Goal: Task Accomplishment & Management: Manage account settings

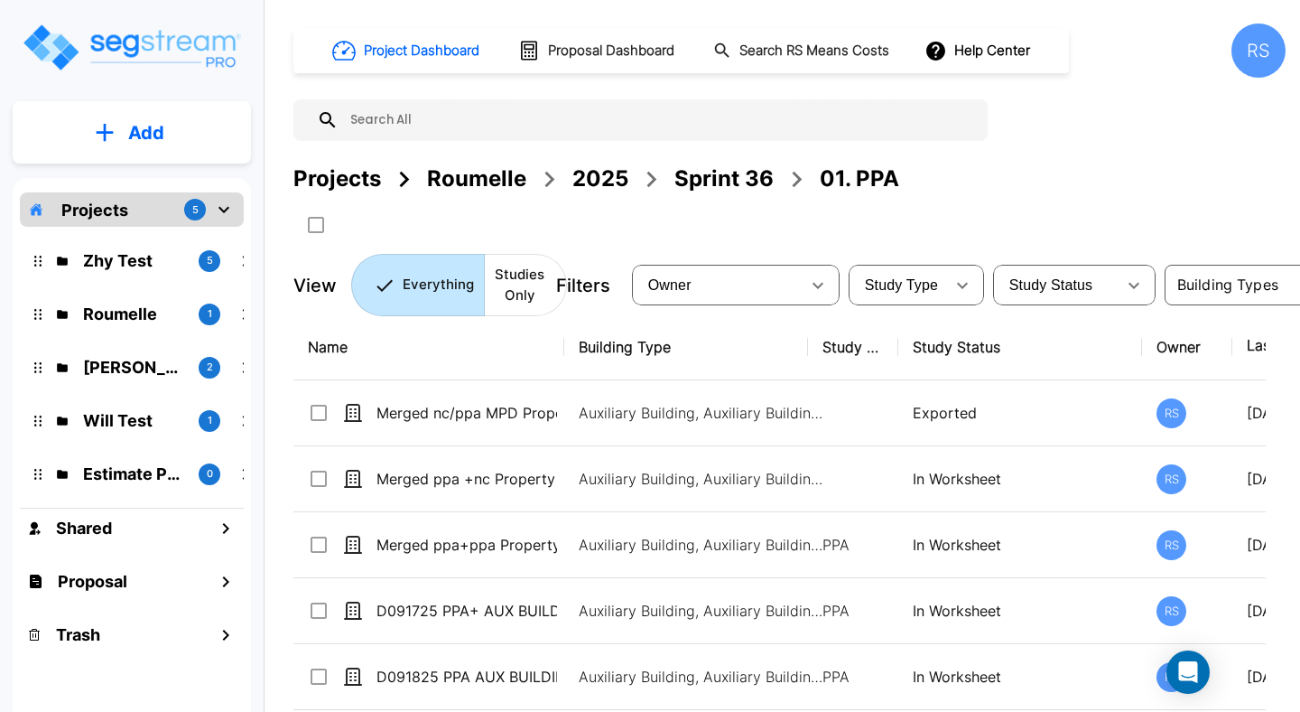
click at [967, 222] on div at bounding box center [645, 225] width 704 height 30
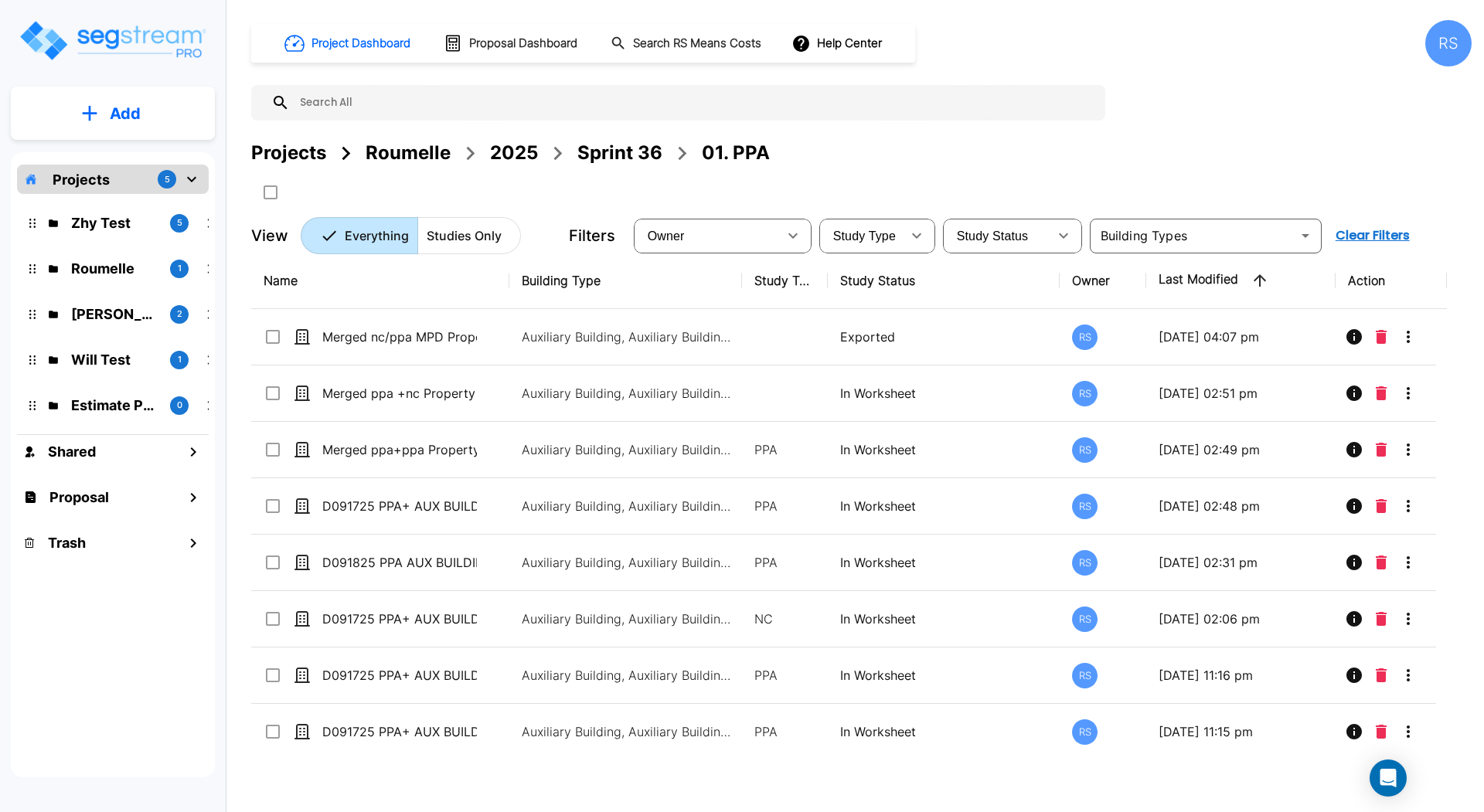
click at [106, 107] on button "Add" at bounding box center [113, 114] width 204 height 44
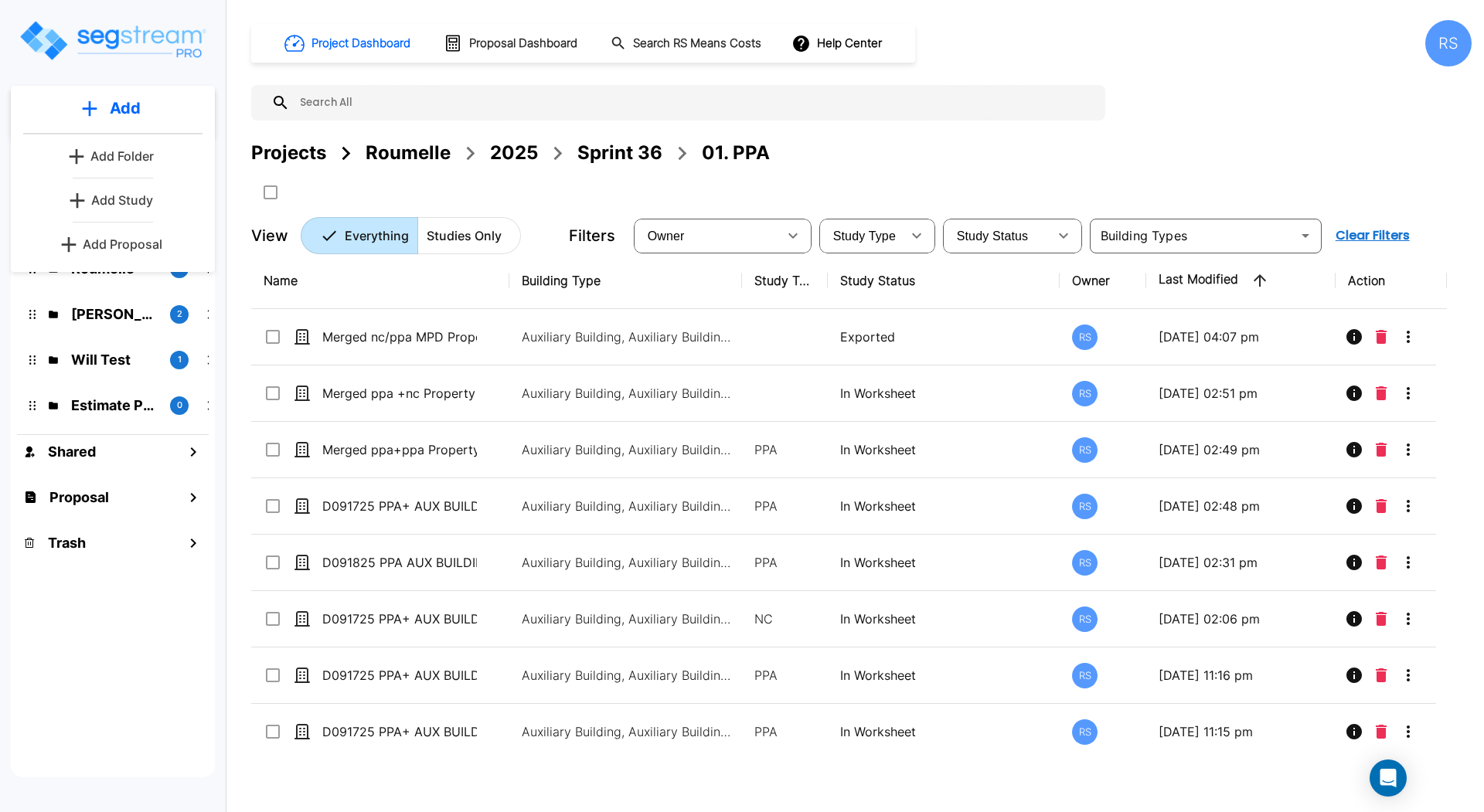
click at [147, 152] on p "Add Folder" at bounding box center [122, 157] width 63 height 19
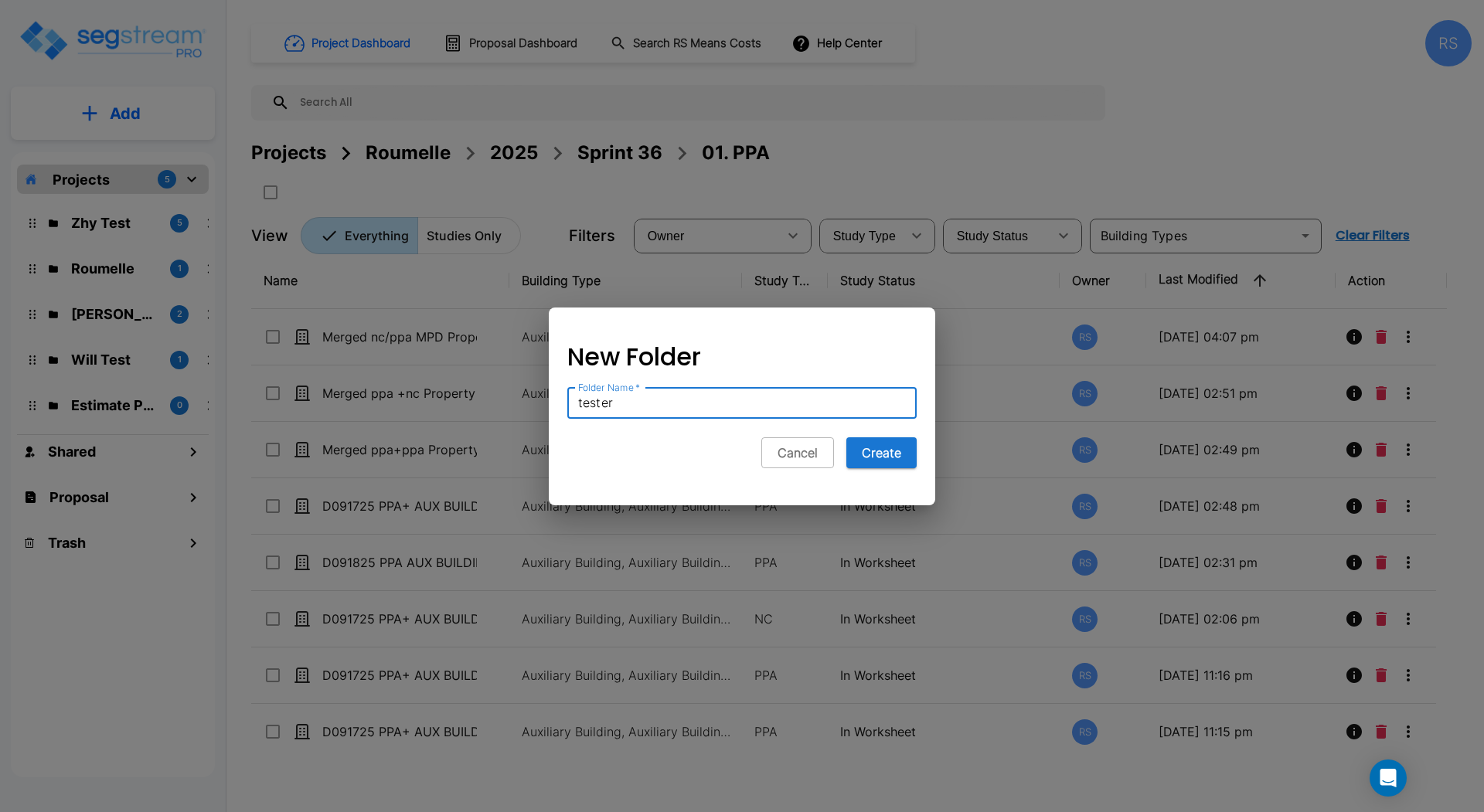
type input "tester"
click at [846, 437] on button "Create" at bounding box center [881, 453] width 70 height 31
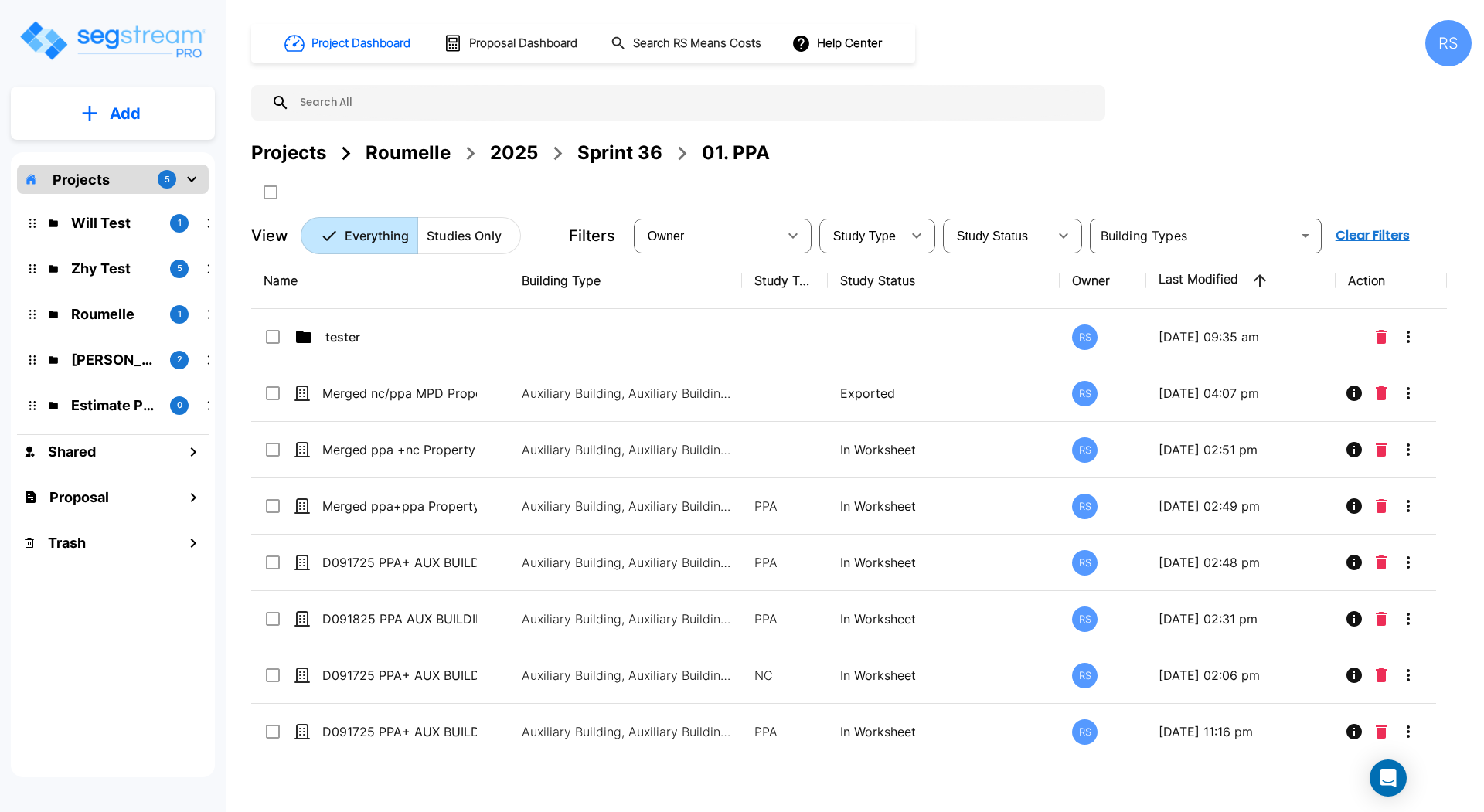
click at [128, 108] on p "Add" at bounding box center [125, 113] width 31 height 23
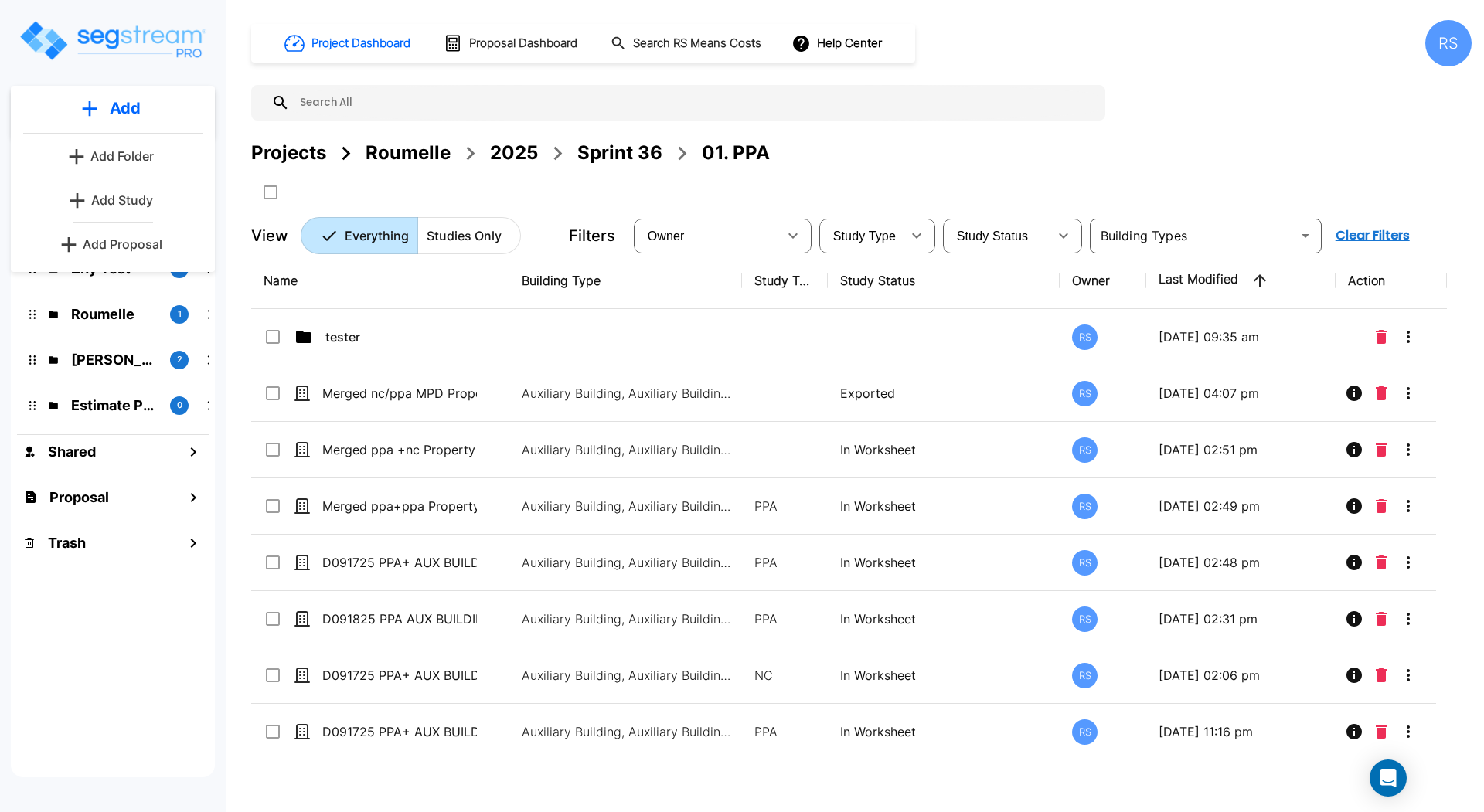
click at [137, 151] on p "Add Folder" at bounding box center [122, 157] width 63 height 19
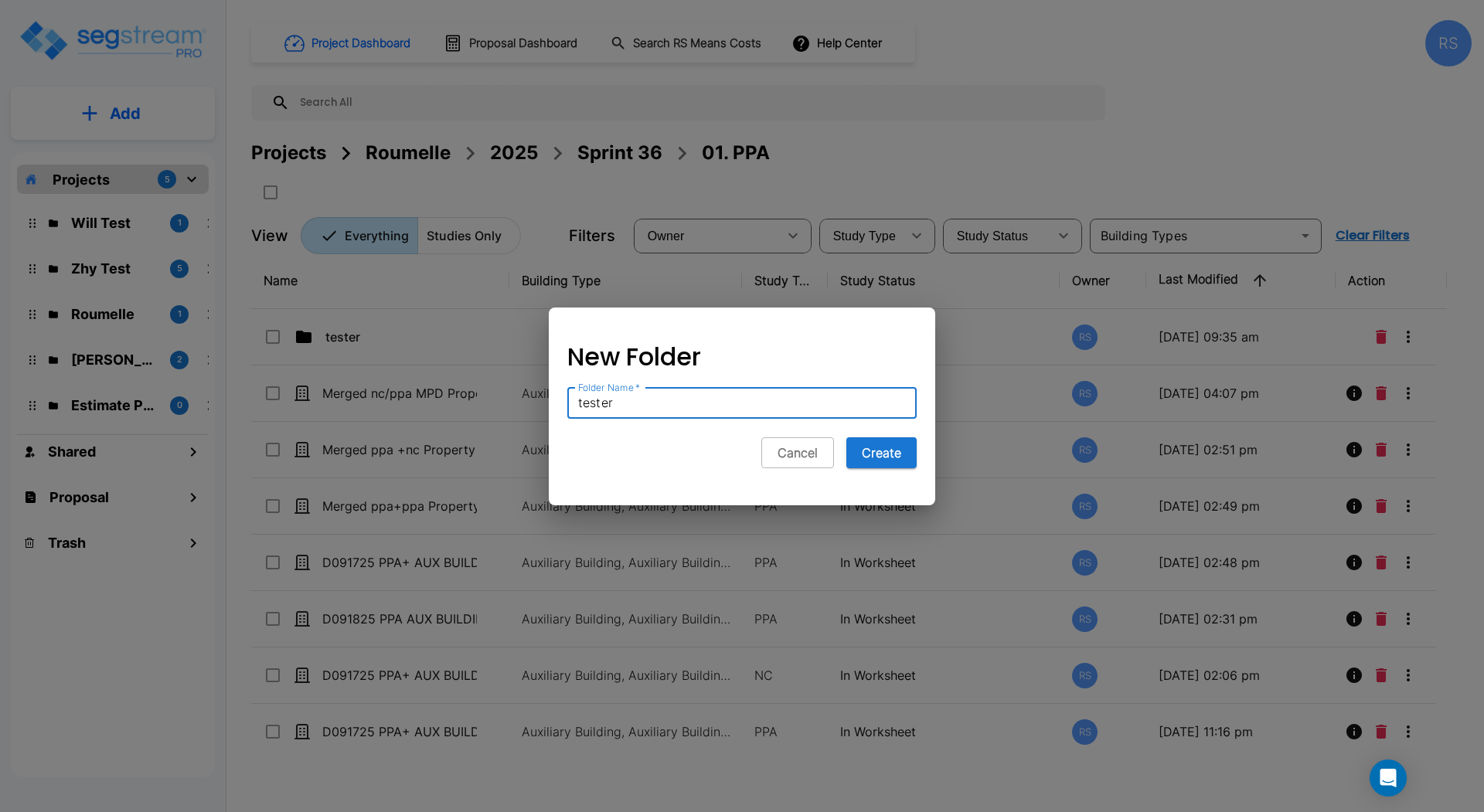
type input "tester"
click at [846, 437] on button "Create" at bounding box center [881, 453] width 70 height 31
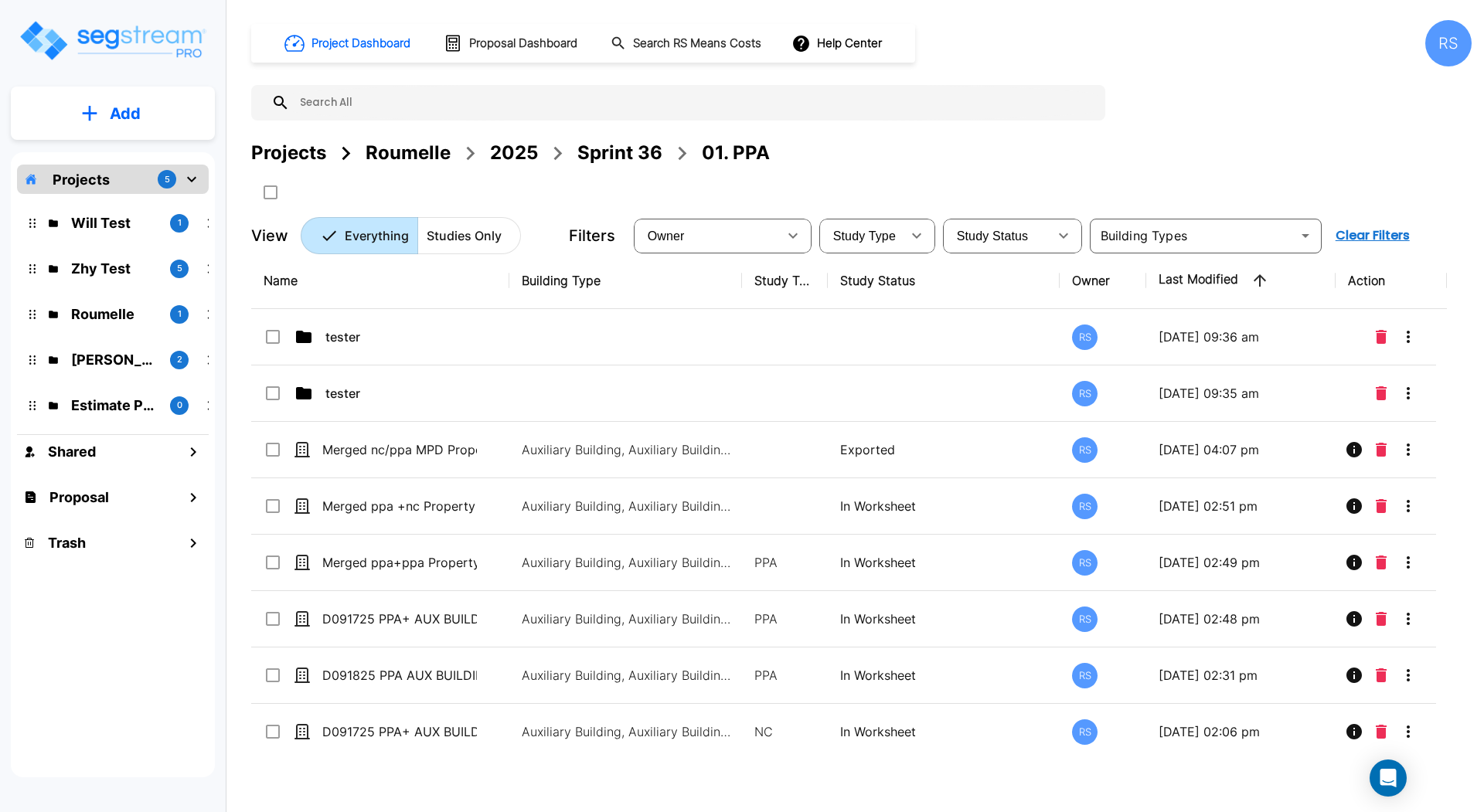
click at [917, 164] on div "Projects Roumelle 2025 Sprint 36 01. PPA" at bounding box center [861, 153] width 1220 height 28
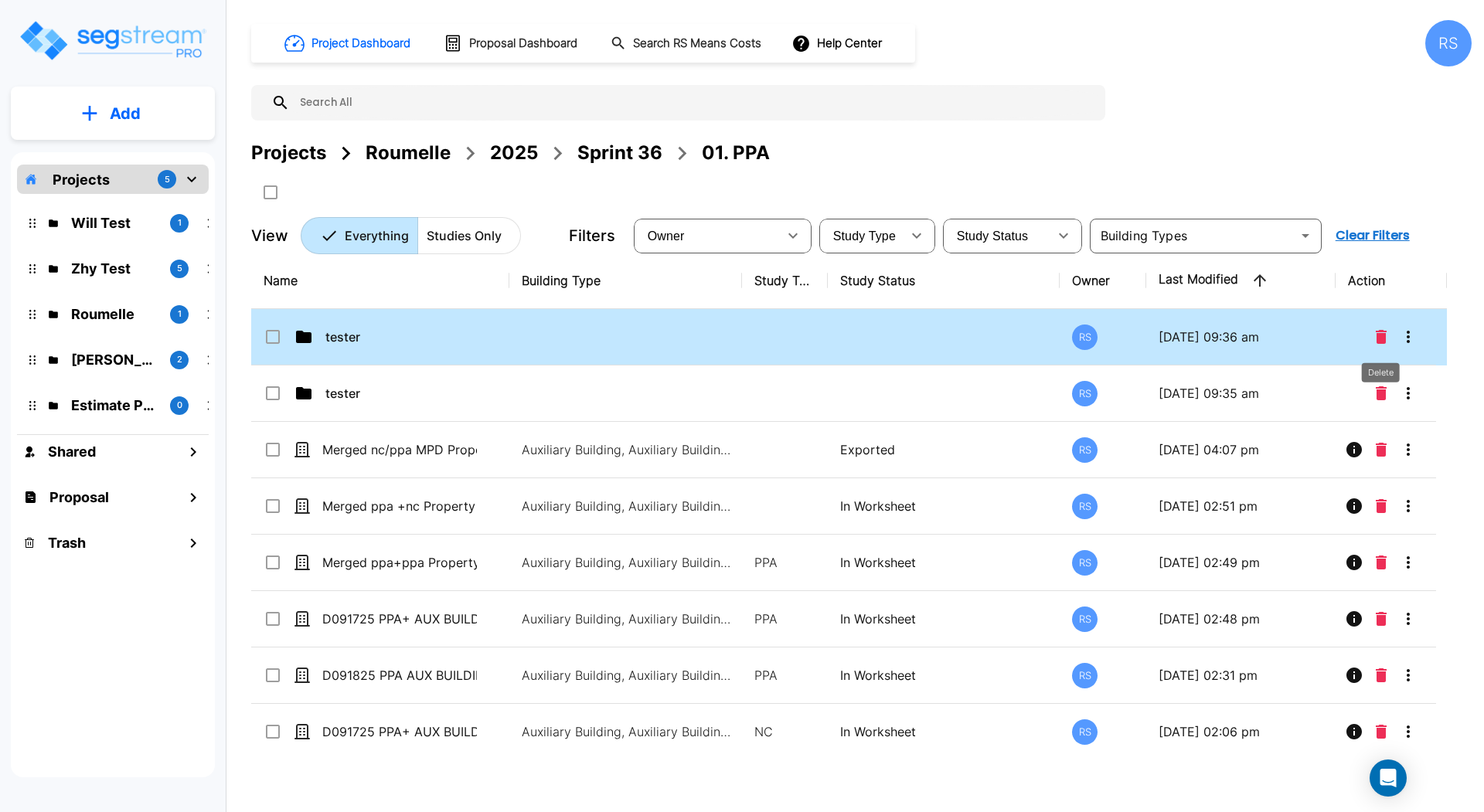
click at [1112, 341] on icon "Delete" at bounding box center [1380, 337] width 11 height 14
click at [1112, 337] on icon "Delete" at bounding box center [1380, 337] width 11 height 14
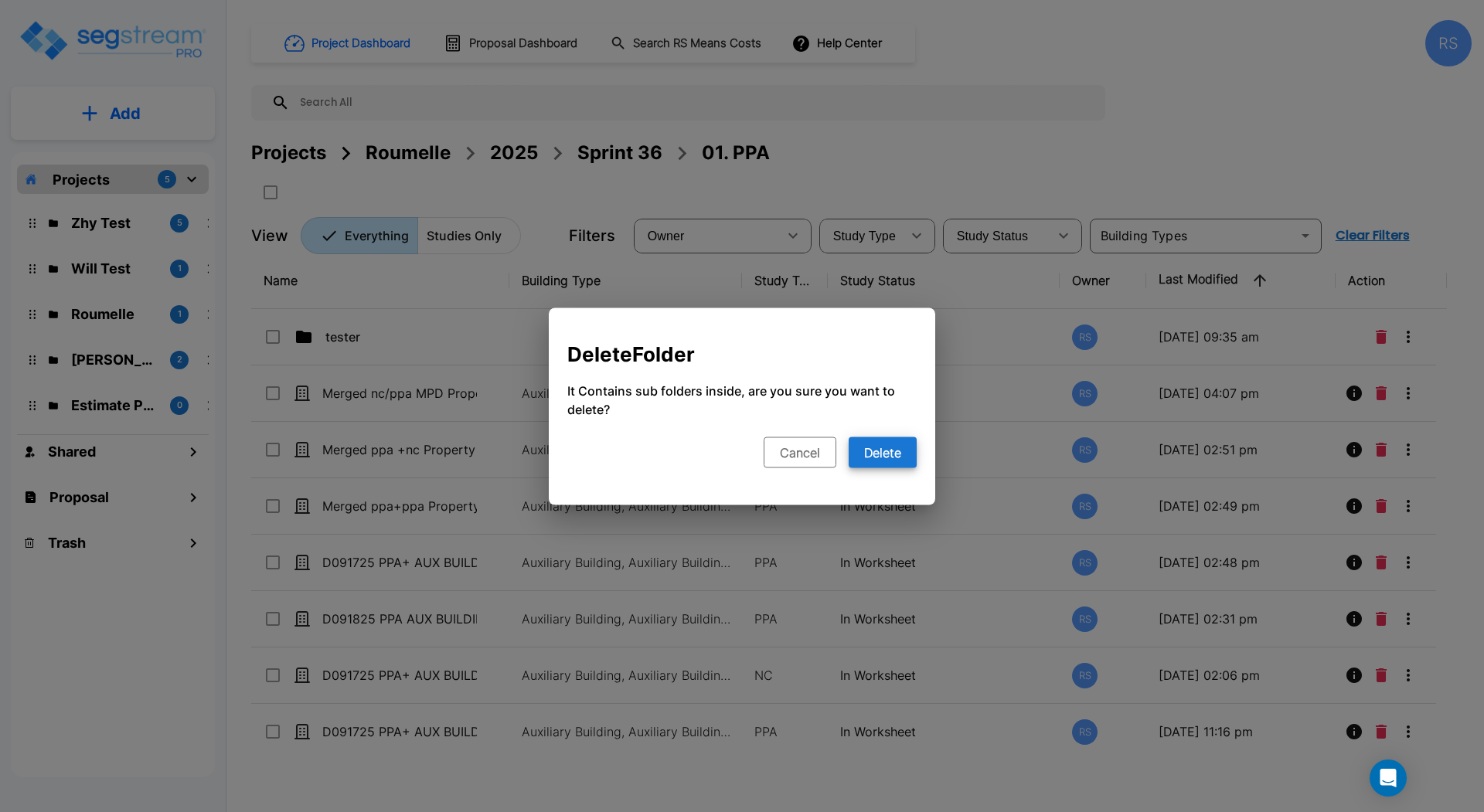
click at [785, 453] on button "Cancel" at bounding box center [799, 452] width 73 height 31
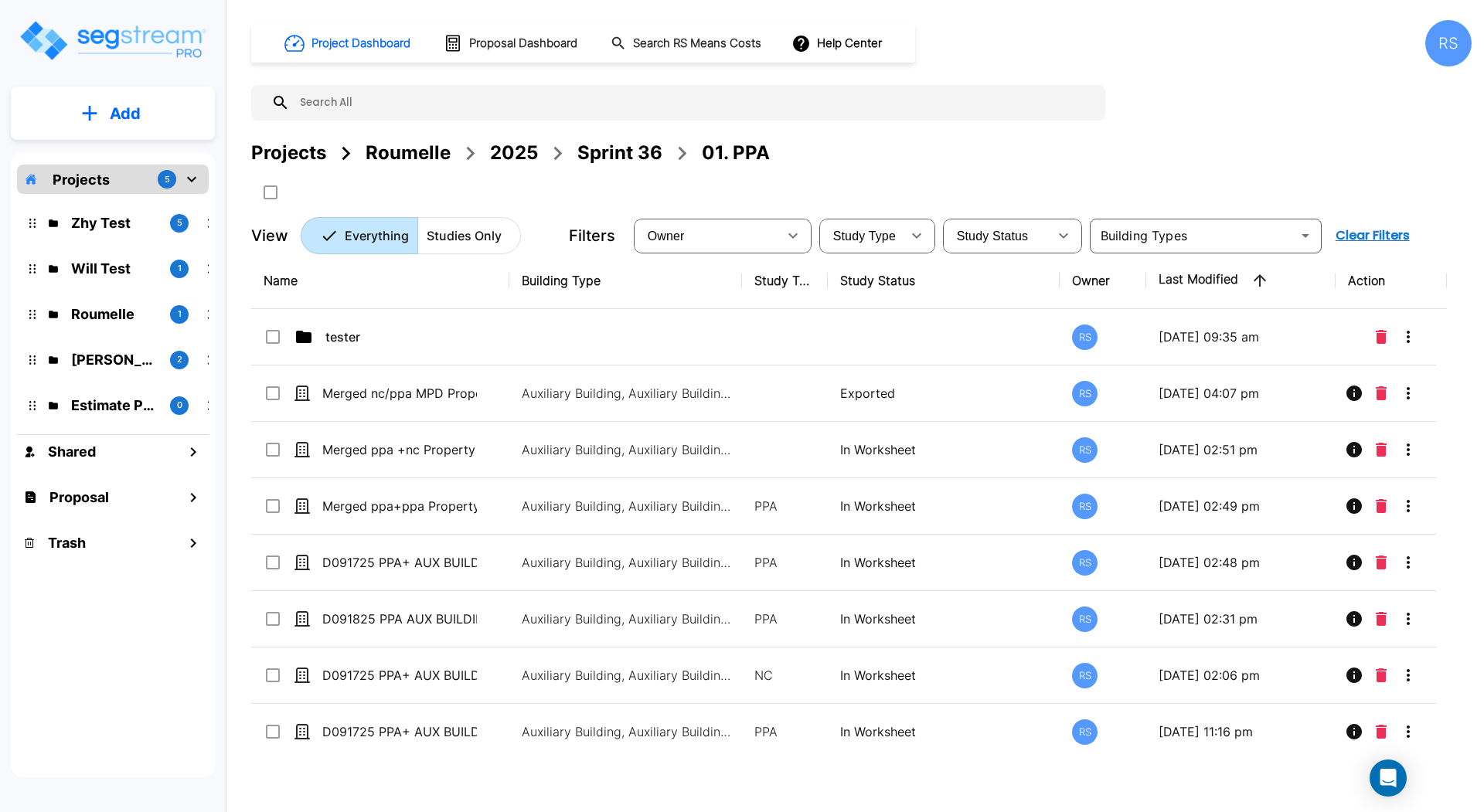
click at [1112, 131] on div "Project Dashboard Proposal Dashboard Search RS Means Costs Help Center RS Proje…" at bounding box center [861, 137] width 1220 height 234
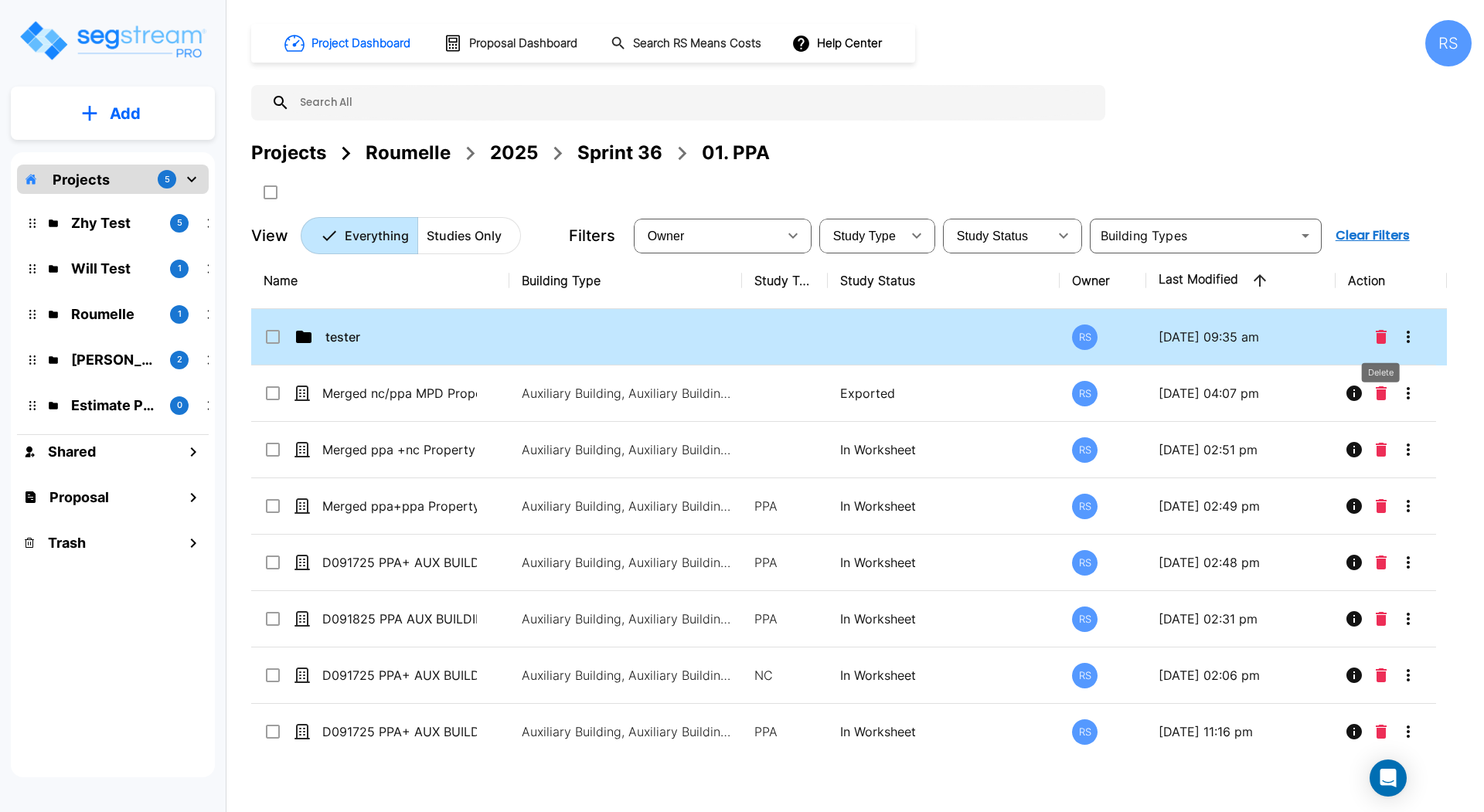
click at [1112, 339] on icon "Delete" at bounding box center [1380, 337] width 11 height 14
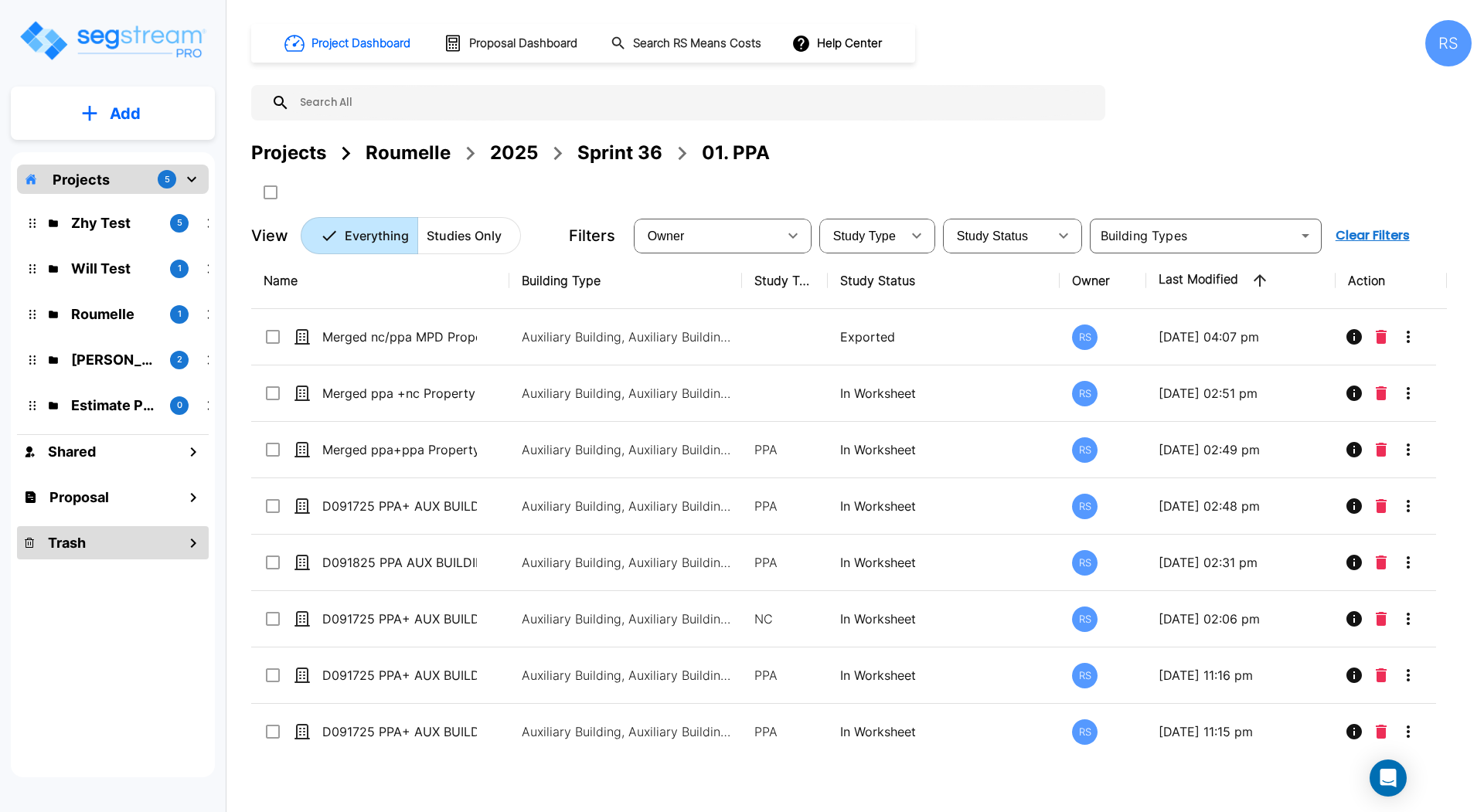
click at [118, 533] on div "Trash" at bounding box center [113, 542] width 192 height 33
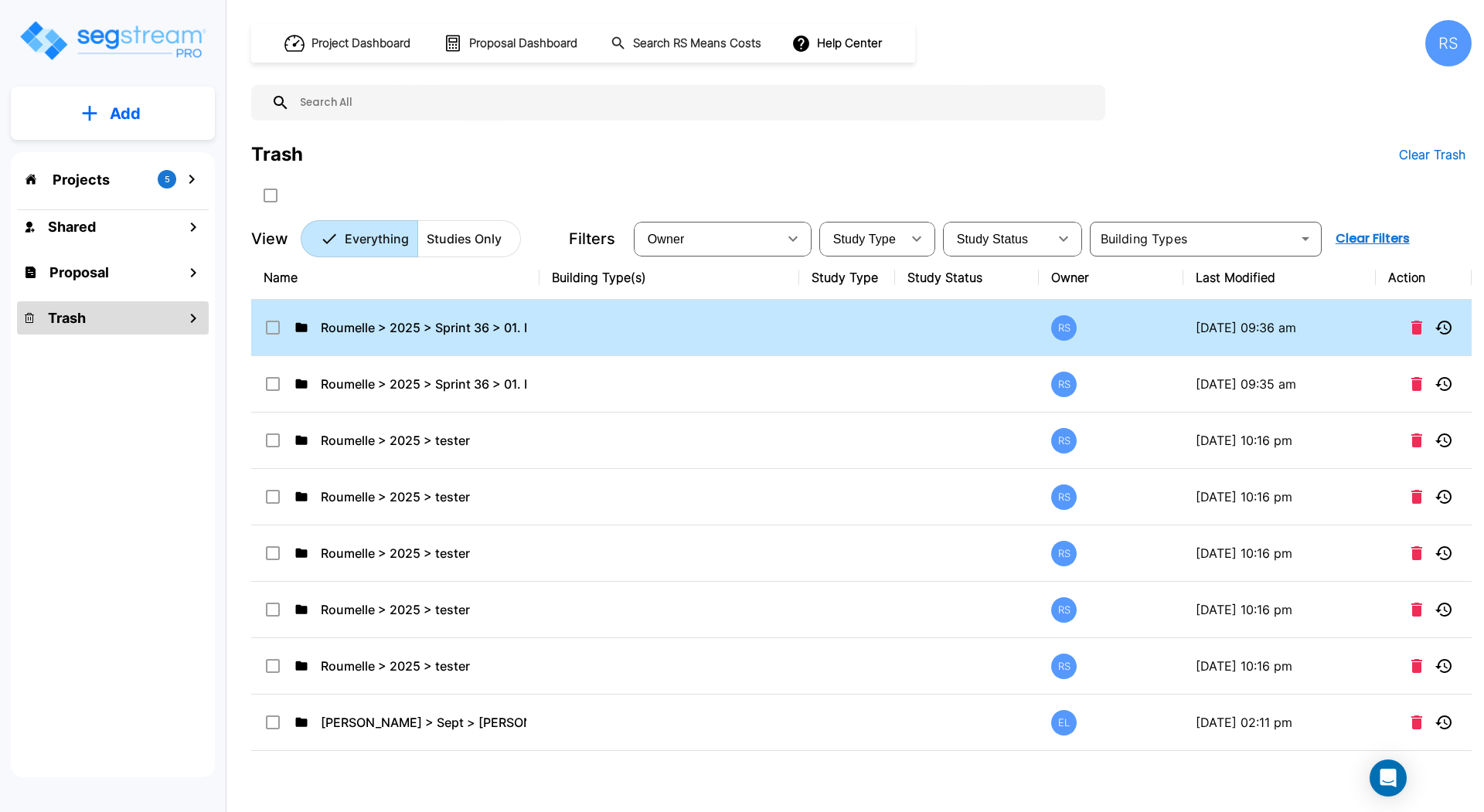
click at [551, 324] on td at bounding box center [668, 328] width 259 height 56
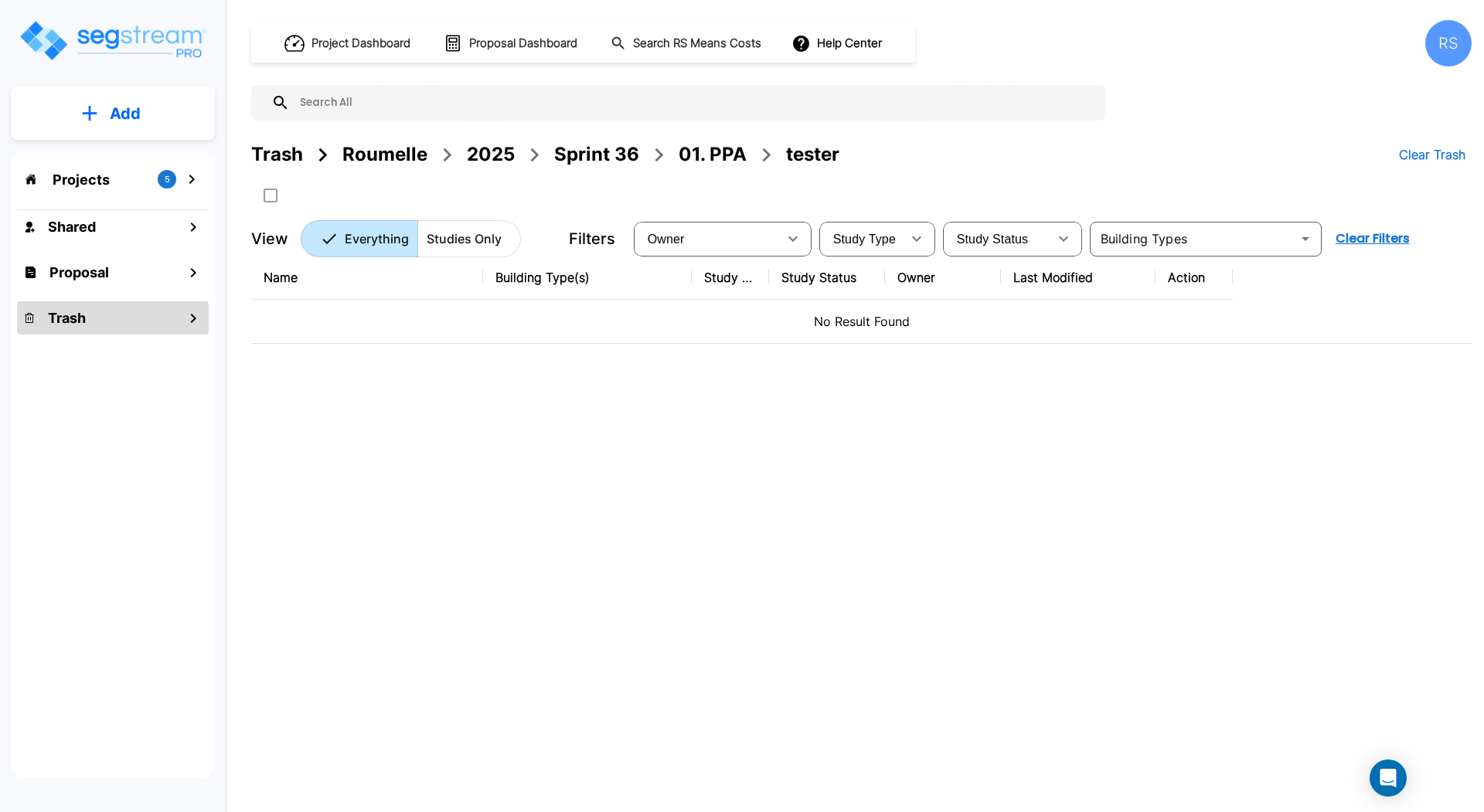
click at [721, 151] on div "01. PPA" at bounding box center [712, 154] width 68 height 28
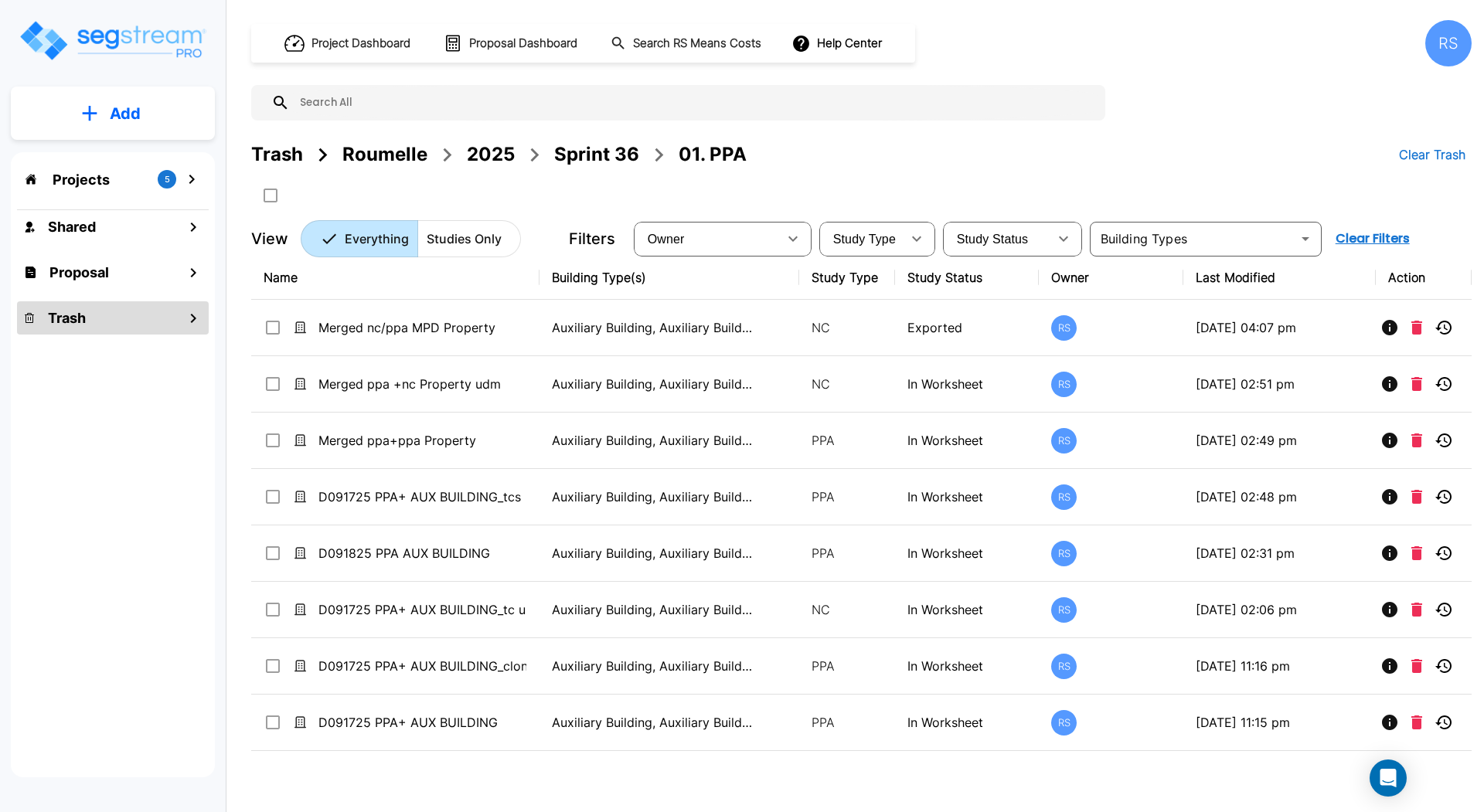
click at [100, 316] on div "Trash" at bounding box center [113, 317] width 192 height 33
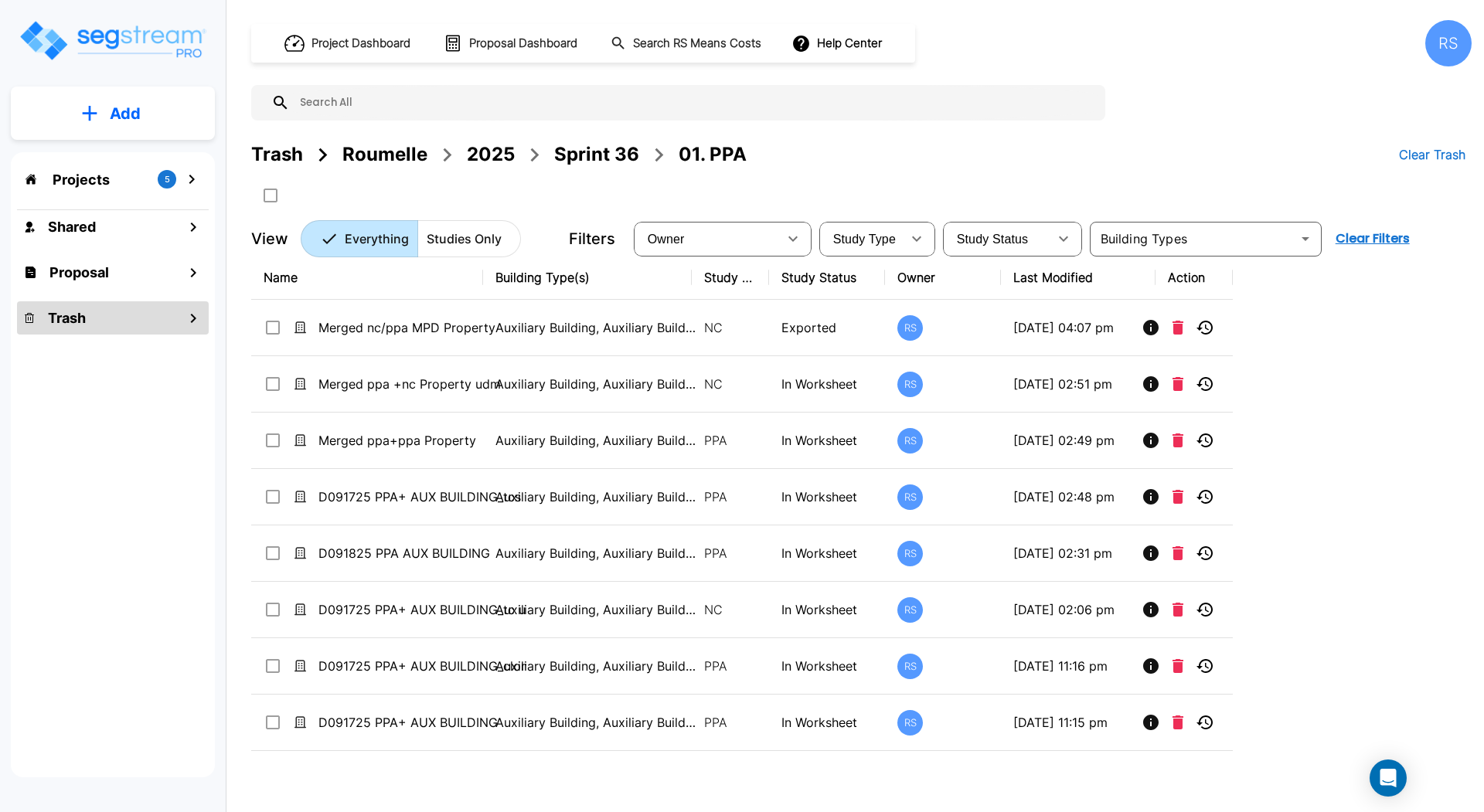
click at [100, 316] on div "Trash" at bounding box center [113, 317] width 192 height 33
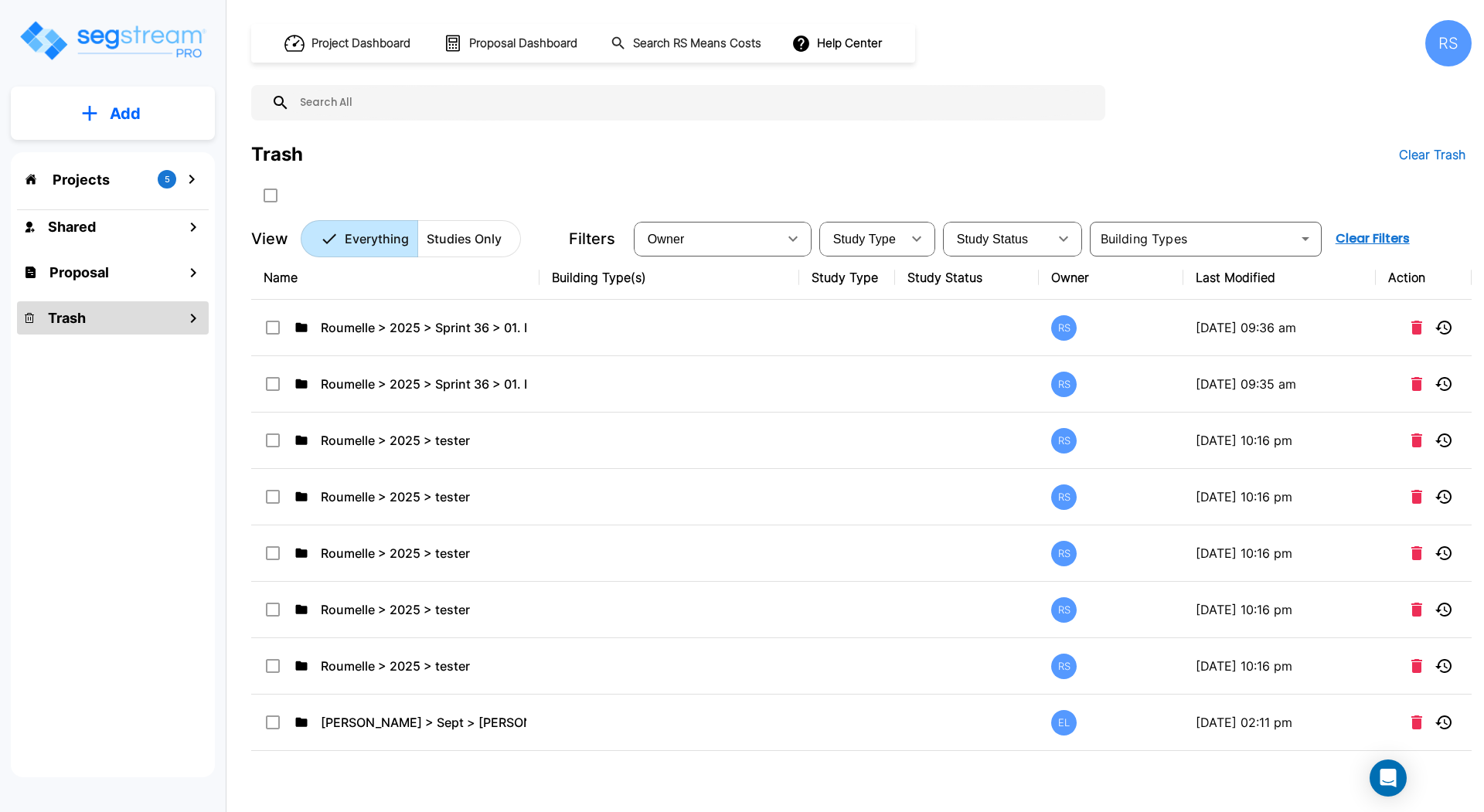
click at [187, 325] on icon "mailbox folders" at bounding box center [193, 318] width 19 height 19
click at [460, 240] on p "Studies Only" at bounding box center [464, 239] width 75 height 19
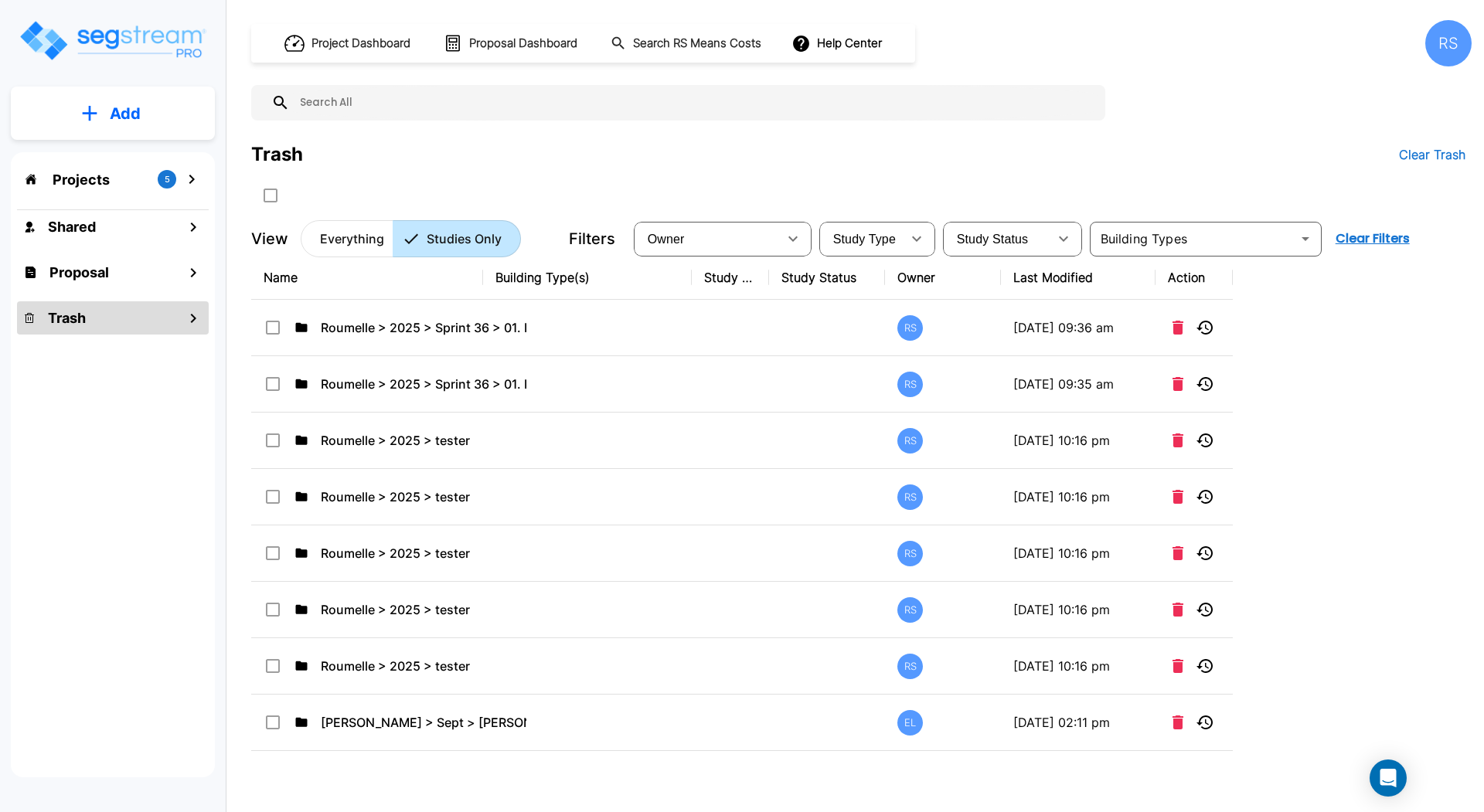
click at [386, 228] on button "Everything" at bounding box center [347, 238] width 92 height 37
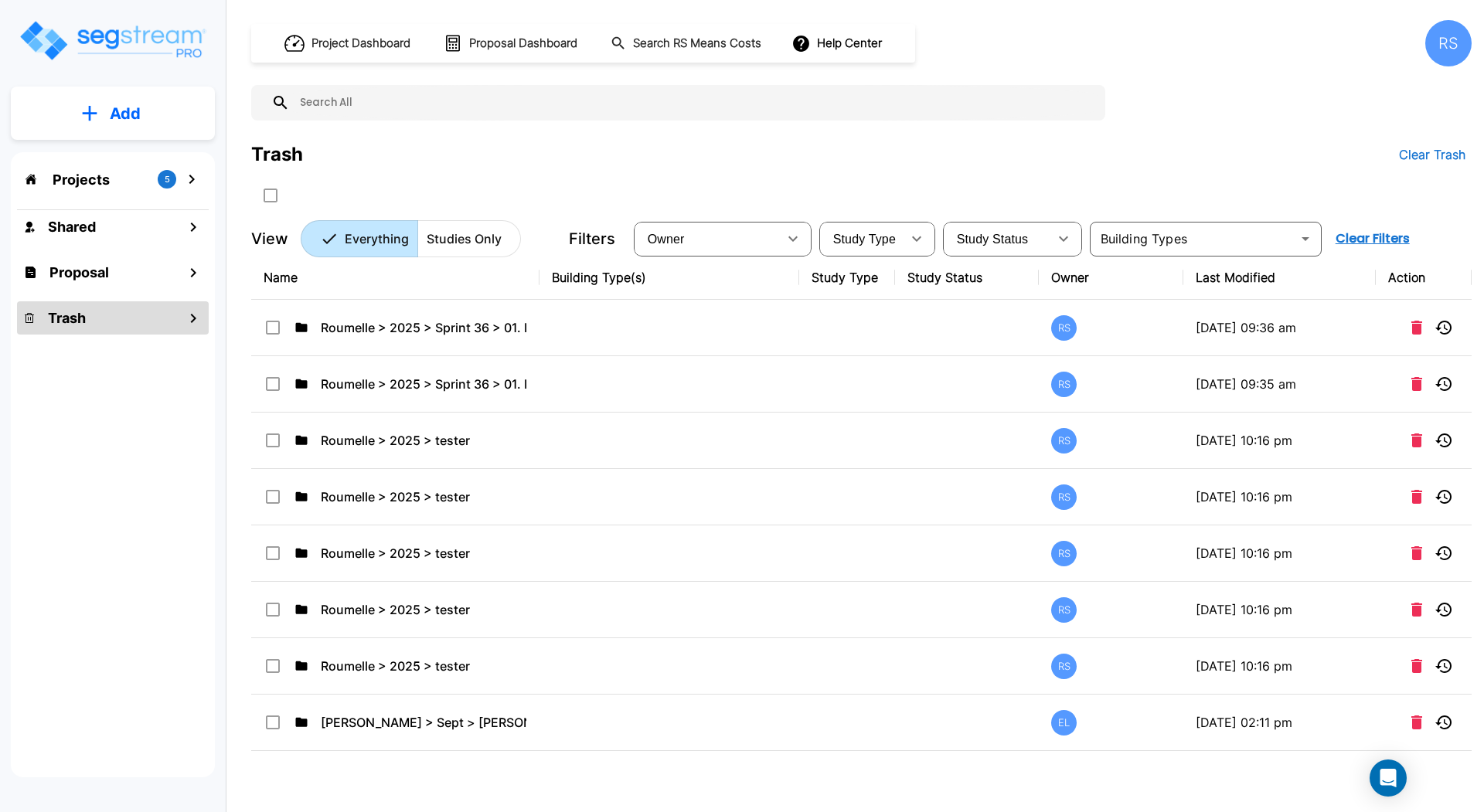
click at [452, 234] on p "Studies Only" at bounding box center [464, 239] width 75 height 19
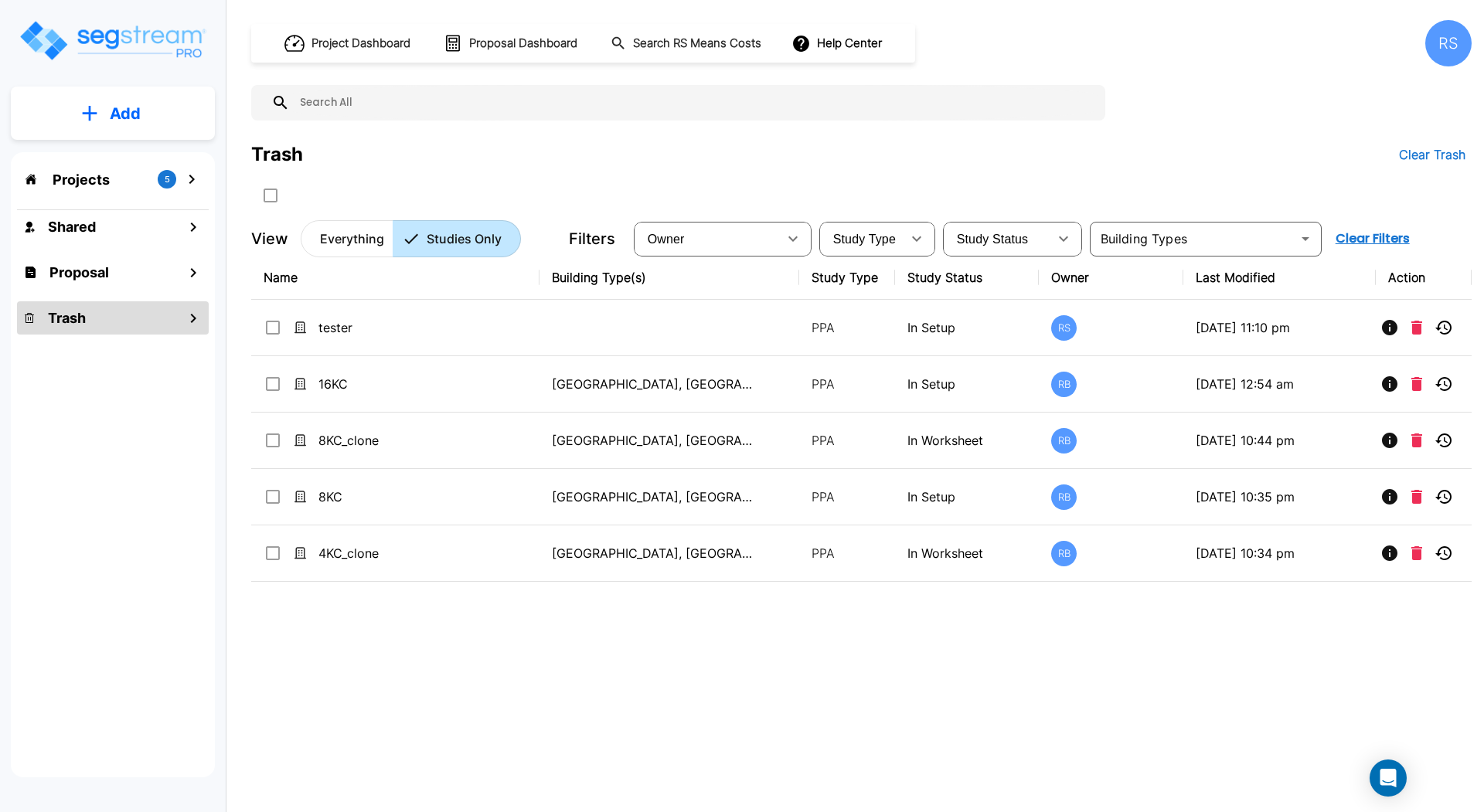
click at [116, 322] on div "Trash" at bounding box center [113, 317] width 192 height 33
click at [104, 455] on div "Projects 5 Shared Proposal Trash" at bounding box center [113, 465] width 204 height 625
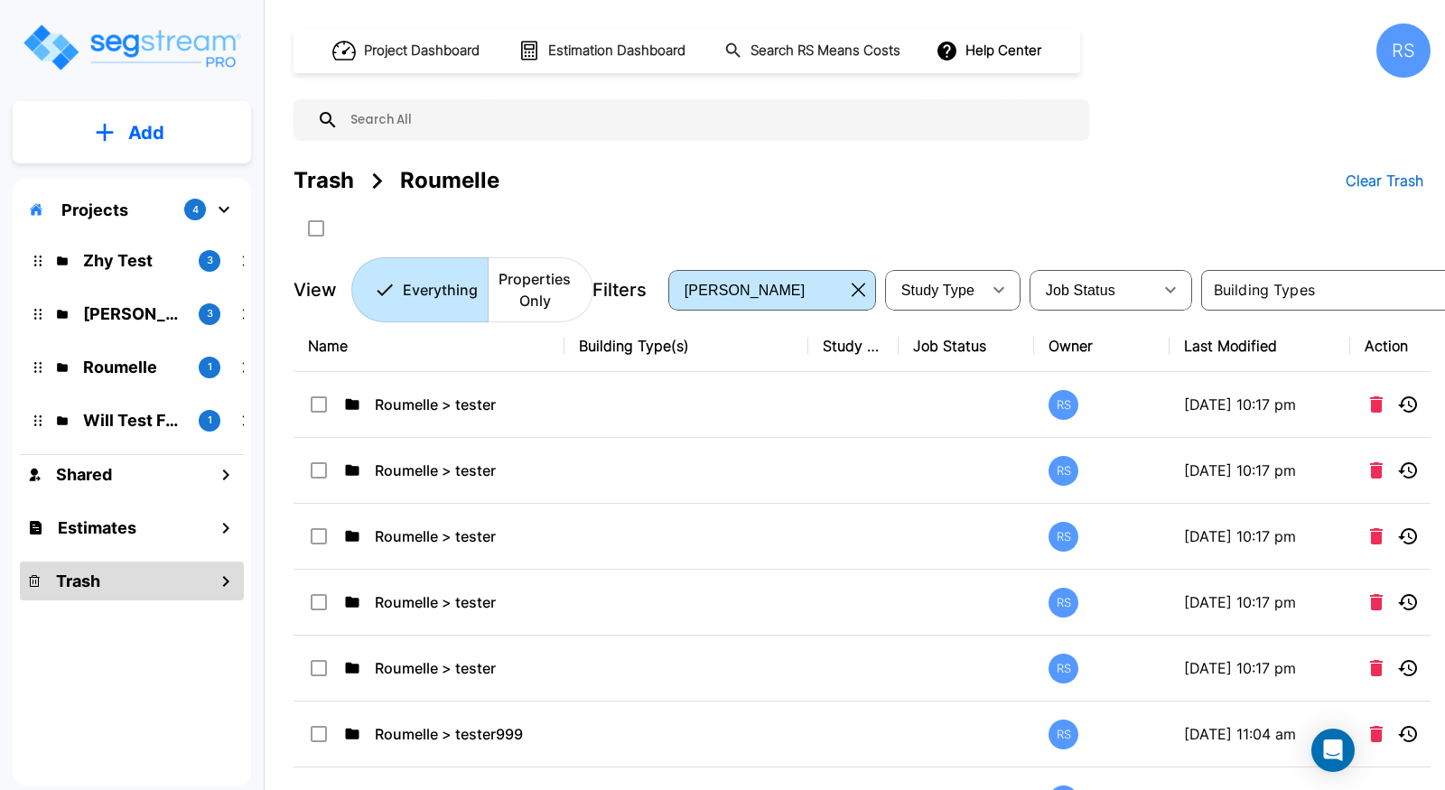
click at [142, 125] on p "Add" at bounding box center [146, 132] width 36 height 27
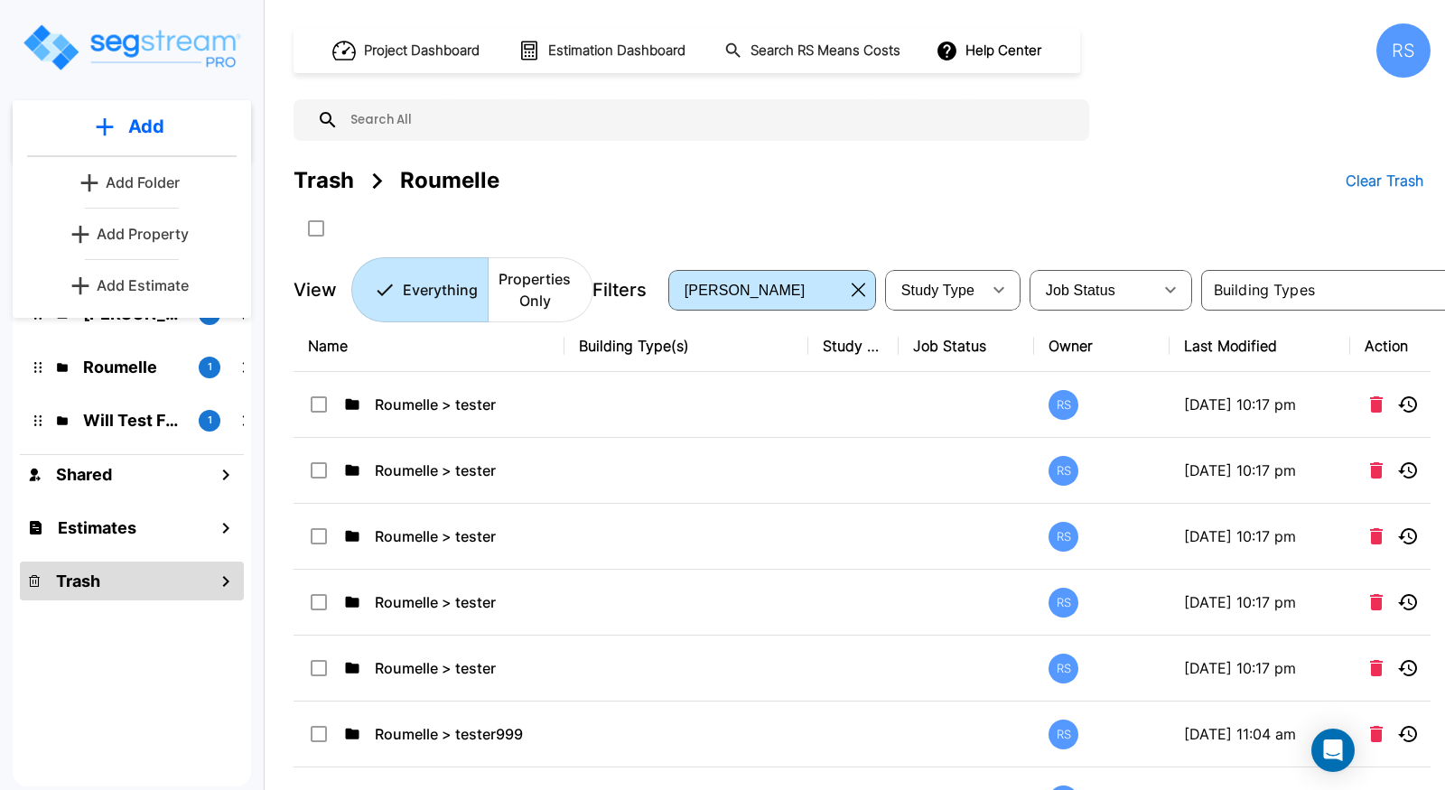
click at [149, 185] on p "Add Folder" at bounding box center [143, 183] width 74 height 22
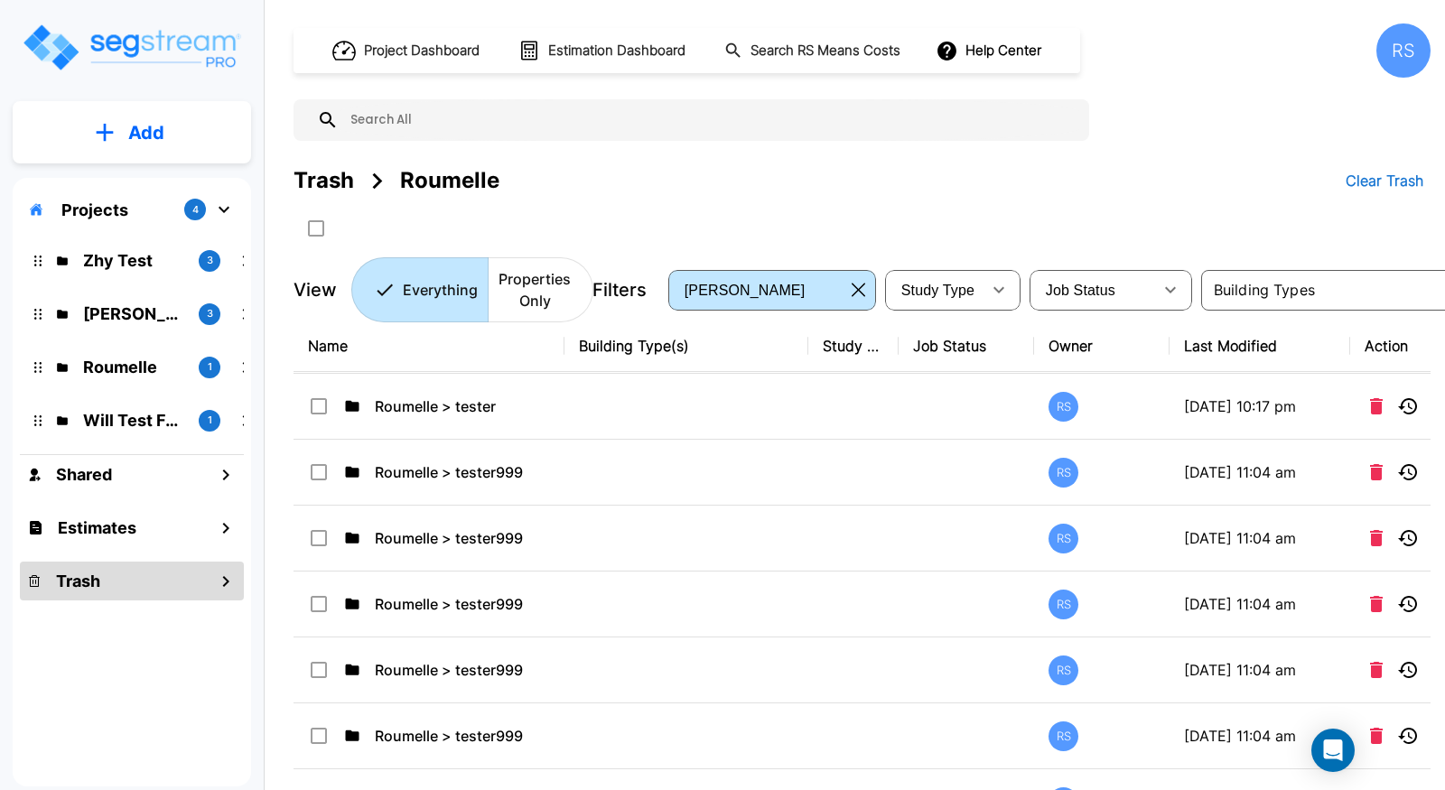
scroll to position [30, 0]
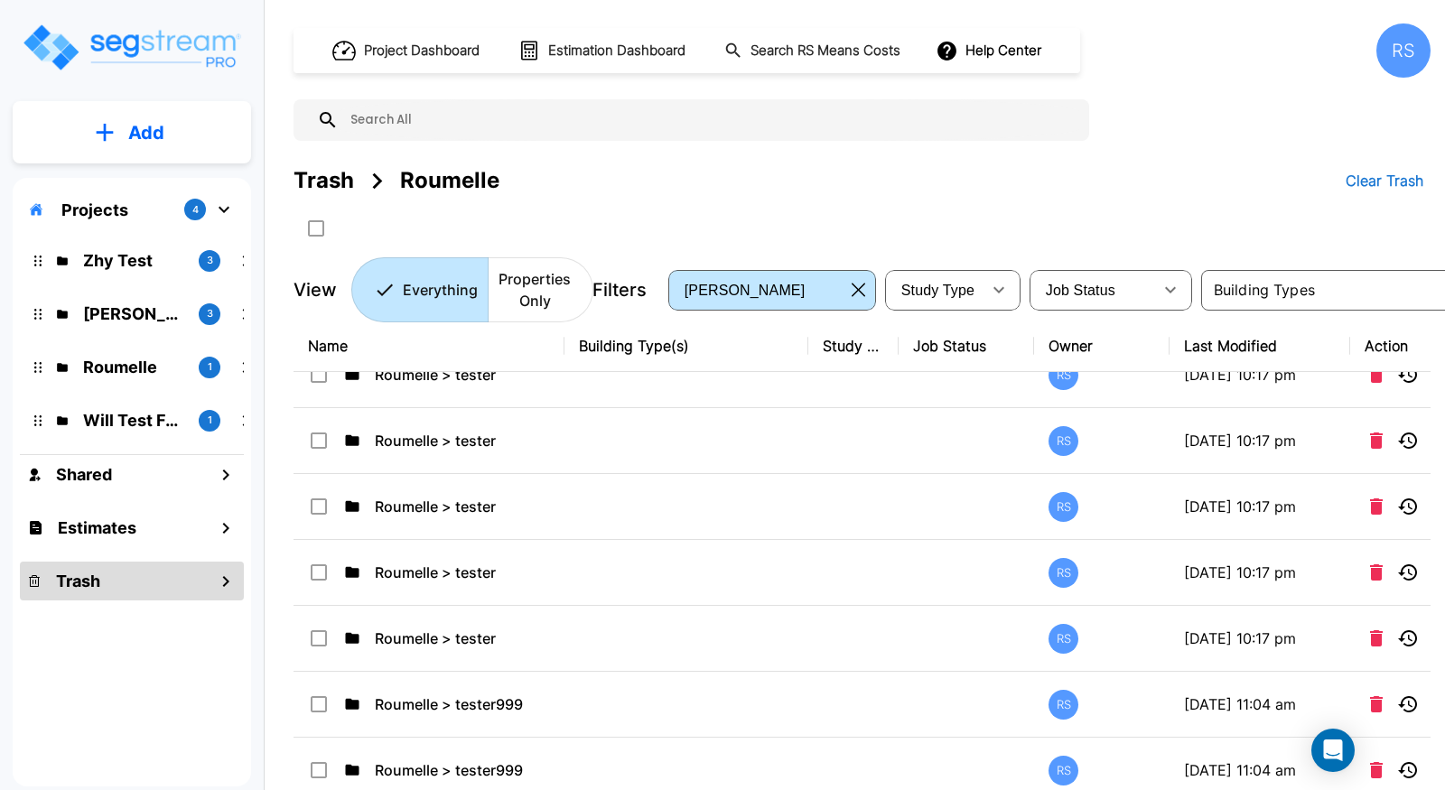
click at [135, 202] on div "Projects 4" at bounding box center [132, 209] width 224 height 34
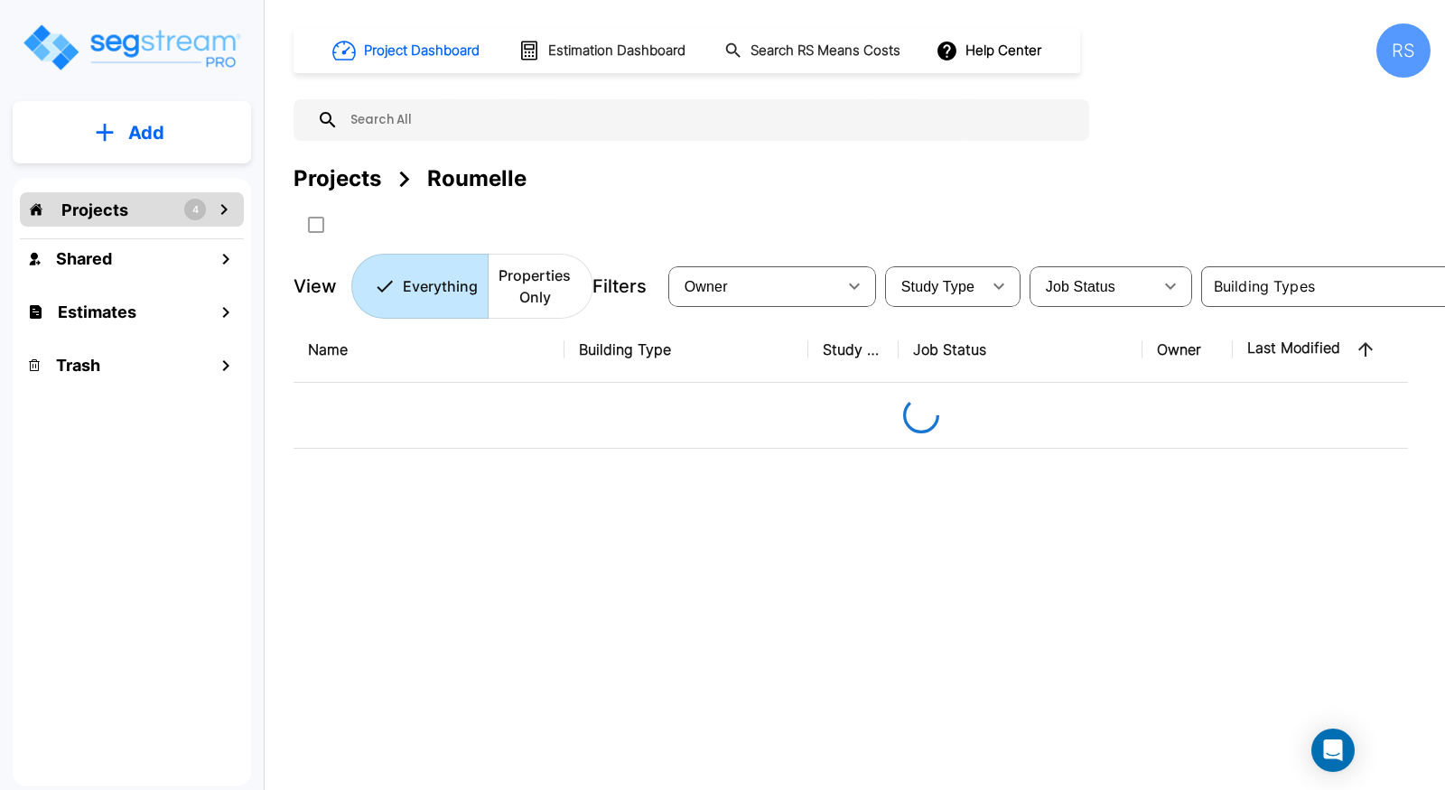
click at [133, 211] on div "Projects 4" at bounding box center [132, 209] width 224 height 34
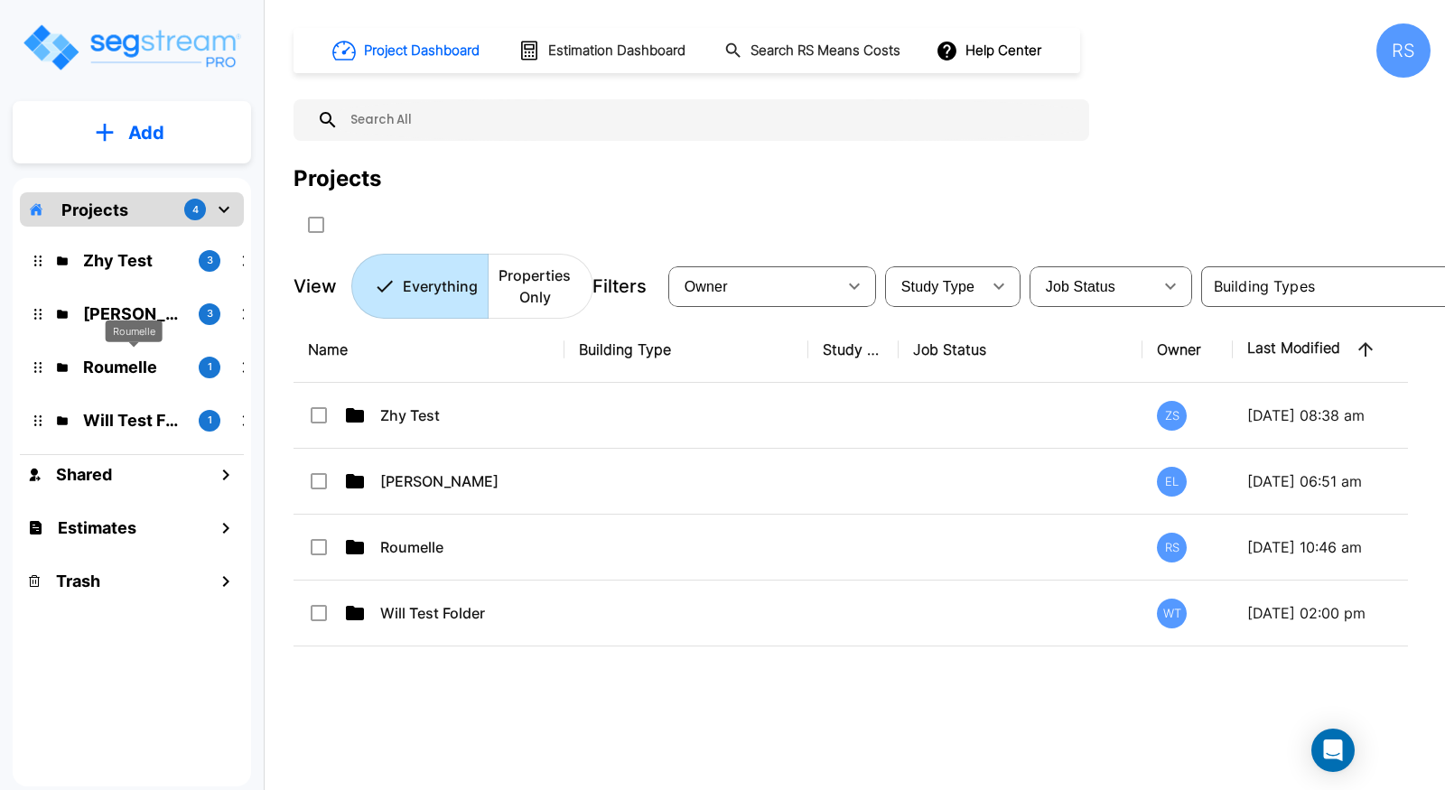
click at [144, 366] on p "Roumelle" at bounding box center [133, 367] width 101 height 24
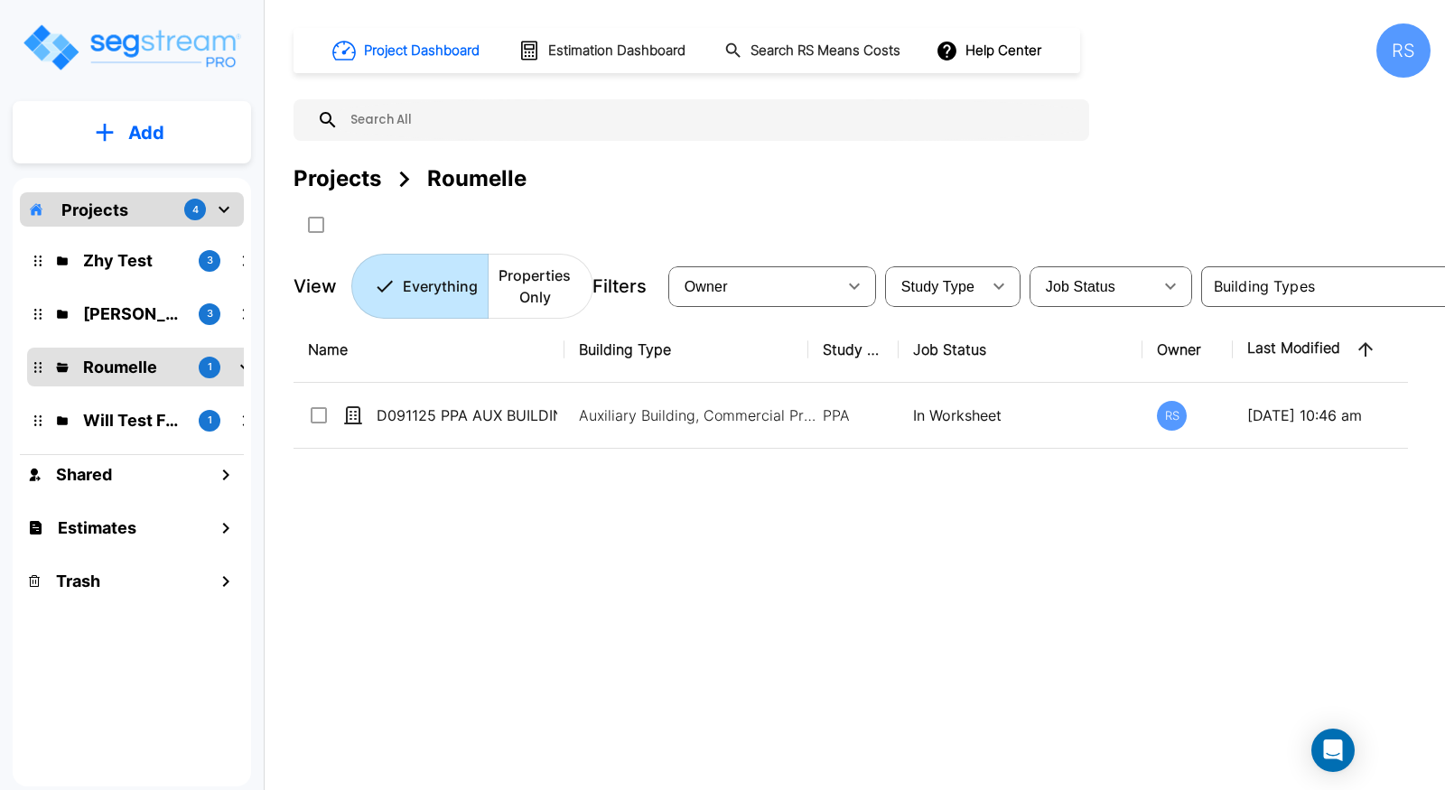
click at [172, 133] on button "Add" at bounding box center [132, 133] width 238 height 52
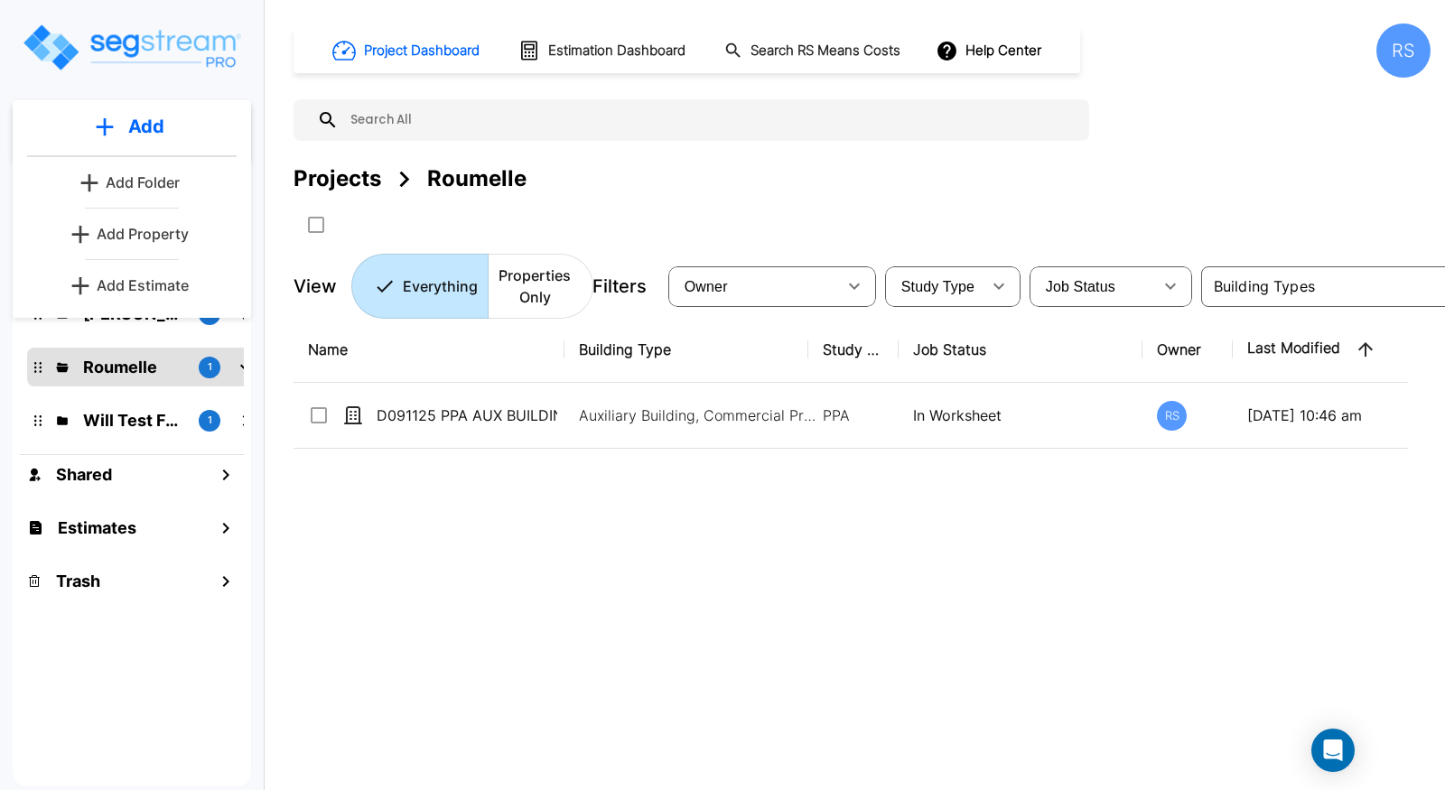
click at [181, 179] on button "Add Folder" at bounding box center [132, 182] width 116 height 36
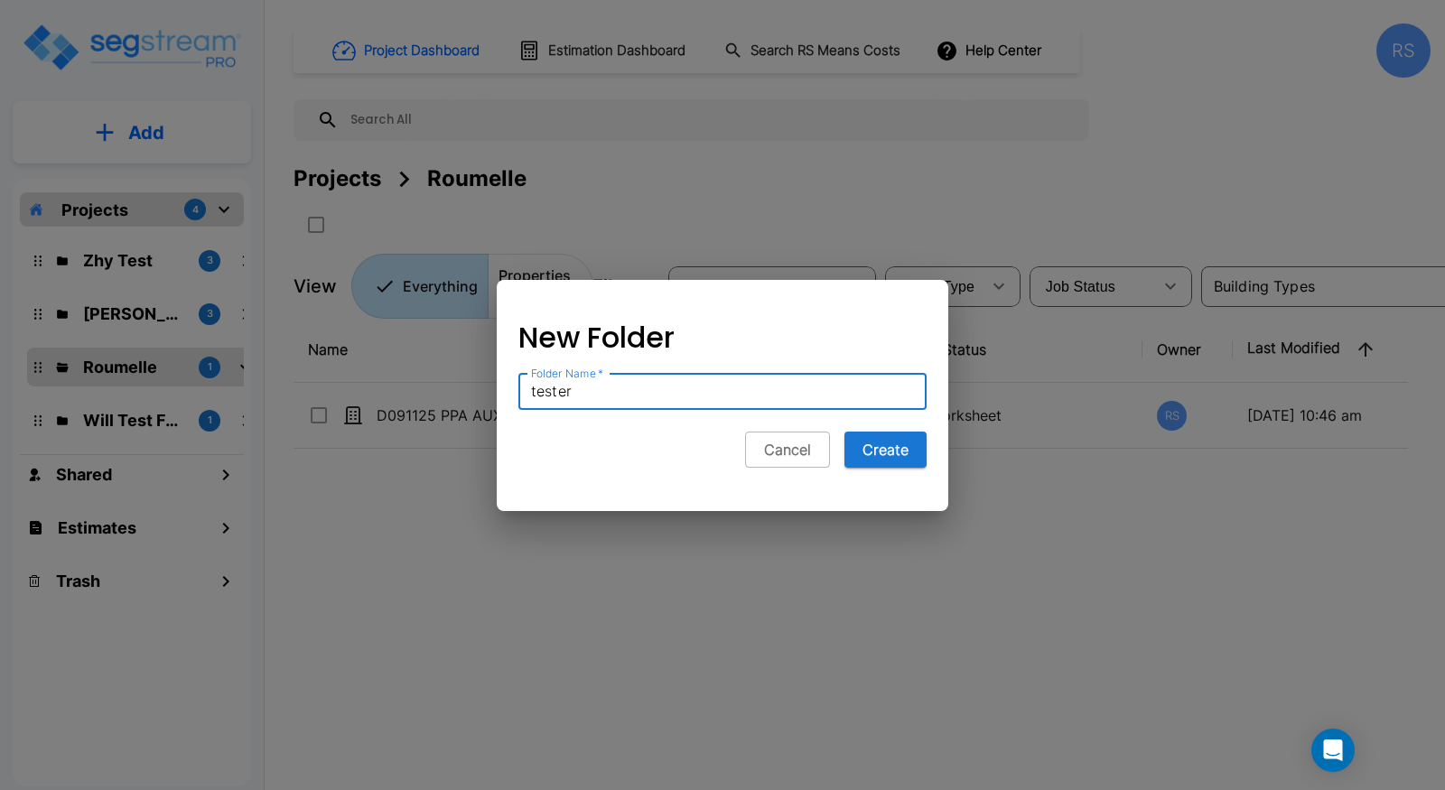
type input "tester"
click at [844, 432] on button "Create" at bounding box center [885, 450] width 82 height 36
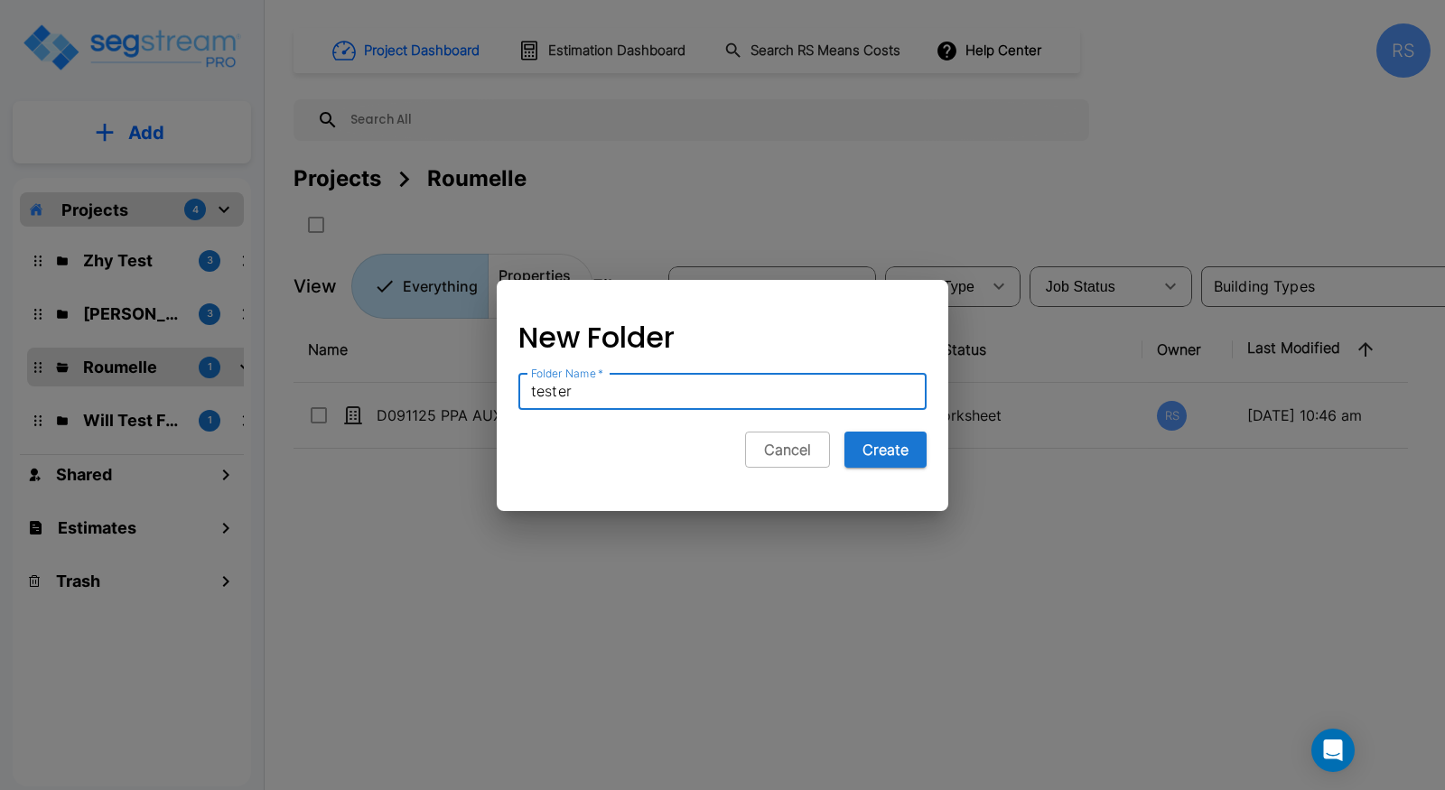
click at [844, 432] on button "Create" at bounding box center [885, 450] width 82 height 36
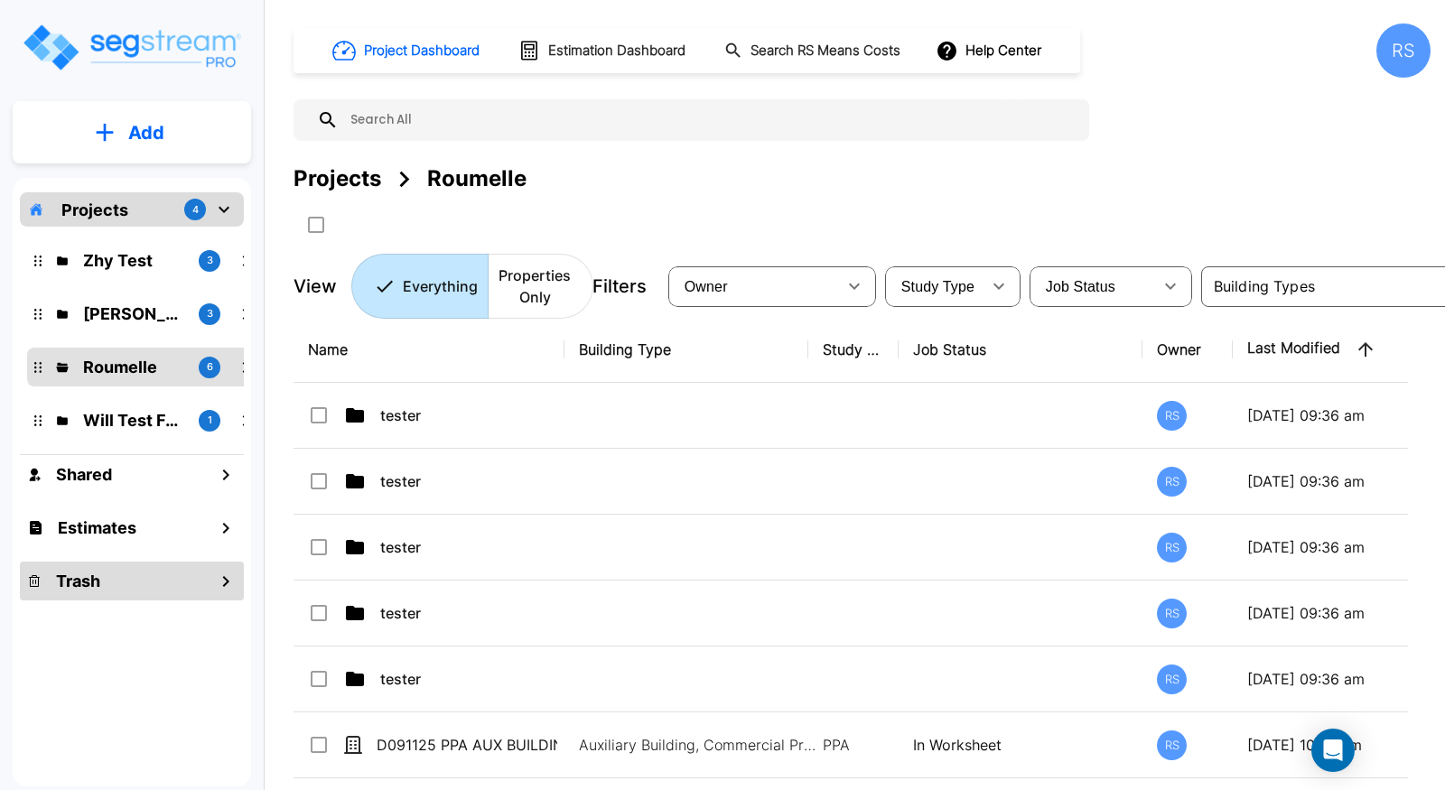
click at [83, 577] on h1 "Trash" at bounding box center [78, 581] width 44 height 24
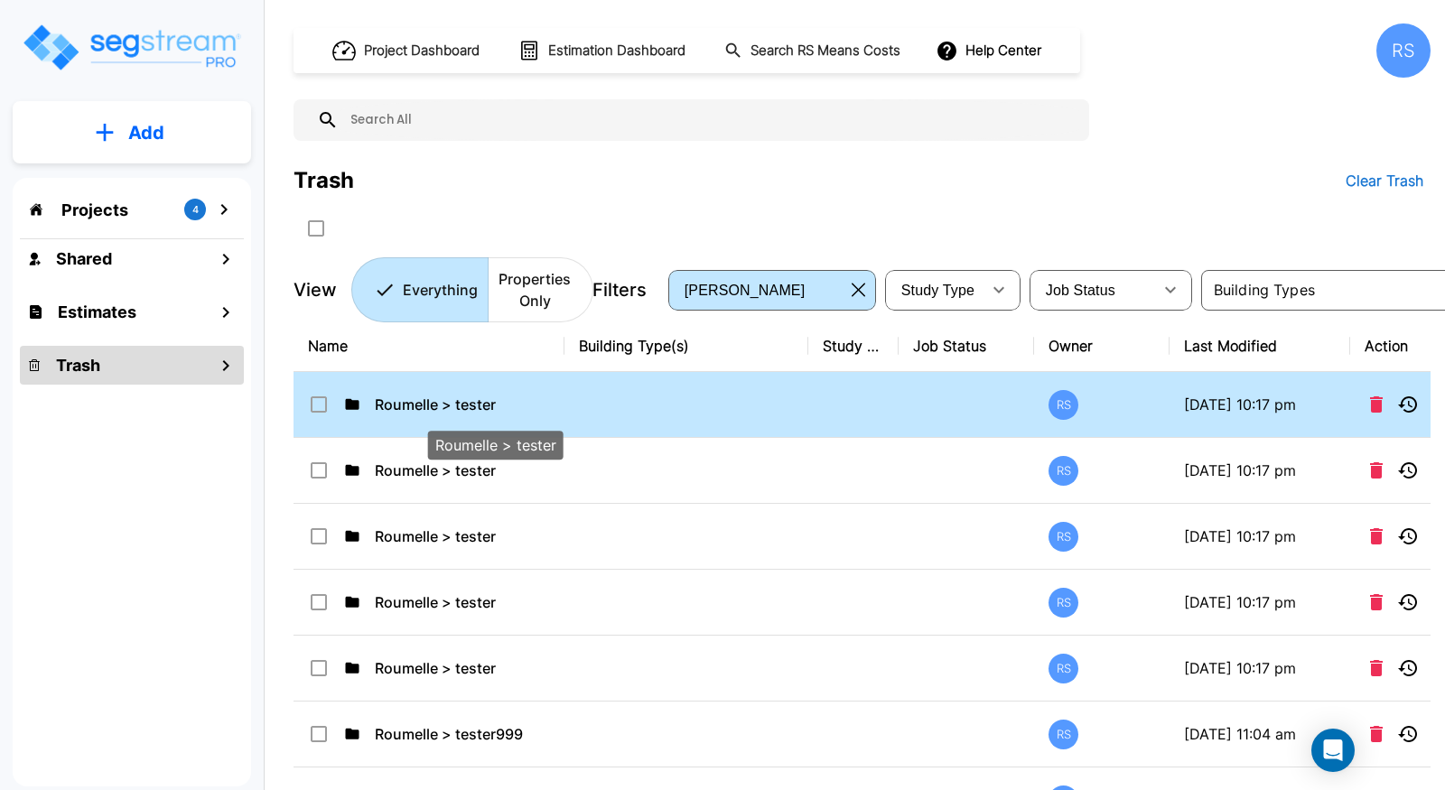
click at [547, 407] on p "Roumelle > tester" at bounding box center [495, 405] width 240 height 22
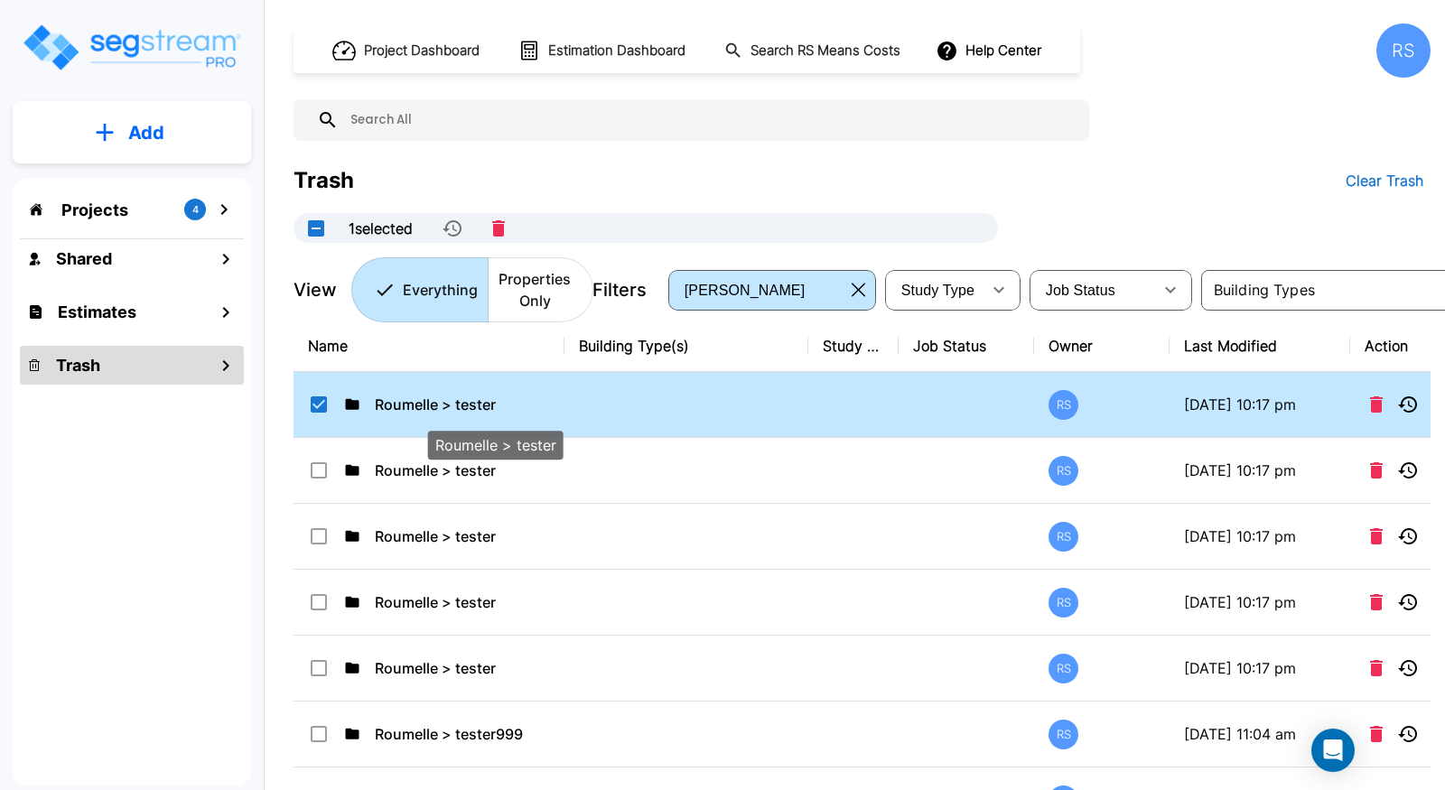
click at [547, 407] on p "Roumelle > tester" at bounding box center [495, 405] width 240 height 22
checkbox input "false"
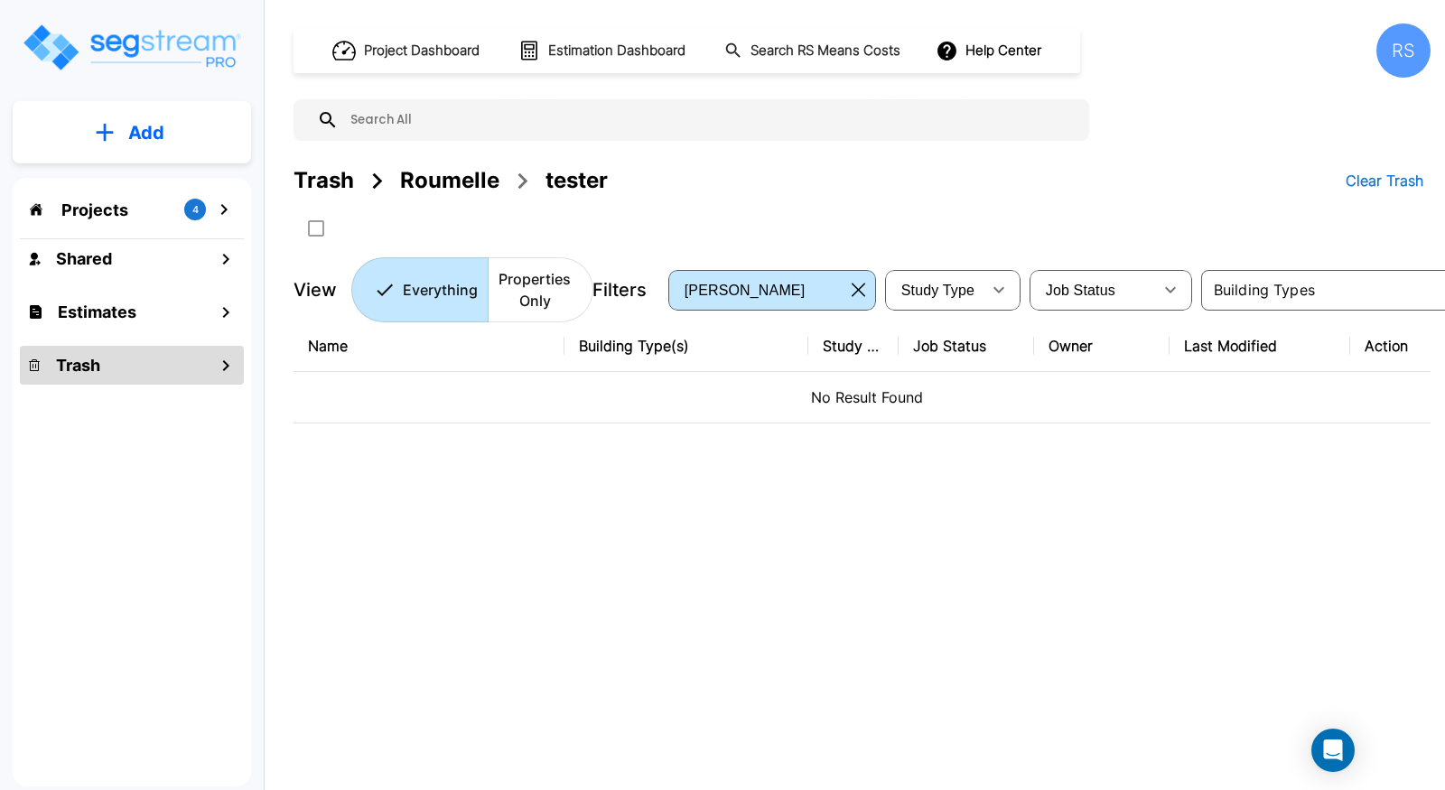
click at [445, 185] on div "Roumelle" at bounding box center [449, 180] width 99 height 33
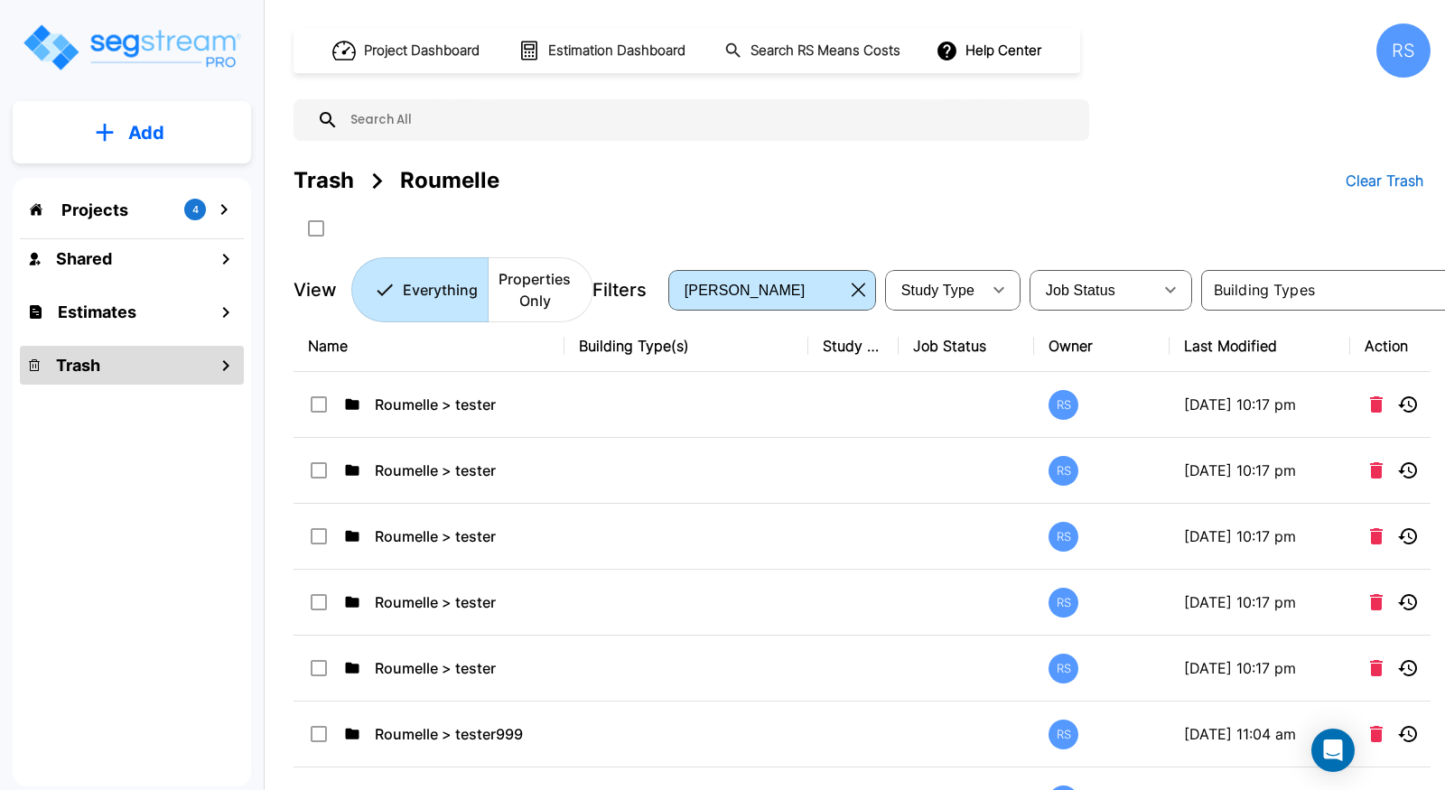
click at [682, 184] on div "Trash Roumelle Clear Trash" at bounding box center [861, 181] width 1137 height 36
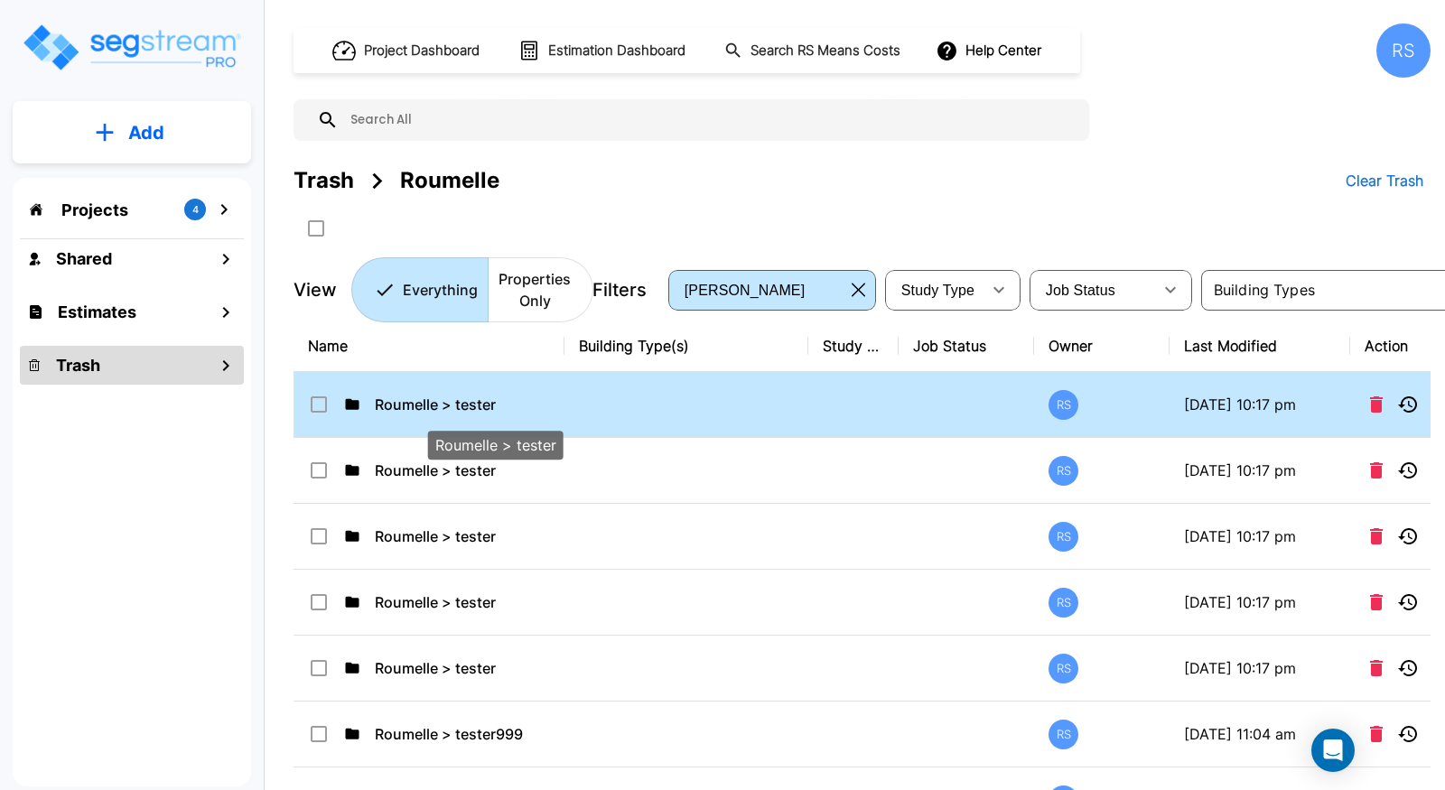
click at [470, 408] on p "Roumelle > tester" at bounding box center [495, 405] width 240 height 22
checkbox input "false"
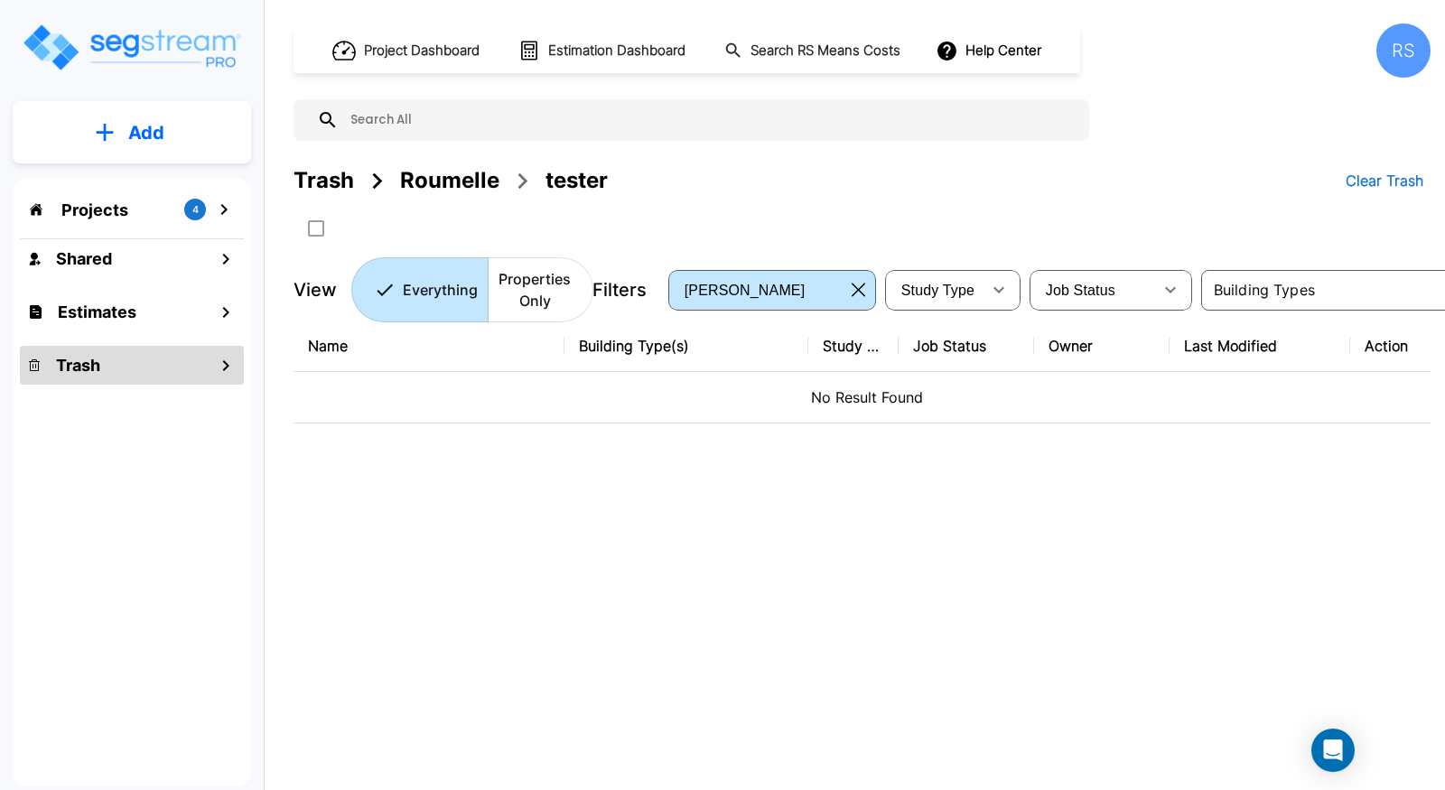
click at [323, 183] on div "Trash" at bounding box center [323, 180] width 61 height 33
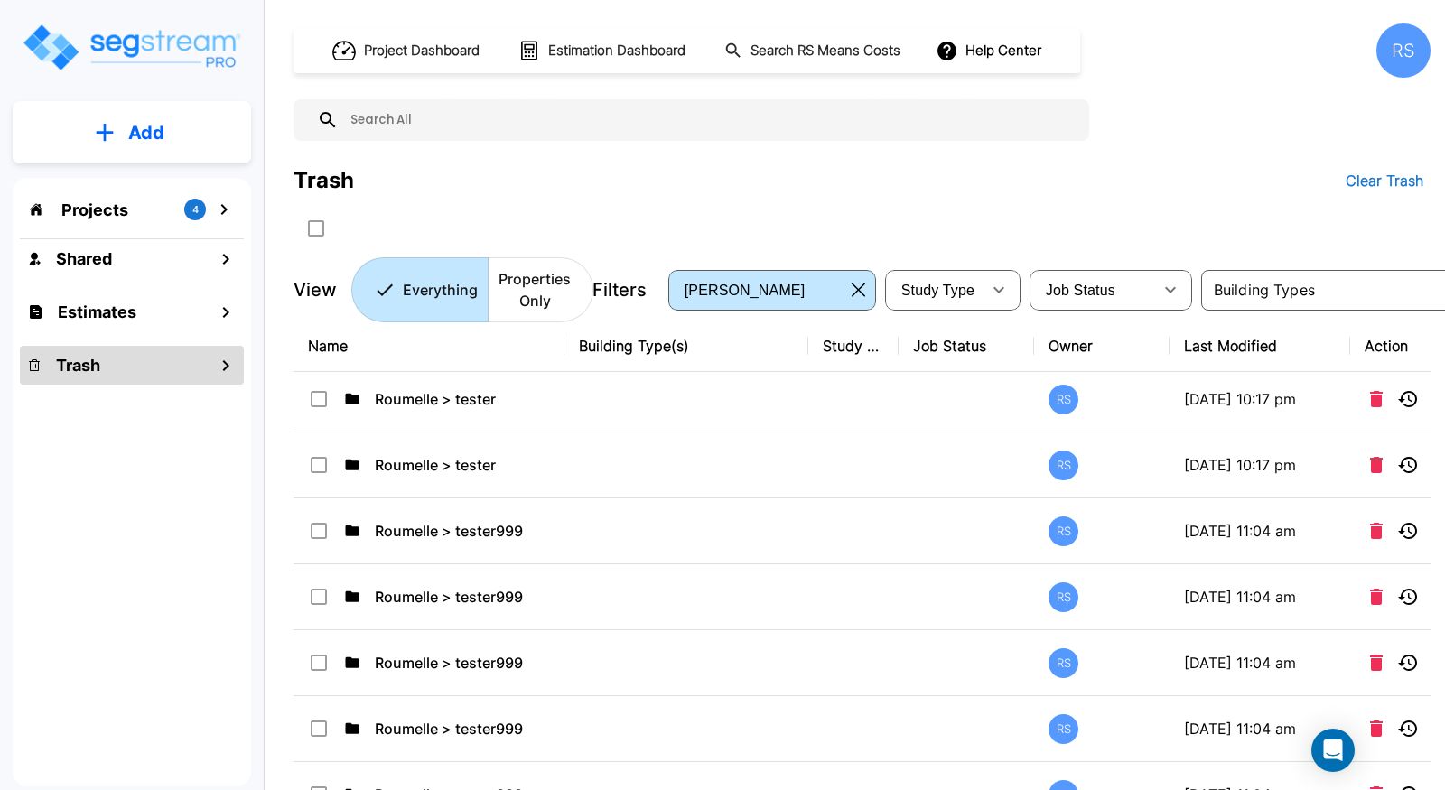
scroll to position [335, 0]
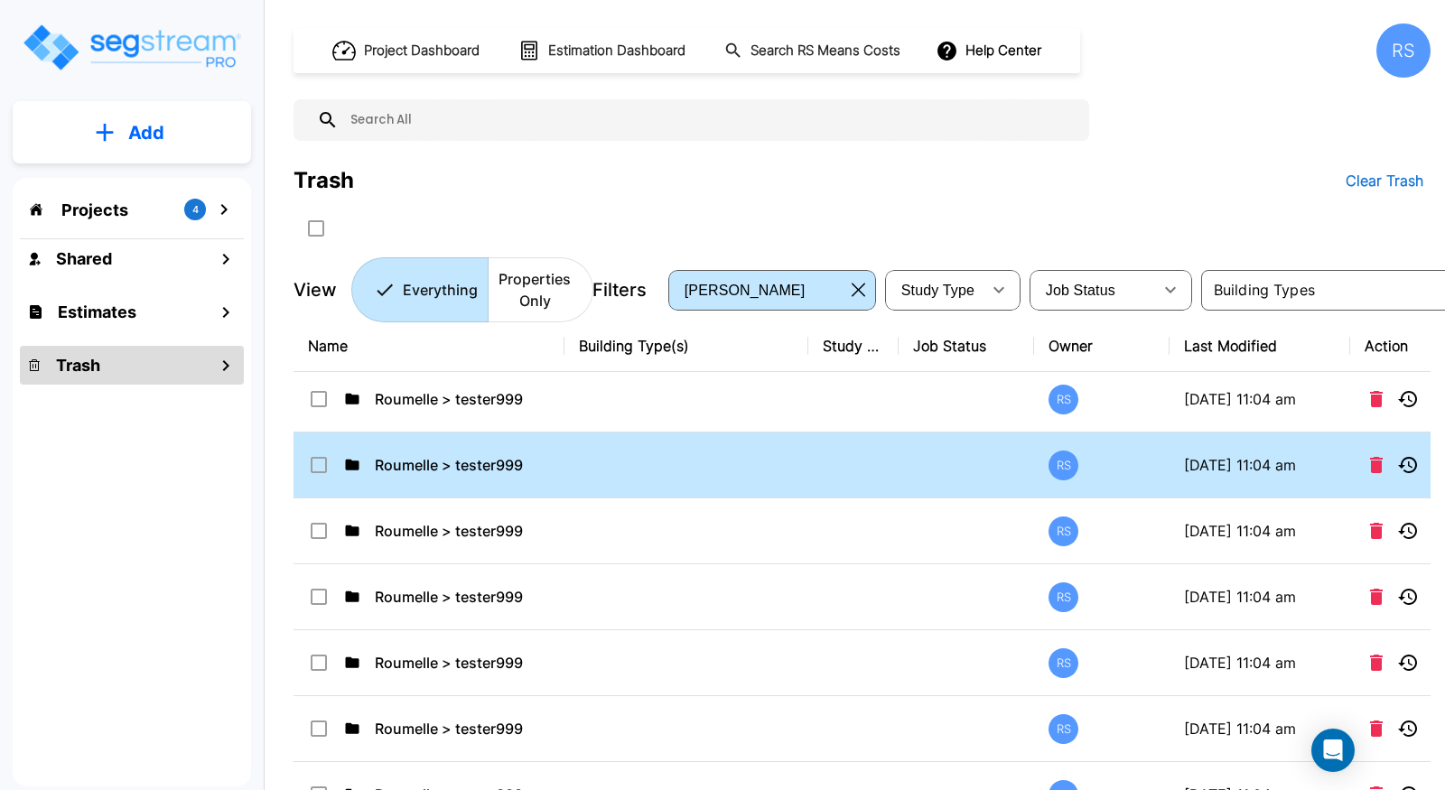
click at [507, 492] on td "Roumelle > tester999" at bounding box center [428, 466] width 271 height 66
checkbox input "false"
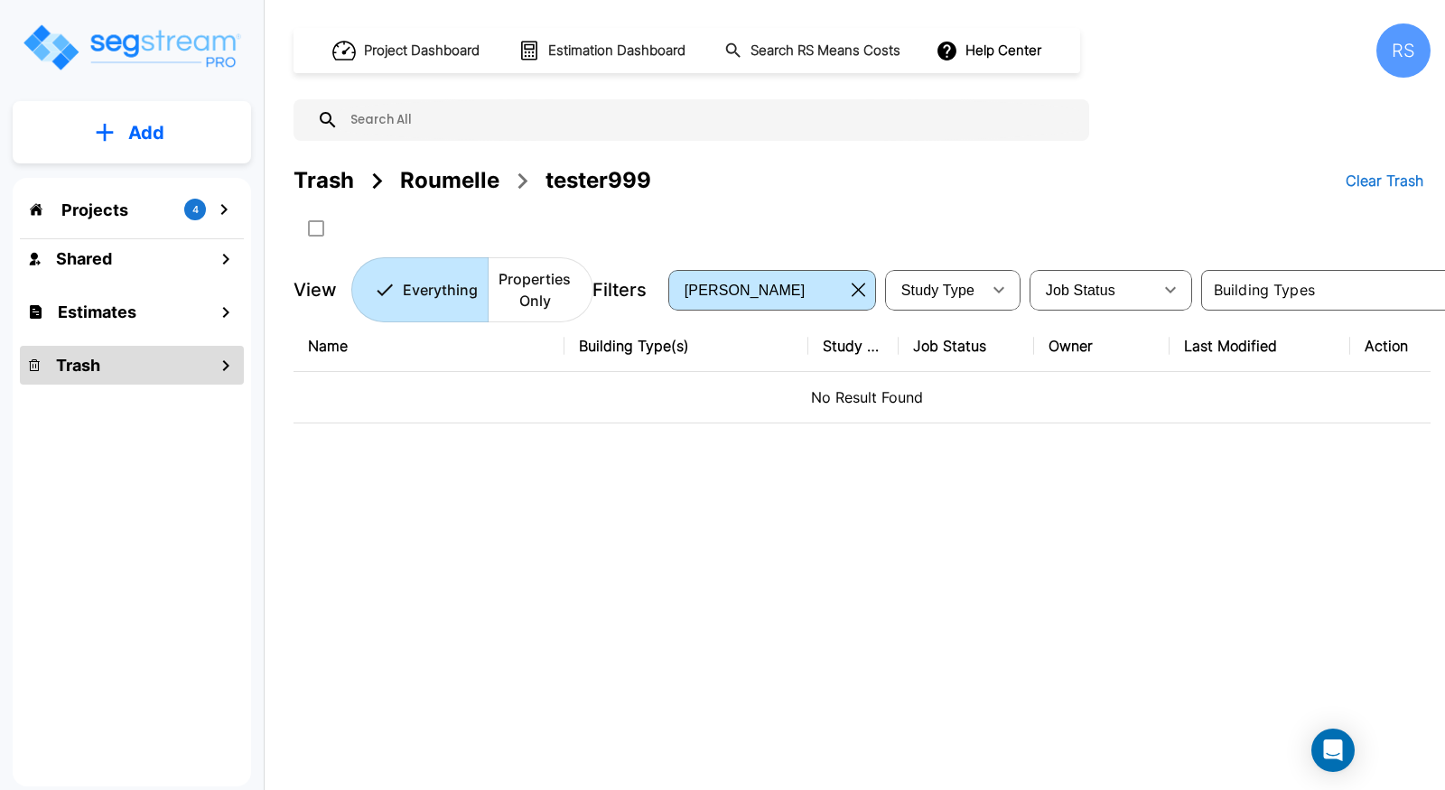
click at [429, 178] on div "Roumelle" at bounding box center [449, 180] width 99 height 33
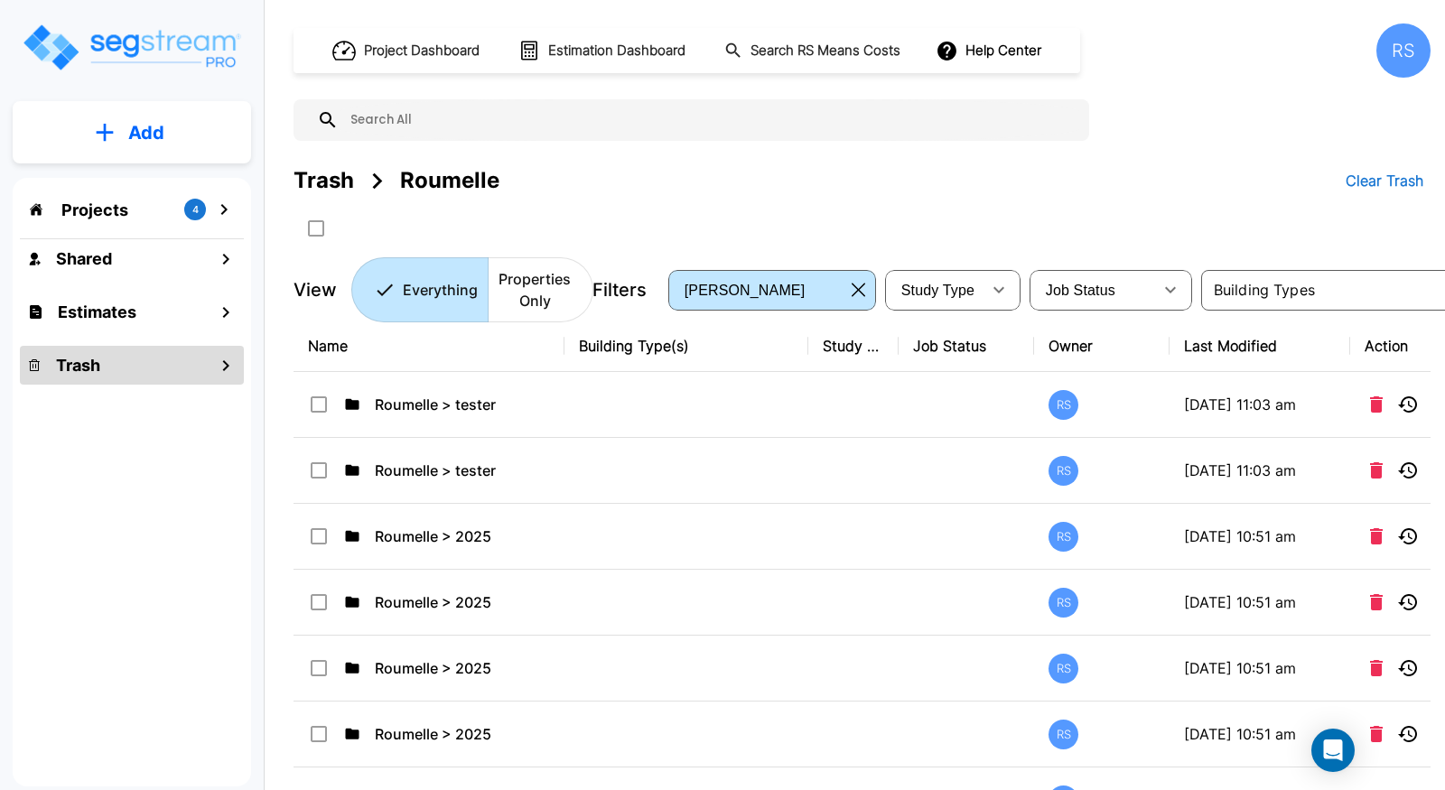
scroll to position [1743, 0]
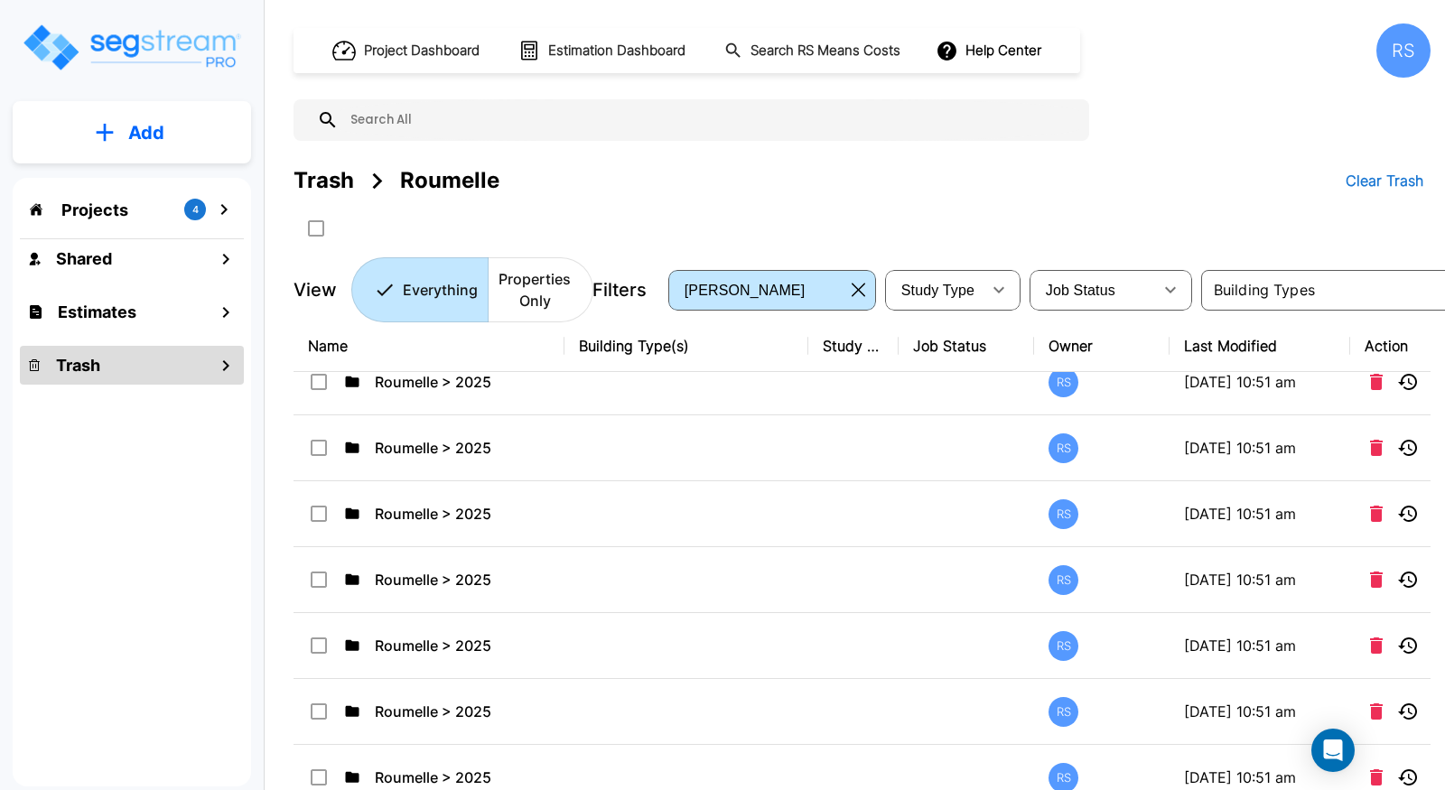
click at [480, 517] on td "Roumelle > 2025" at bounding box center [428, 514] width 271 height 66
checkbox input "false"
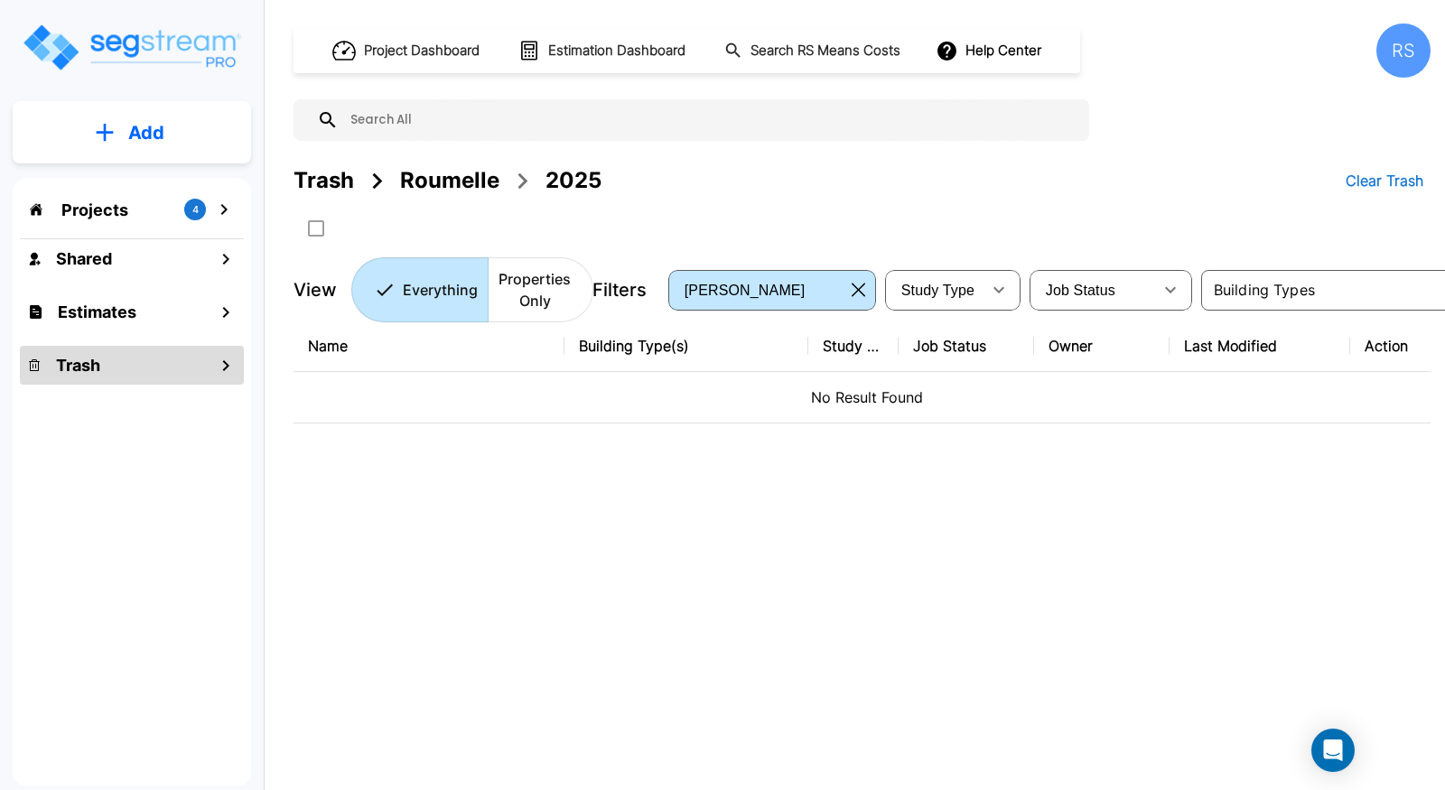
click at [468, 184] on div "Roumelle" at bounding box center [449, 180] width 99 height 33
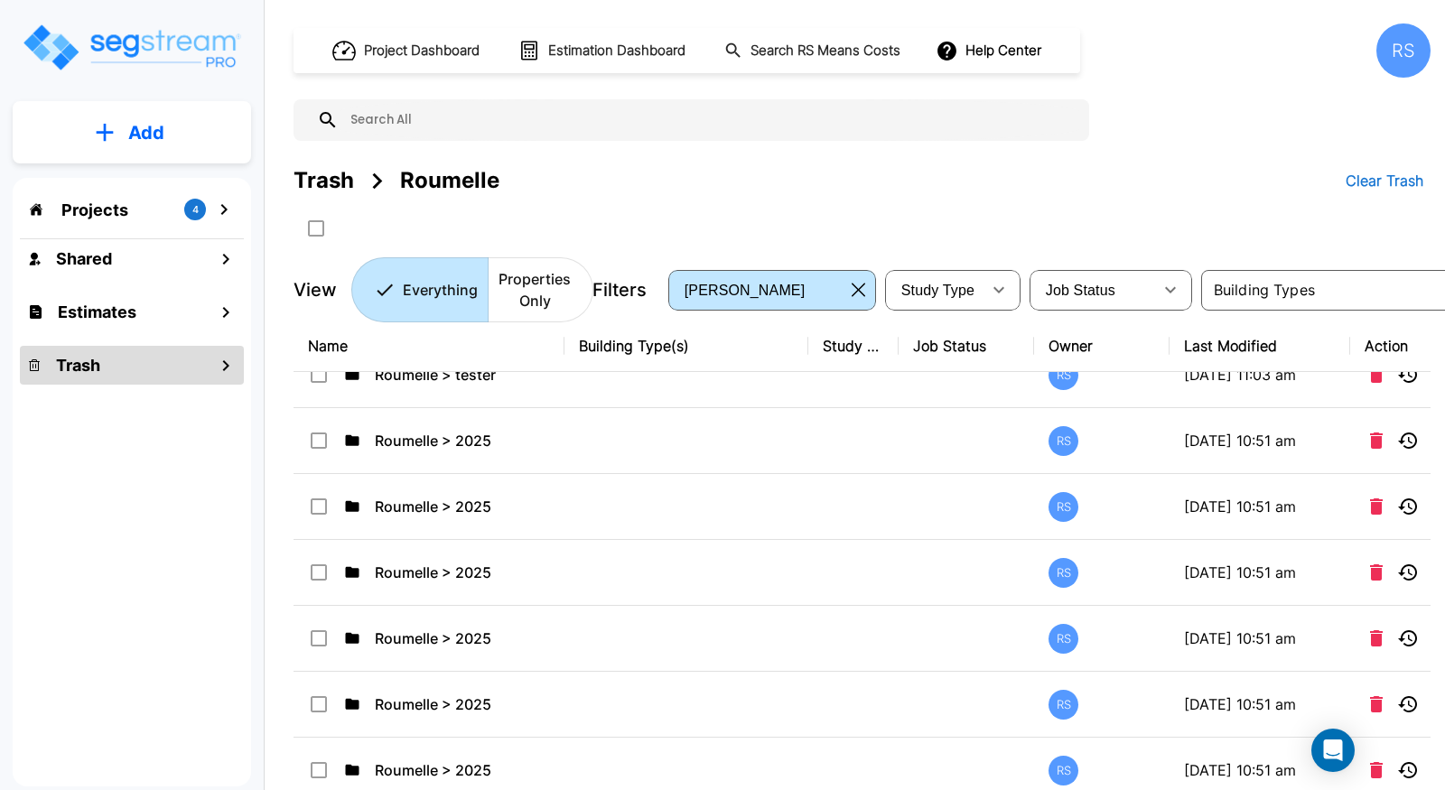
scroll to position [1422, 0]
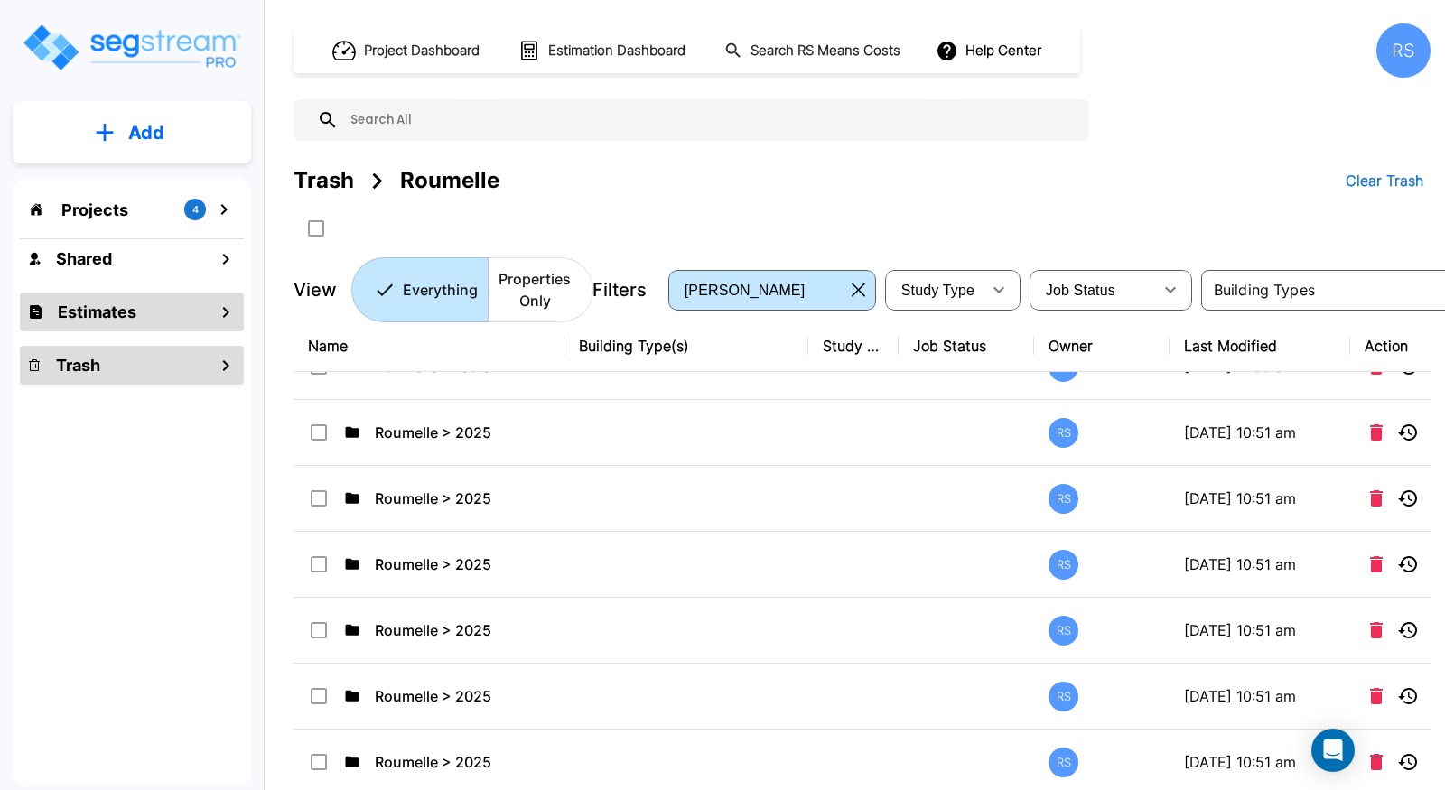
click at [137, 320] on div "Estimates" at bounding box center [132, 312] width 224 height 39
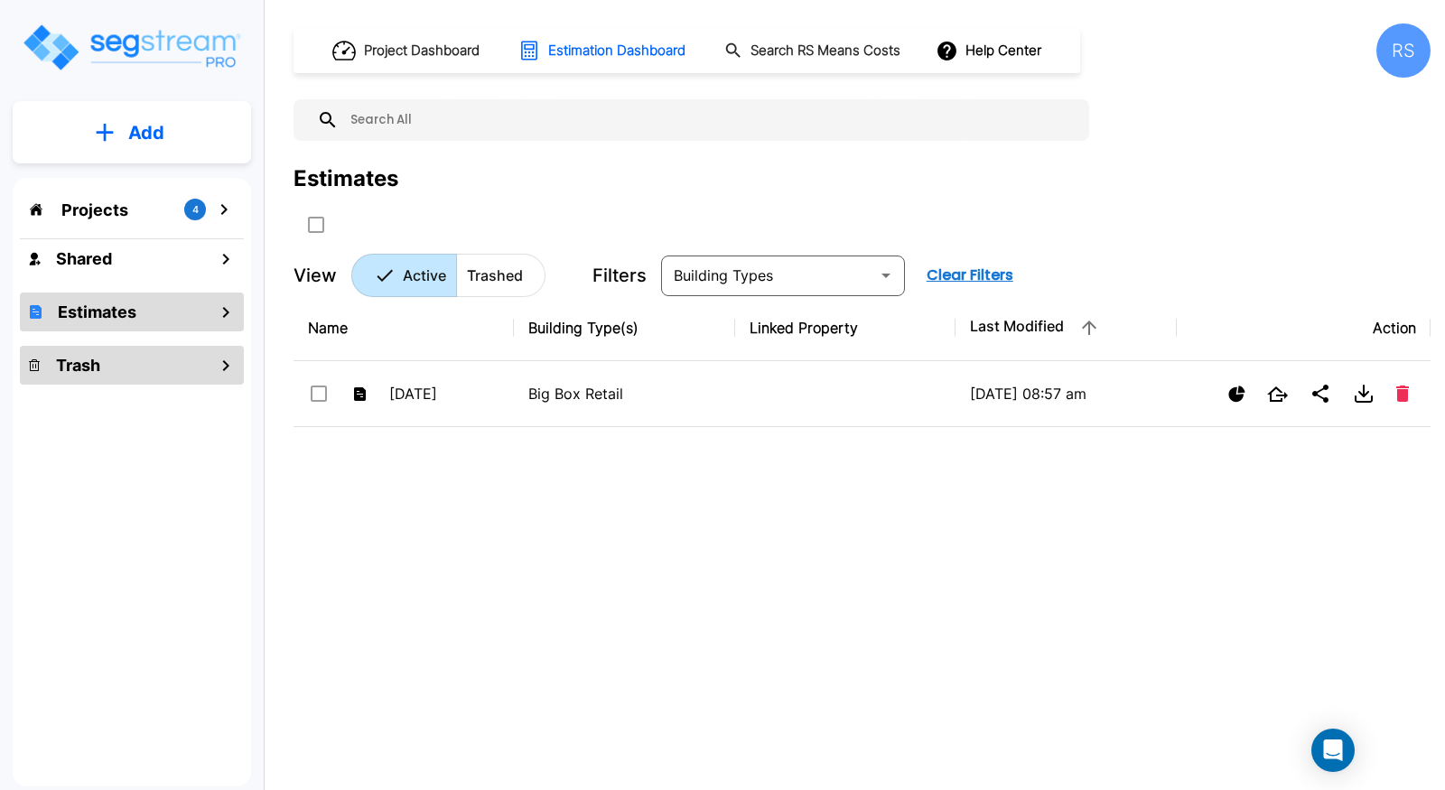
click at [135, 357] on div "Trash" at bounding box center [132, 365] width 224 height 39
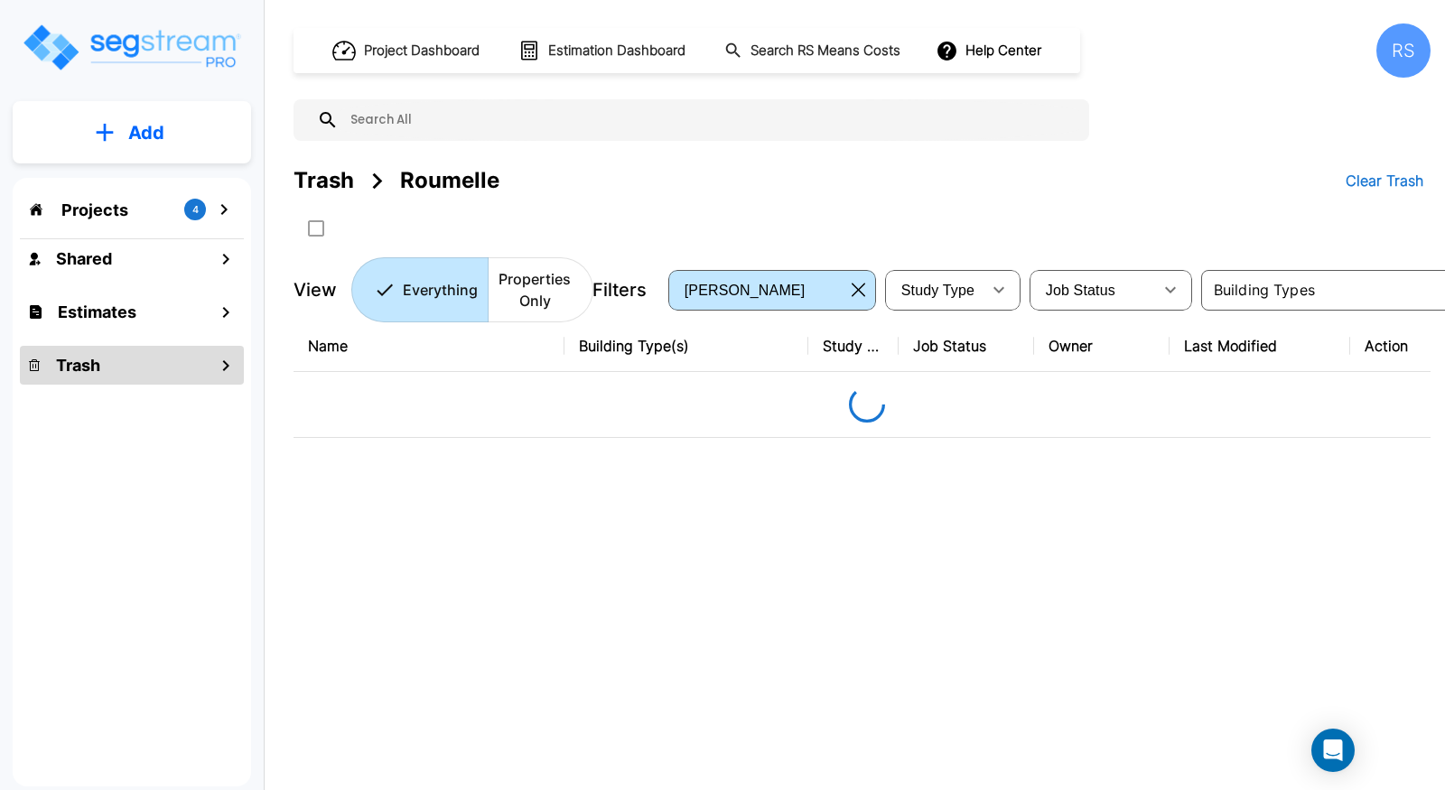
click at [135, 357] on div "Trash" at bounding box center [132, 365] width 224 height 39
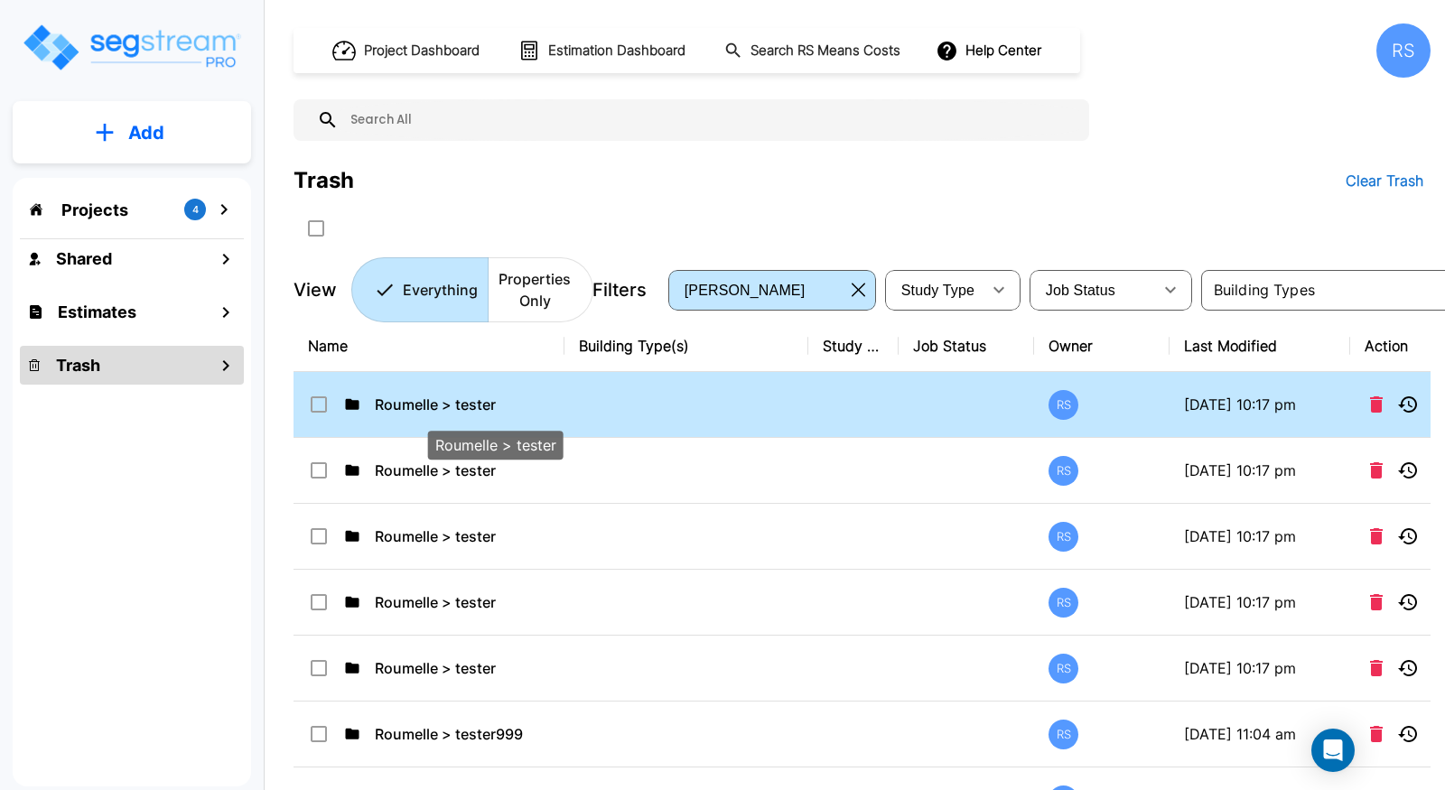
click at [565, 409] on p "Roumelle > tester" at bounding box center [495, 405] width 240 height 22
checkbox input "false"
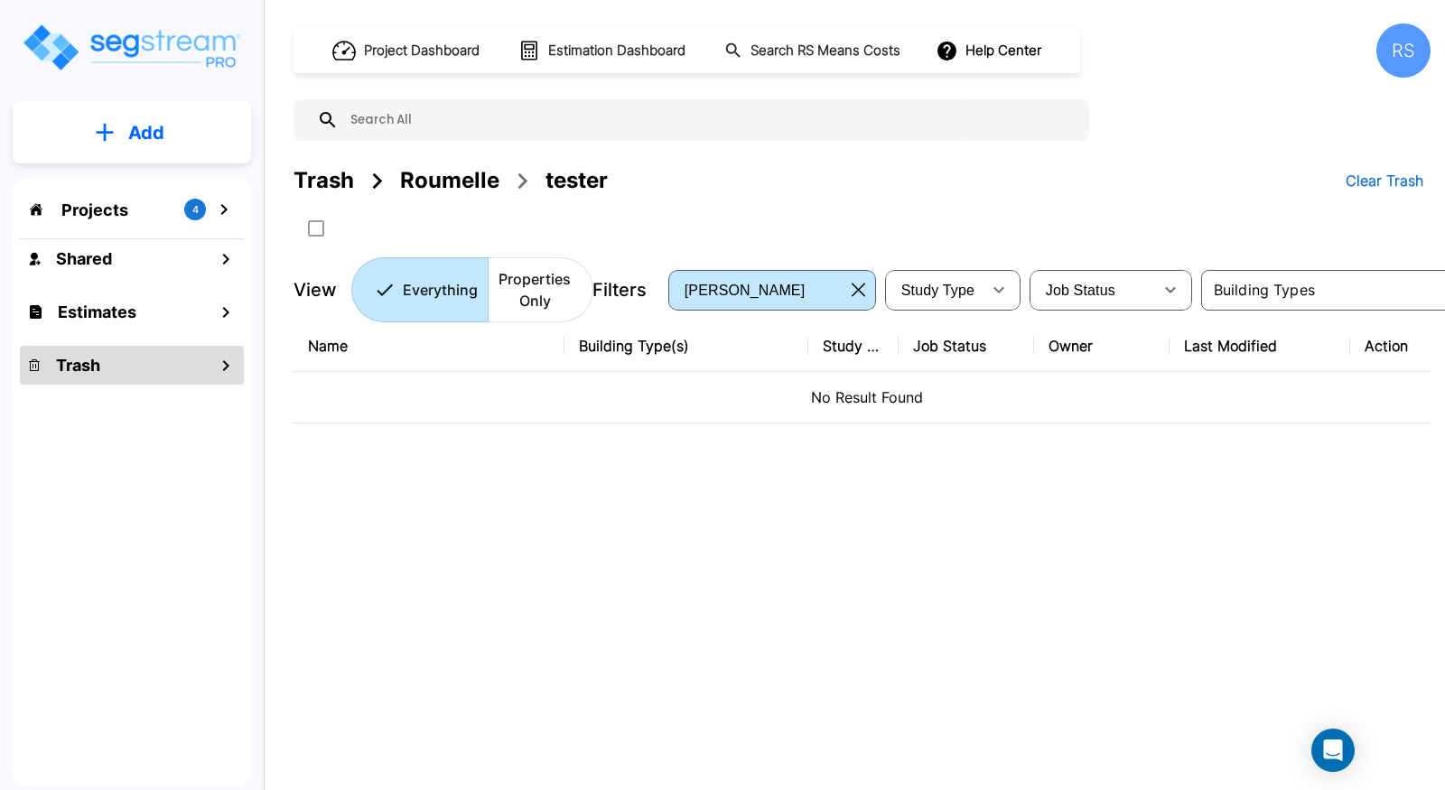
click at [581, 179] on div "tester" at bounding box center [576, 180] width 62 height 33
click at [491, 179] on div "Roumelle" at bounding box center [449, 180] width 99 height 33
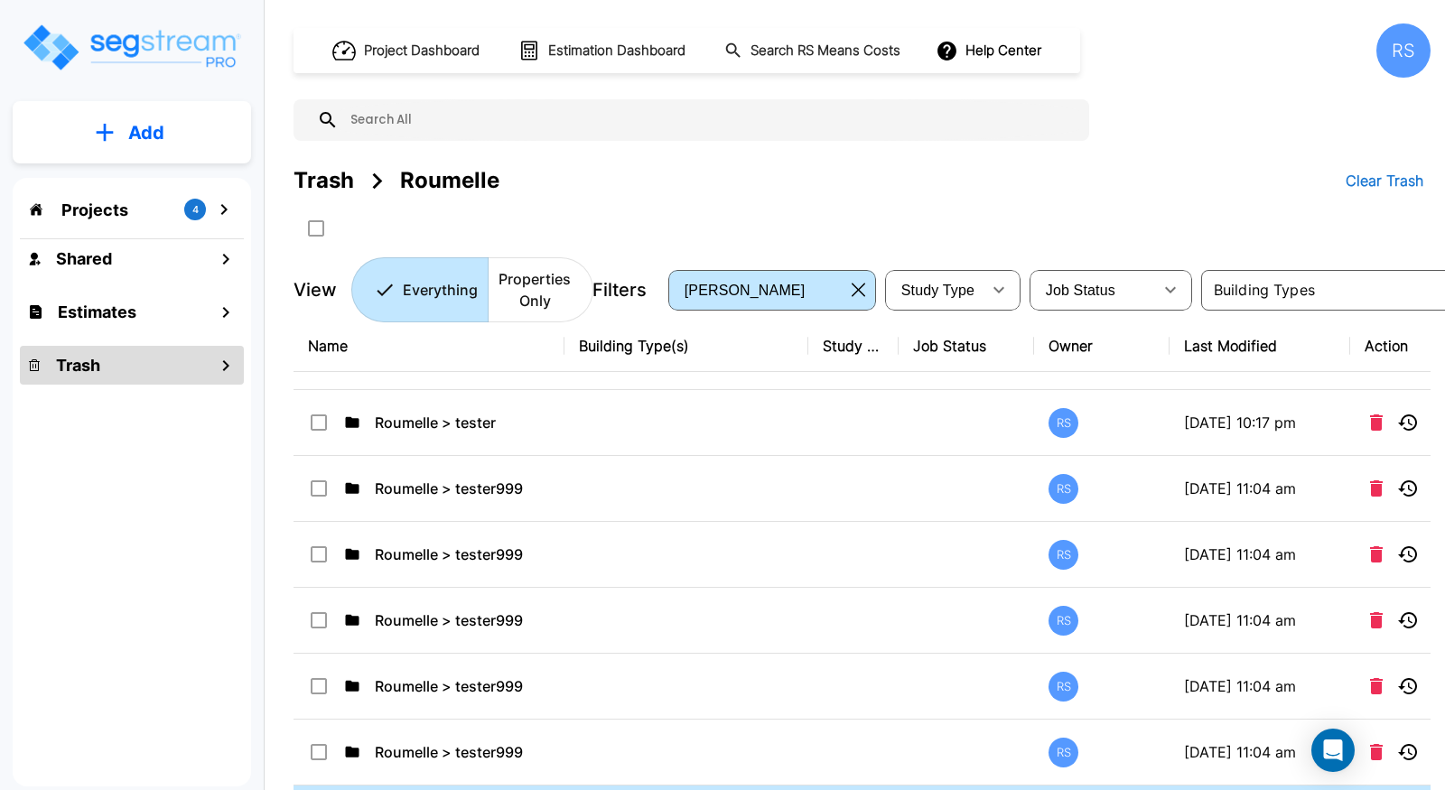
scroll to position [0, 0]
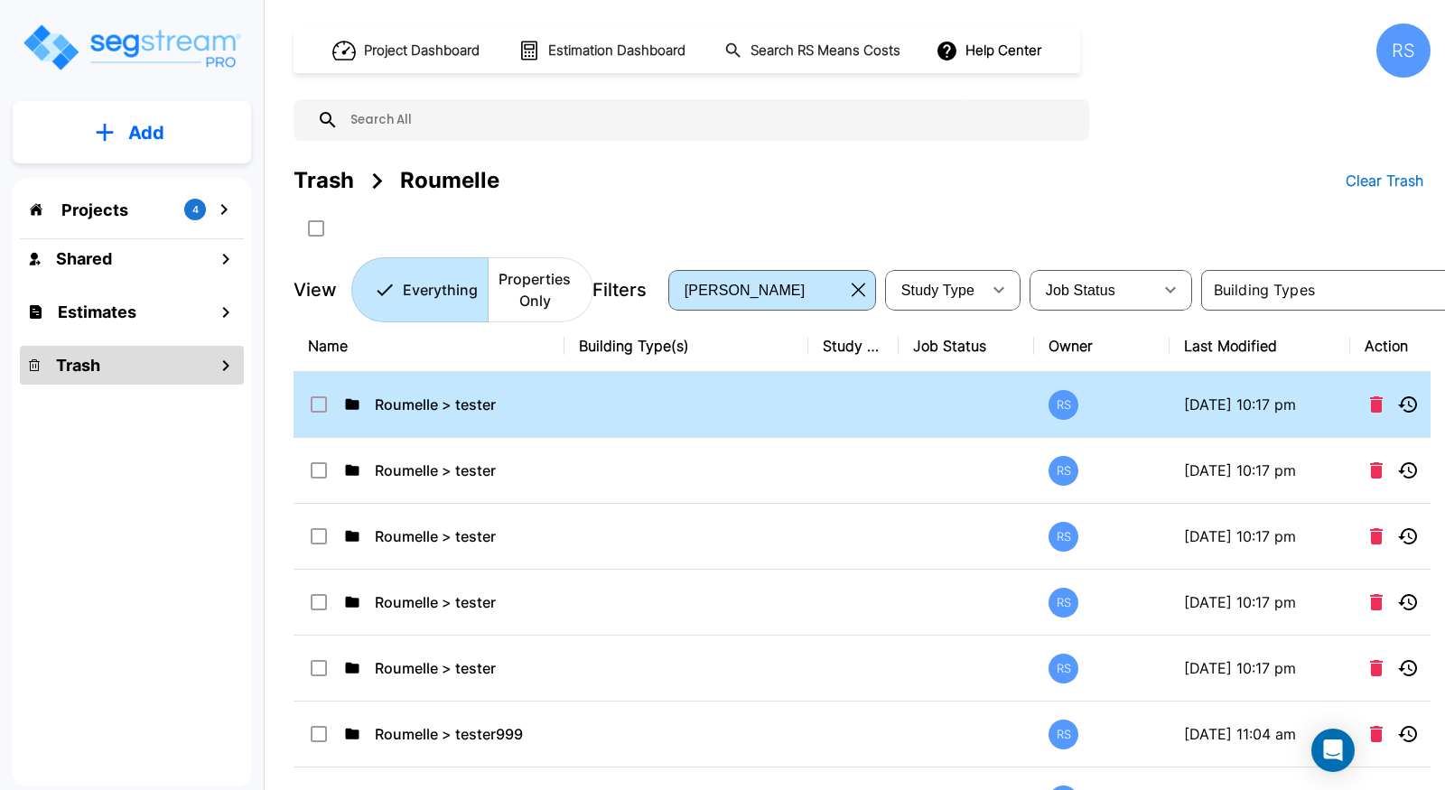
click at [321, 403] on input "select row Roumelle > tester" at bounding box center [317, 401] width 18 height 15
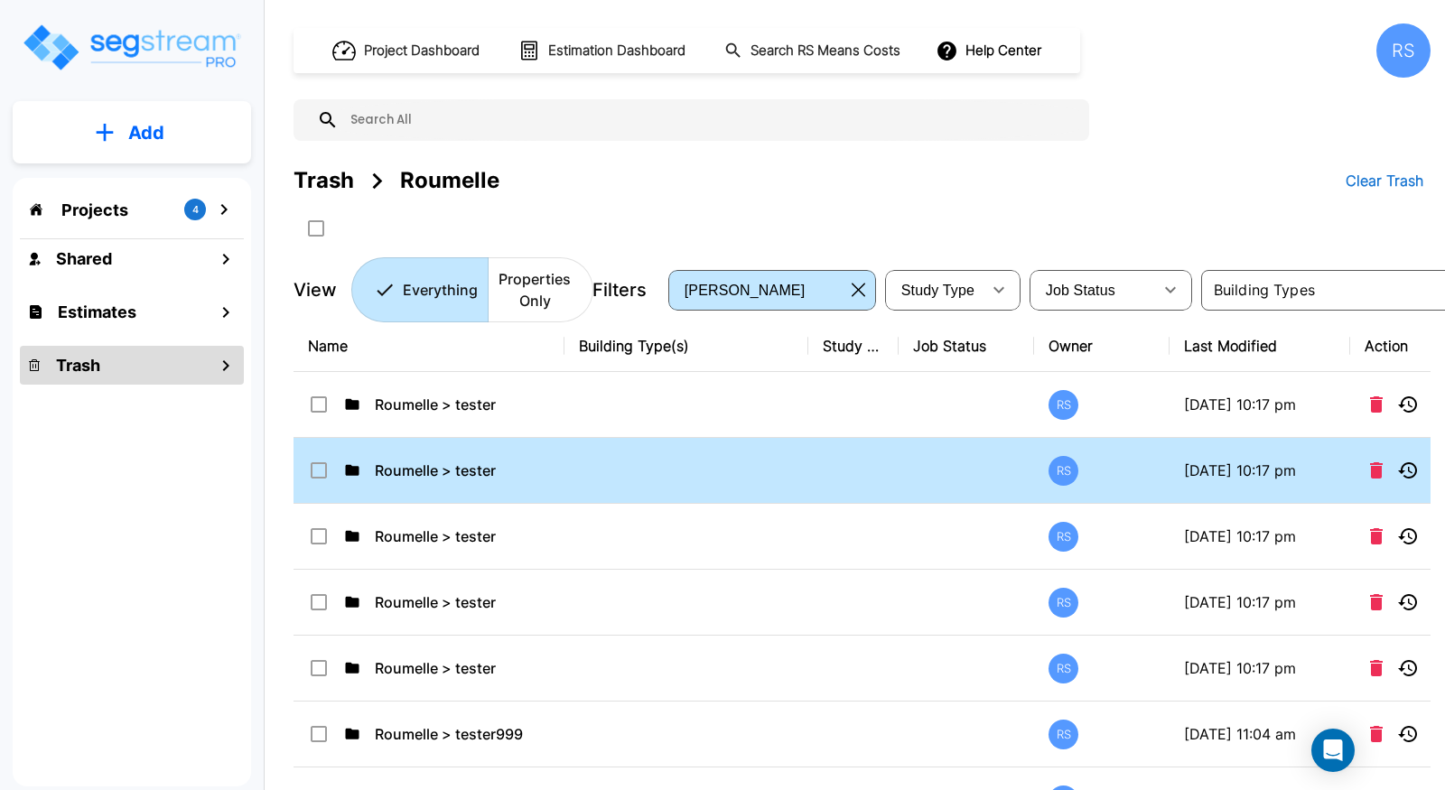
checkbox input "true"
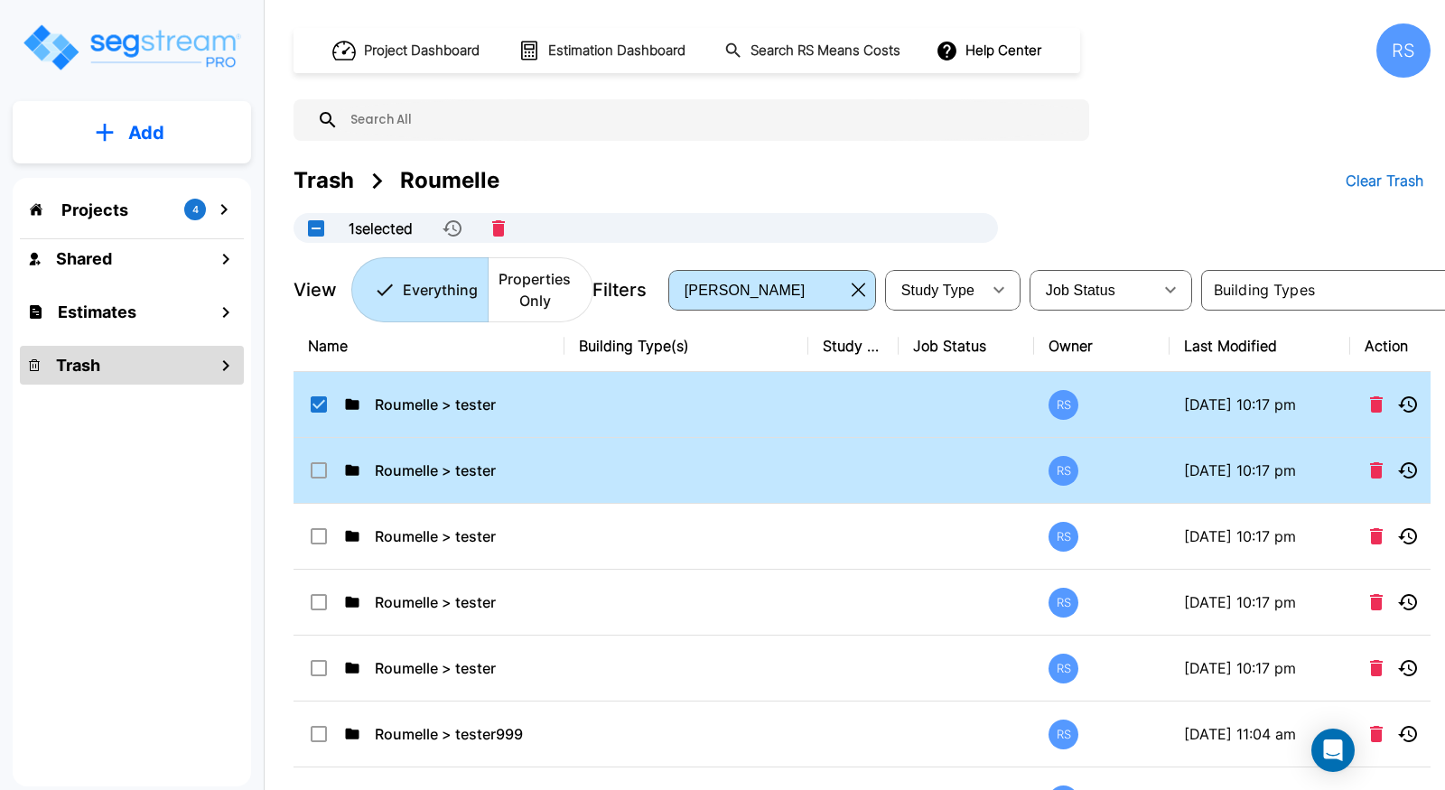
click at [318, 475] on input "select row Roumelle > tester" at bounding box center [317, 467] width 18 height 15
checkbox input "true"
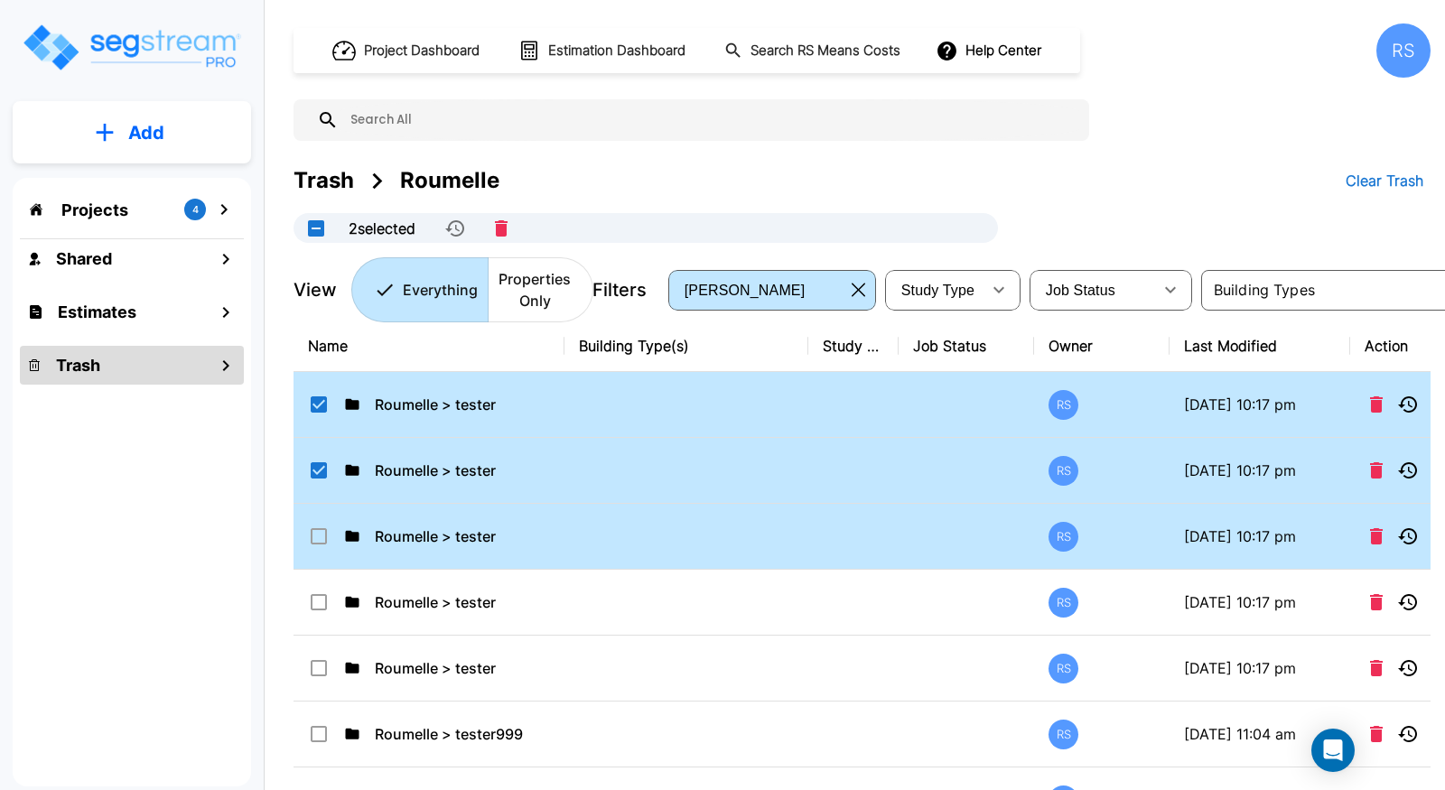
click at [320, 545] on icon at bounding box center [319, 536] width 16 height 16
checkbox input "true"
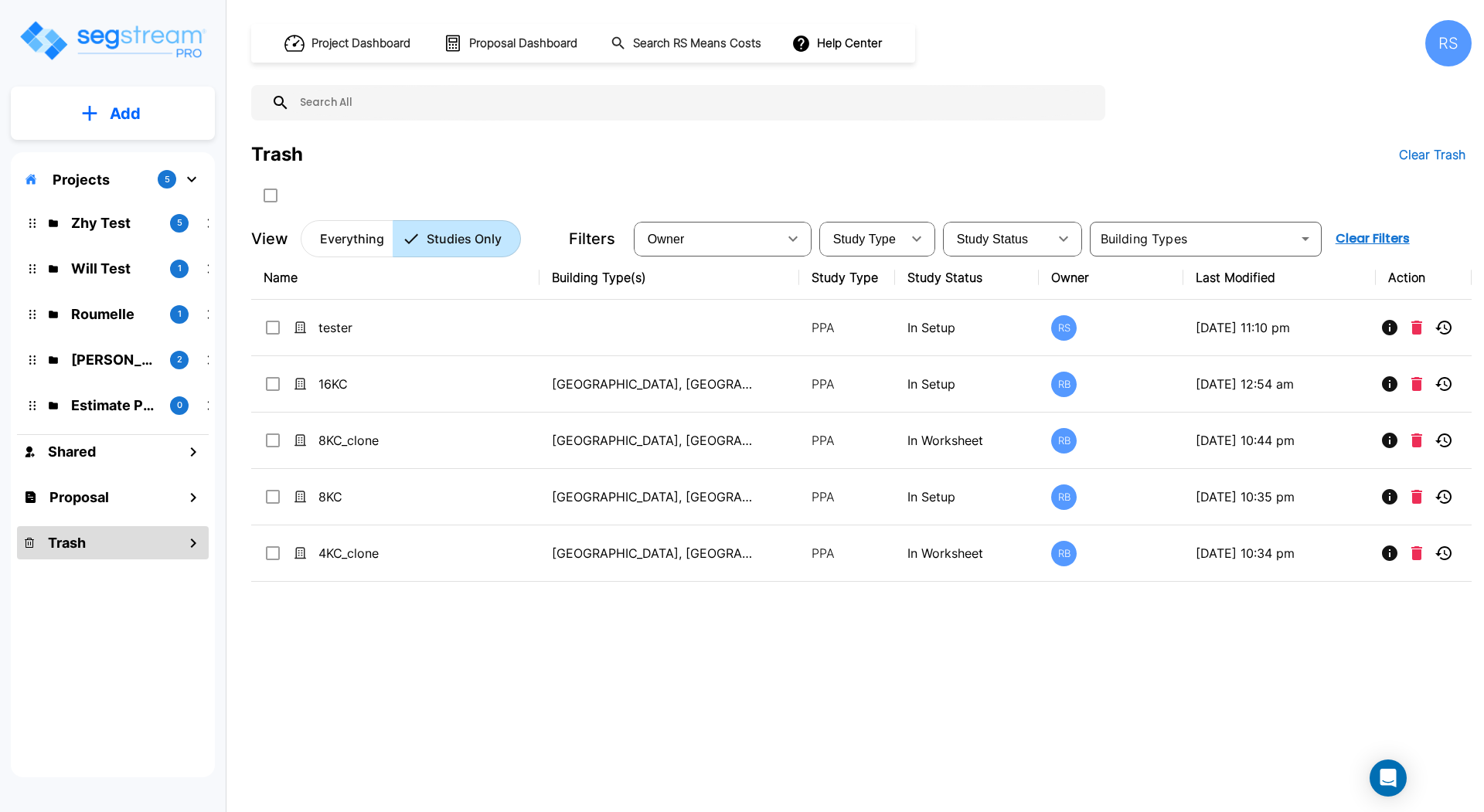
click at [191, 541] on icon "mailbox folders" at bounding box center [193, 543] width 19 height 19
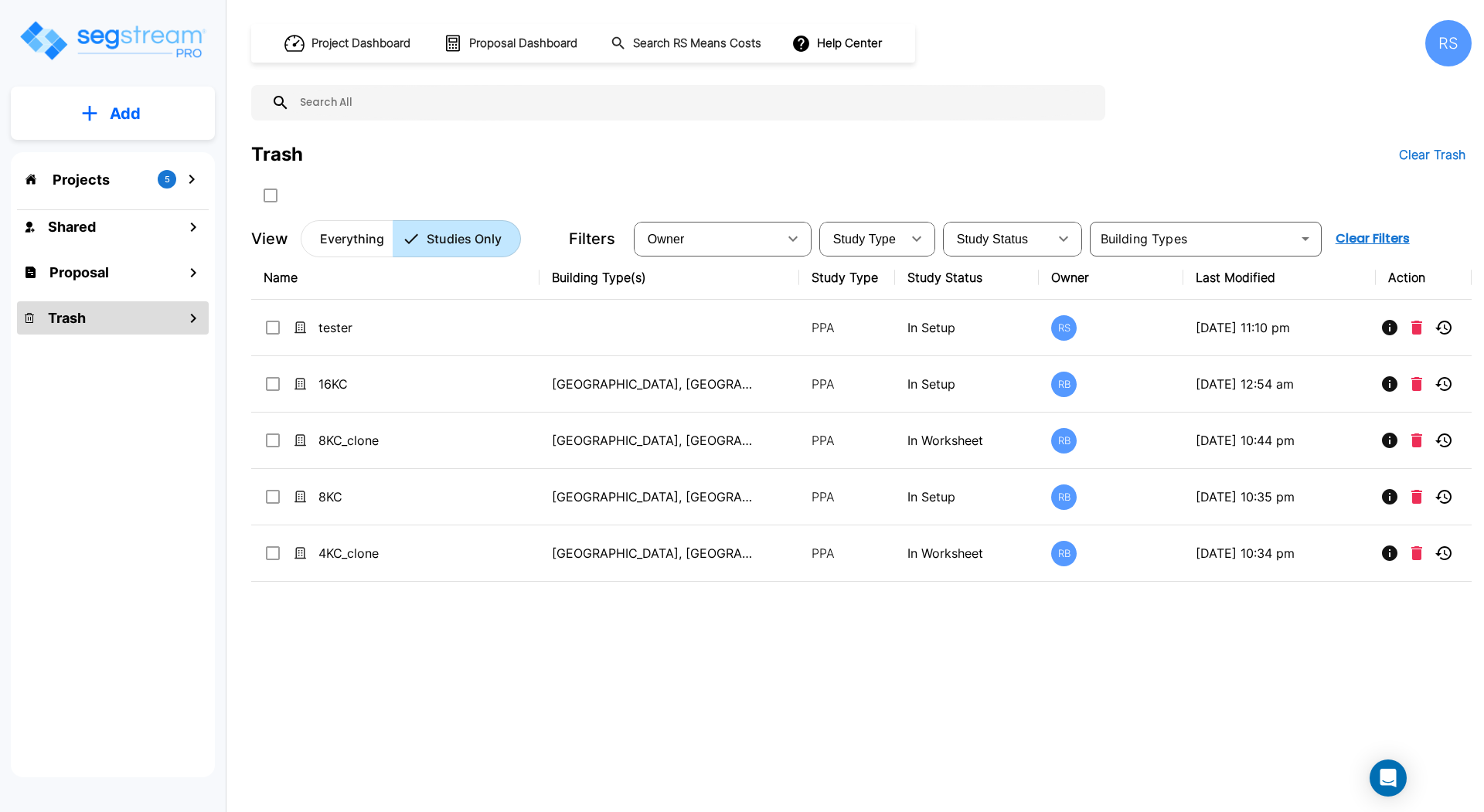
click at [97, 311] on div "Trash" at bounding box center [113, 317] width 192 height 33
click at [348, 230] on p "Everything" at bounding box center [352, 239] width 64 height 19
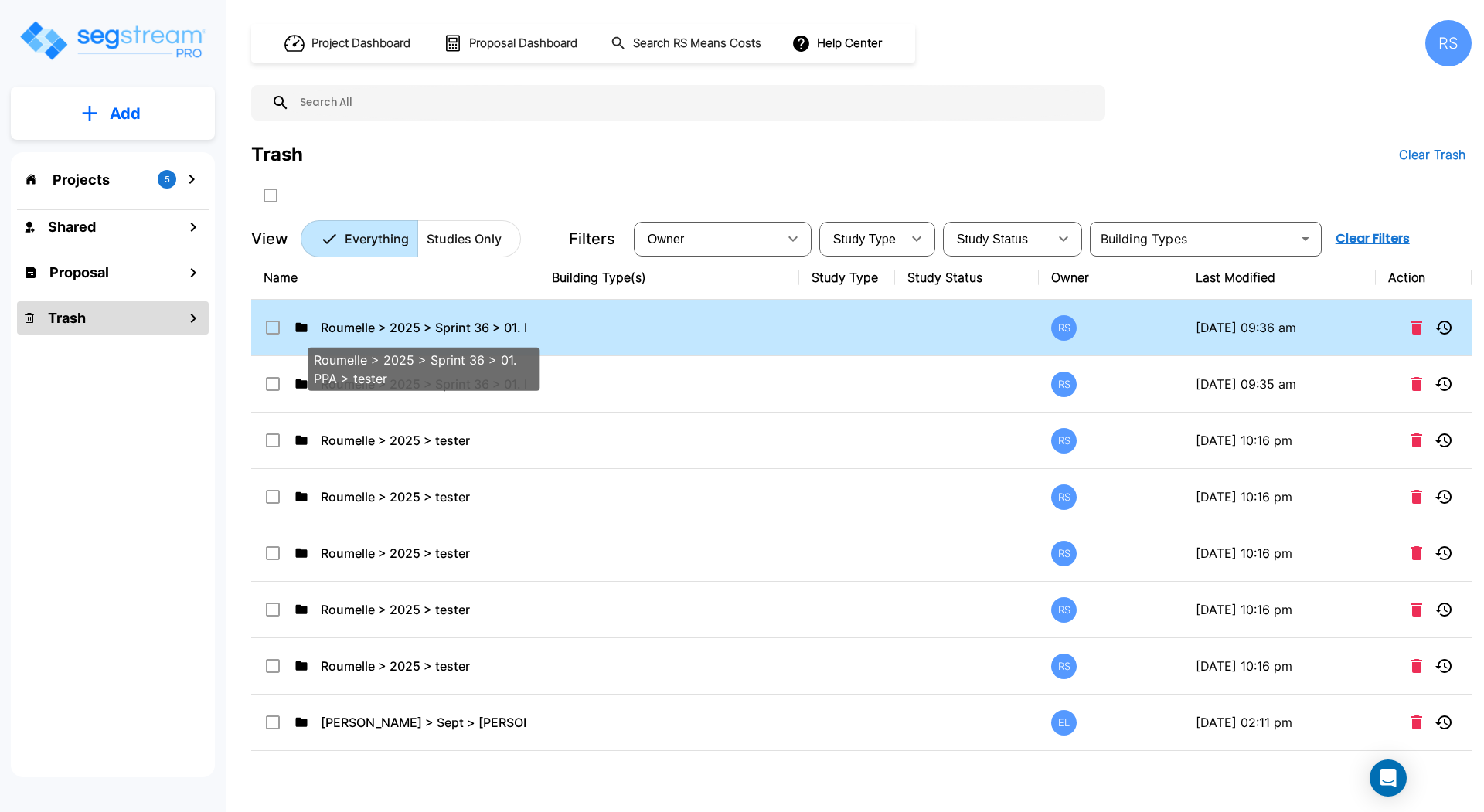
click at [395, 335] on p "Roumelle > 2025 > Sprint 36 > 01. PPA > tester" at bounding box center [424, 328] width 205 height 19
checkbox input "false"
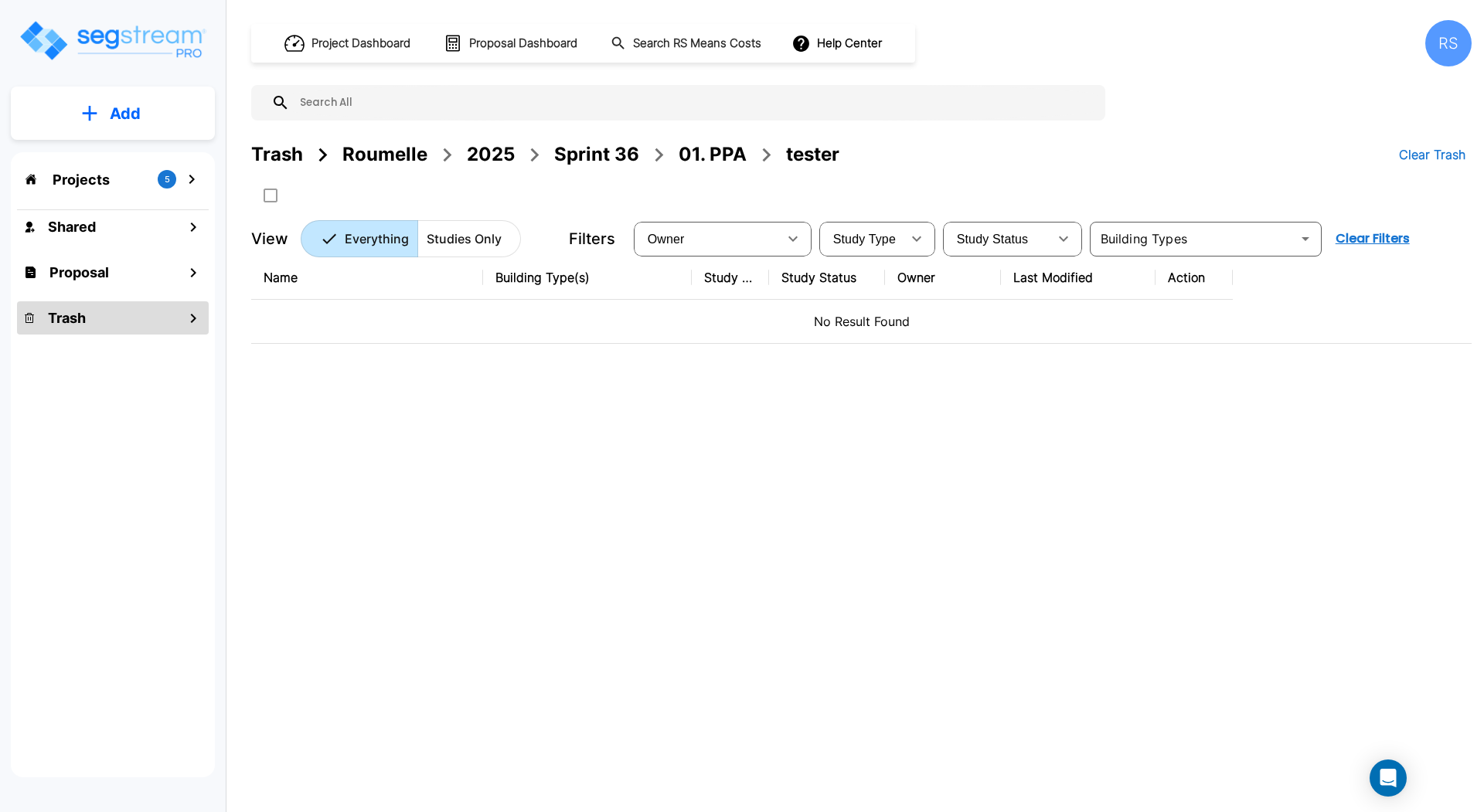
click at [729, 151] on div "01. PPA" at bounding box center [712, 154] width 68 height 28
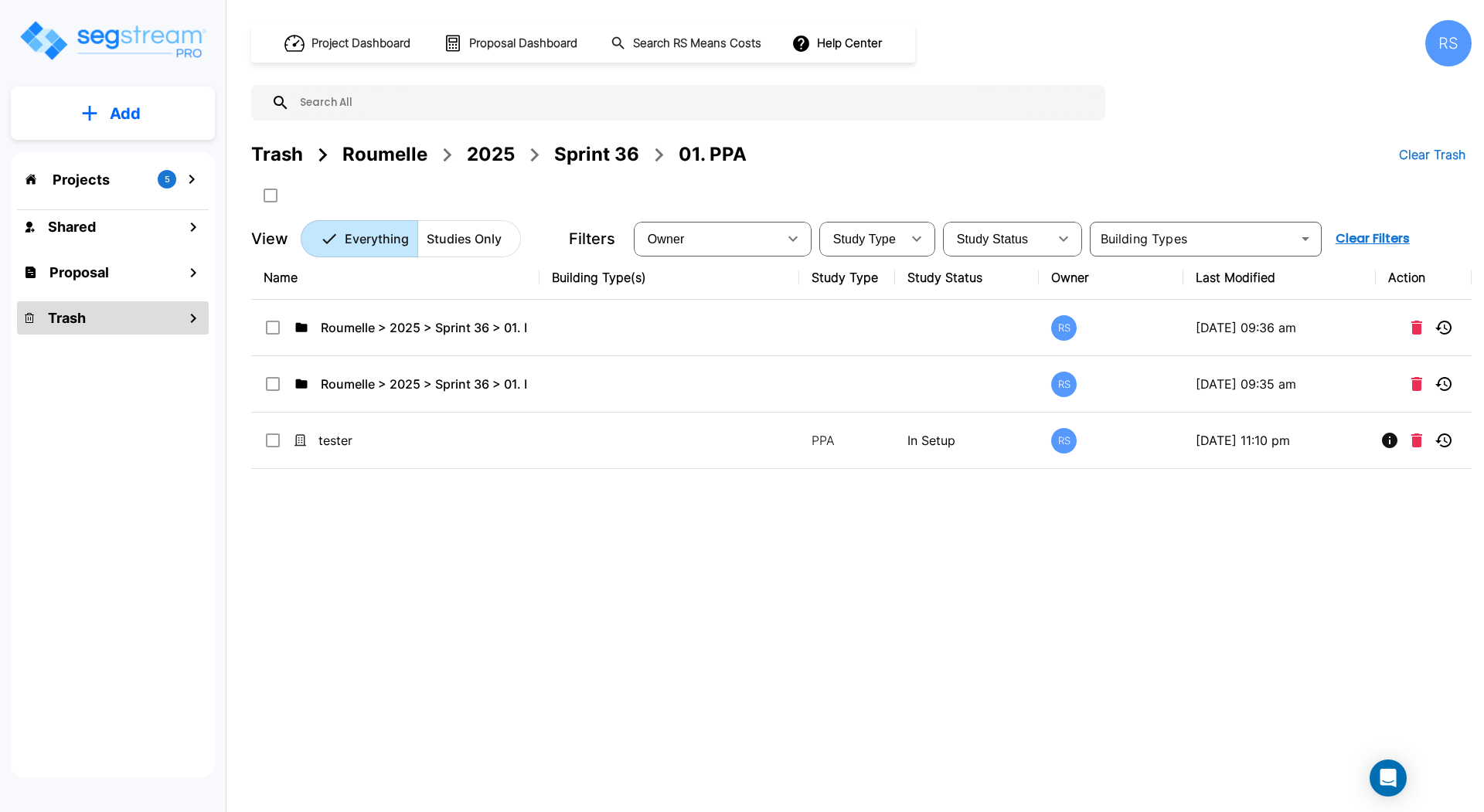
click at [603, 152] on div "Sprint 36" at bounding box center [596, 154] width 85 height 28
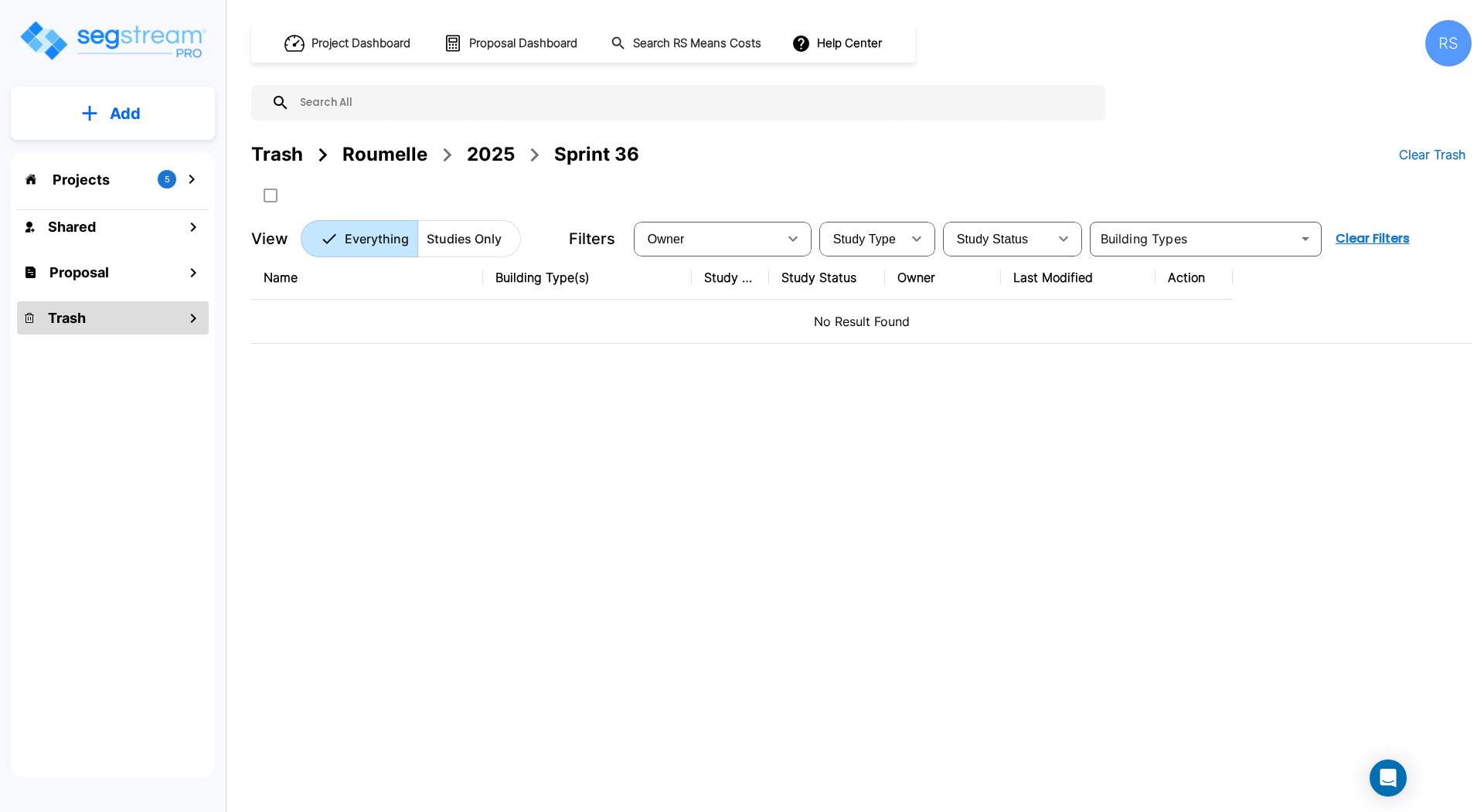
click at [486, 156] on div "2025" at bounding box center [490, 154] width 48 height 28
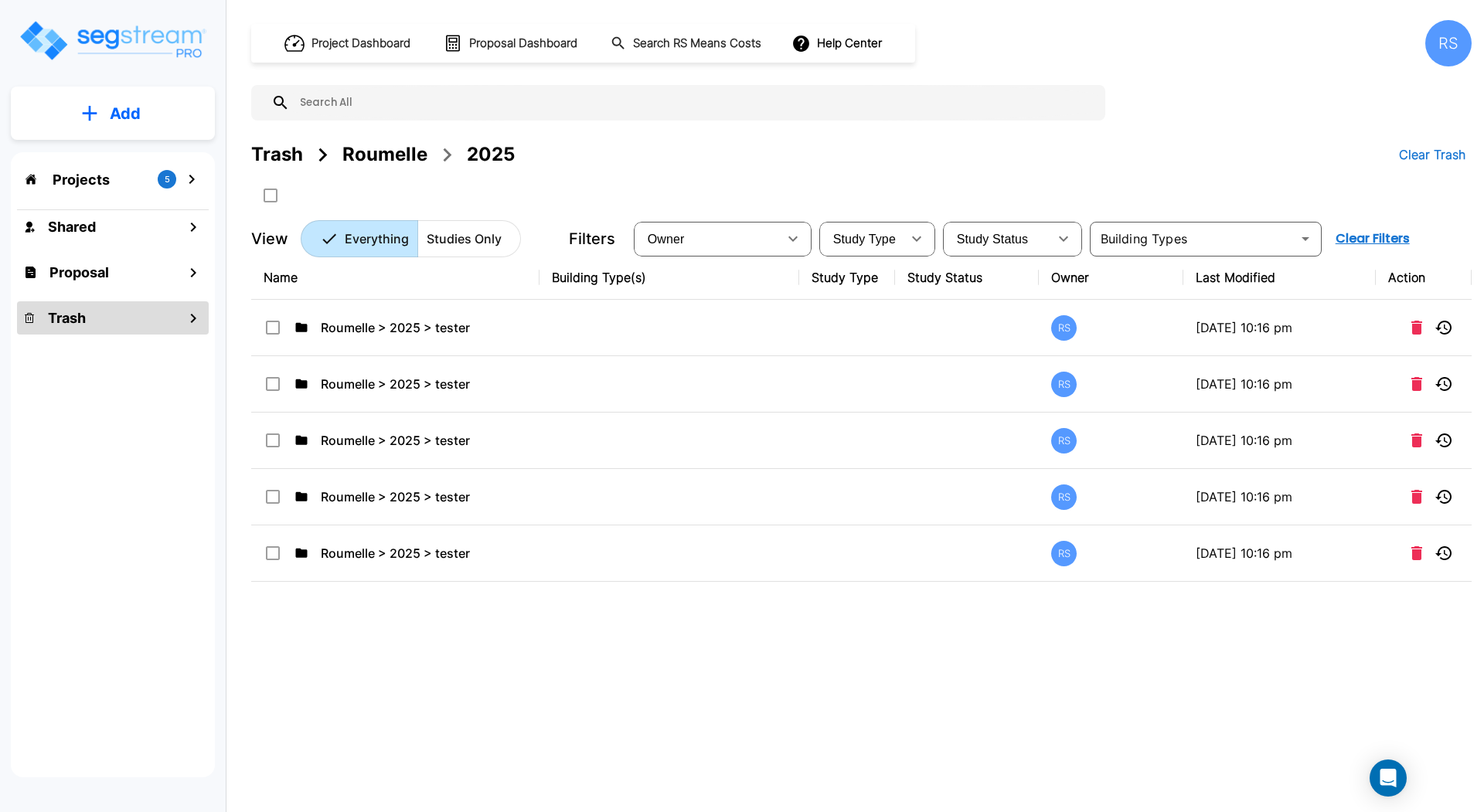
click at [151, 323] on div "Trash" at bounding box center [113, 317] width 192 height 33
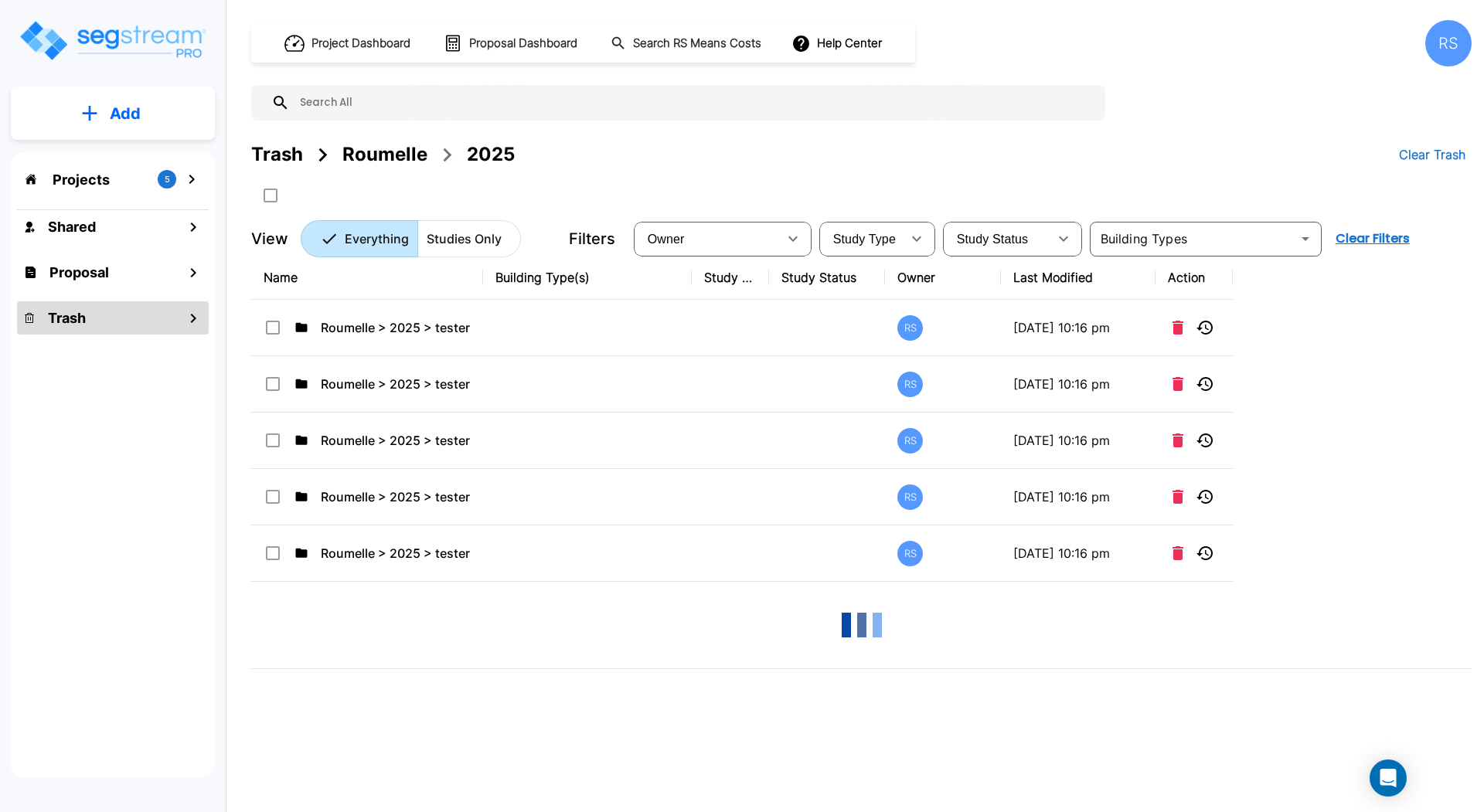
click at [151, 323] on div "Trash" at bounding box center [113, 317] width 192 height 33
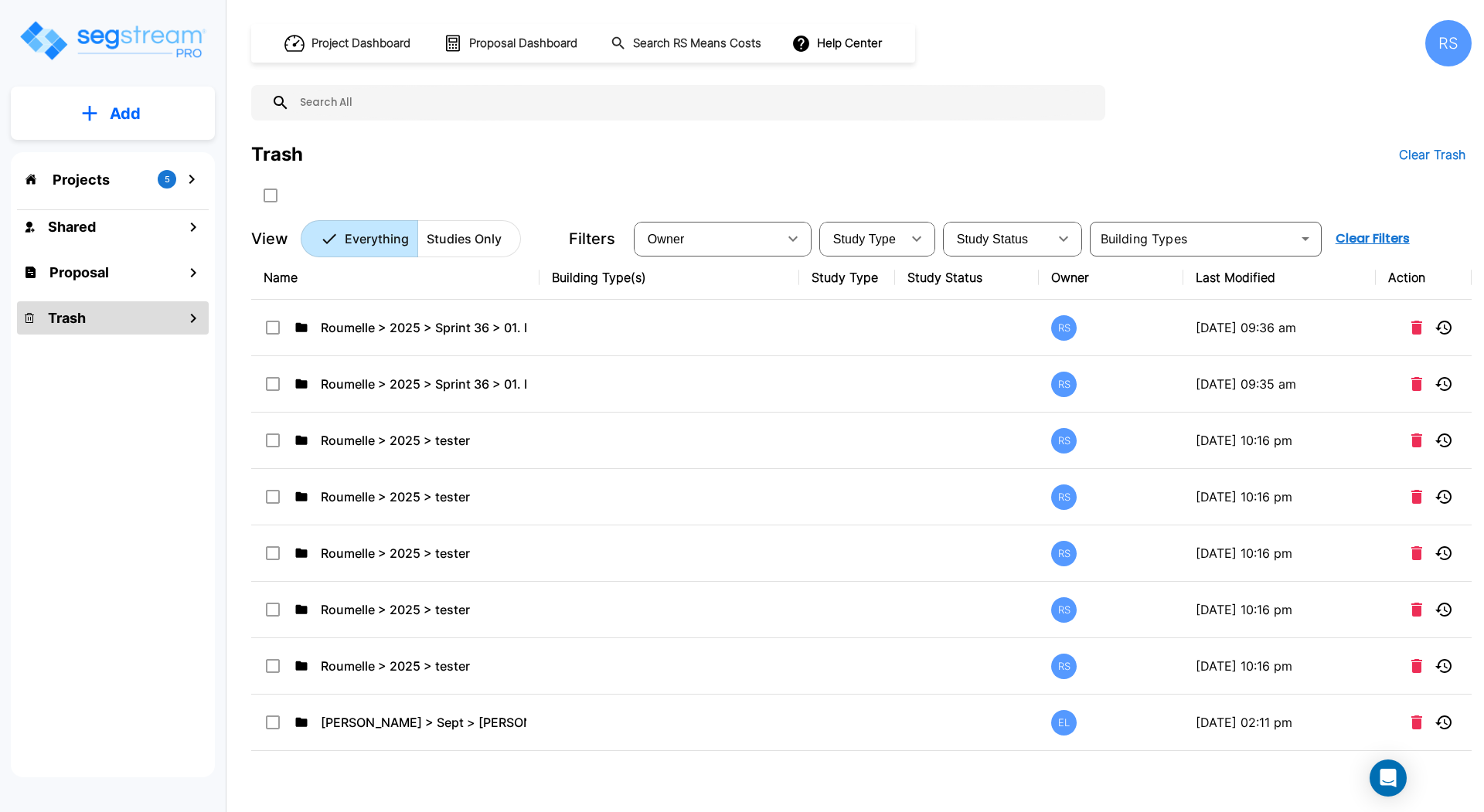
click at [638, 146] on div "Trash Clear Trash" at bounding box center [861, 155] width 1220 height 31
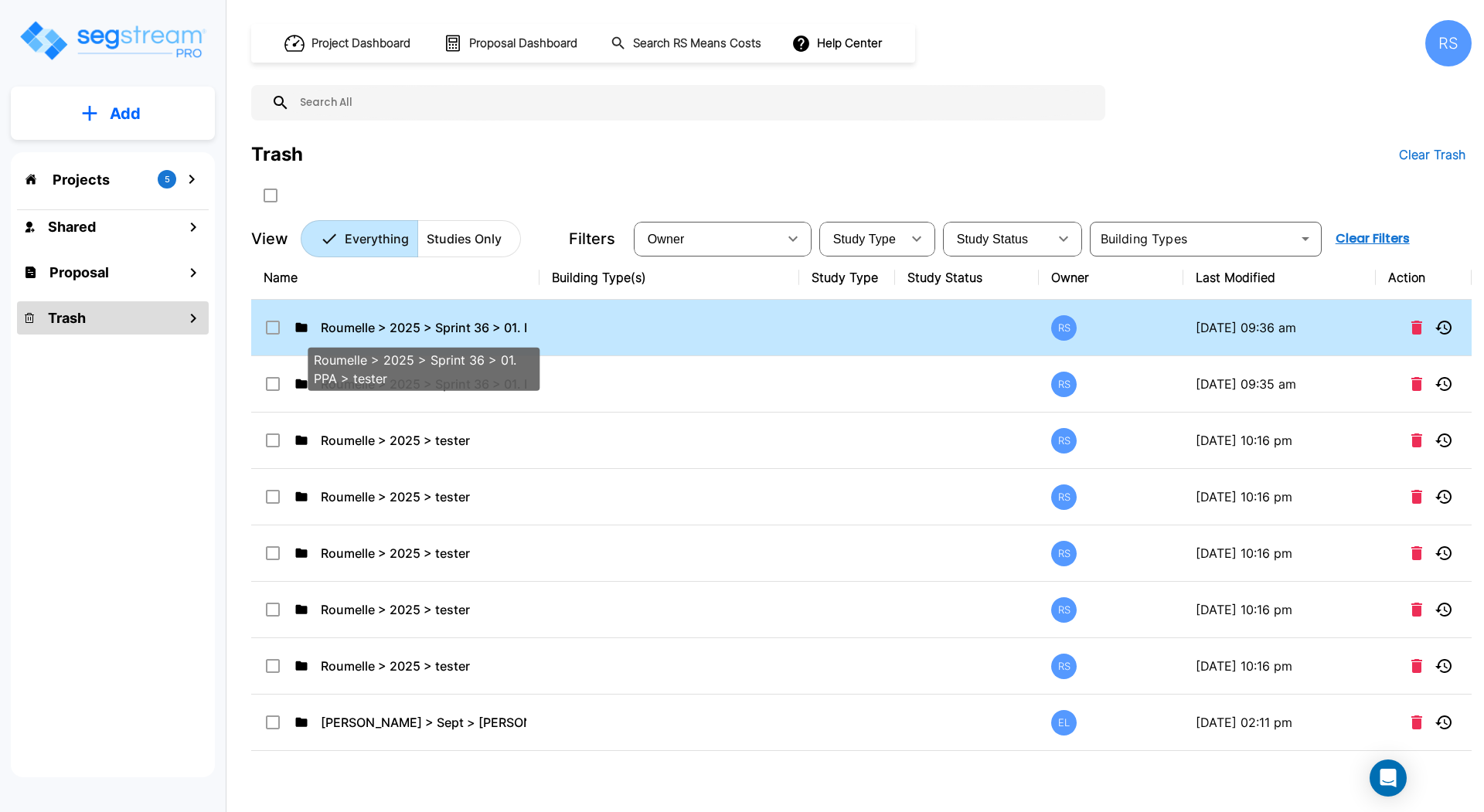
click at [431, 326] on p "Roumelle > 2025 > Sprint 36 > 01. PPA > tester" at bounding box center [424, 328] width 205 height 19
checkbox input "false"
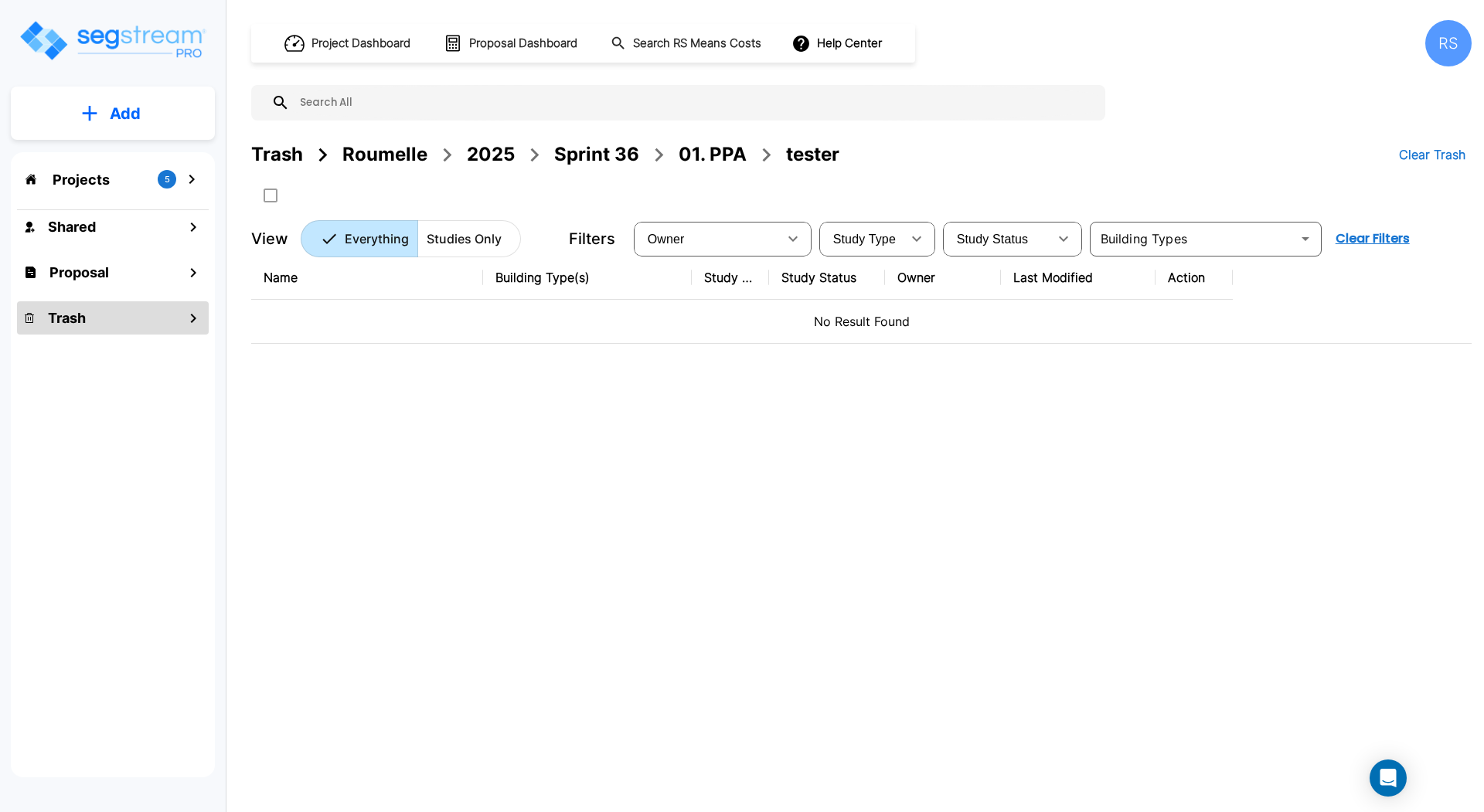
click at [731, 153] on div "01. PPA" at bounding box center [712, 154] width 68 height 28
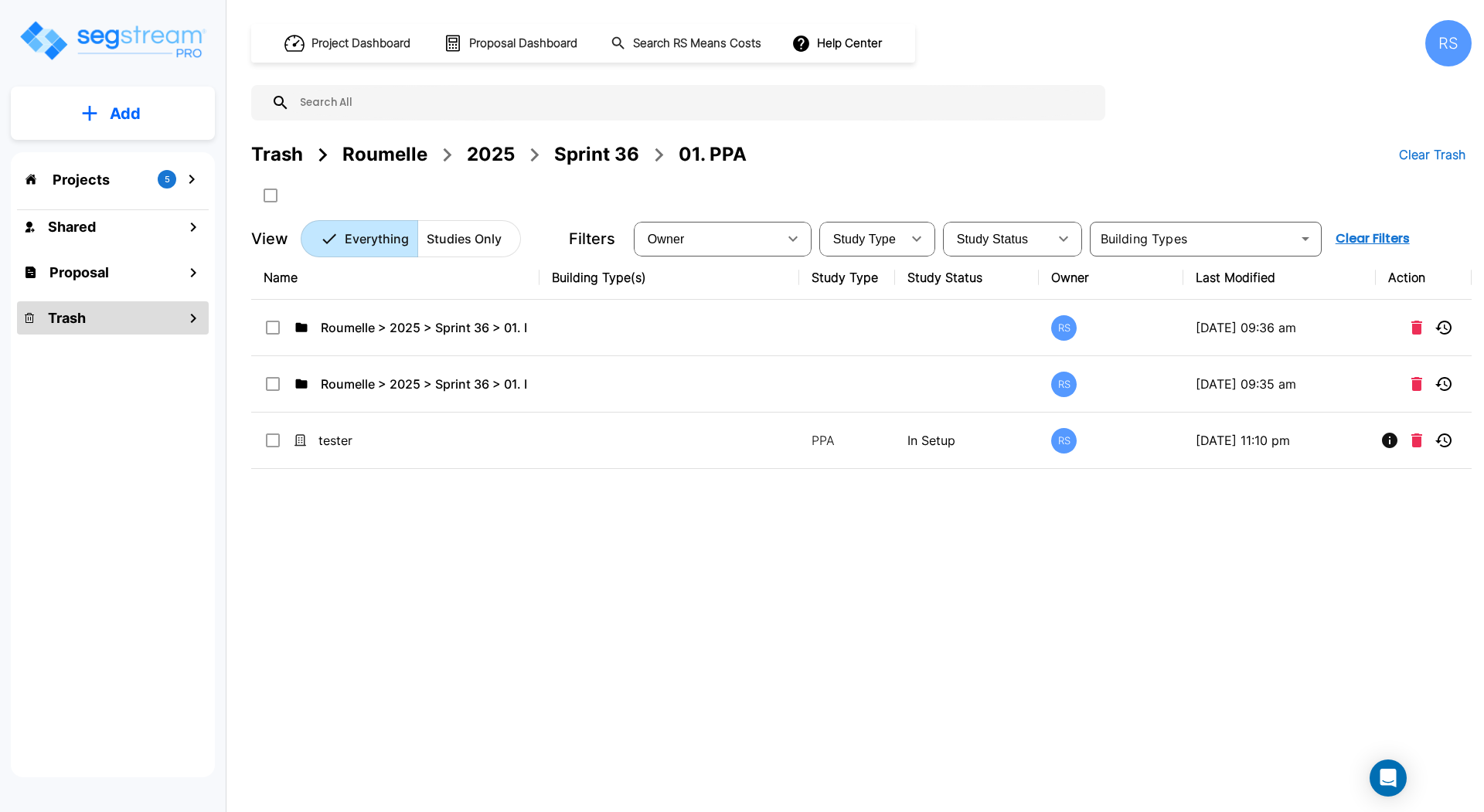
click at [618, 154] on div "Sprint 36" at bounding box center [596, 154] width 85 height 28
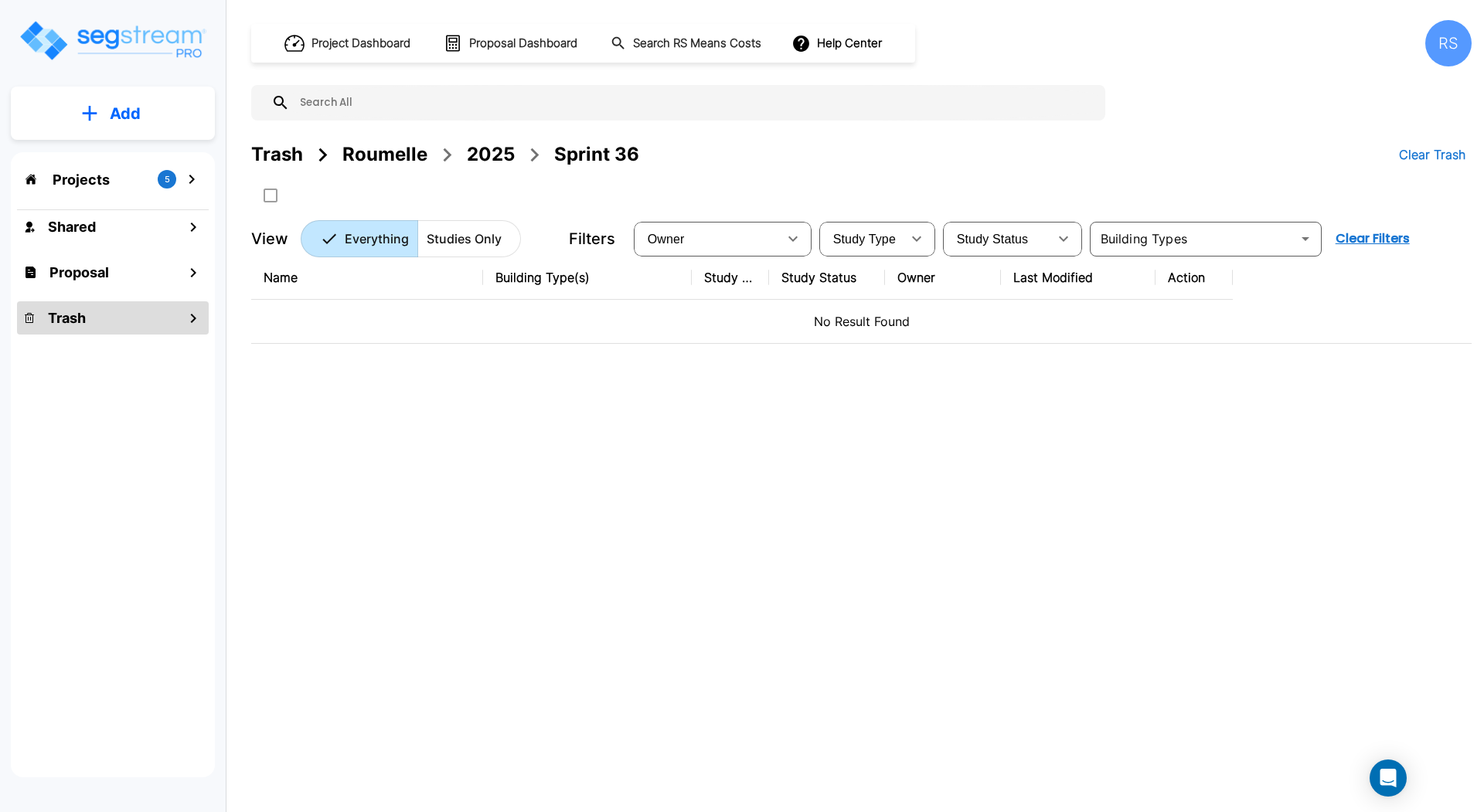
click at [512, 153] on div "2025" at bounding box center [490, 154] width 48 height 28
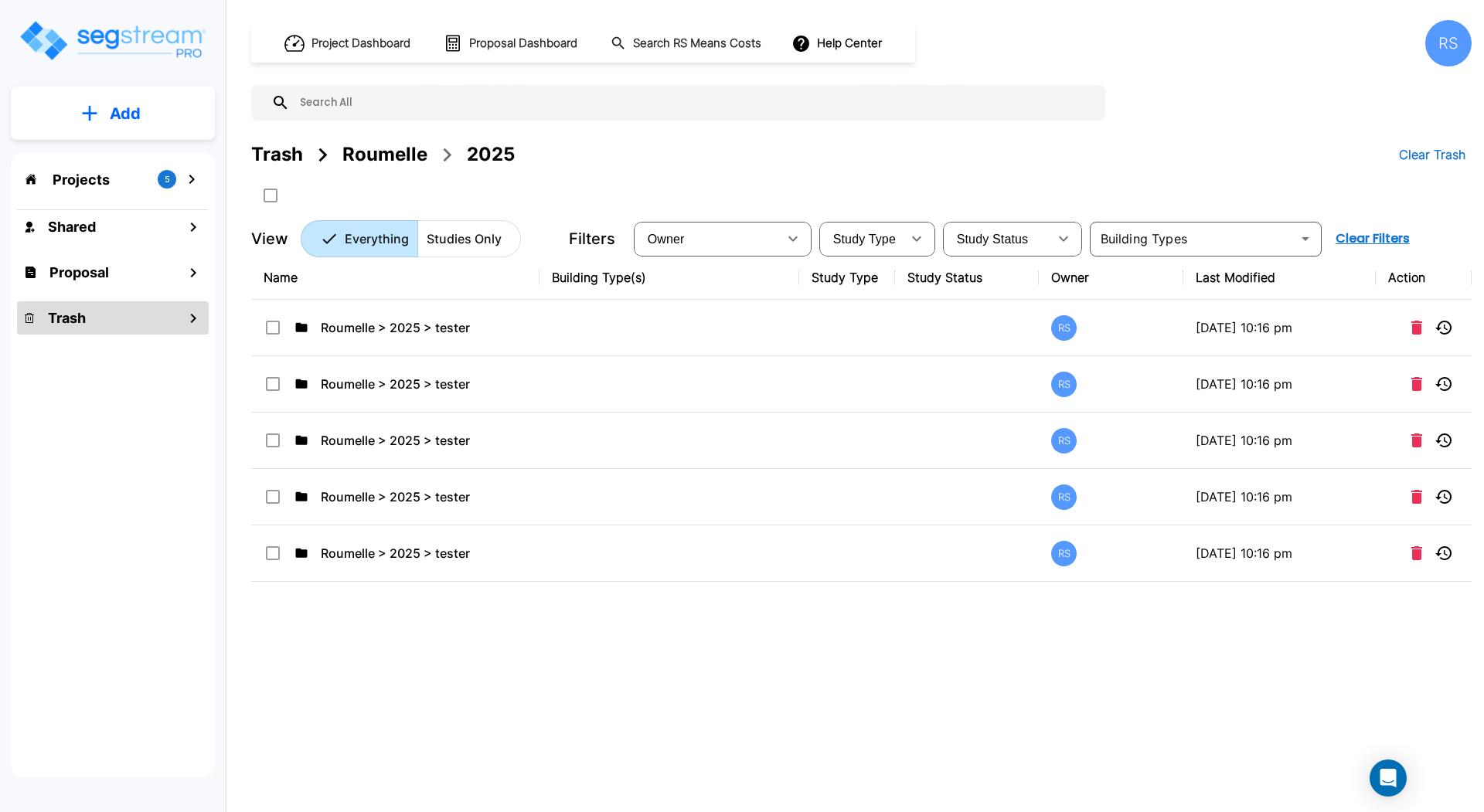
click at [407, 156] on div "Roumelle" at bounding box center [384, 154] width 85 height 28
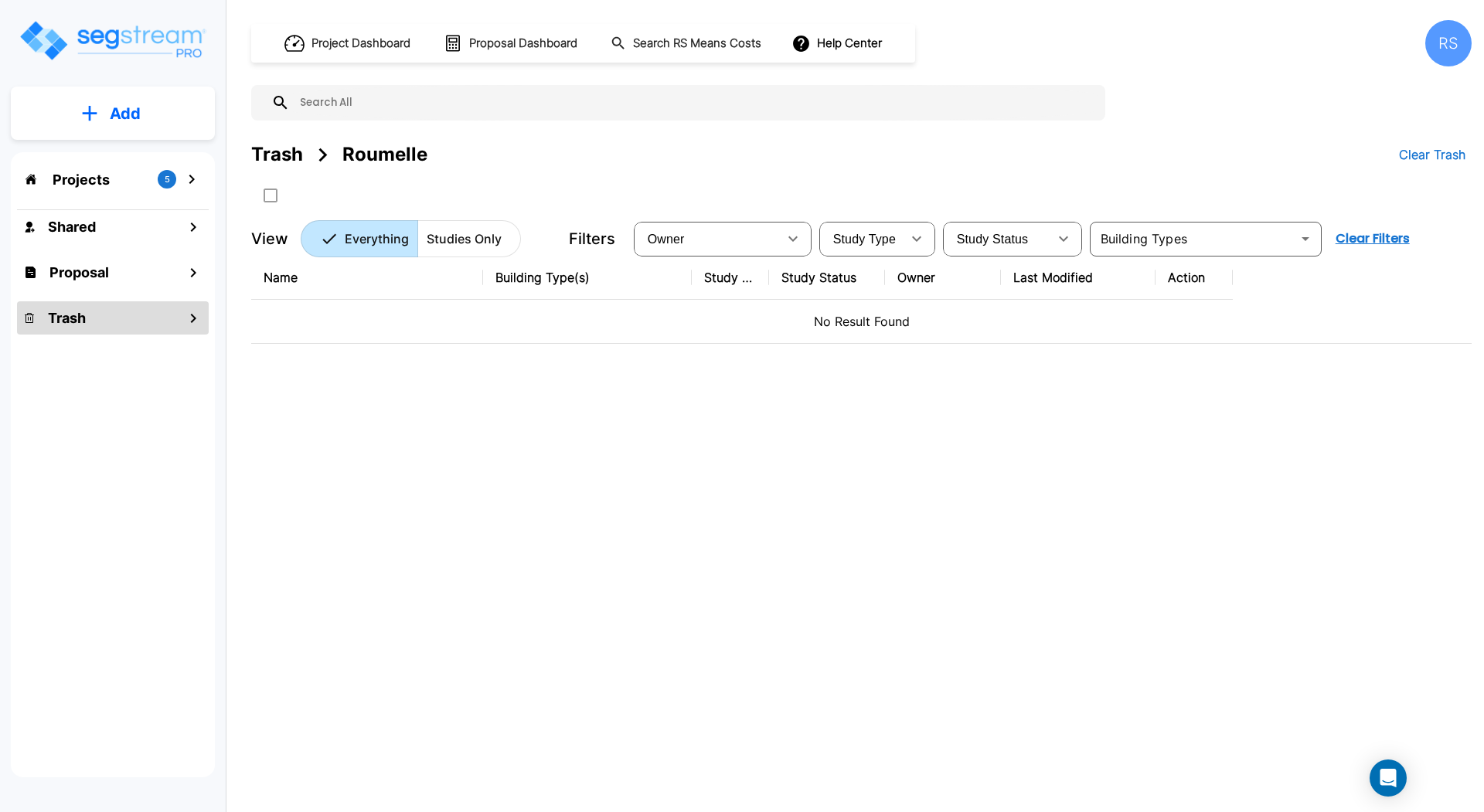
click at [145, 318] on div "Trash" at bounding box center [113, 317] width 192 height 33
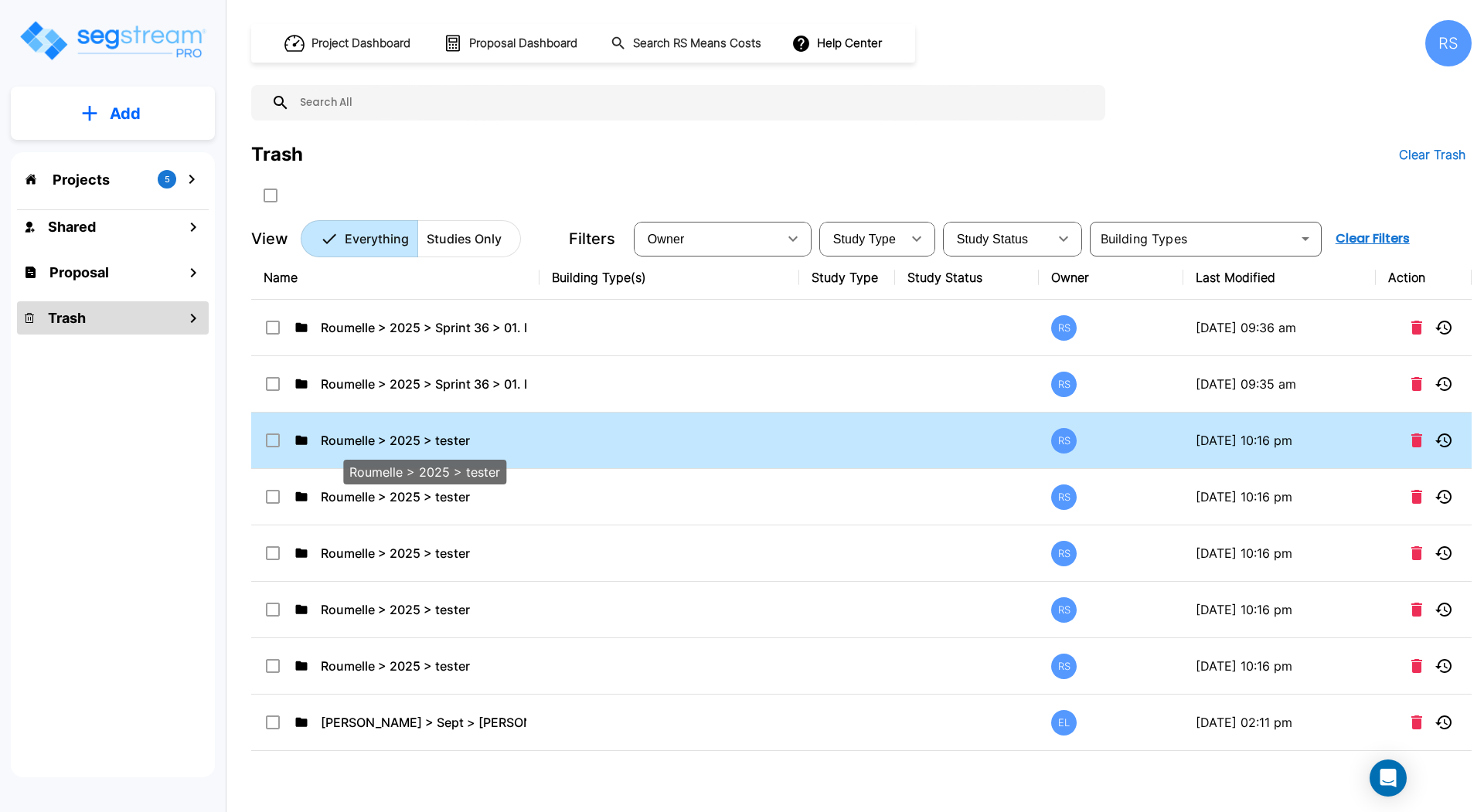
click at [418, 442] on p "Roumelle > 2025 > tester" at bounding box center [424, 441] width 205 height 19
checkbox input "false"
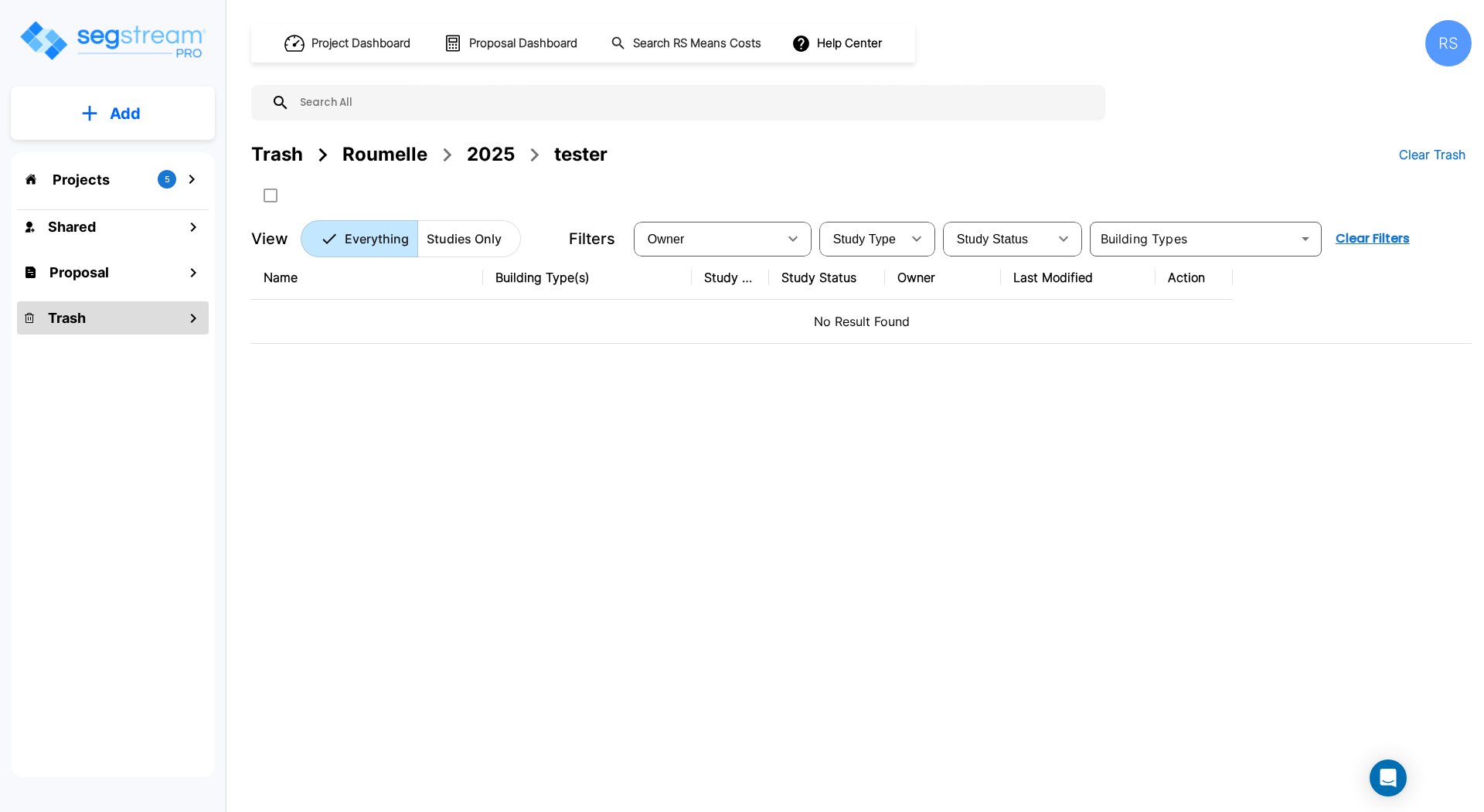
click at [185, 316] on icon "mailbox folders" at bounding box center [193, 318] width 19 height 19
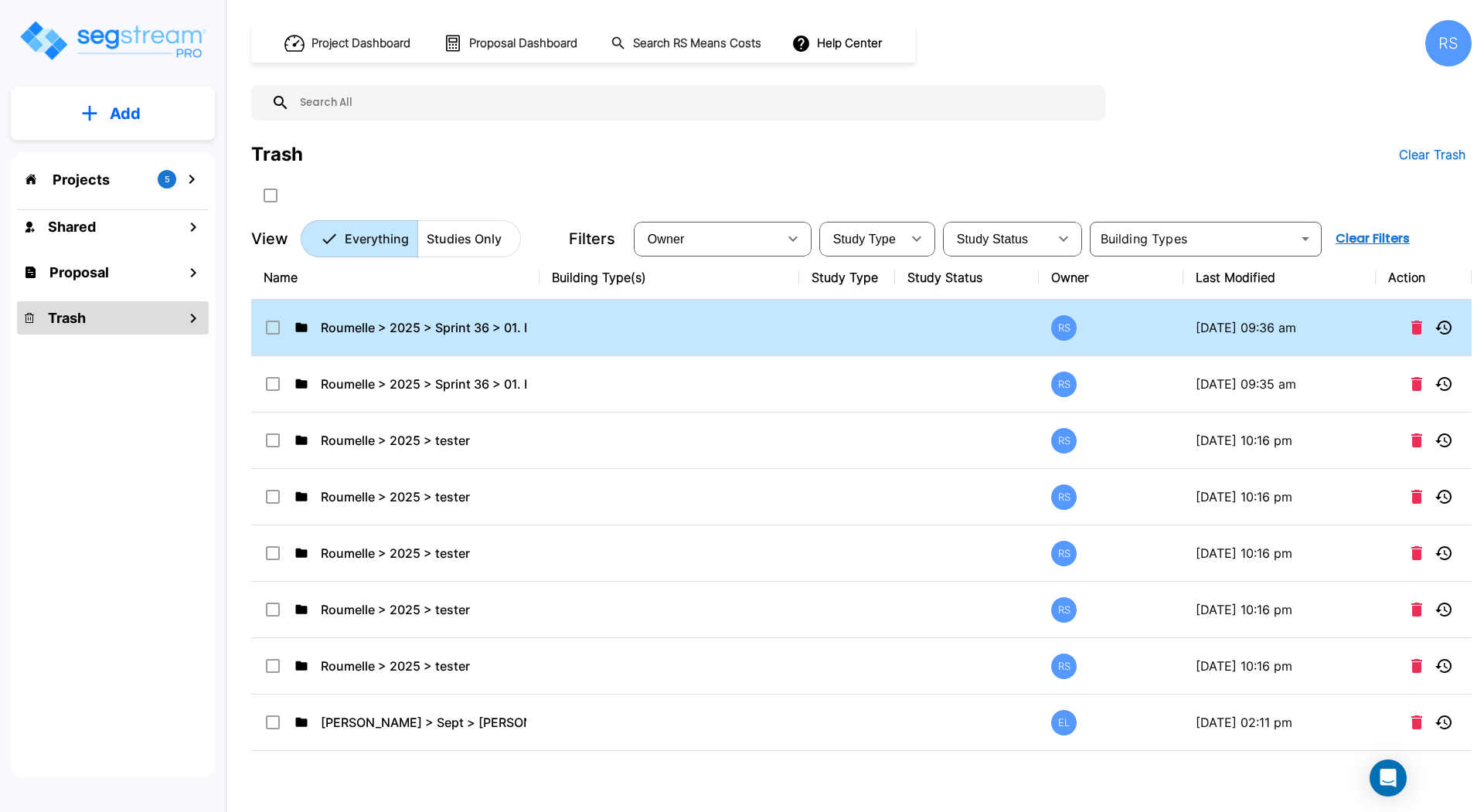
click at [465, 317] on td "Roumelle > 2025 > Sprint 36 > 01. PPA > tester" at bounding box center [395, 328] width 288 height 56
checkbox input "false"
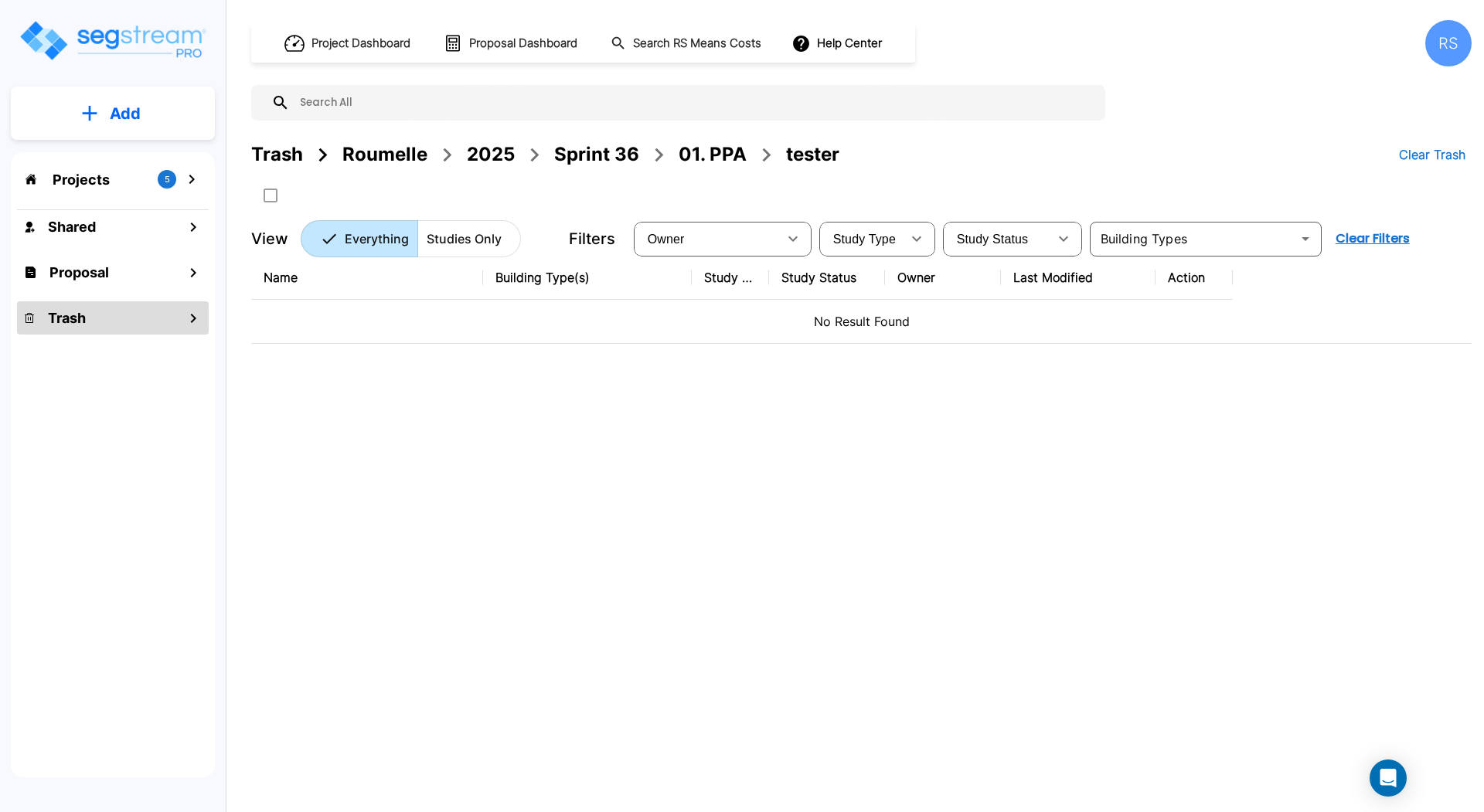
click at [399, 157] on div "Roumelle" at bounding box center [384, 154] width 85 height 28
click at [400, 153] on div "Roumelle" at bounding box center [384, 154] width 85 height 28
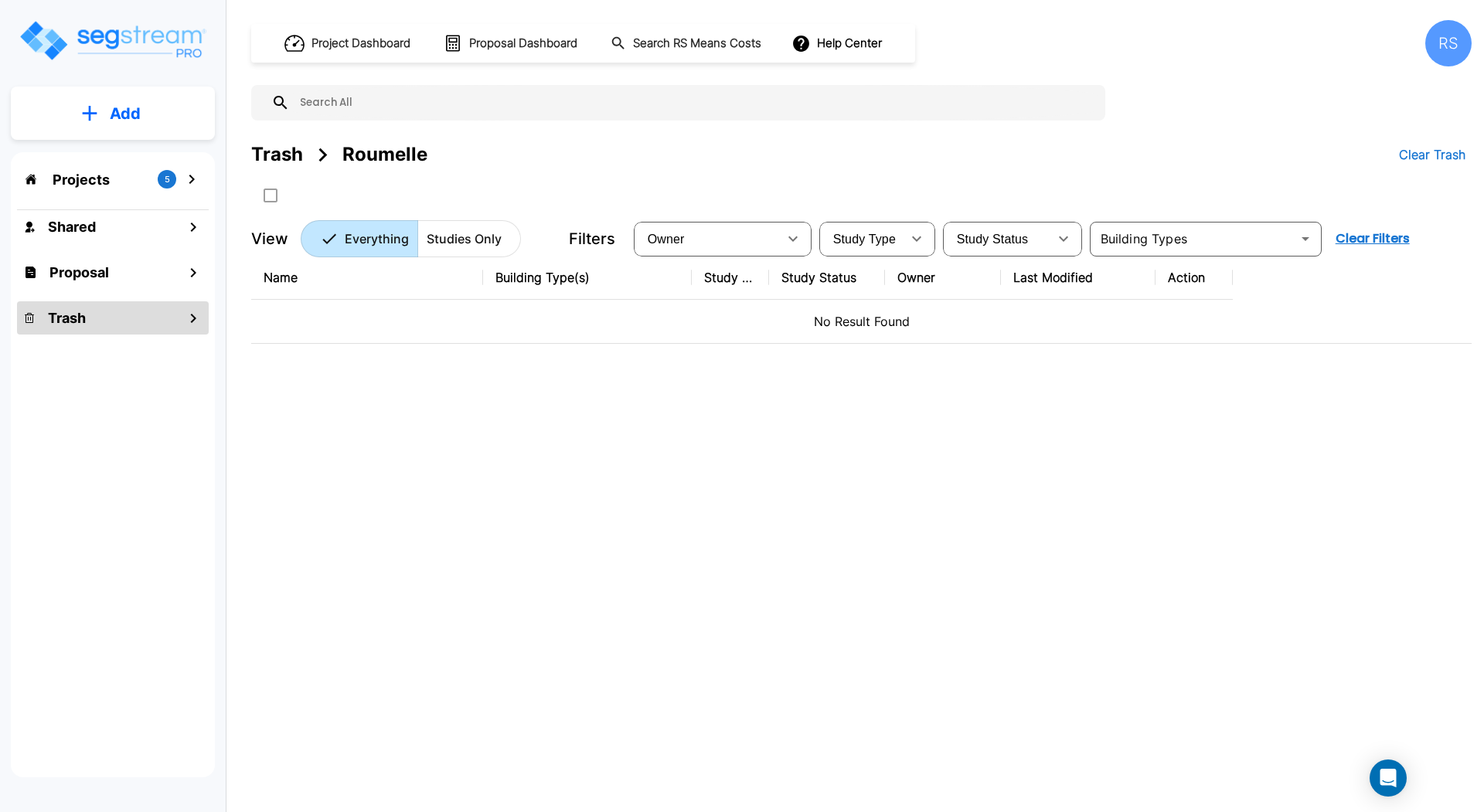
click at [400, 153] on div "Roumelle" at bounding box center [384, 154] width 85 height 28
click at [294, 152] on div "Trash" at bounding box center [276, 154] width 52 height 28
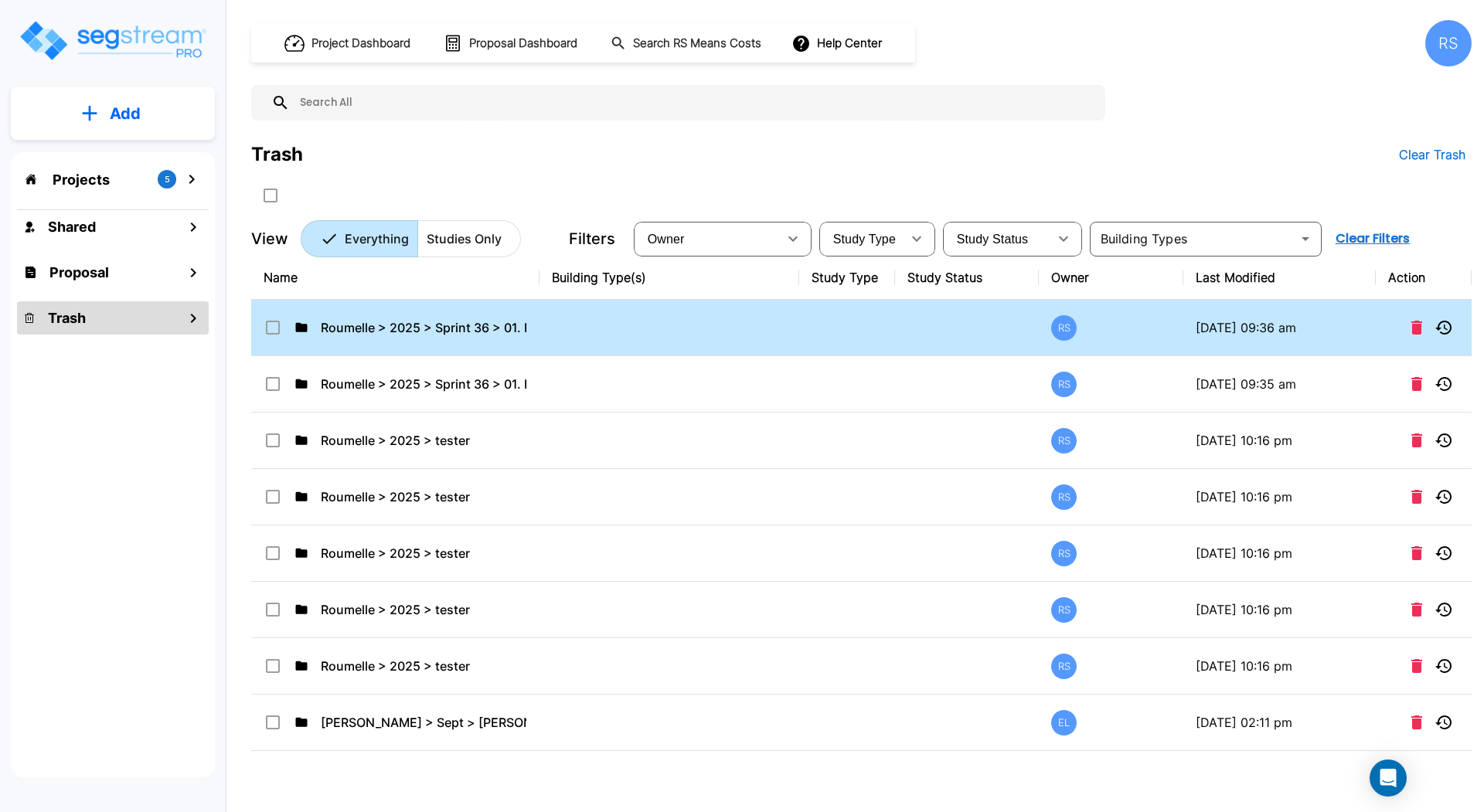
click at [403, 341] on td "Roumelle > 2025 > Sprint 36 > 01. PPA > tester" at bounding box center [395, 328] width 288 height 56
checkbox input "false"
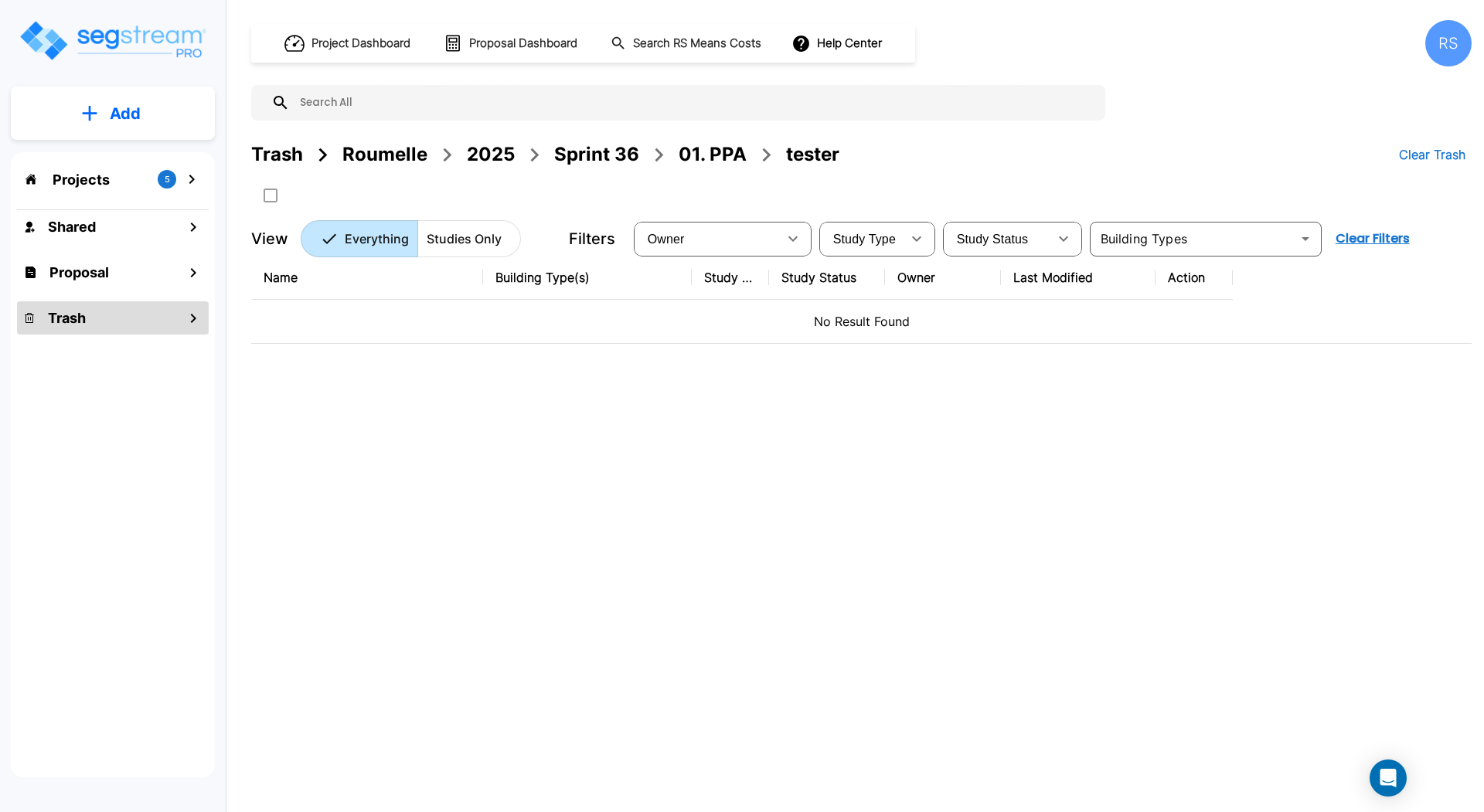
click at [163, 316] on div "Trash" at bounding box center [113, 317] width 192 height 33
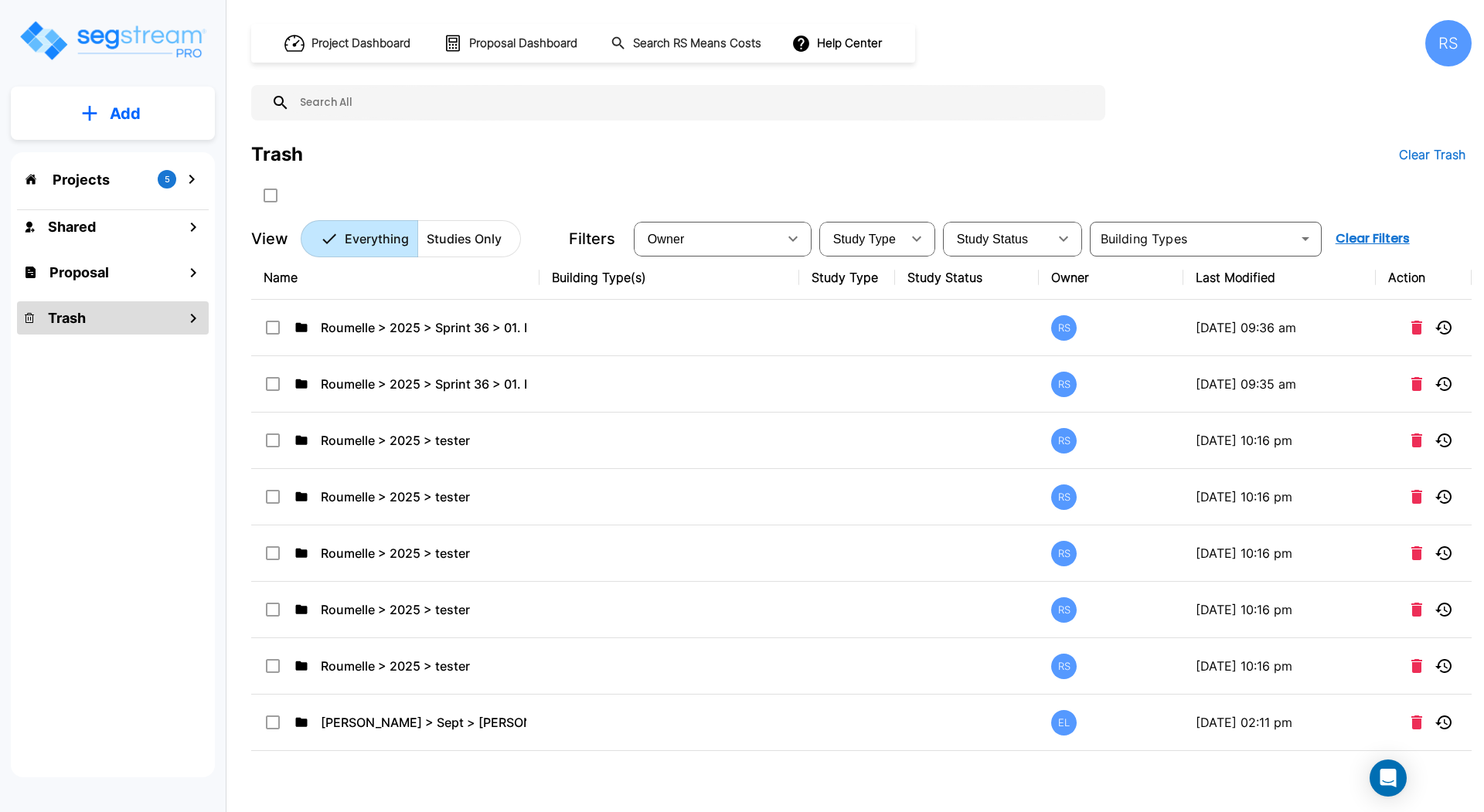
click at [108, 180] on p "Projects" at bounding box center [80, 180] width 57 height 21
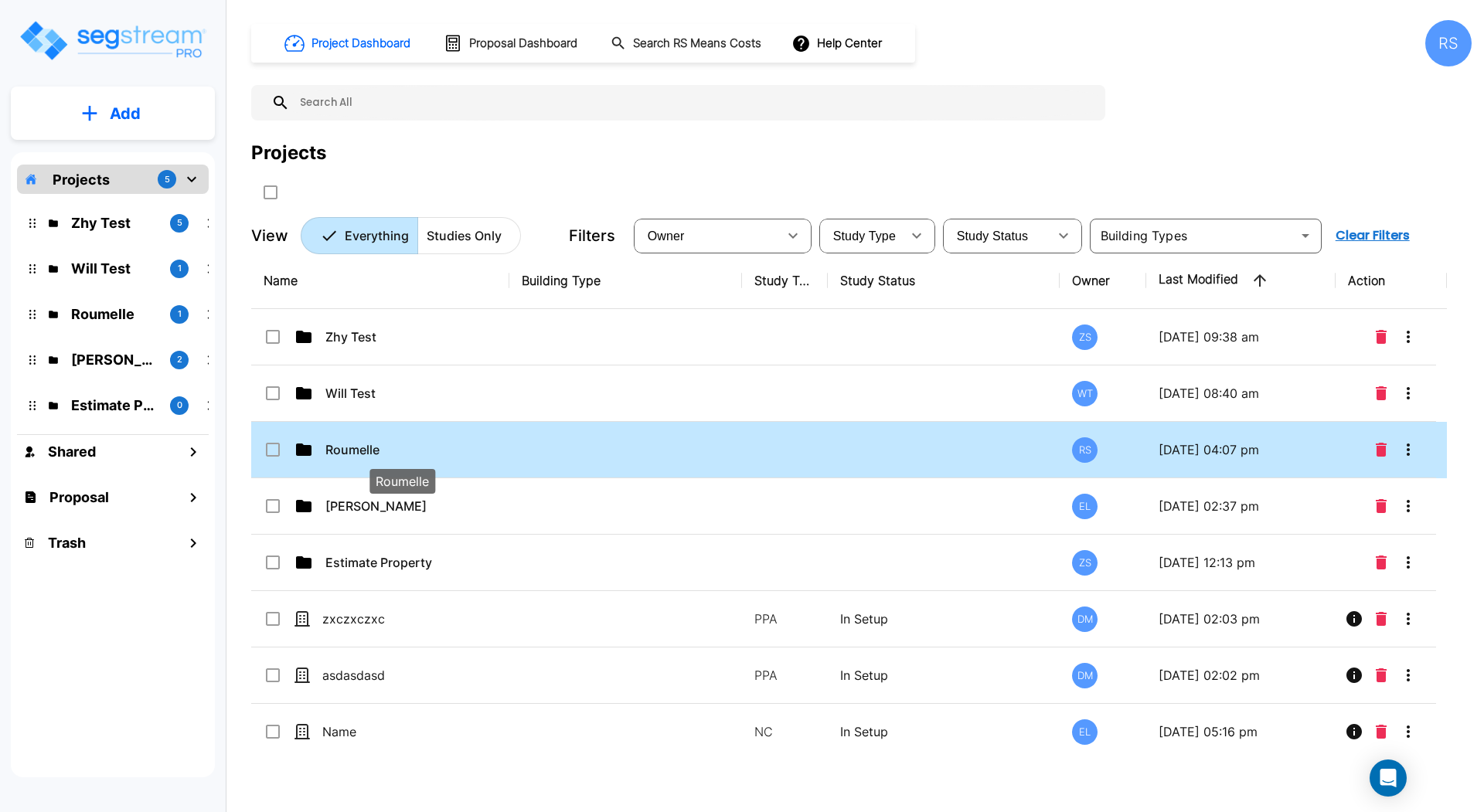
click at [376, 442] on p "Roumelle" at bounding box center [402, 450] width 155 height 19
checkbox input "true"
click at [376, 442] on p "Roumelle" at bounding box center [402, 450] width 155 height 19
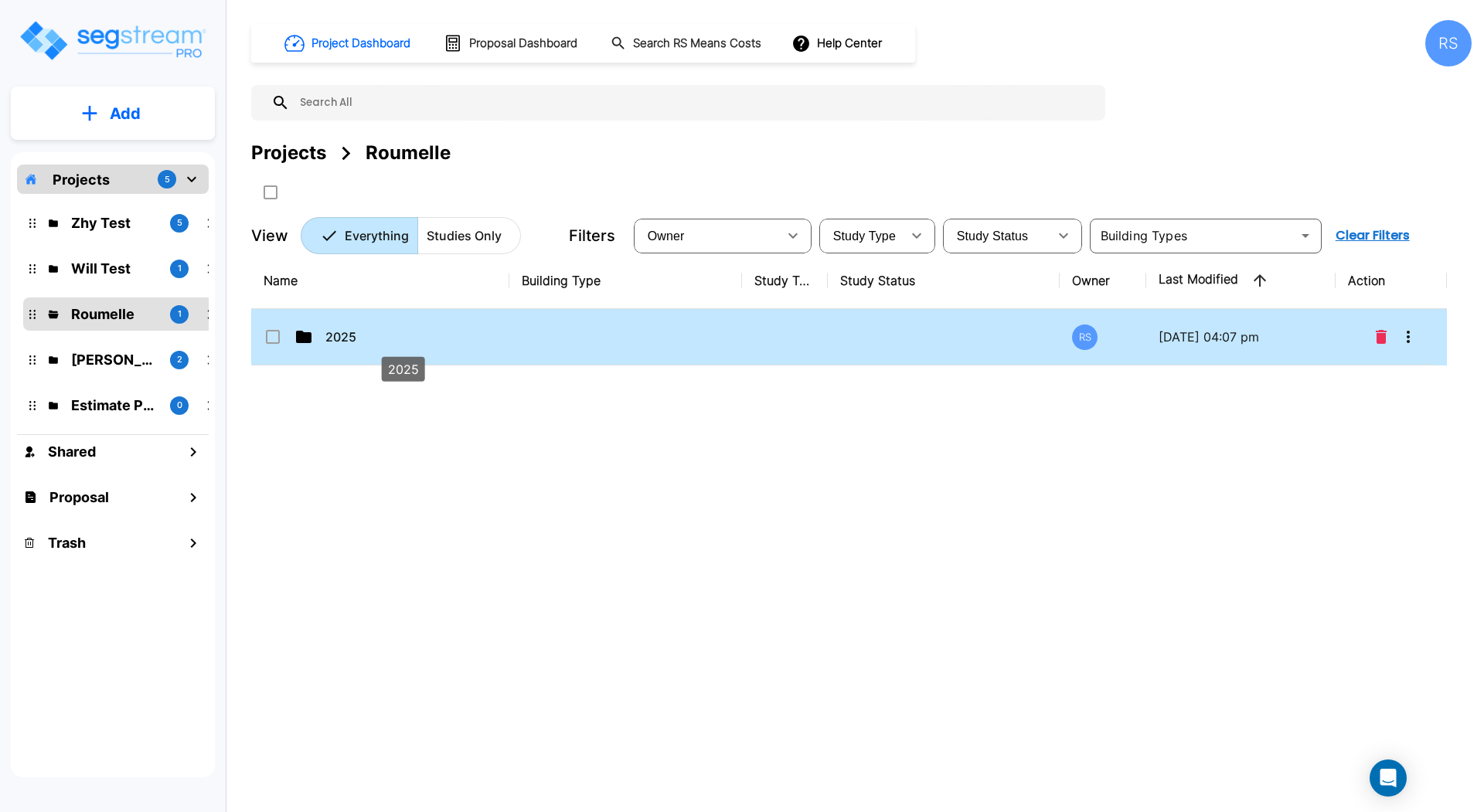
click at [347, 330] on p "2025" at bounding box center [402, 337] width 155 height 19
checkbox input "true"
click at [347, 330] on p "2025" at bounding box center [402, 337] width 155 height 19
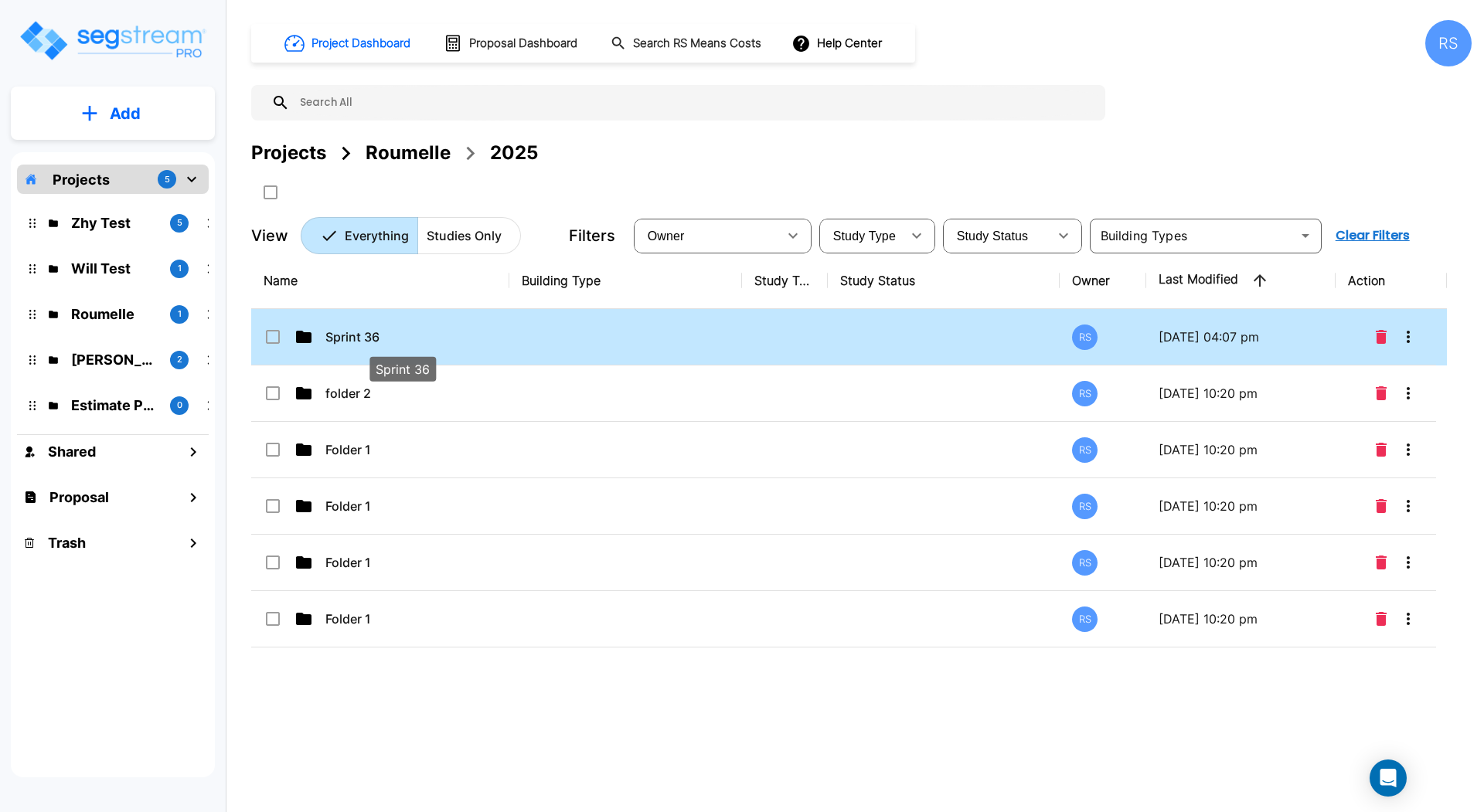
click at [407, 339] on p "Sprint 36" at bounding box center [402, 337] width 155 height 19
checkbox input "true"
click at [407, 339] on p "Sprint 36" at bounding box center [402, 337] width 155 height 19
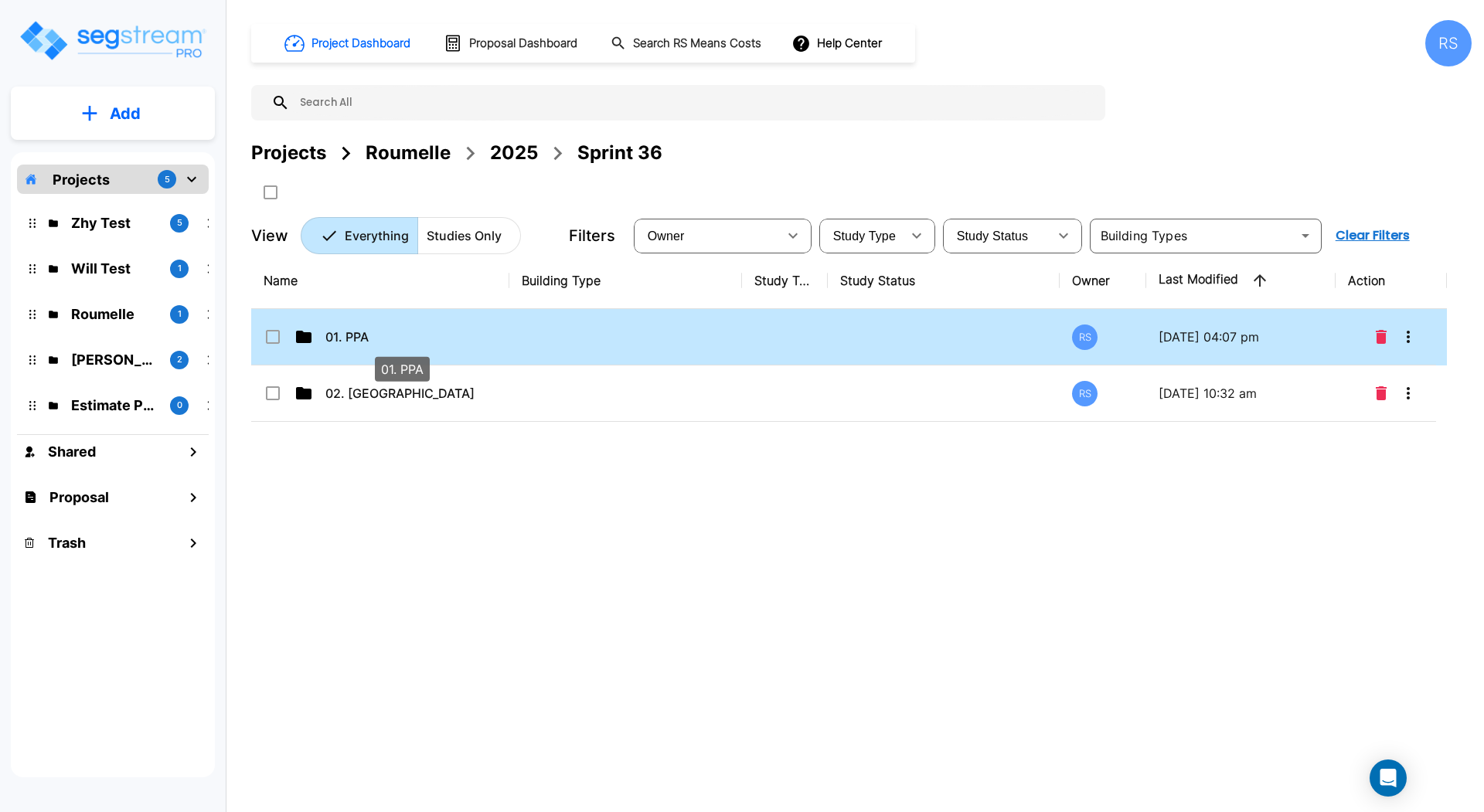
click at [378, 332] on p "01. PPA" at bounding box center [402, 337] width 155 height 19
checkbox input "true"
click at [378, 332] on p "01. PPA" at bounding box center [402, 337] width 155 height 19
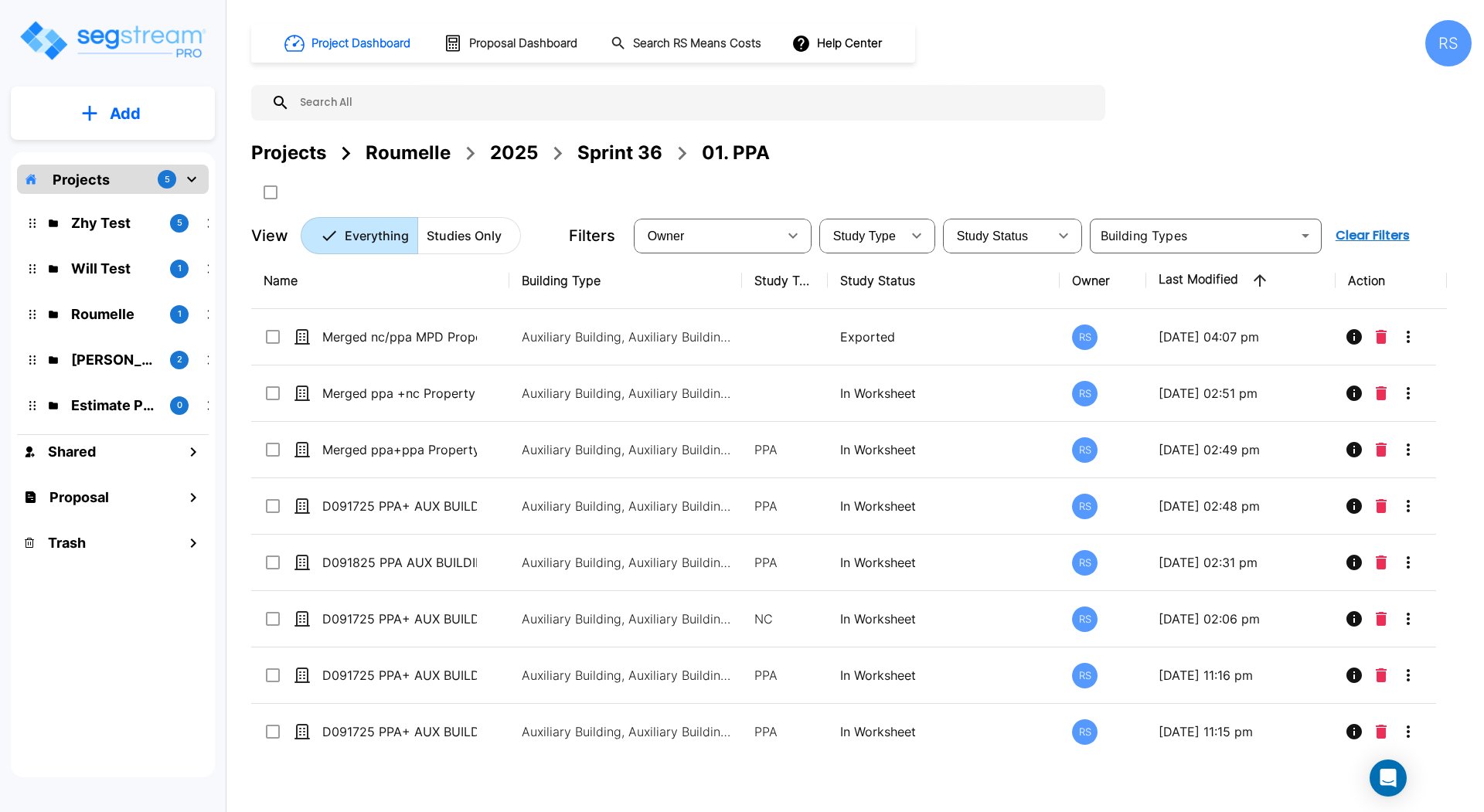
click at [602, 153] on div "Sprint 36" at bounding box center [620, 153] width 85 height 28
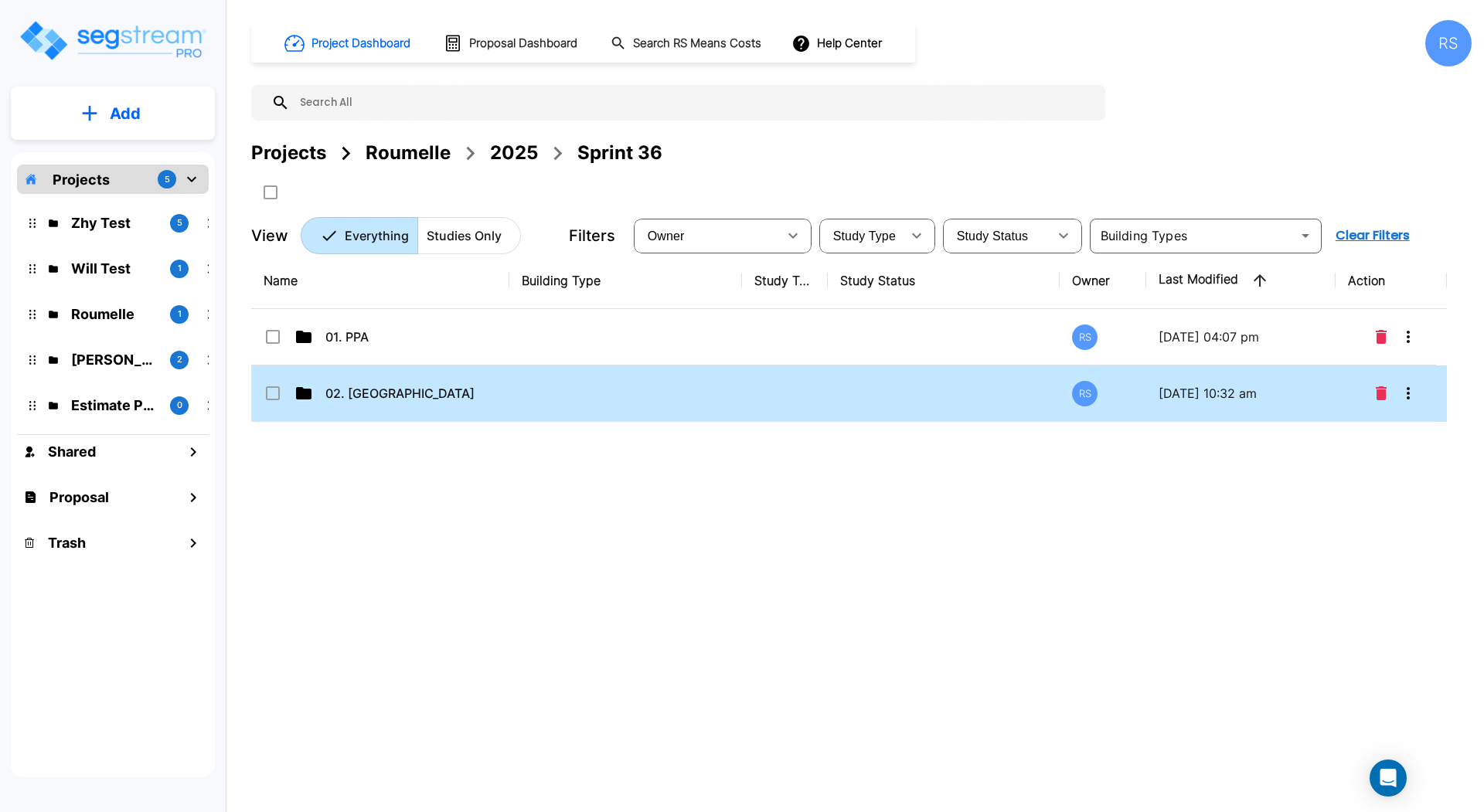
click at [428, 405] on td "02. NC" at bounding box center [380, 394] width 258 height 56
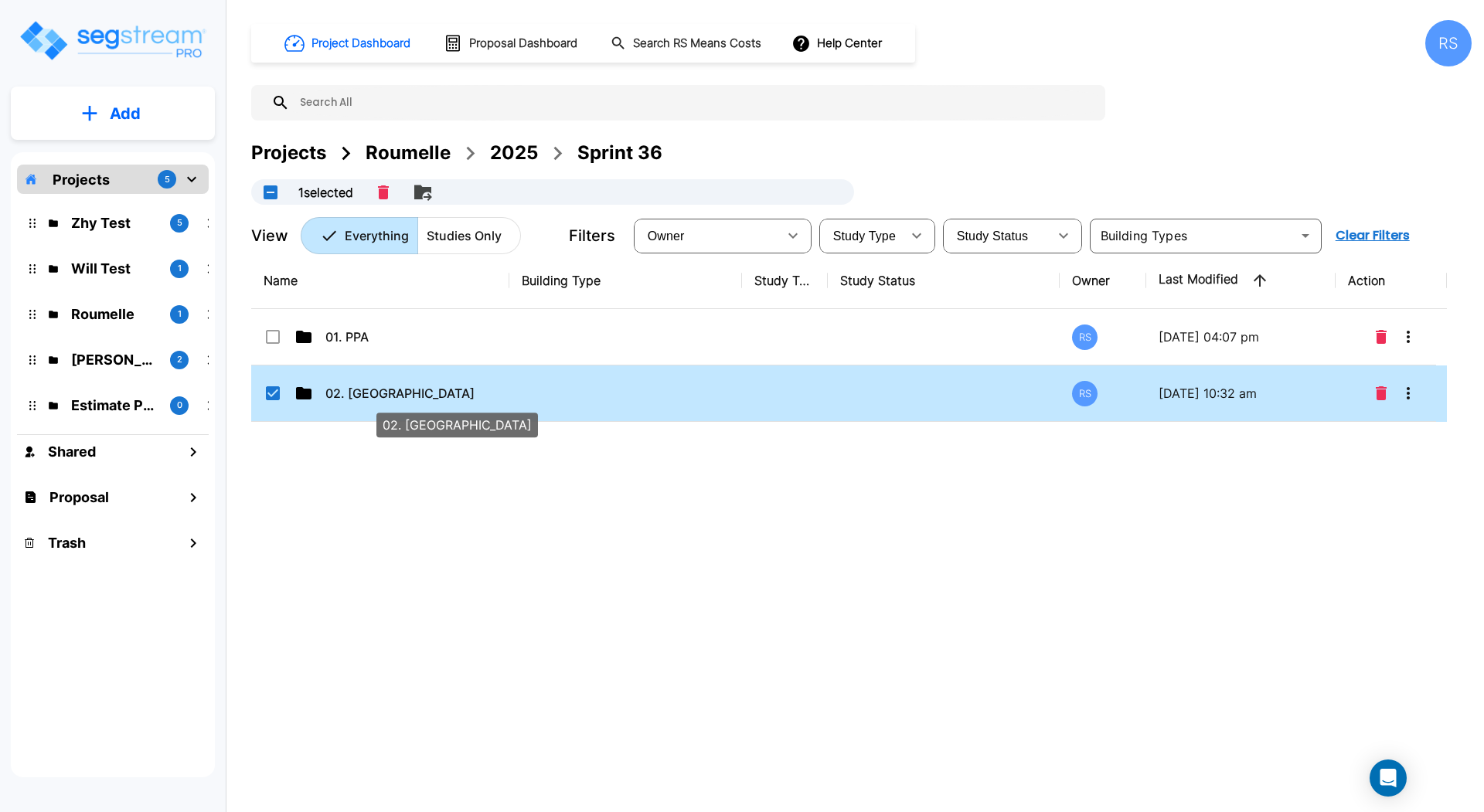
click at [391, 394] on p "02. NC" at bounding box center [402, 394] width 155 height 19
checkbox input "false"
click at [391, 394] on p "02. NC" at bounding box center [402, 394] width 155 height 19
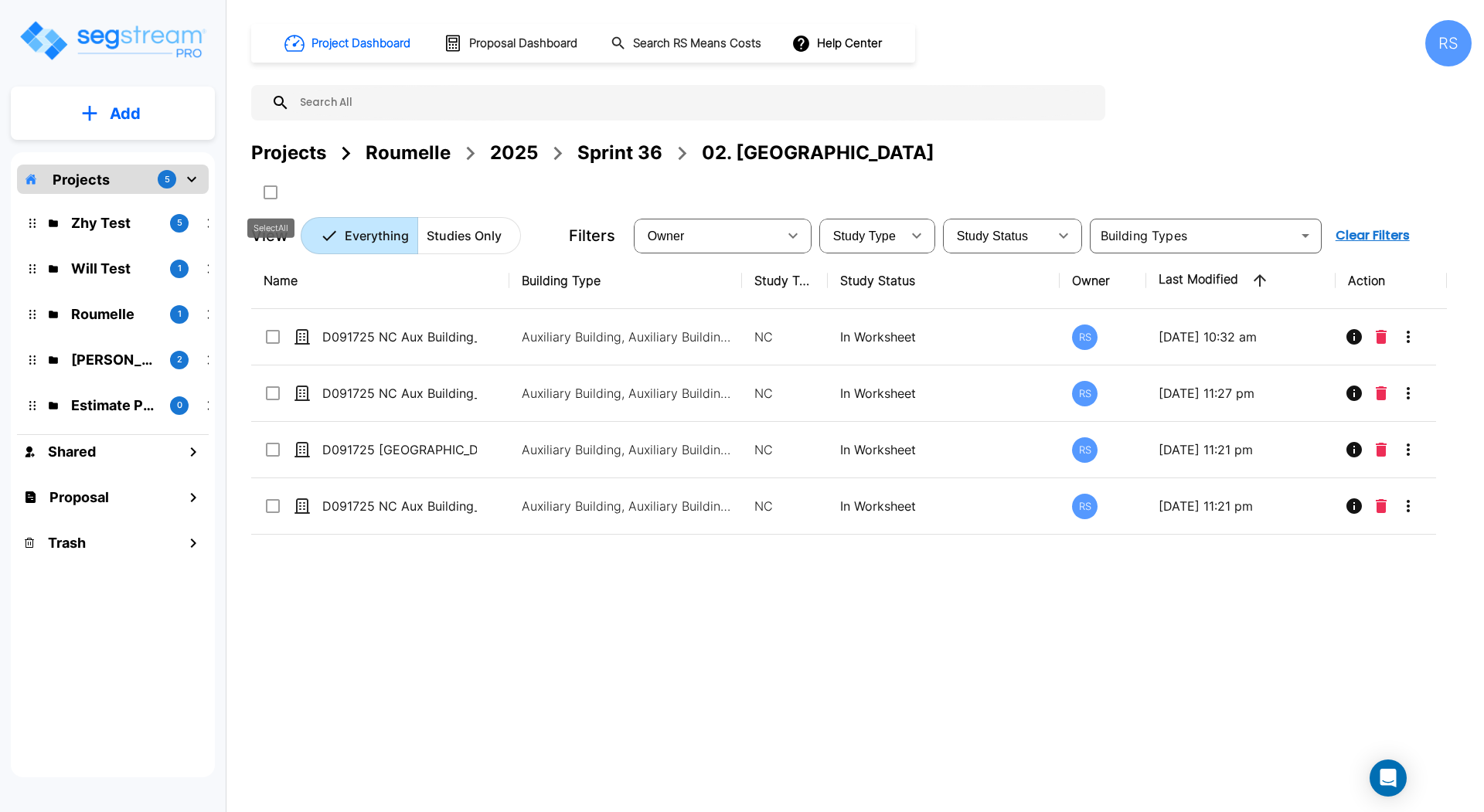
click at [270, 194] on input "select all folders" at bounding box center [269, 189] width 15 height 13
checkbox input "true"
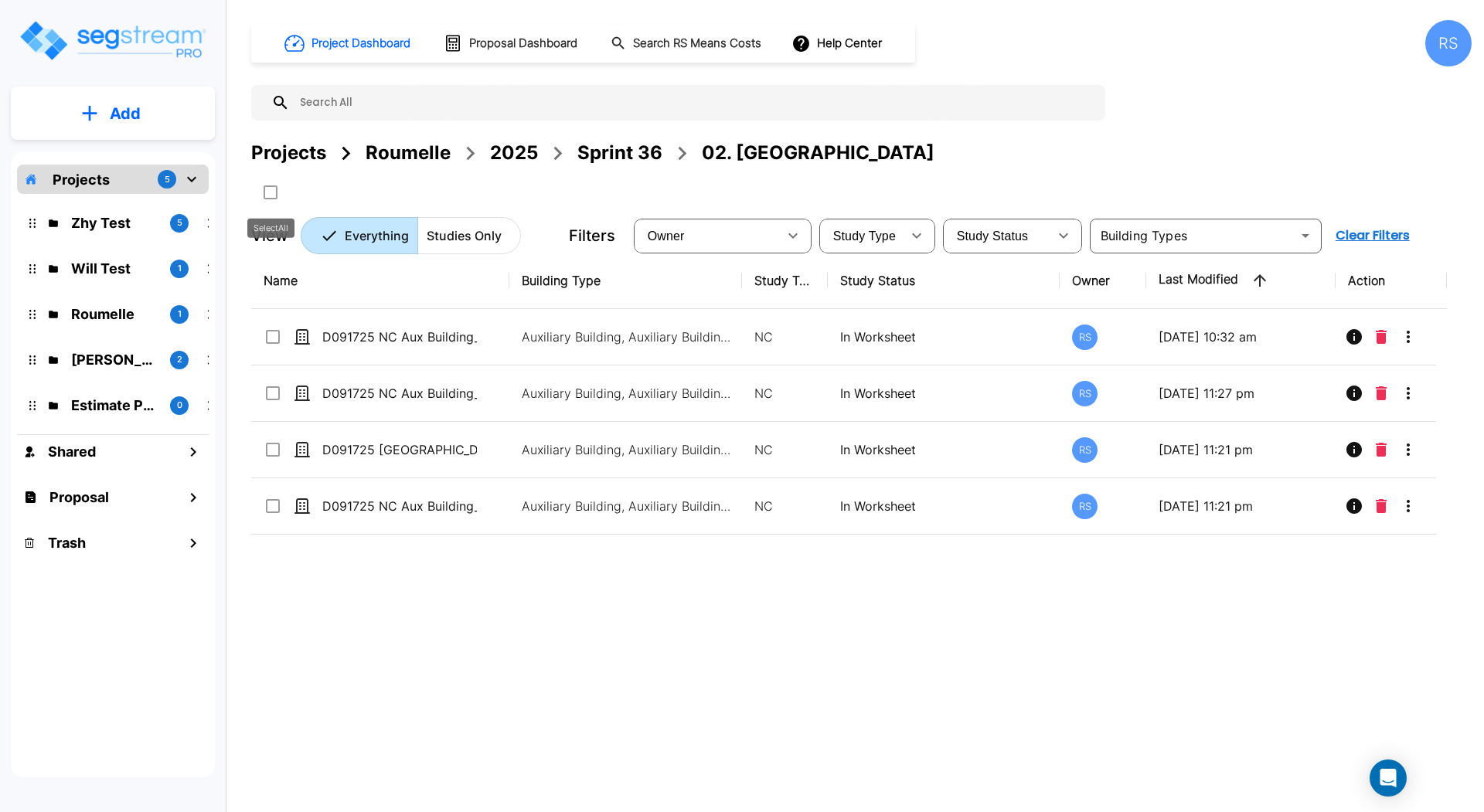
checkbox input "true"
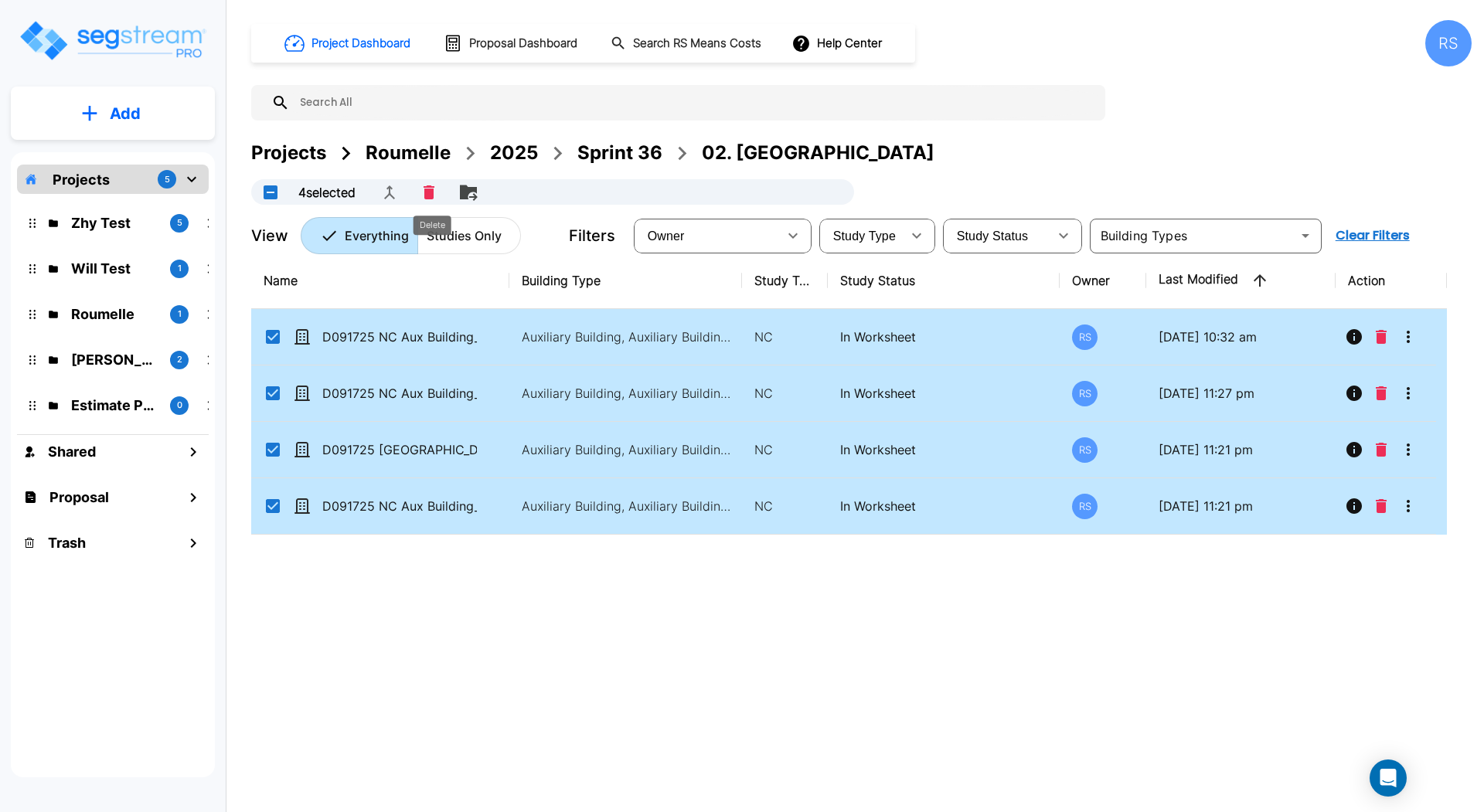
click at [433, 198] on icon "Delete" at bounding box center [429, 193] width 11 height 14
checkbox input "false"
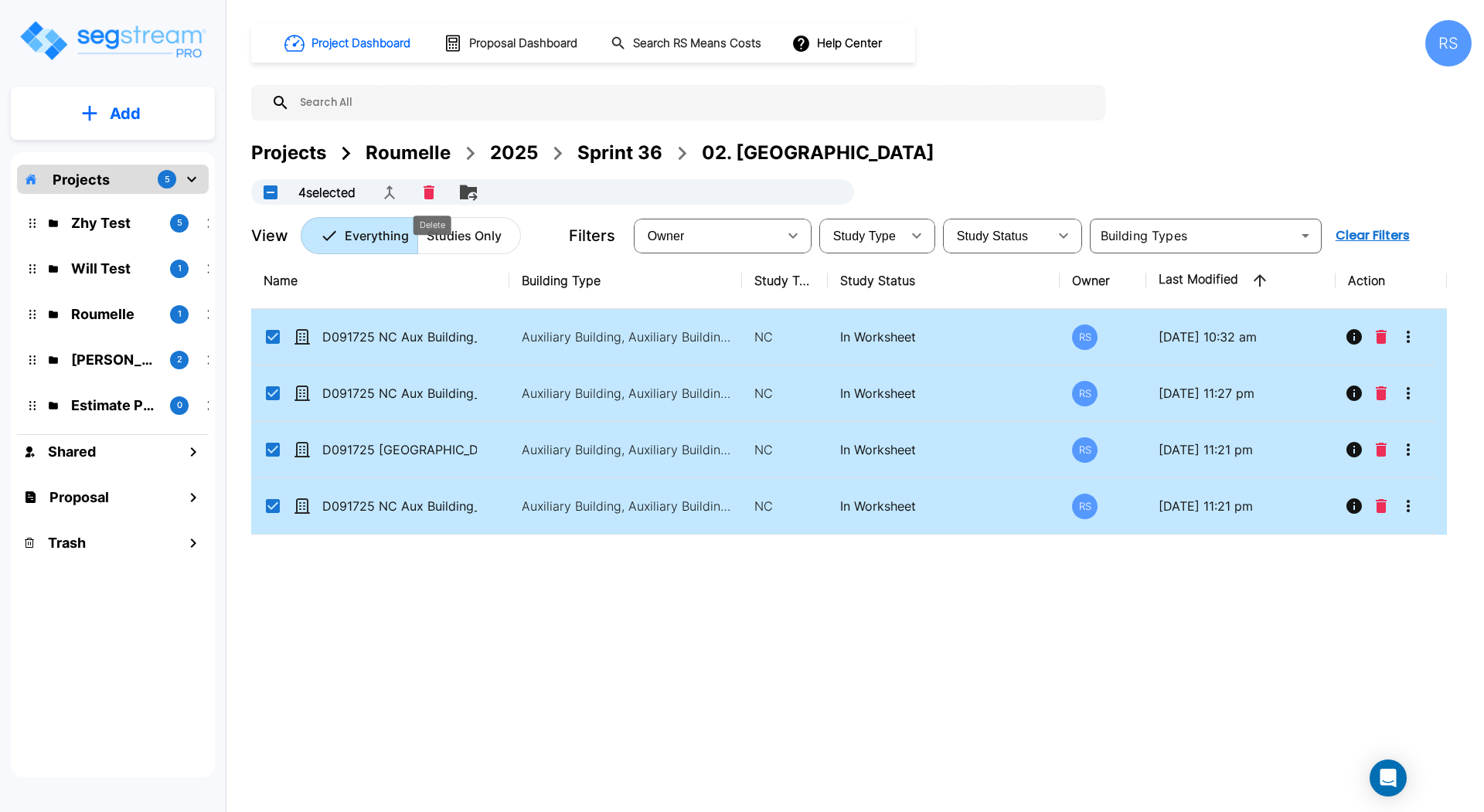
checkbox input "false"
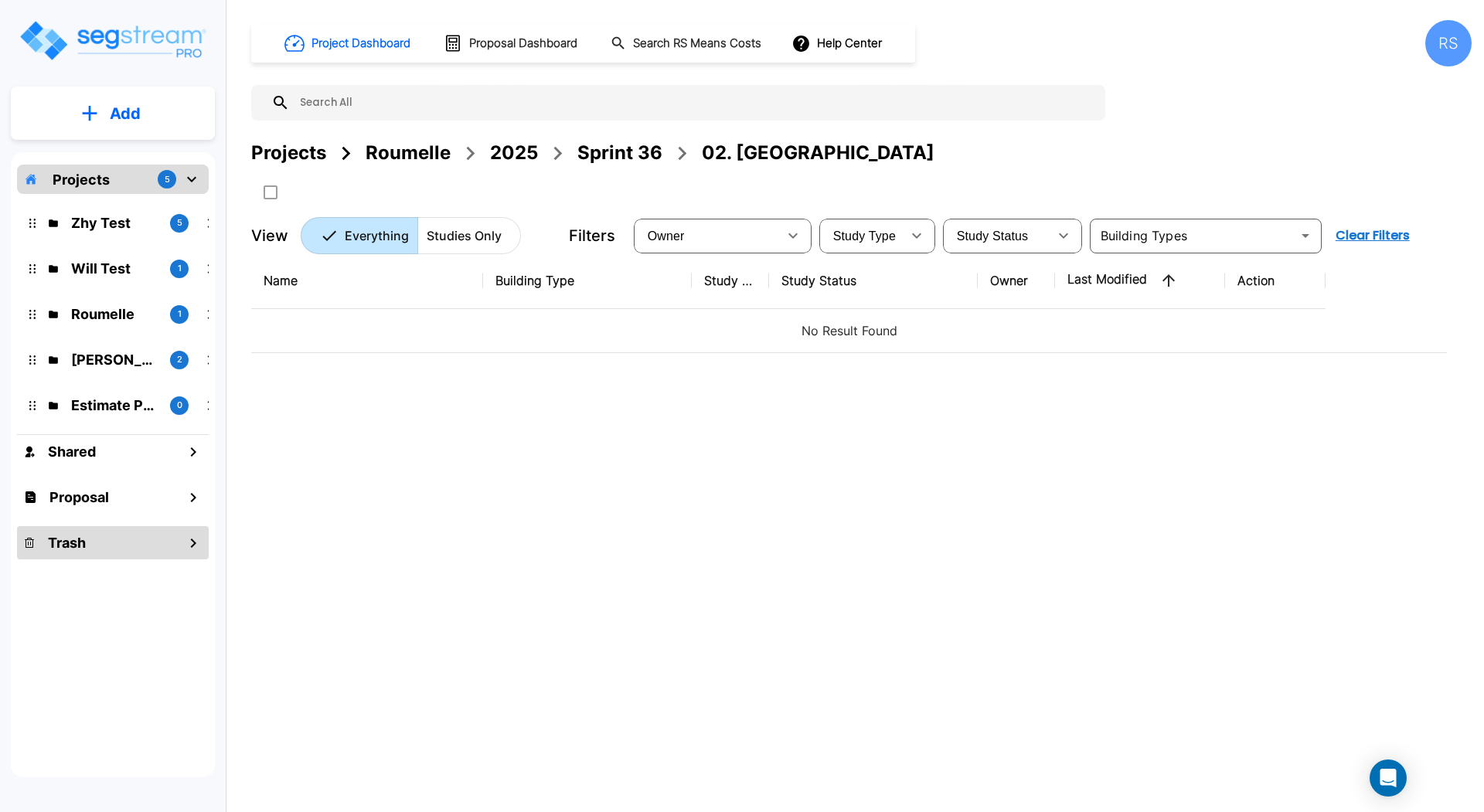
click at [149, 536] on div "Trash" at bounding box center [113, 542] width 192 height 33
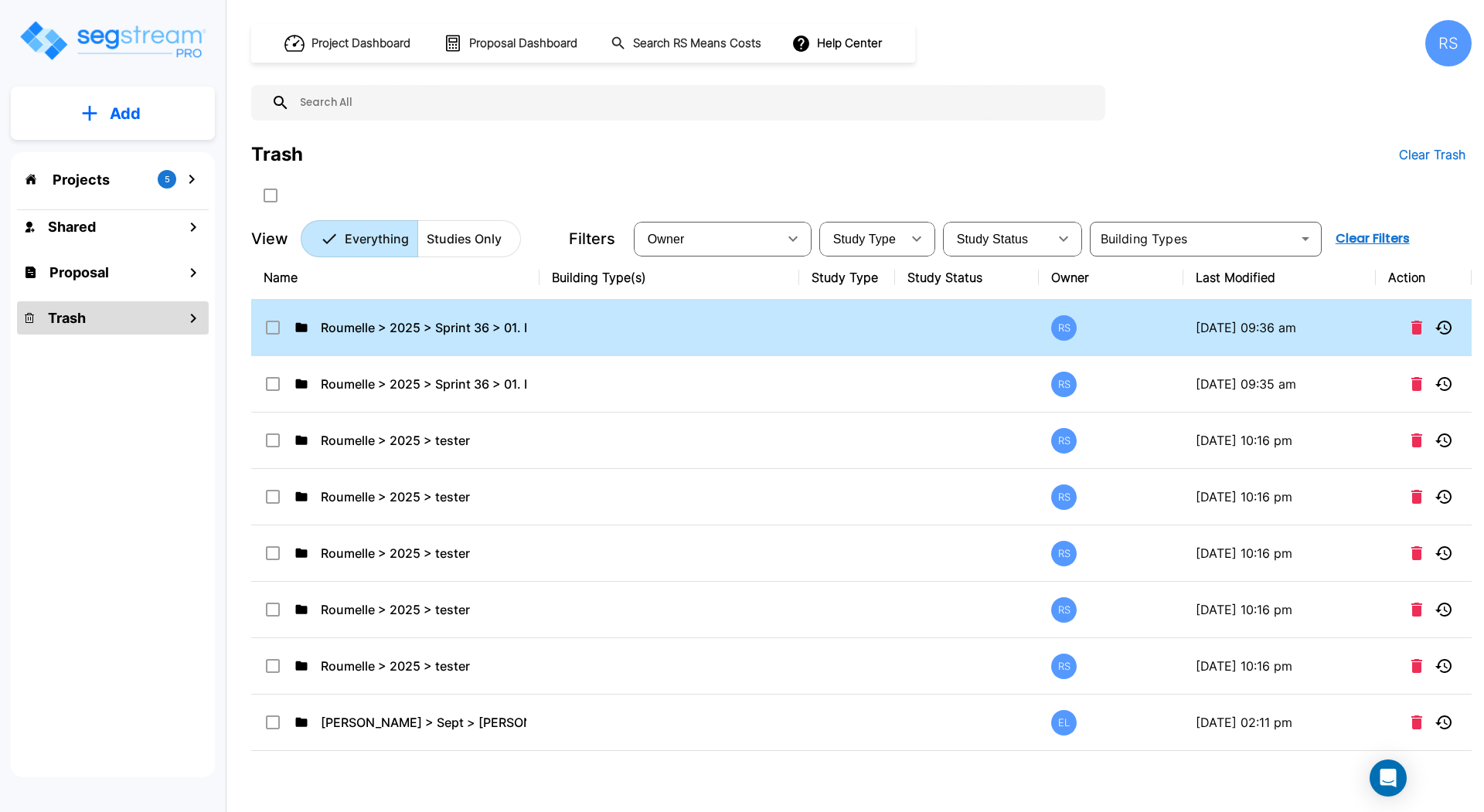
click at [537, 325] on td "Roumelle > 2025 > Sprint 36 > 01. PPA > tester" at bounding box center [395, 328] width 288 height 56
checkbox input "false"
click at [537, 325] on td "Roumelle > 2025 > Sprint 36 > 01. PPA > tester" at bounding box center [395, 328] width 288 height 56
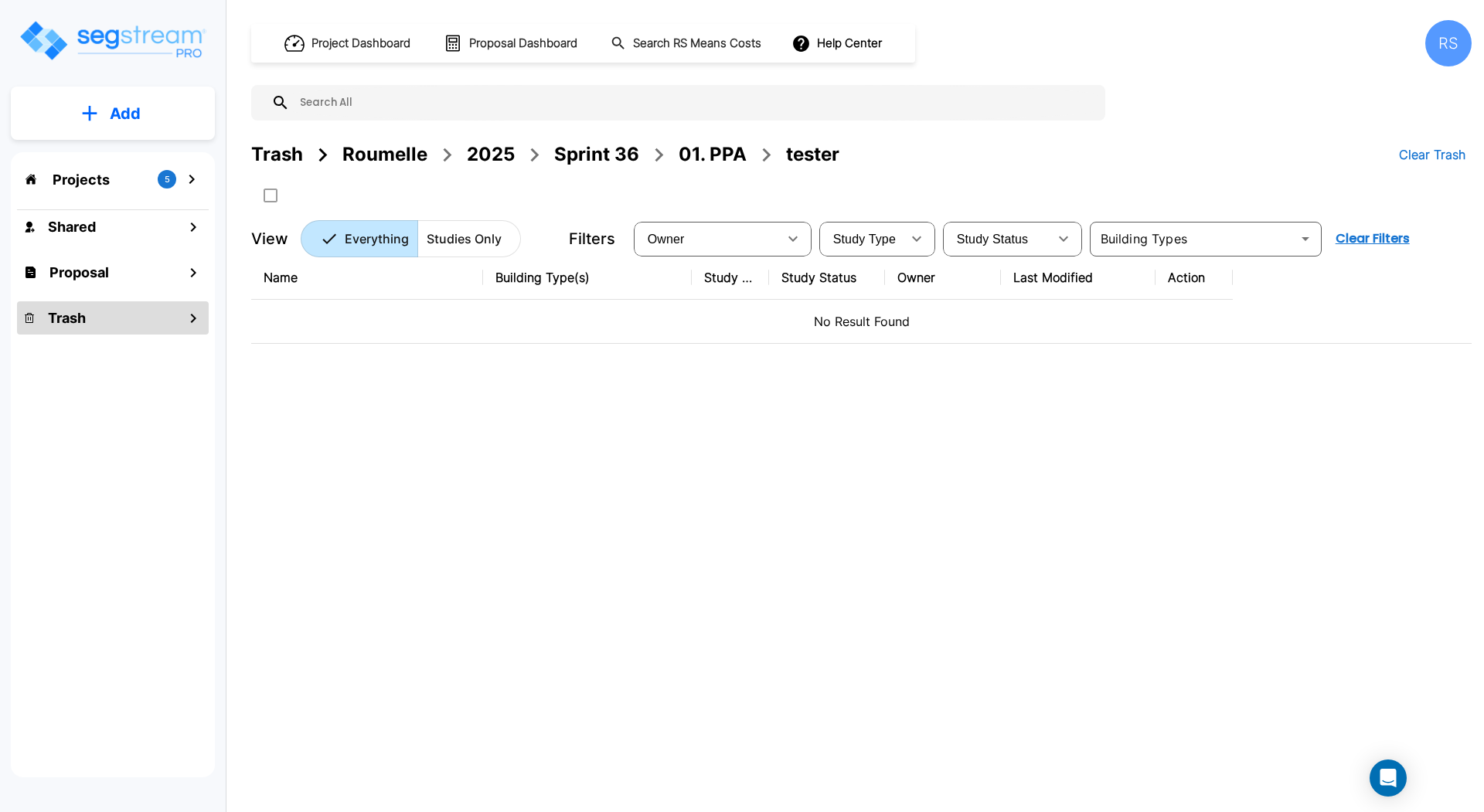
click at [721, 155] on div "01. PPA" at bounding box center [712, 154] width 68 height 28
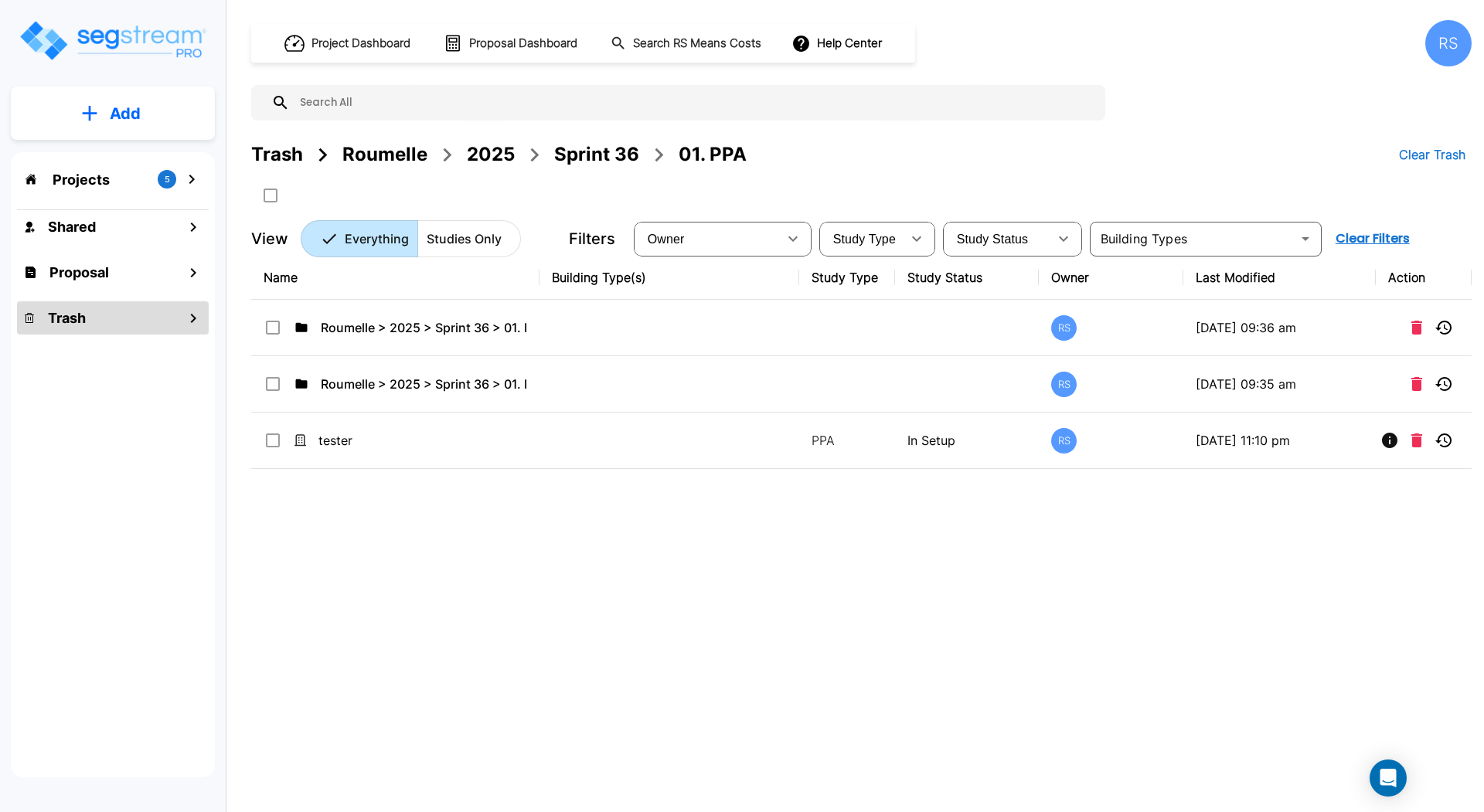
click at [282, 153] on div "Trash" at bounding box center [276, 154] width 52 height 28
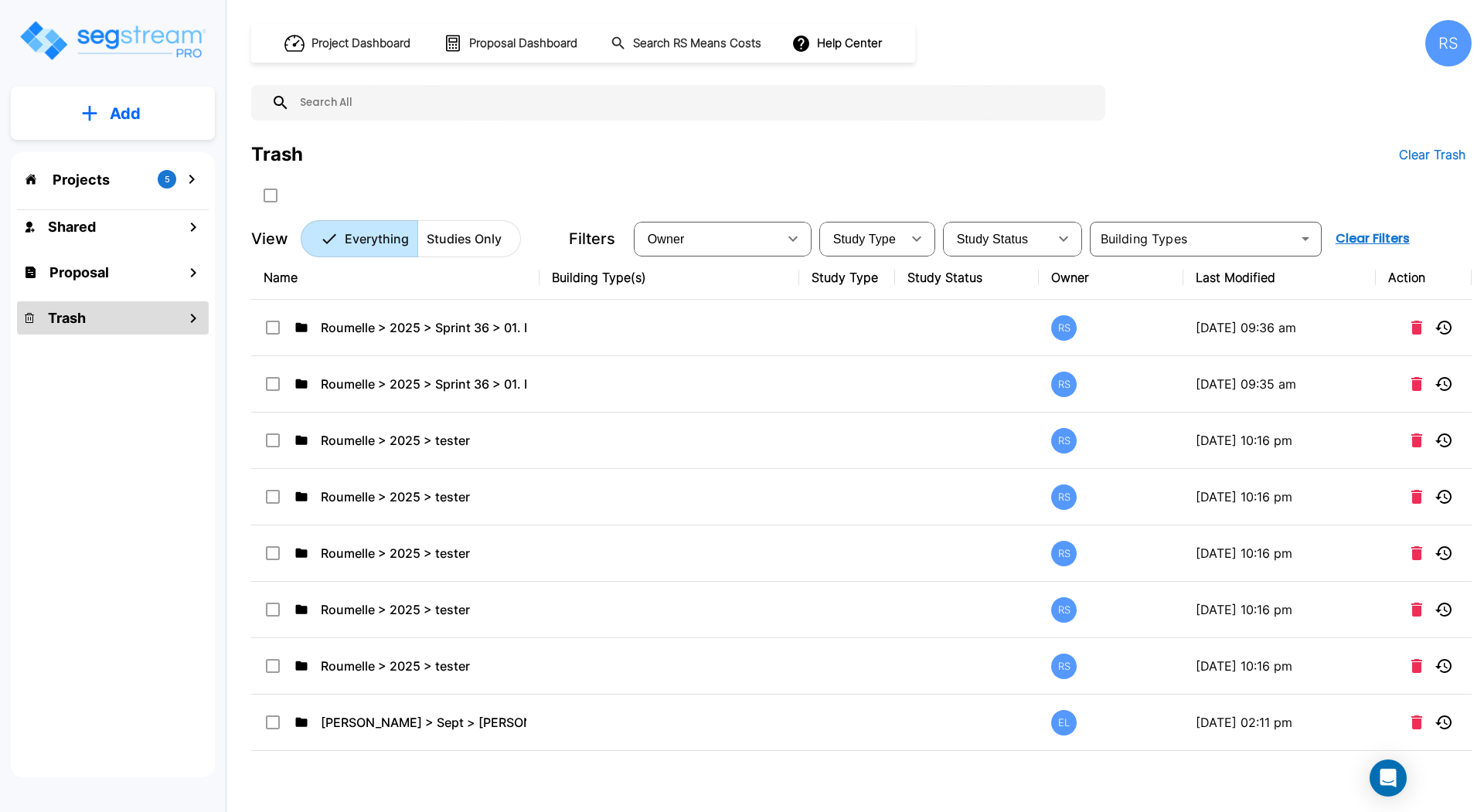
click at [1255, 279] on th "Last Modified" at bounding box center [1279, 277] width 193 height 44
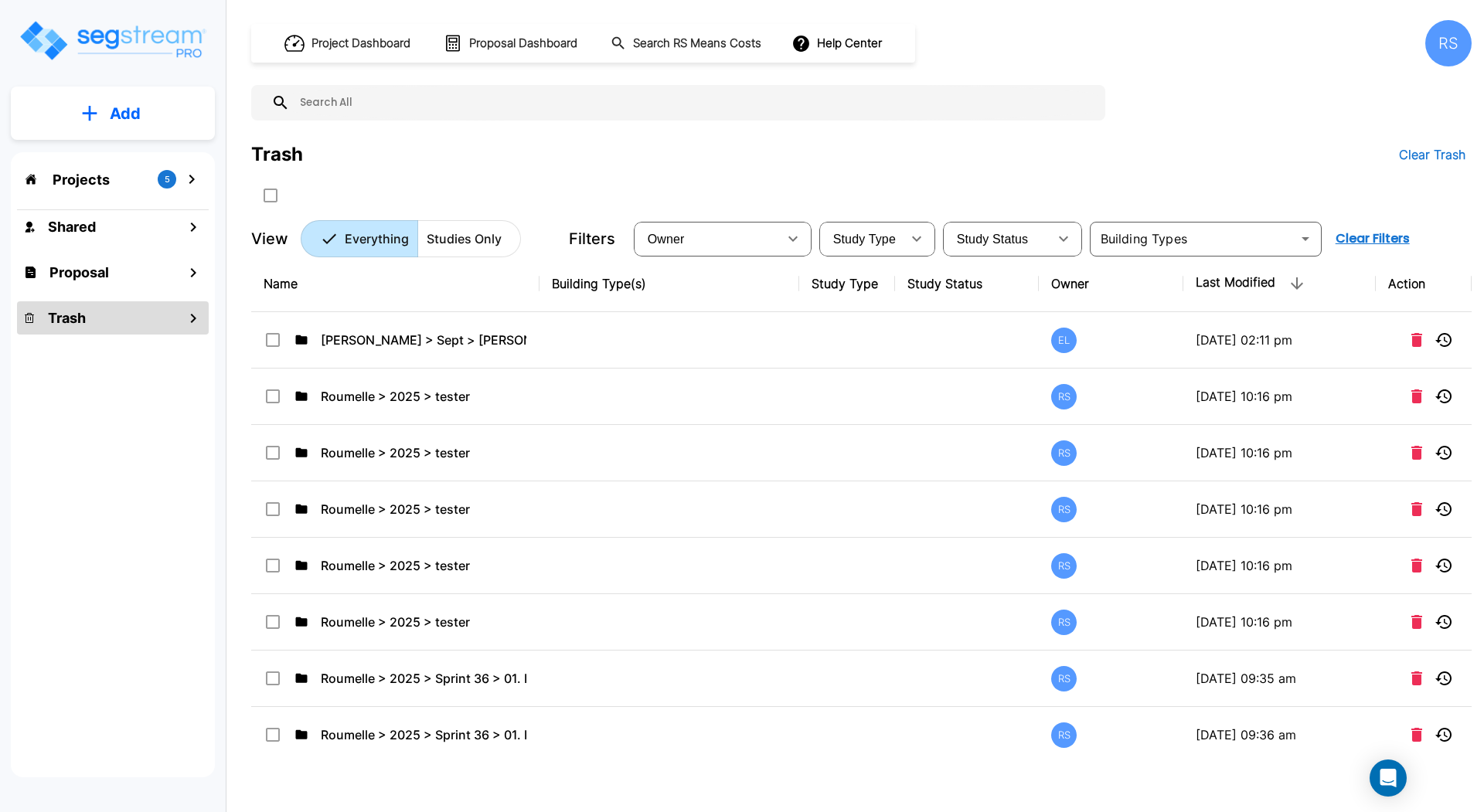
click at [1249, 279] on th "Last Modified" at bounding box center [1279, 284] width 193 height 56
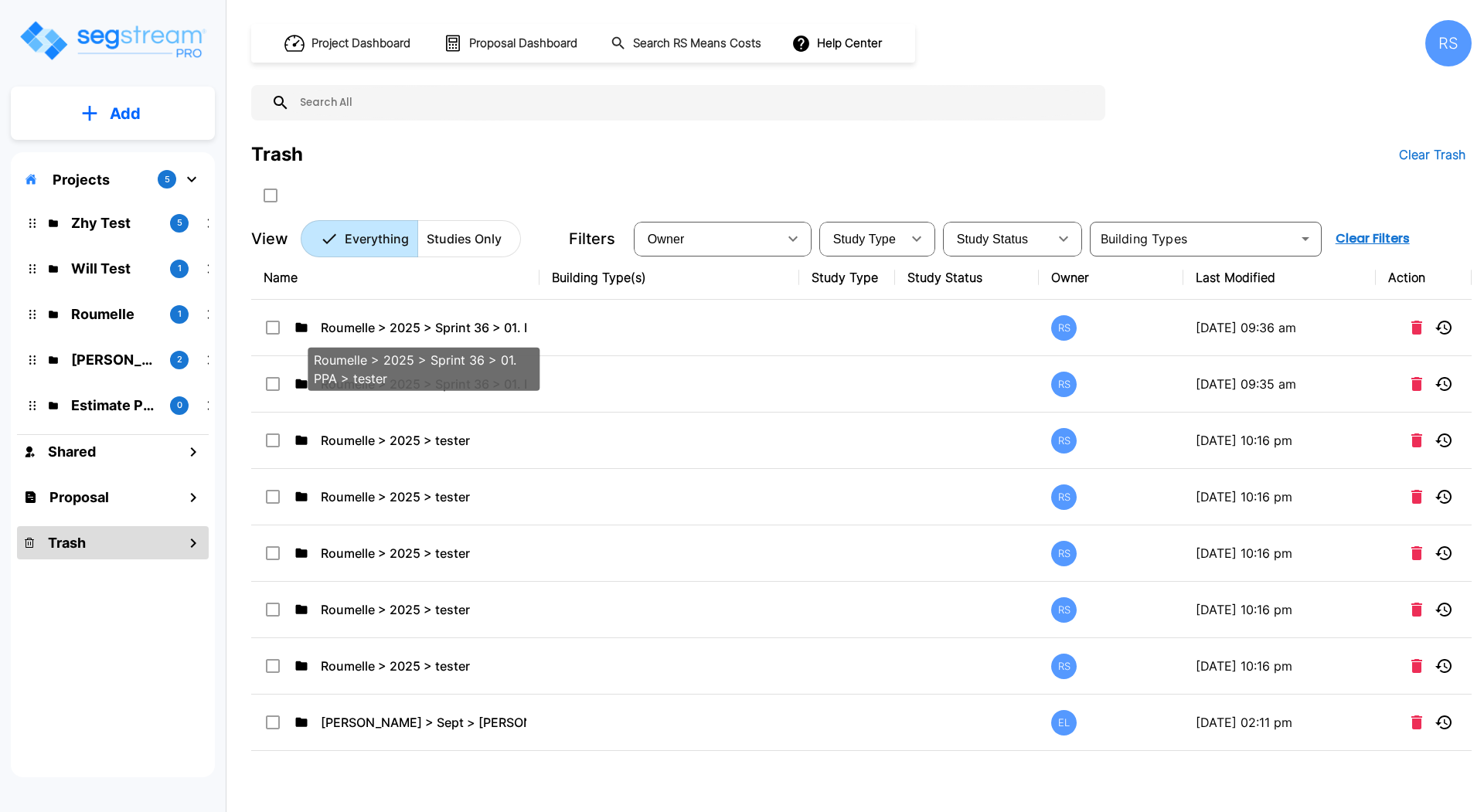
click at [472, 320] on p "Roumelle > 2025 > Sprint 36 > 01. PPA > tester" at bounding box center [424, 328] width 205 height 19
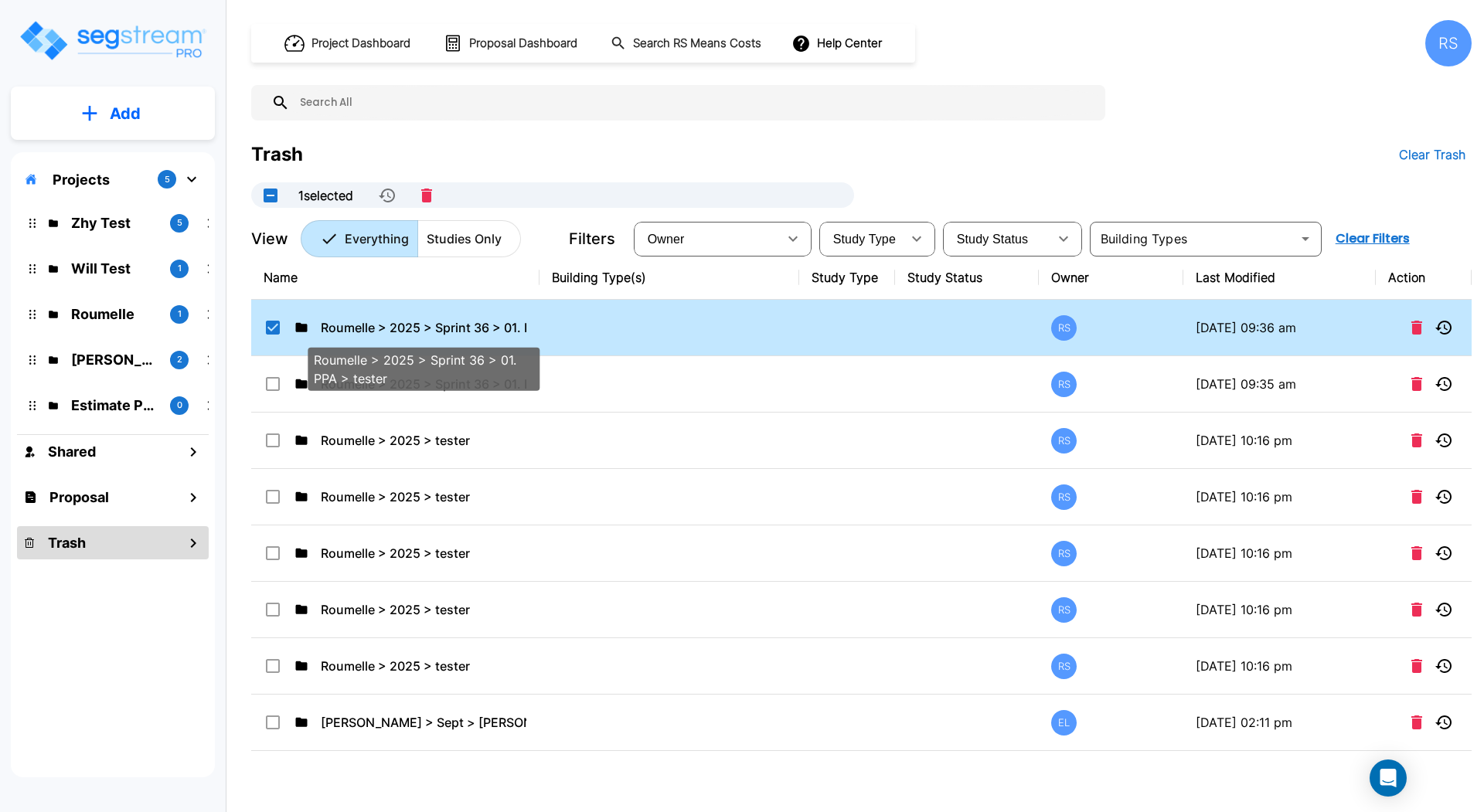
click at [472, 320] on p "Roumelle > 2025 > Sprint 36 > 01. PPA > tester" at bounding box center [424, 328] width 205 height 19
checkbox input "false"
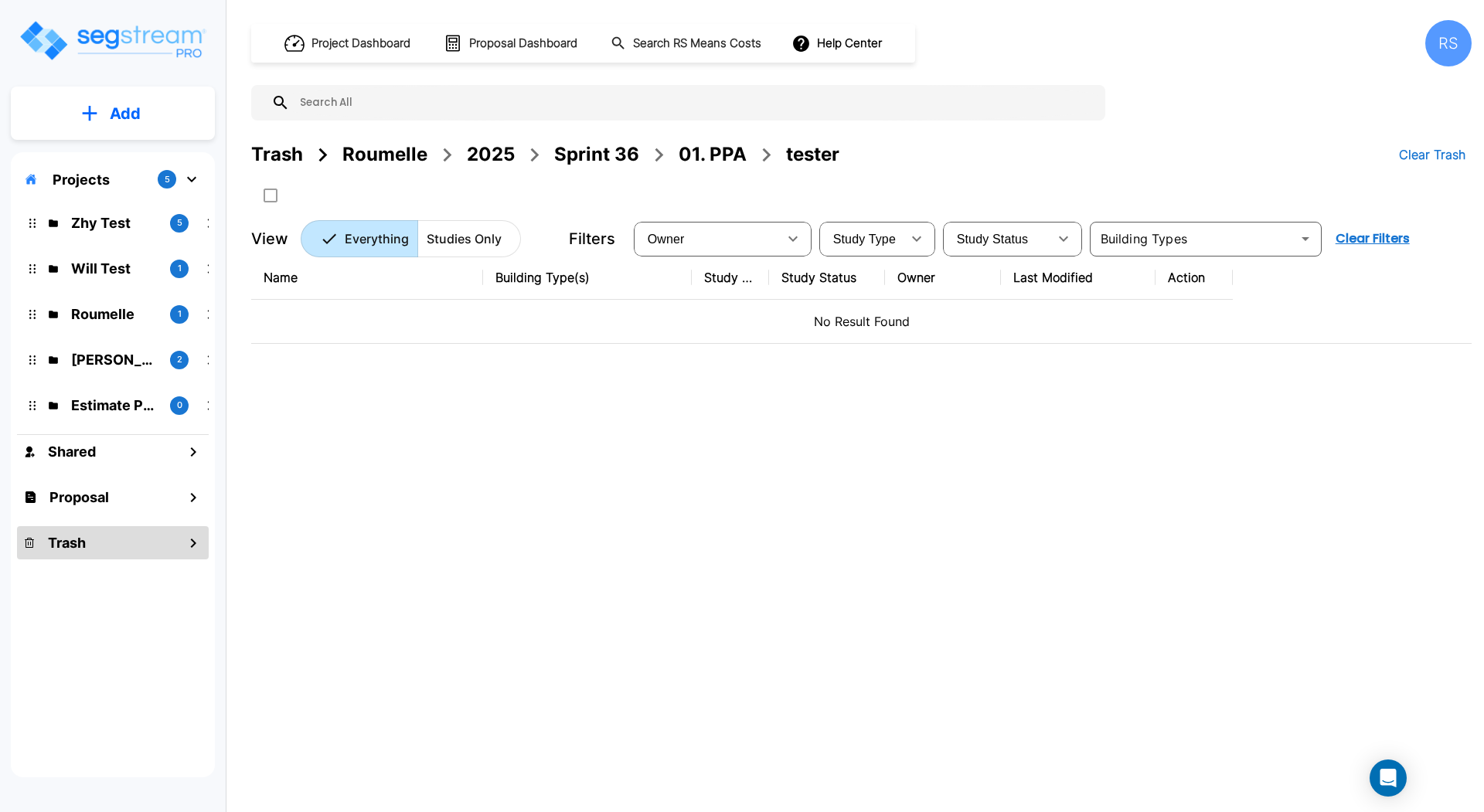
click at [704, 151] on div "01. PPA" at bounding box center [712, 154] width 68 height 28
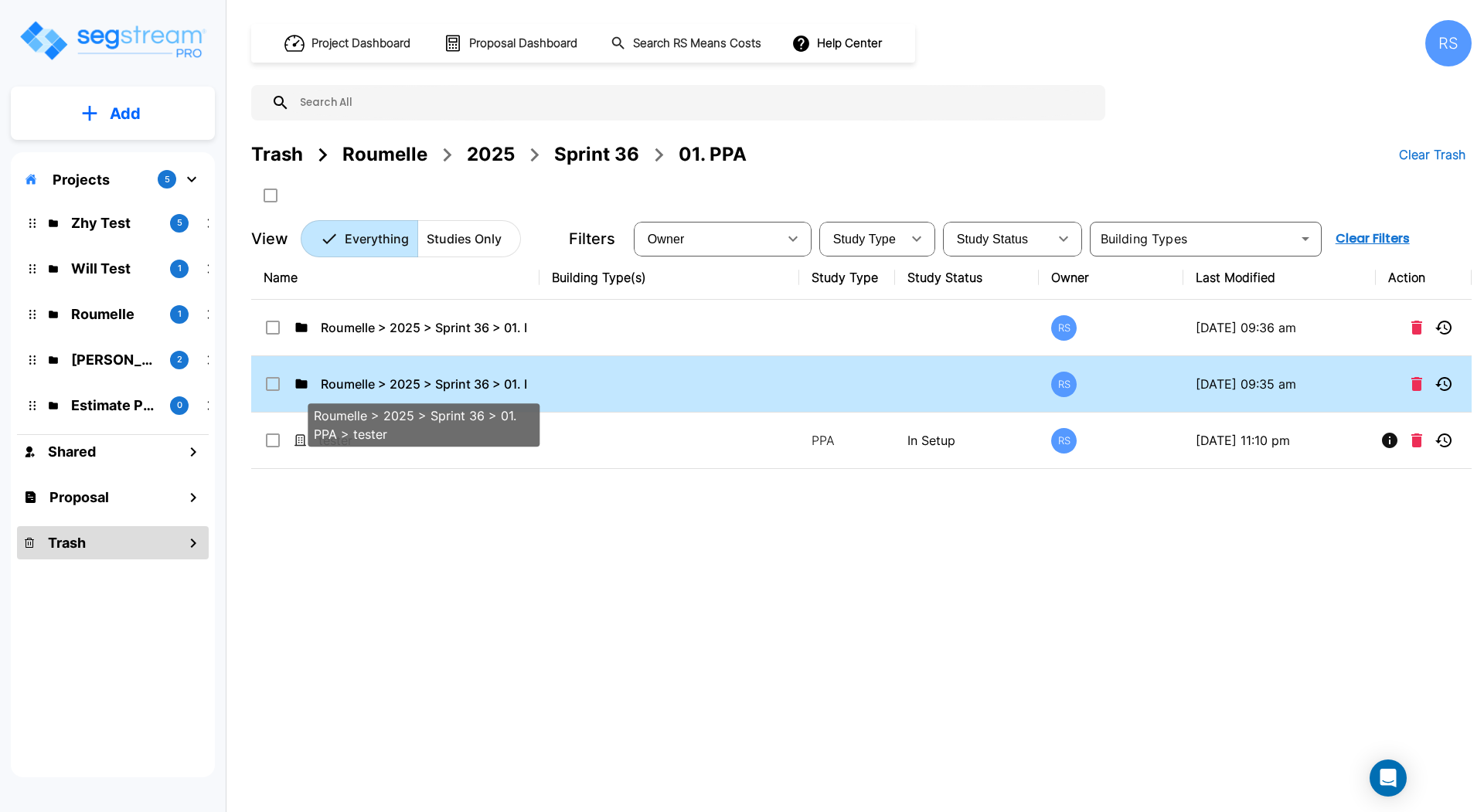
click at [448, 383] on p "Roumelle > 2025 > Sprint 36 > 01. PPA > tester" at bounding box center [424, 384] width 205 height 19
checkbox input "false"
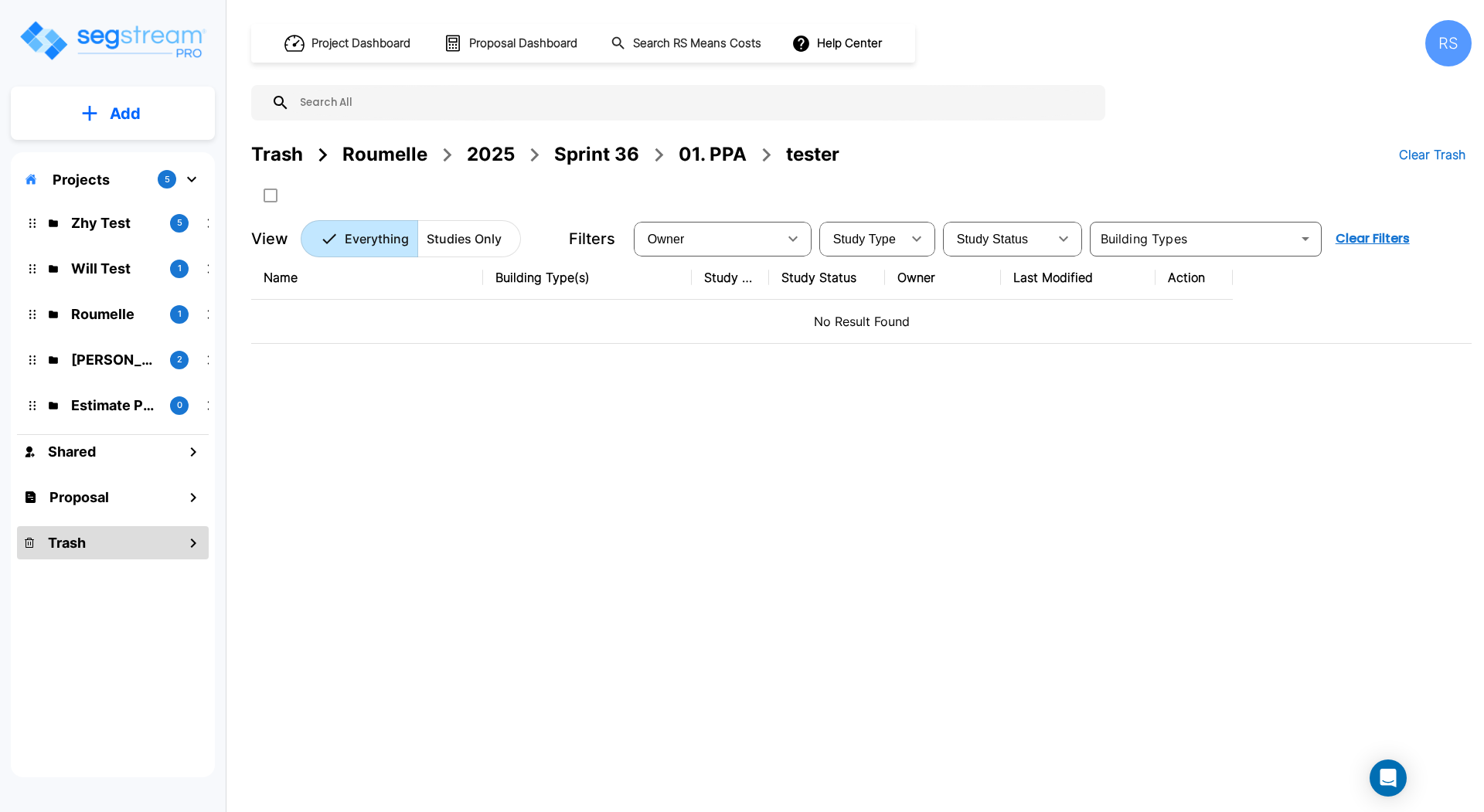
click at [608, 155] on div "Sprint 36" at bounding box center [596, 154] width 85 height 28
click at [294, 154] on div "Trash" at bounding box center [276, 154] width 52 height 28
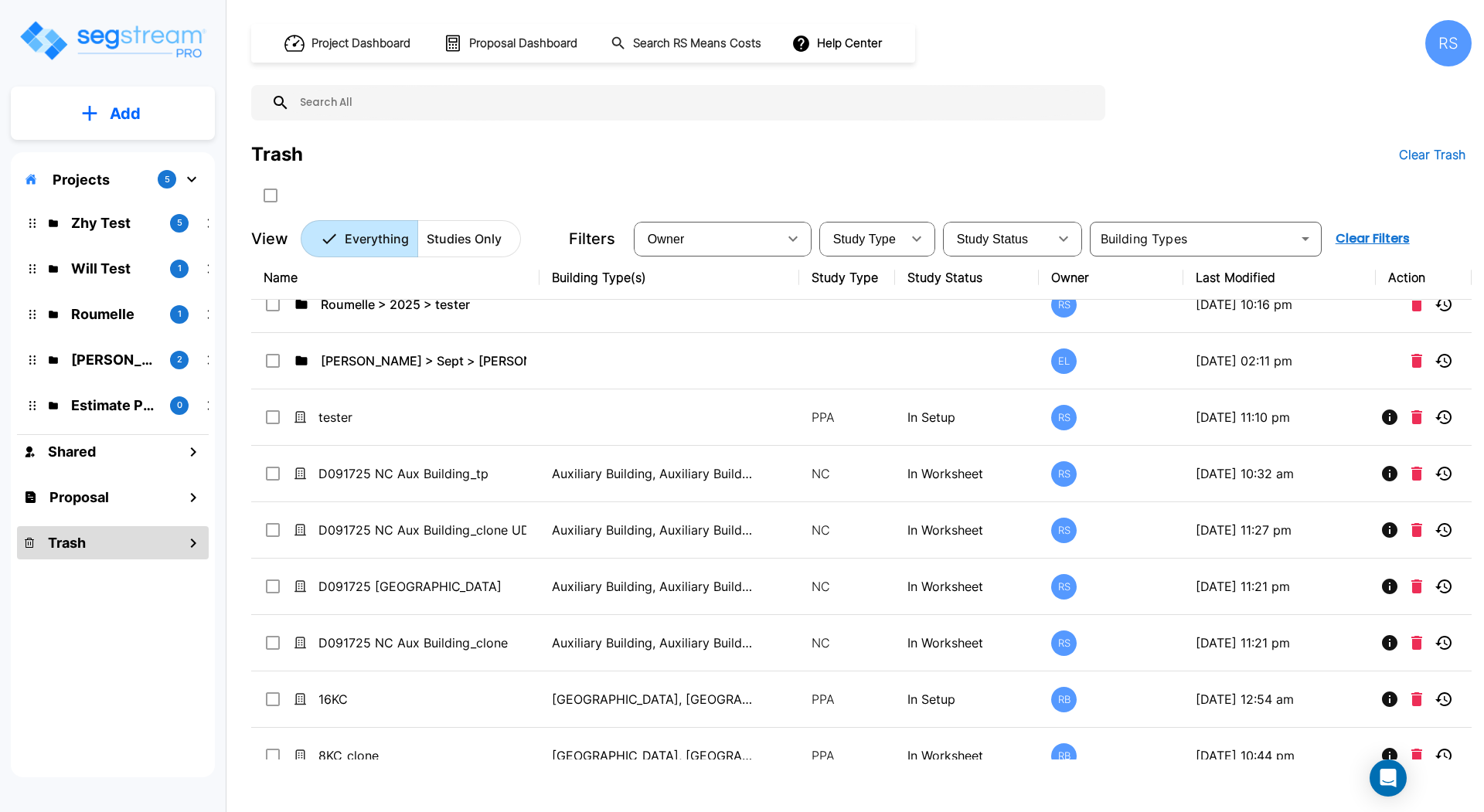
scroll to position [495, 0]
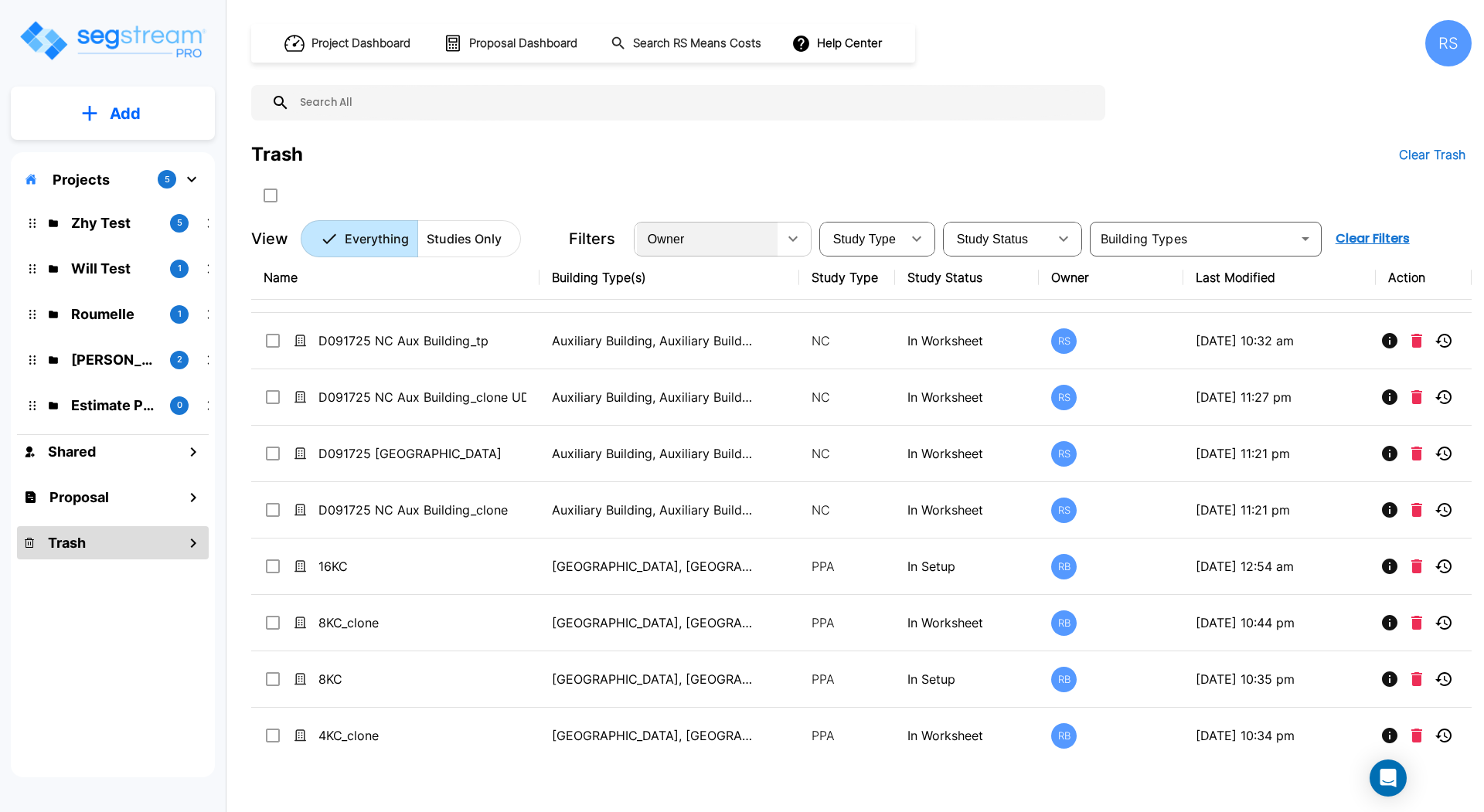
click at [745, 240] on div "Owner" at bounding box center [707, 239] width 140 height 44
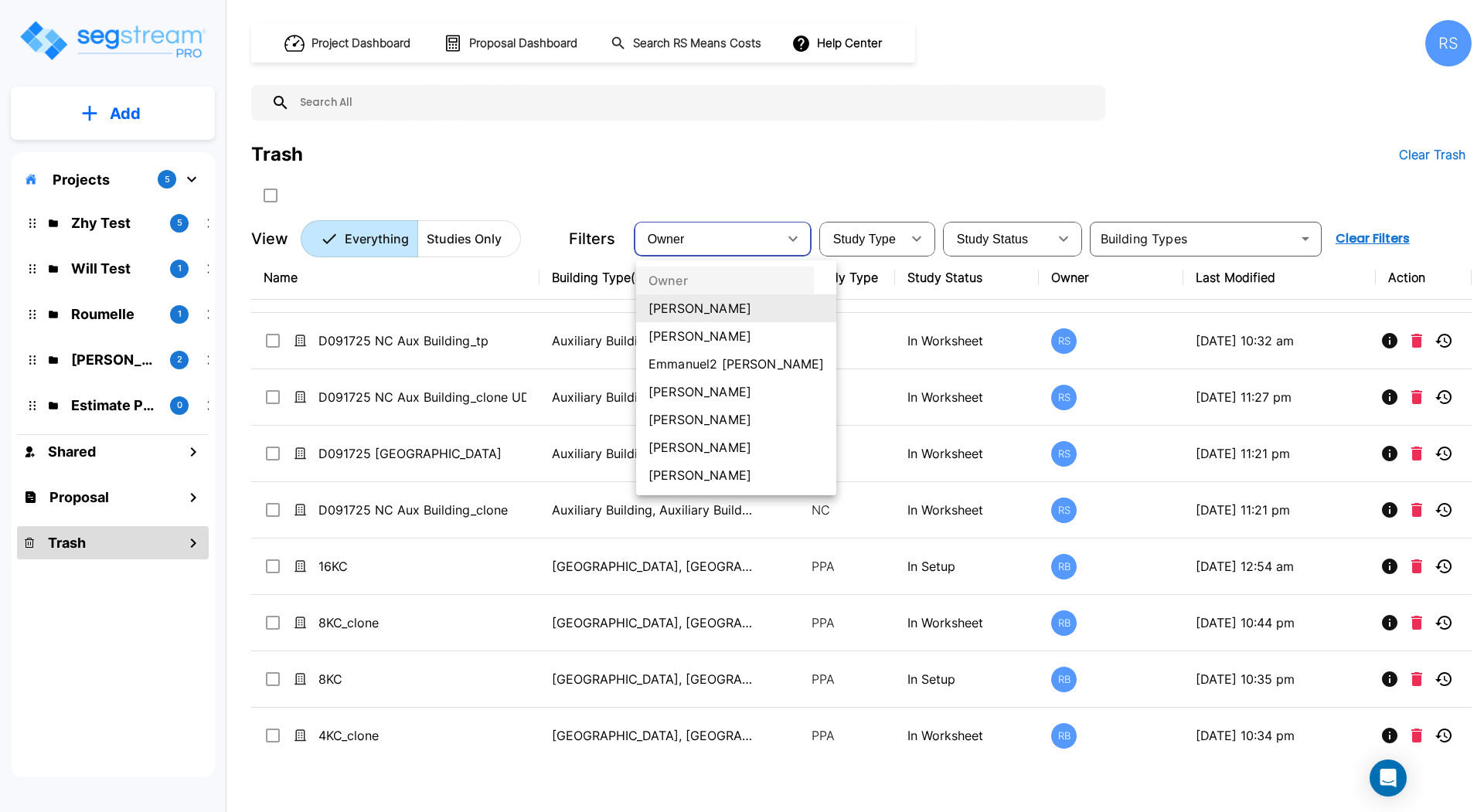
click at [726, 419] on li "[PERSON_NAME]" at bounding box center [736, 419] width 200 height 28
type input "22"
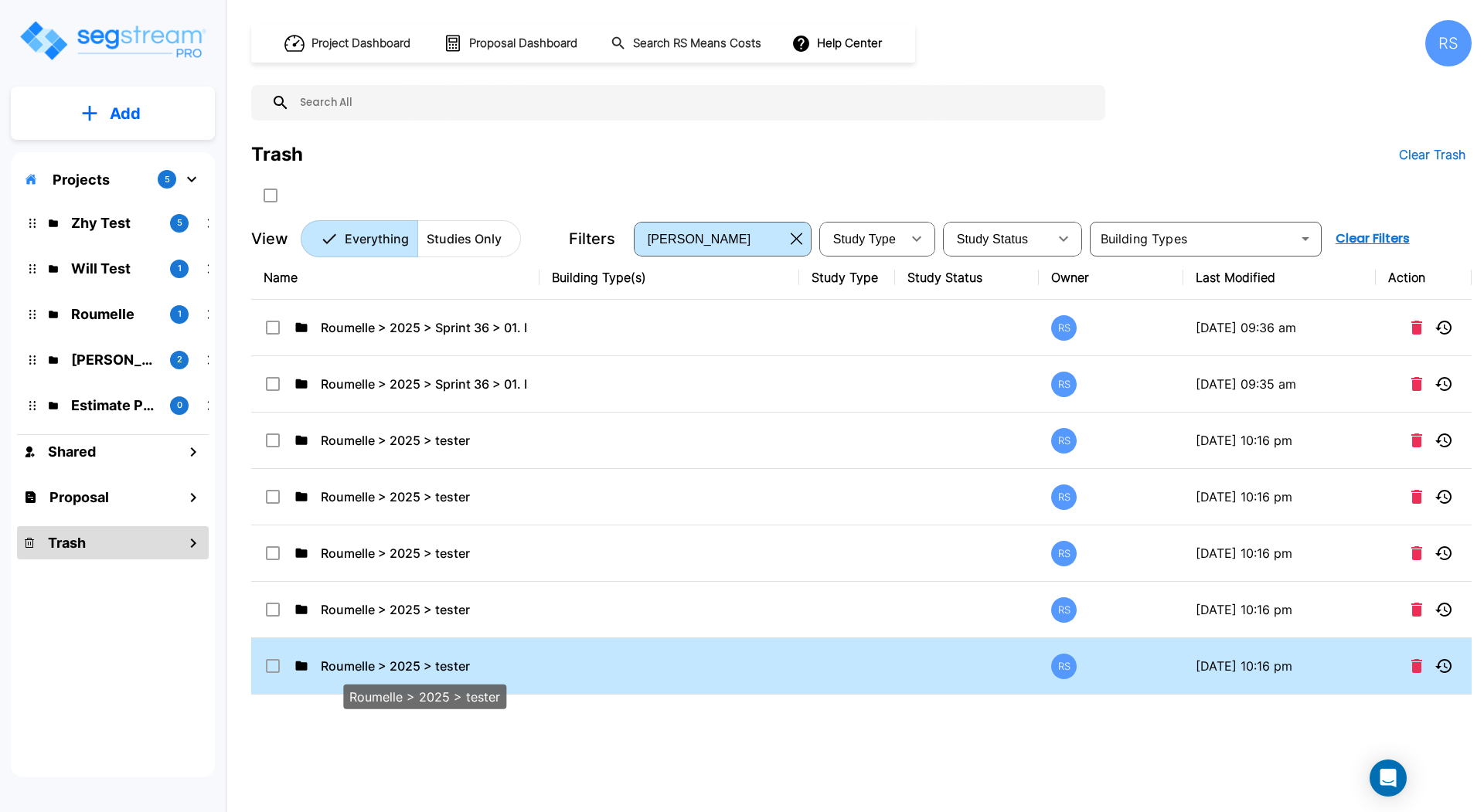
click at [490, 671] on p "Roumelle > 2025 > tester" at bounding box center [424, 667] width 205 height 19
checkbox input "false"
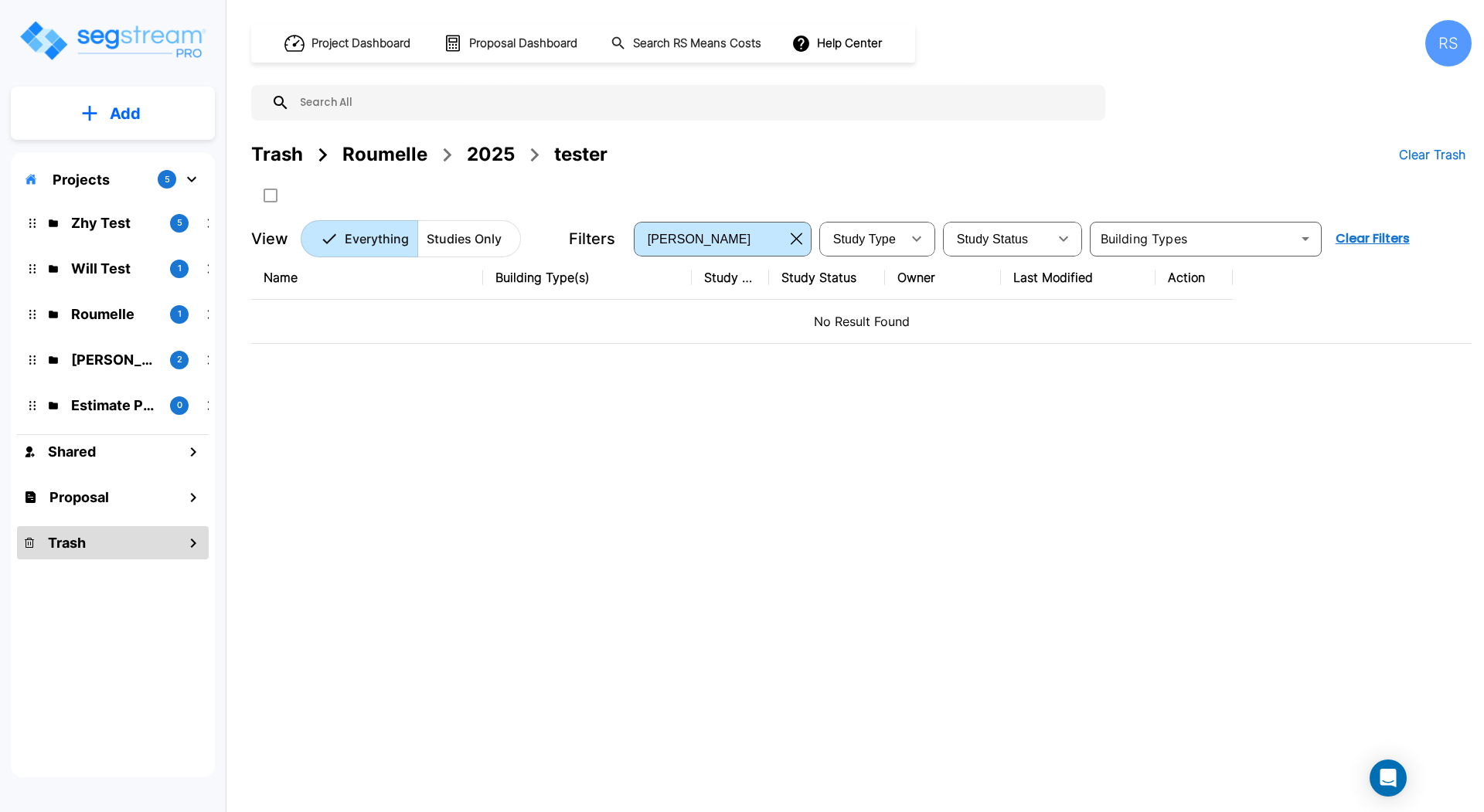
click at [488, 151] on div "2025" at bounding box center [490, 154] width 48 height 28
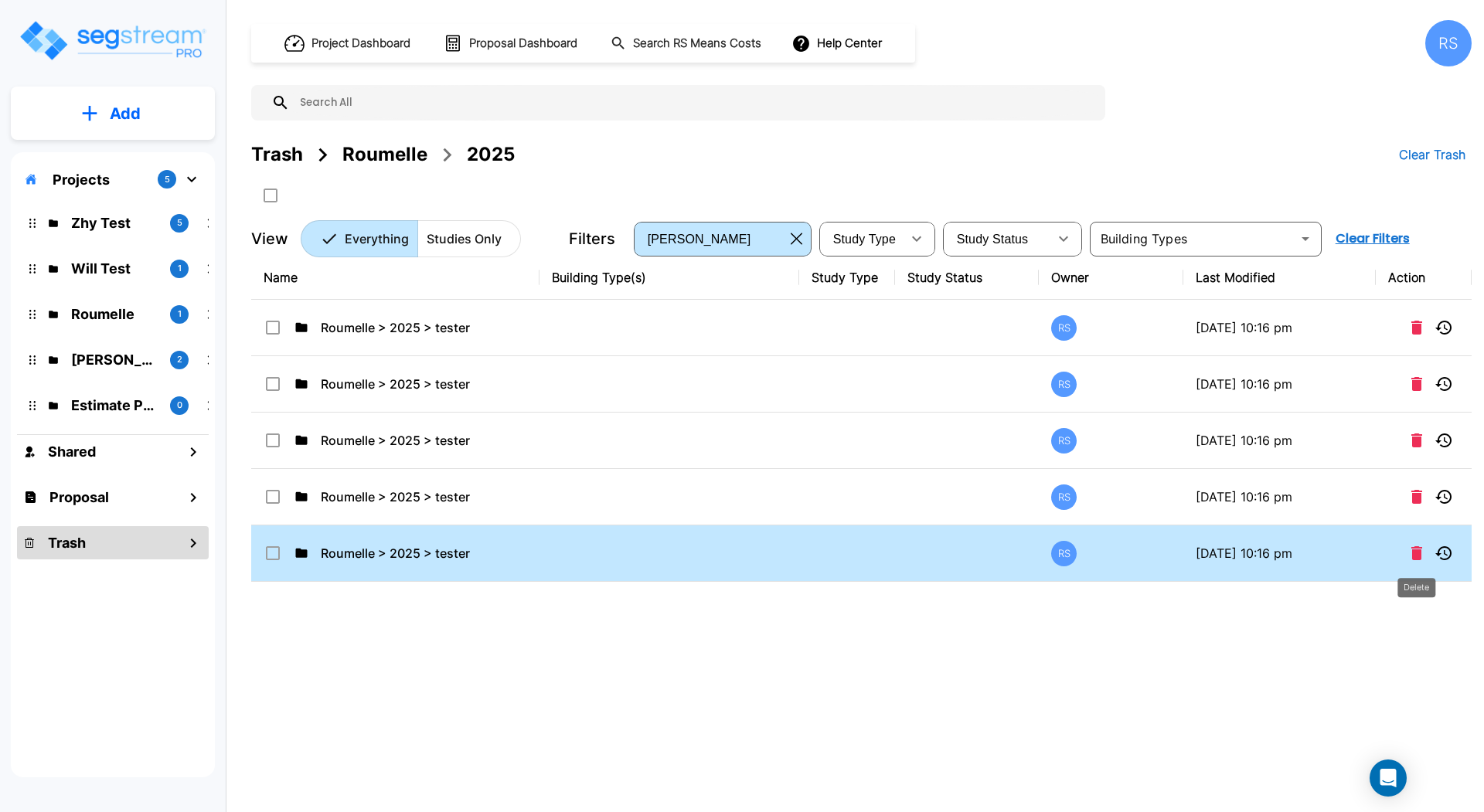
click at [1420, 552] on icon "Delete" at bounding box center [1416, 553] width 11 height 14
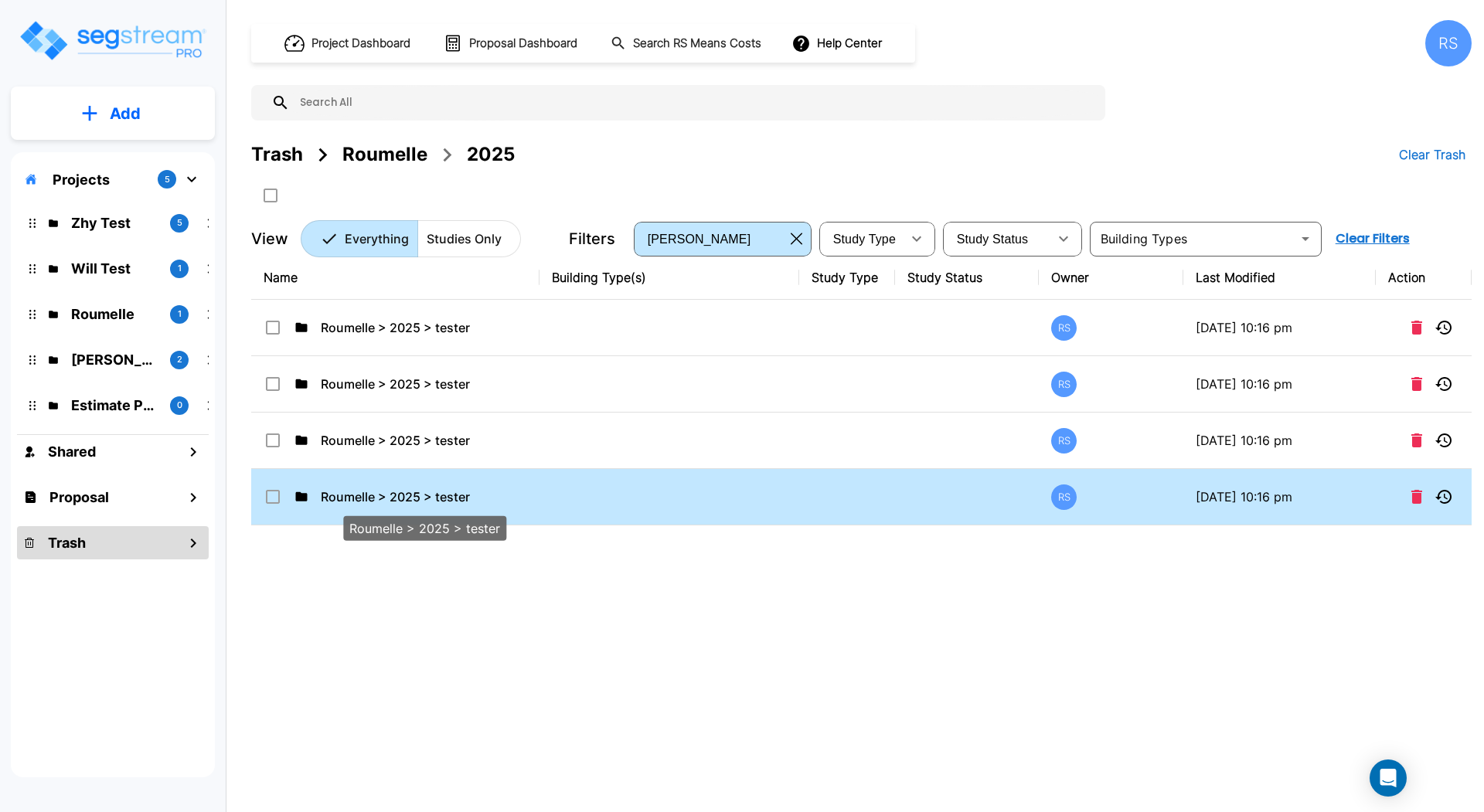
click at [476, 498] on p "Roumelle > 2025 > tester" at bounding box center [424, 497] width 205 height 19
checkbox input "false"
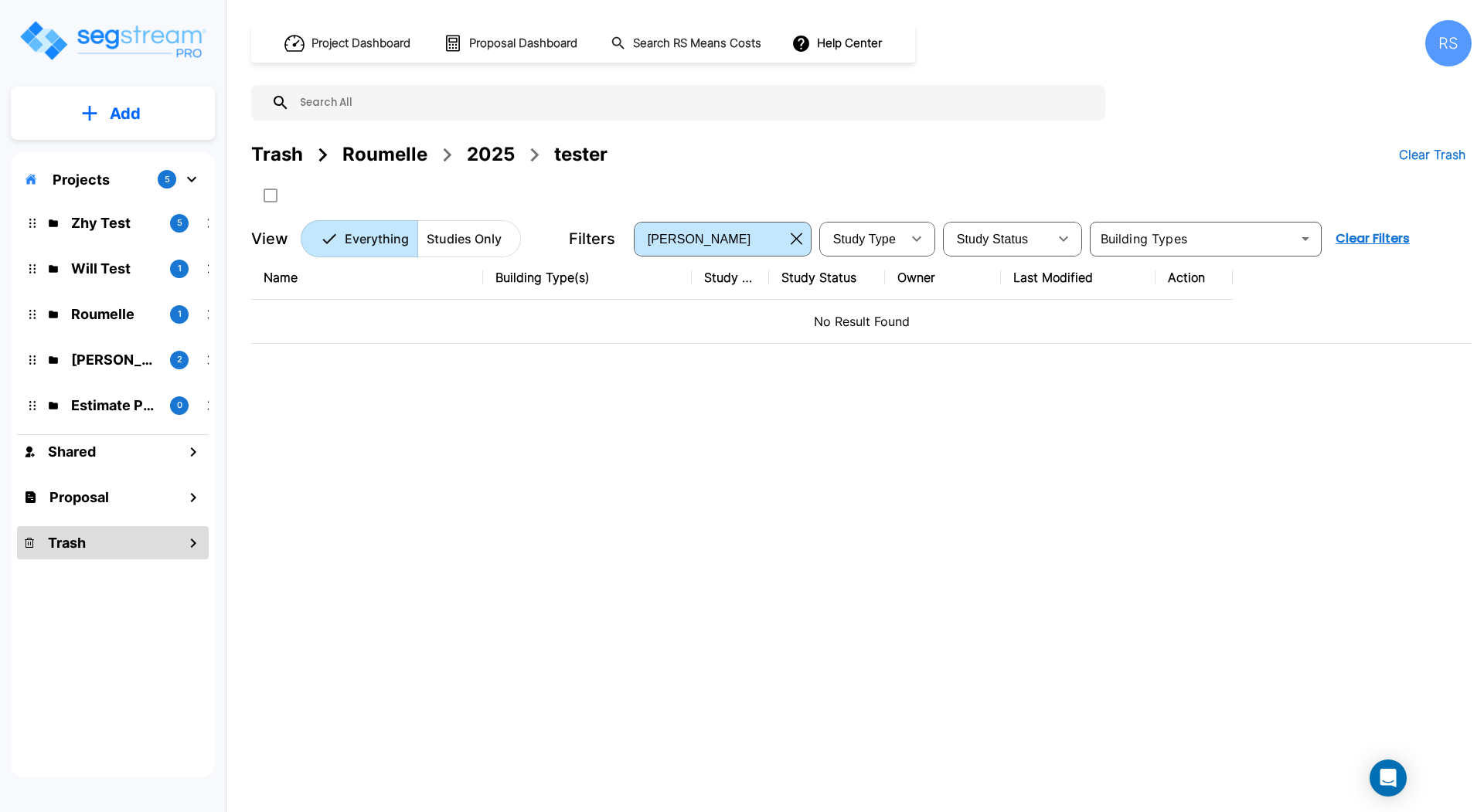
click at [585, 156] on div "tester" at bounding box center [580, 154] width 53 height 28
click at [501, 156] on div "2025" at bounding box center [490, 154] width 48 height 28
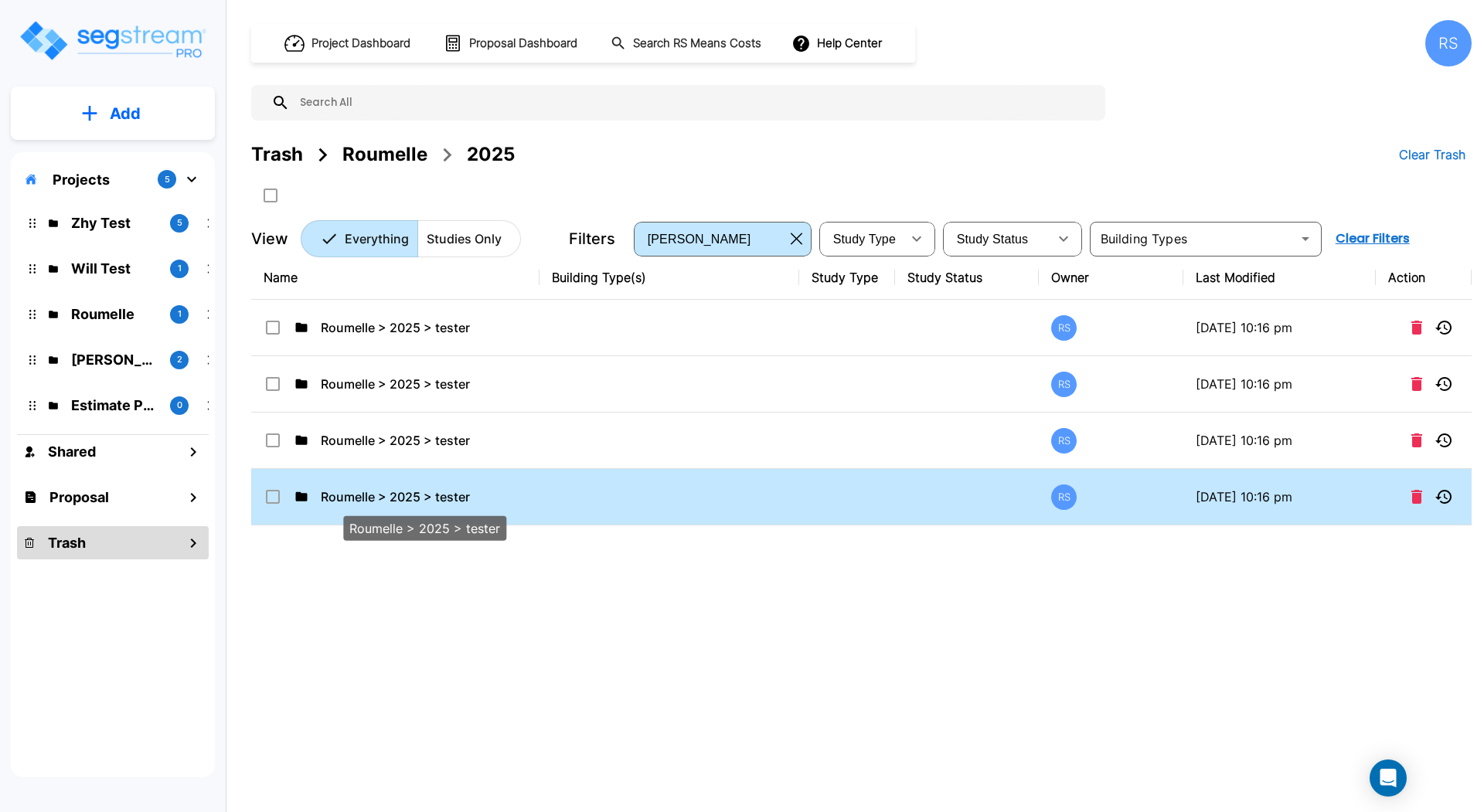
click at [520, 495] on p "Roumelle > 2025 > tester" at bounding box center [424, 497] width 205 height 19
checkbox input "false"
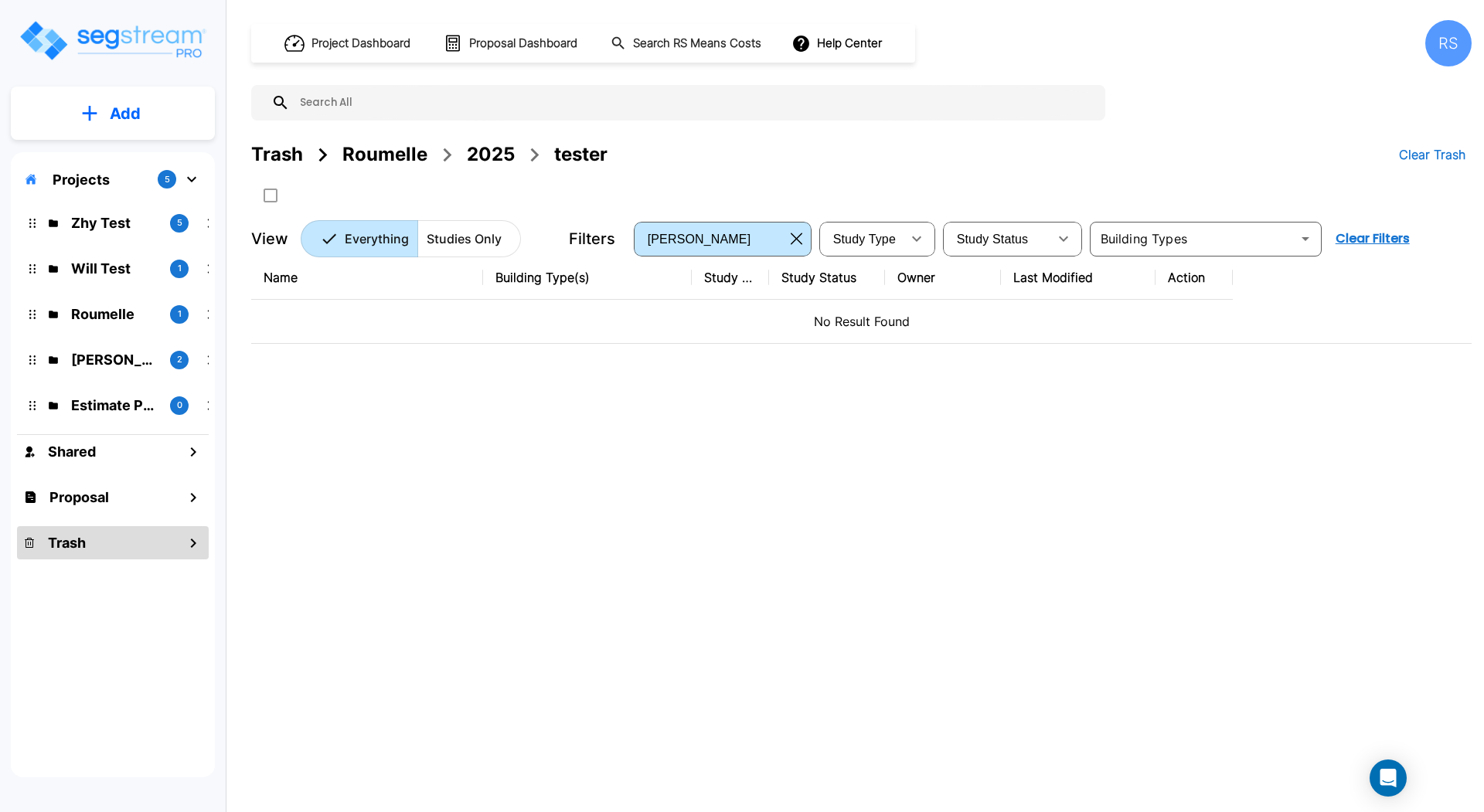
click at [494, 147] on div "2025" at bounding box center [490, 154] width 48 height 28
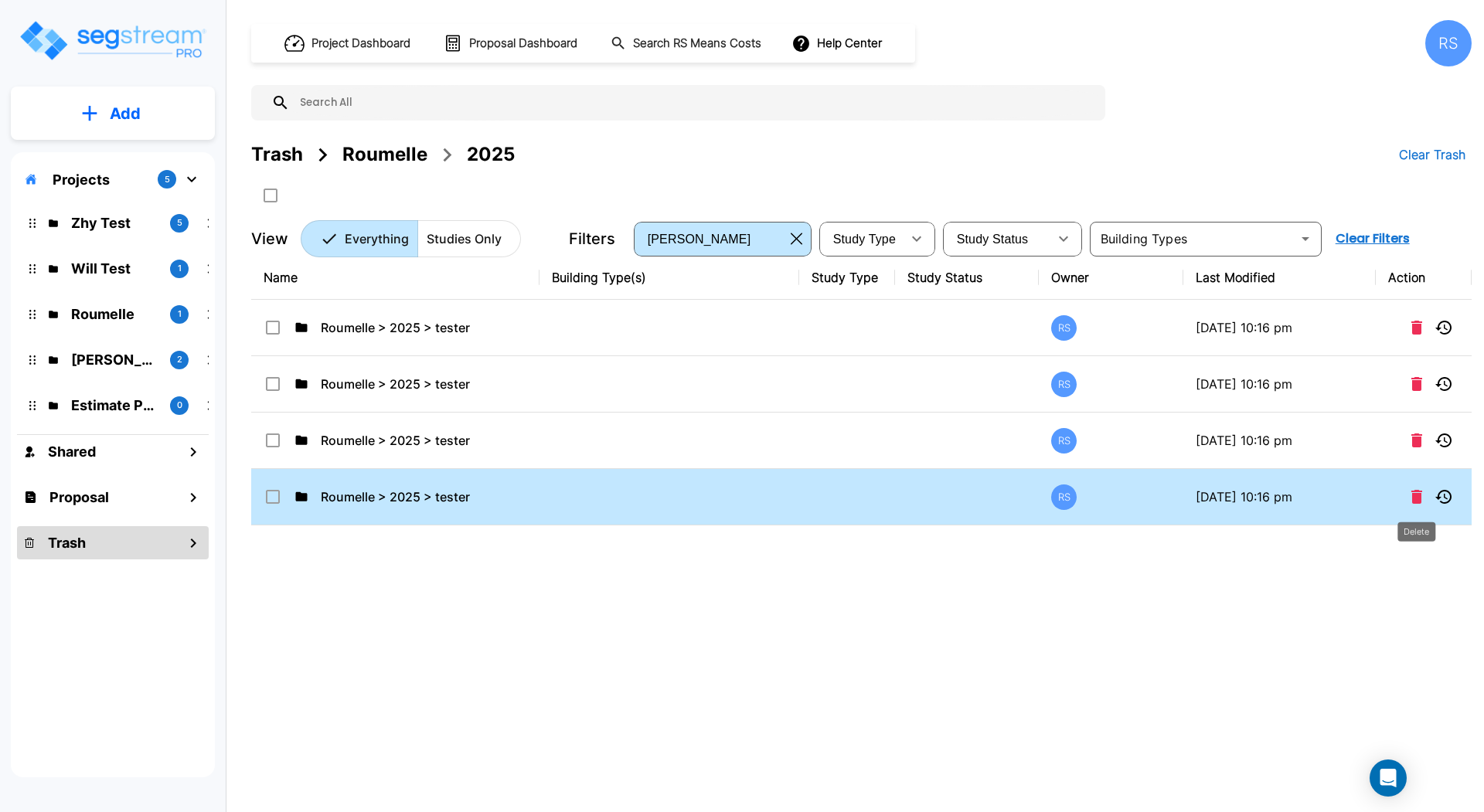
click at [1419, 494] on icon "Delete" at bounding box center [1416, 497] width 11 height 14
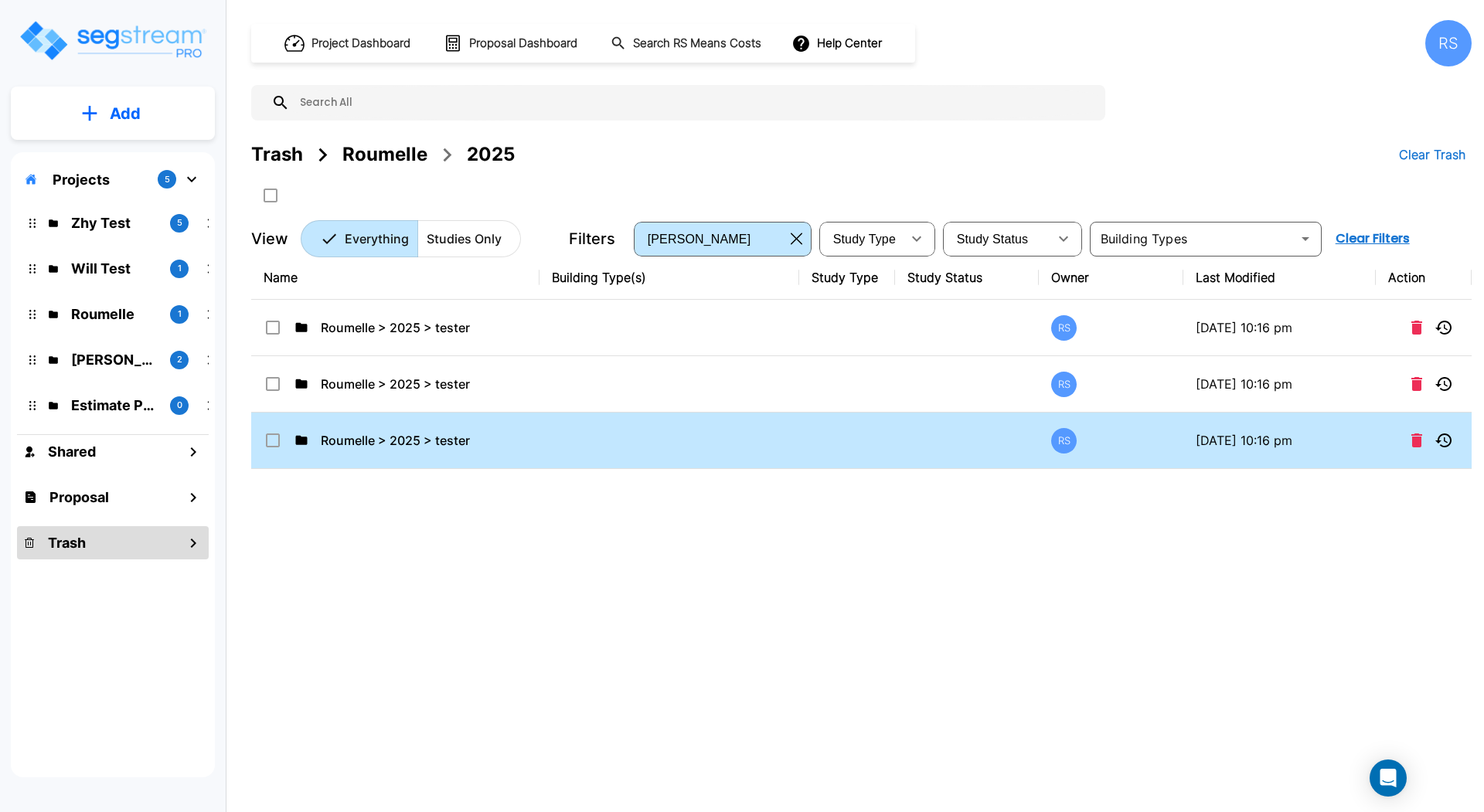
click at [528, 446] on td "Roumelle > 2025 > tester" at bounding box center [395, 441] width 288 height 56
checkbox input "false"
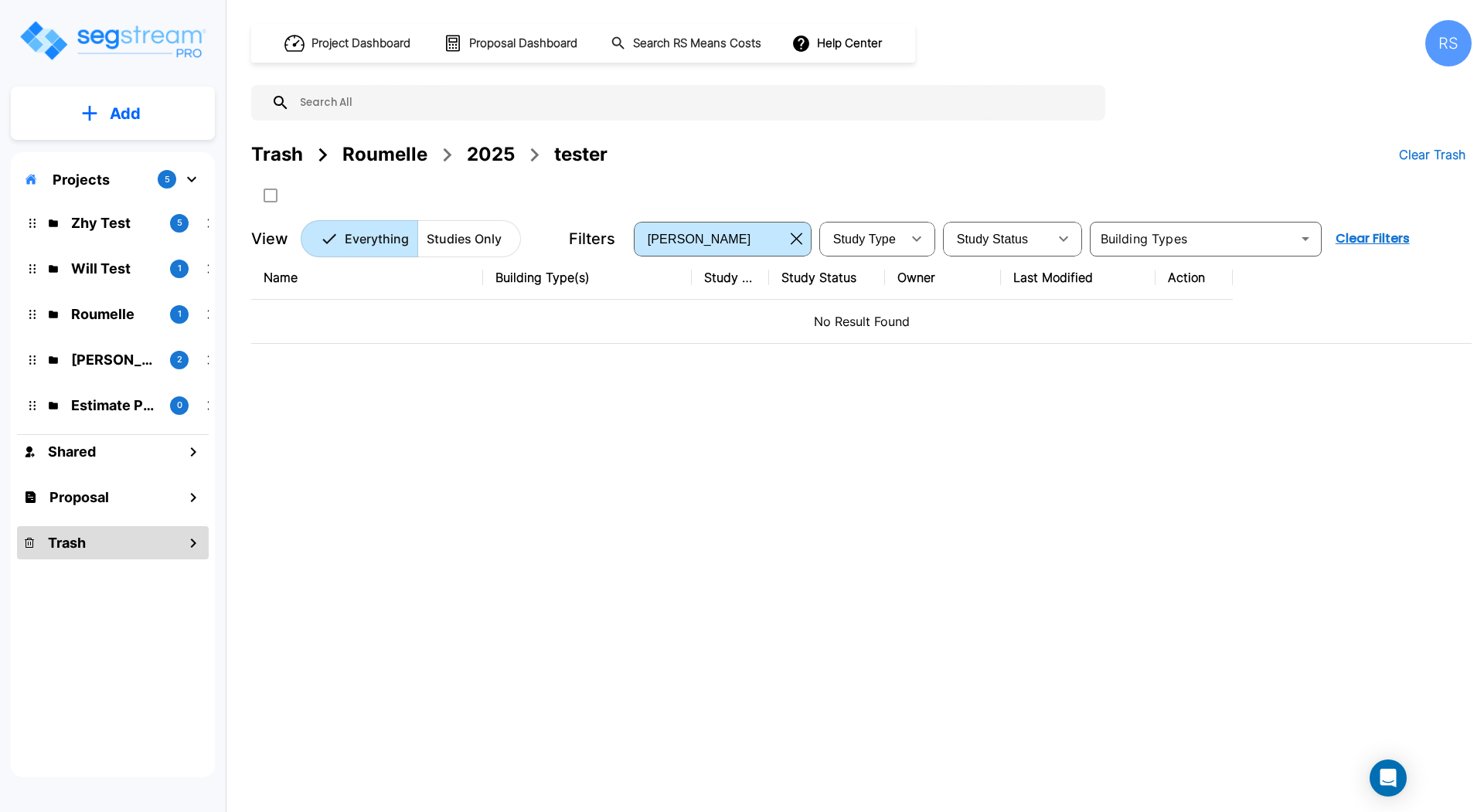
click at [512, 149] on div "2025" at bounding box center [490, 154] width 48 height 28
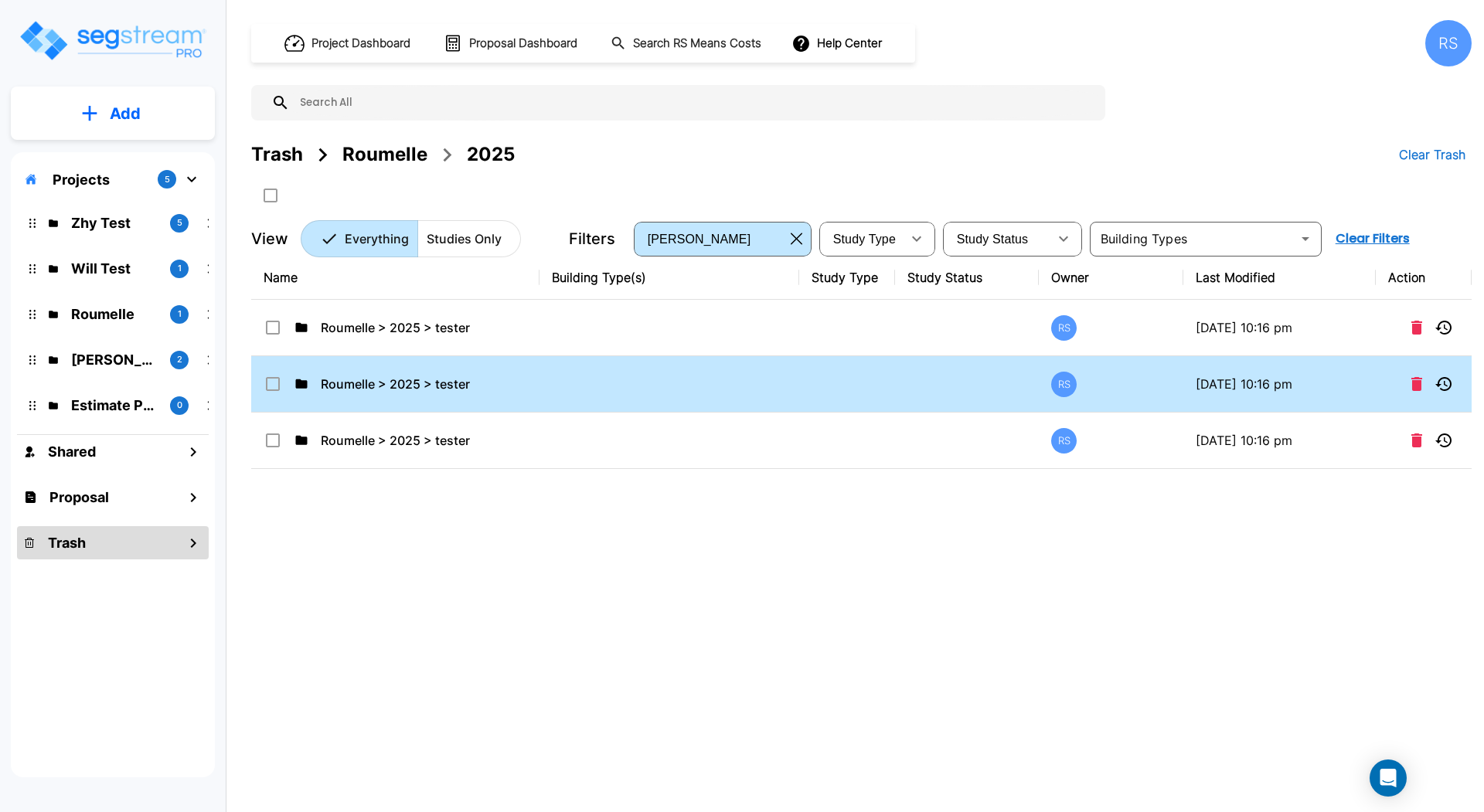
click at [712, 394] on td at bounding box center [668, 384] width 259 height 56
checkbox input "false"
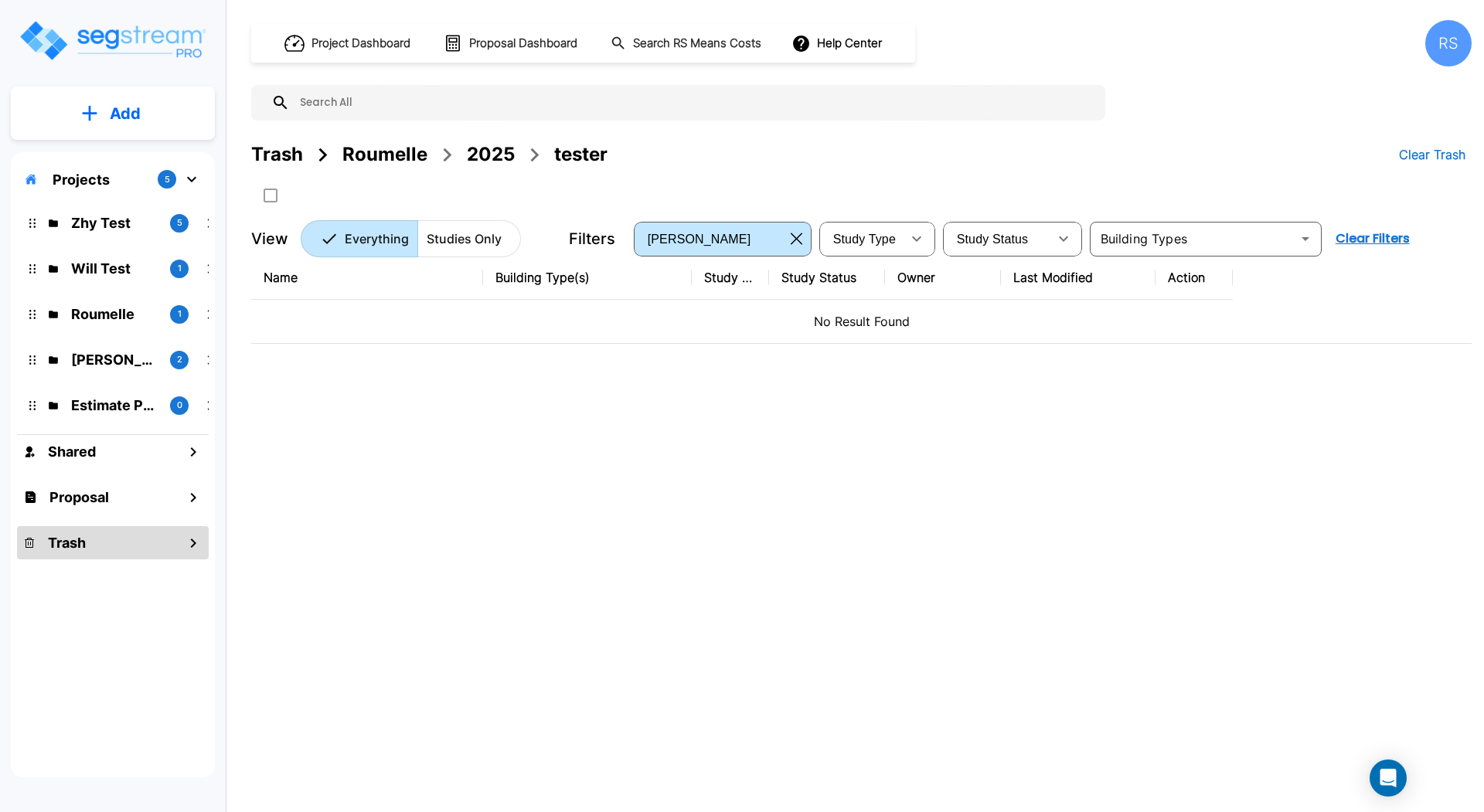
click at [503, 161] on div "2025" at bounding box center [490, 154] width 48 height 28
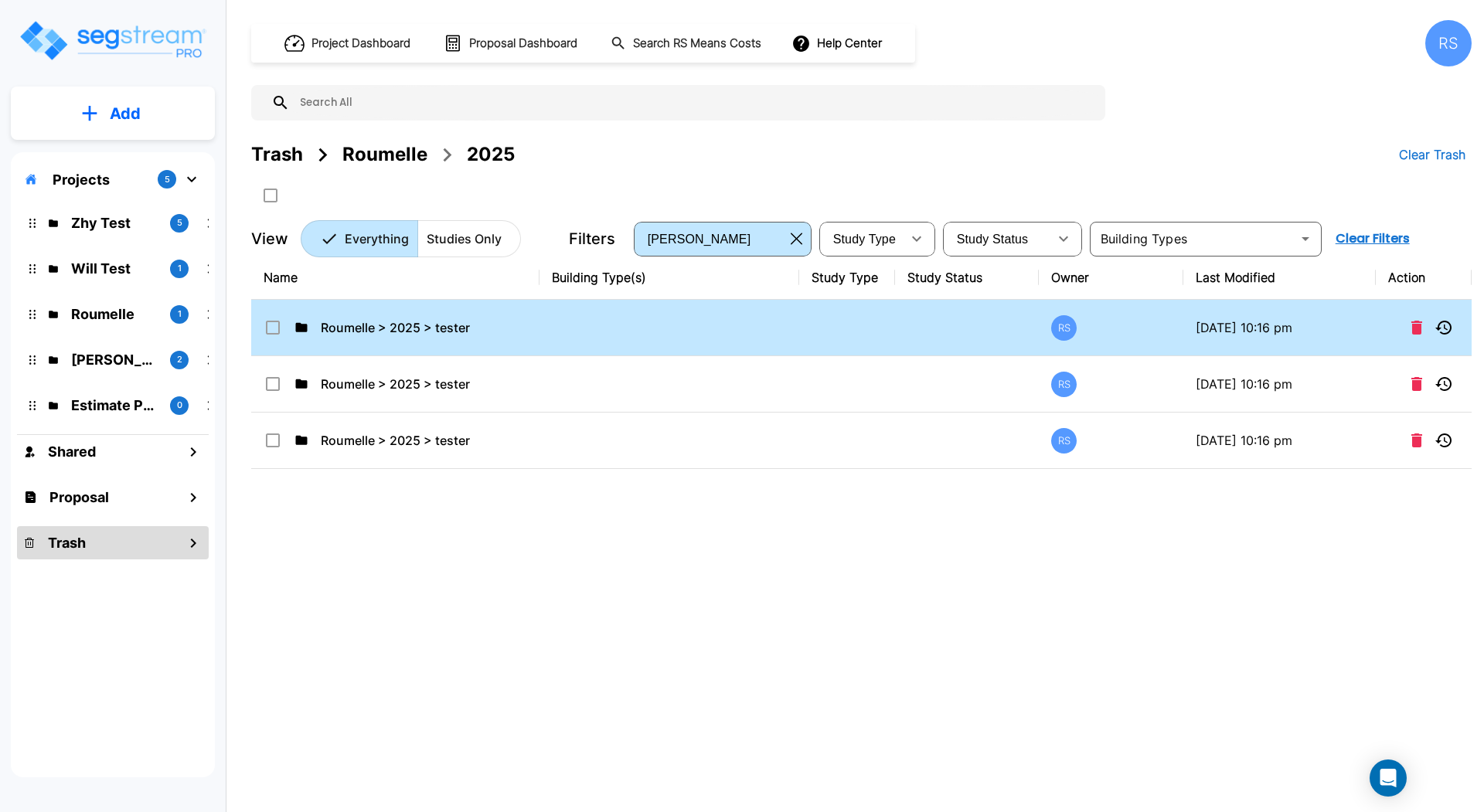
click at [537, 330] on td "Roumelle > 2025 > tester" at bounding box center [395, 328] width 288 height 56
checkbox input "false"
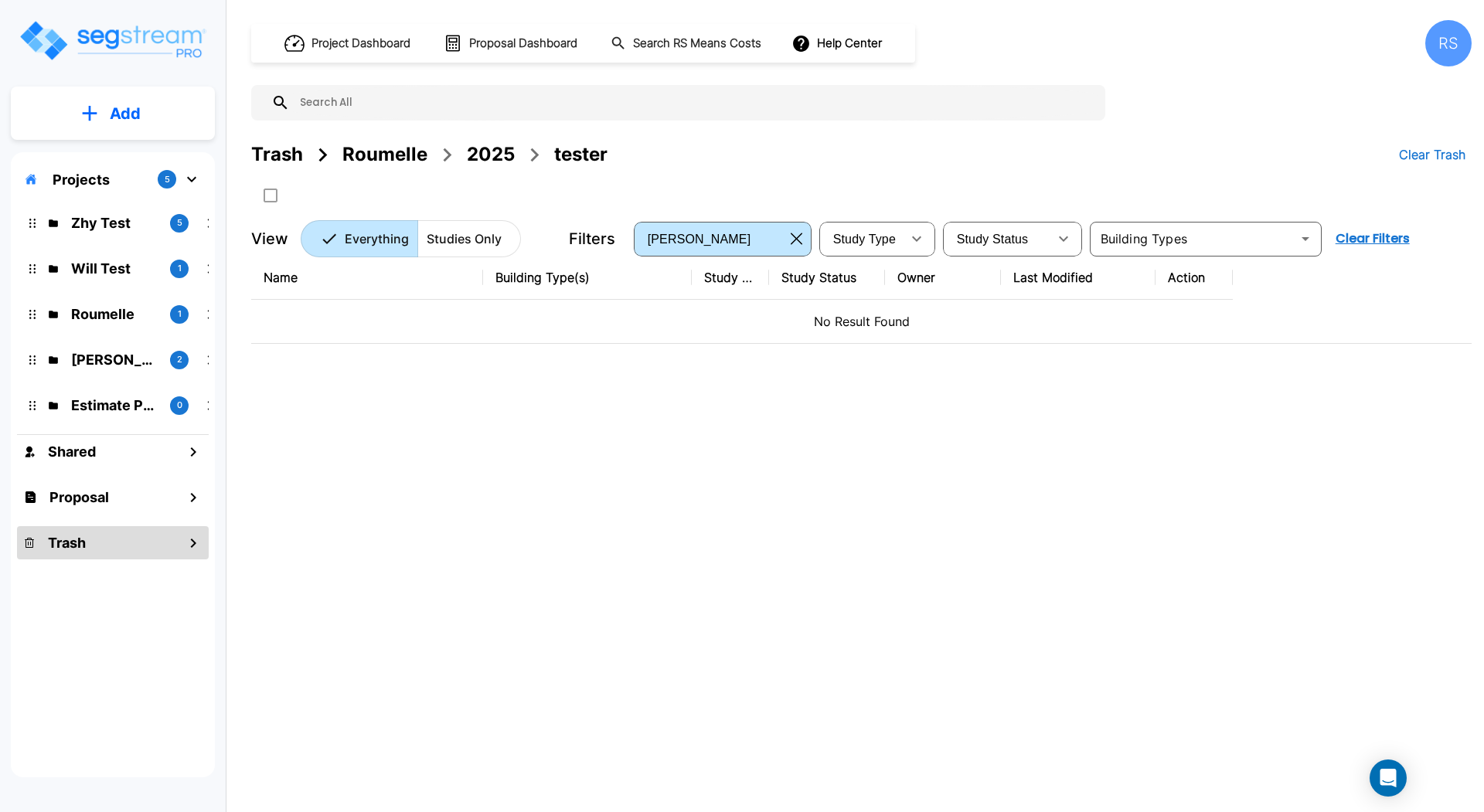
click at [104, 527] on div "Trash" at bounding box center [113, 542] width 192 height 33
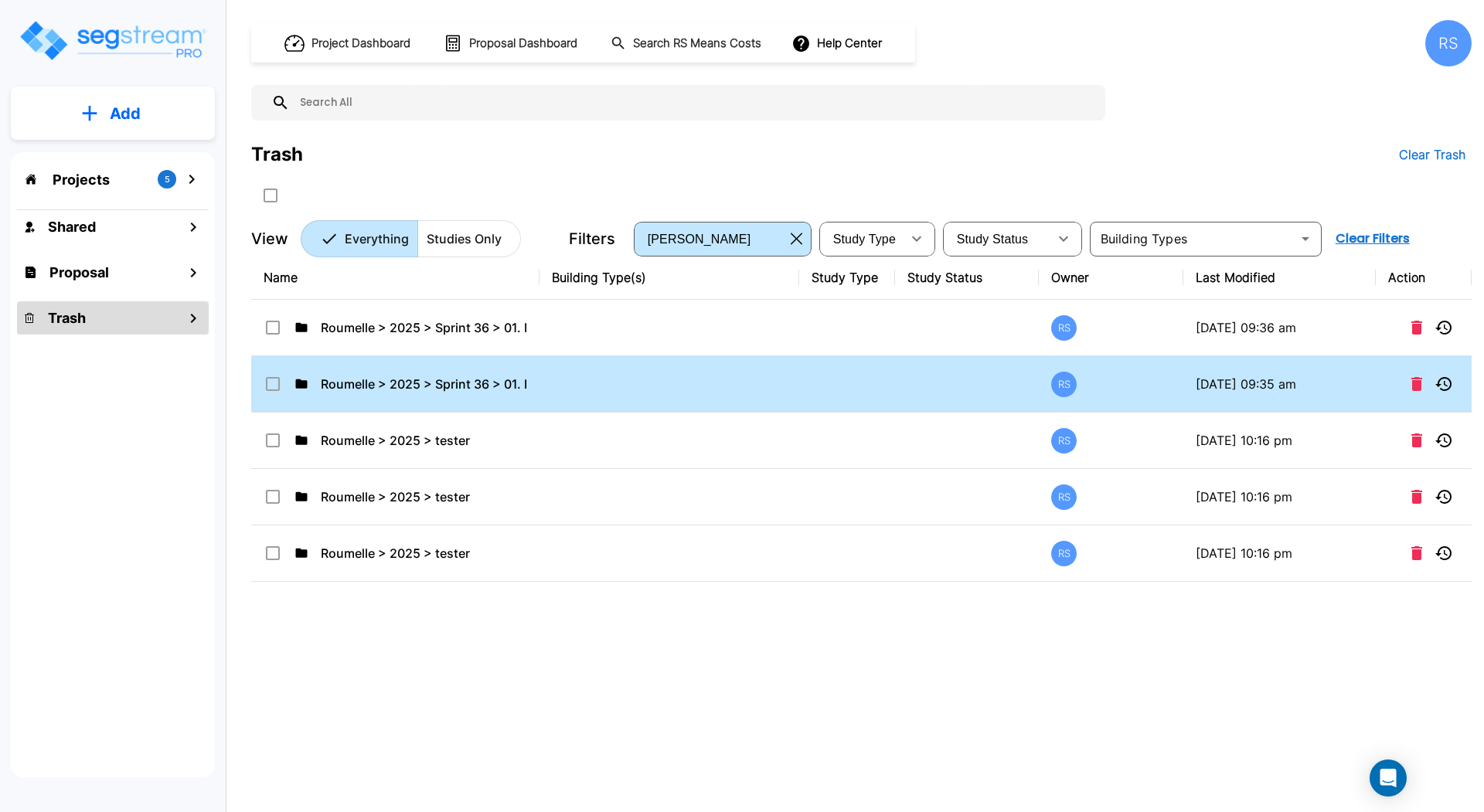
click at [574, 378] on td at bounding box center [668, 384] width 259 height 56
checkbox input "false"
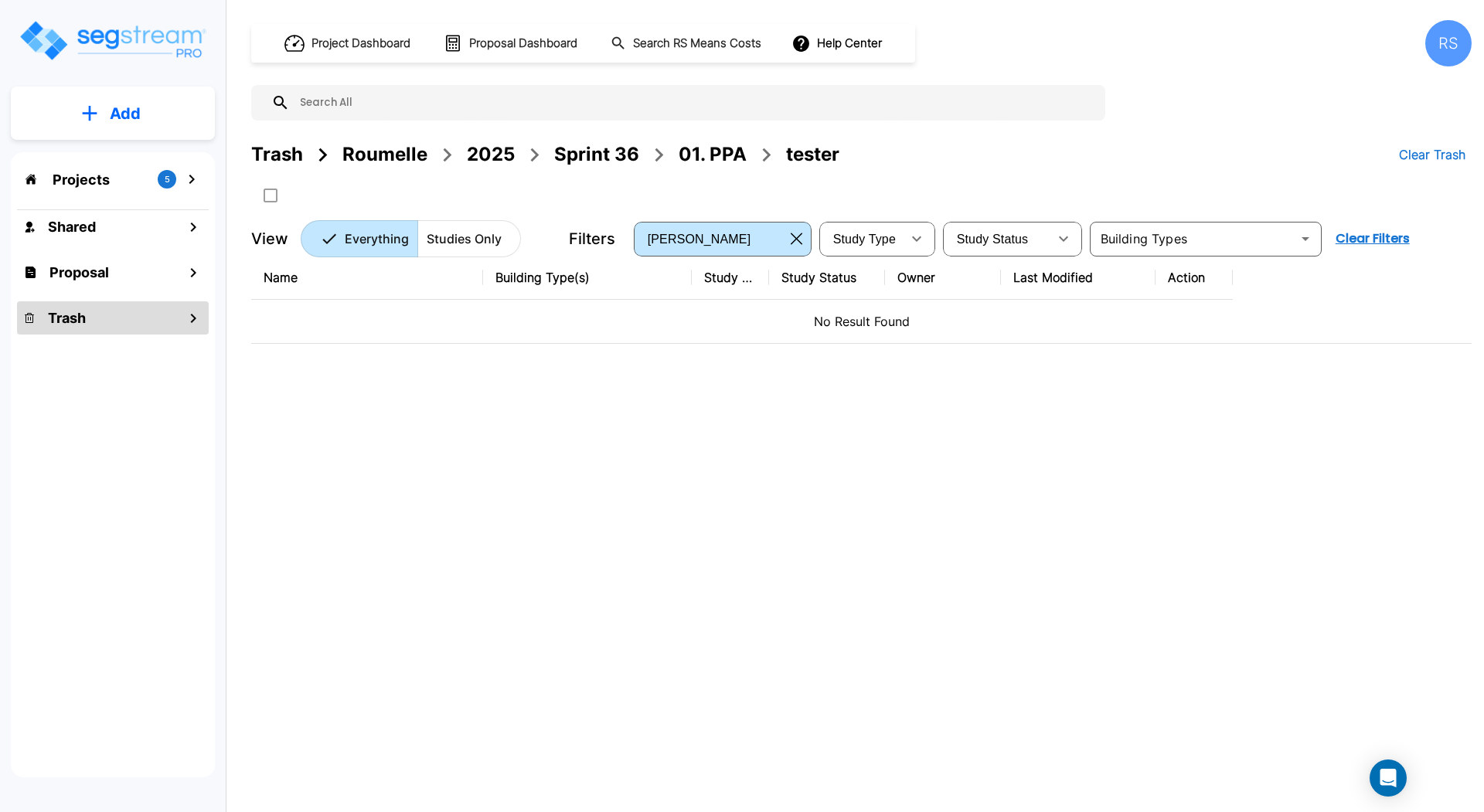
click at [110, 171] on div "Projects 5" at bounding box center [113, 179] width 192 height 29
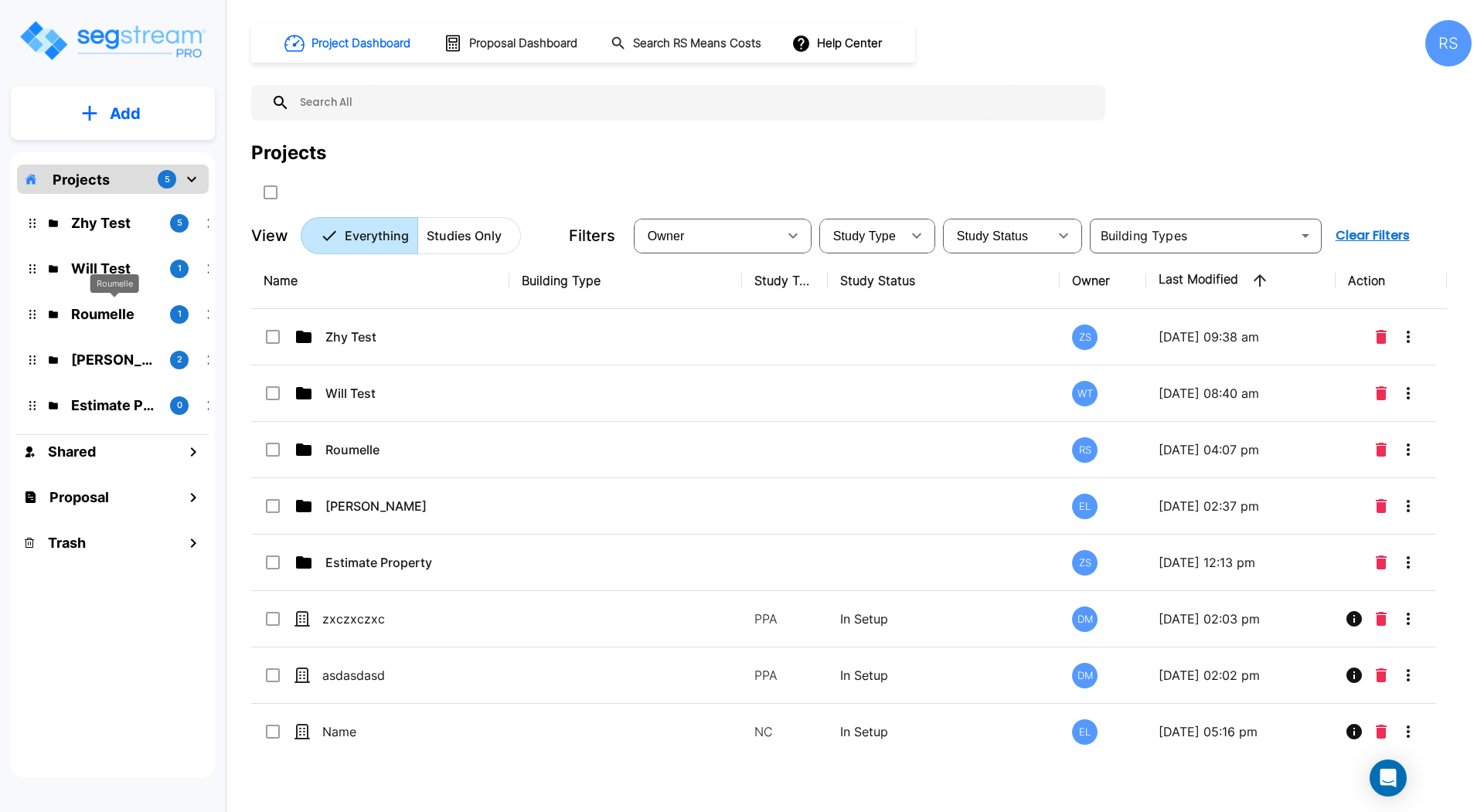
click at [132, 314] on p "Roumelle" at bounding box center [114, 314] width 86 height 21
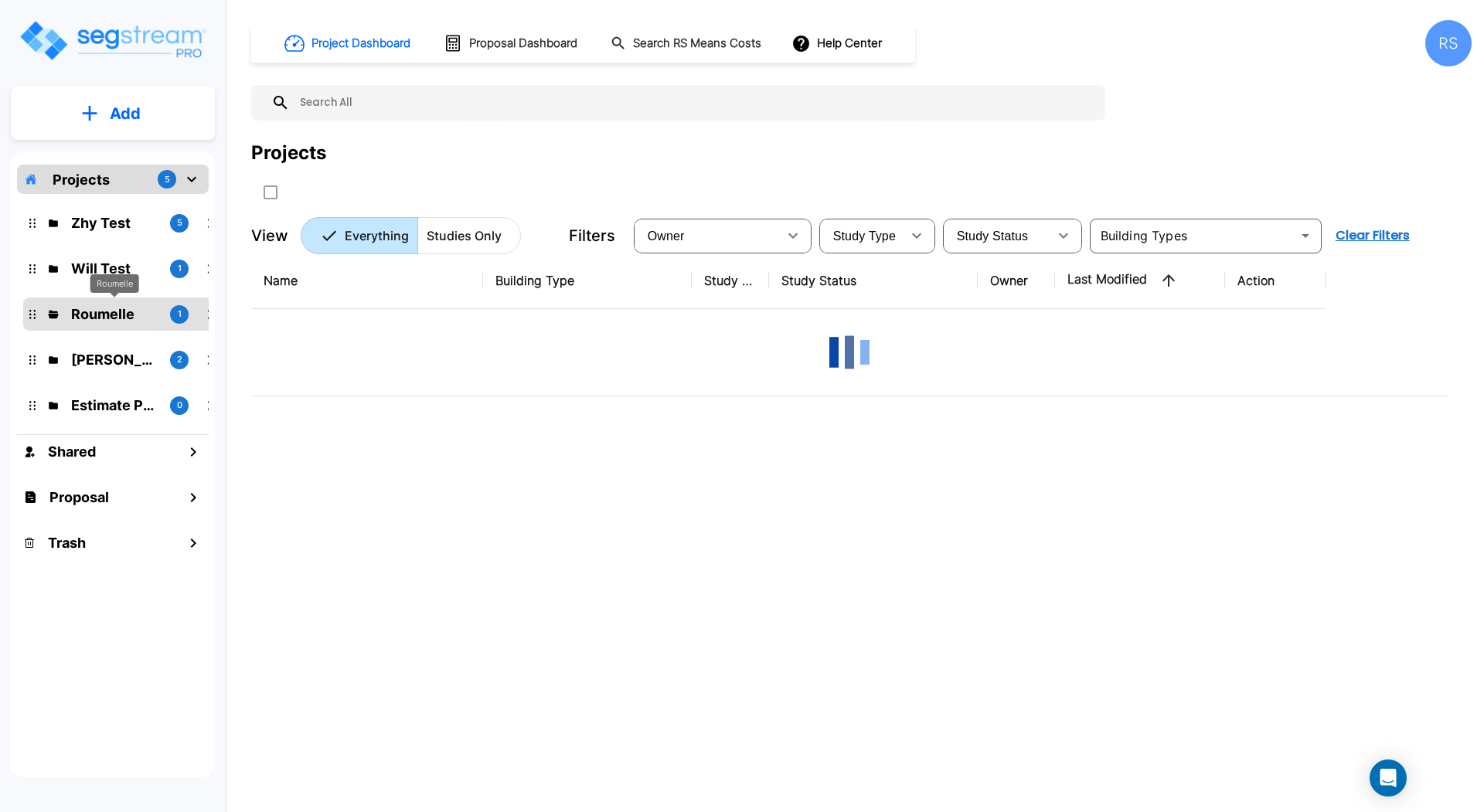
click at [132, 314] on p "Roumelle" at bounding box center [114, 314] width 86 height 21
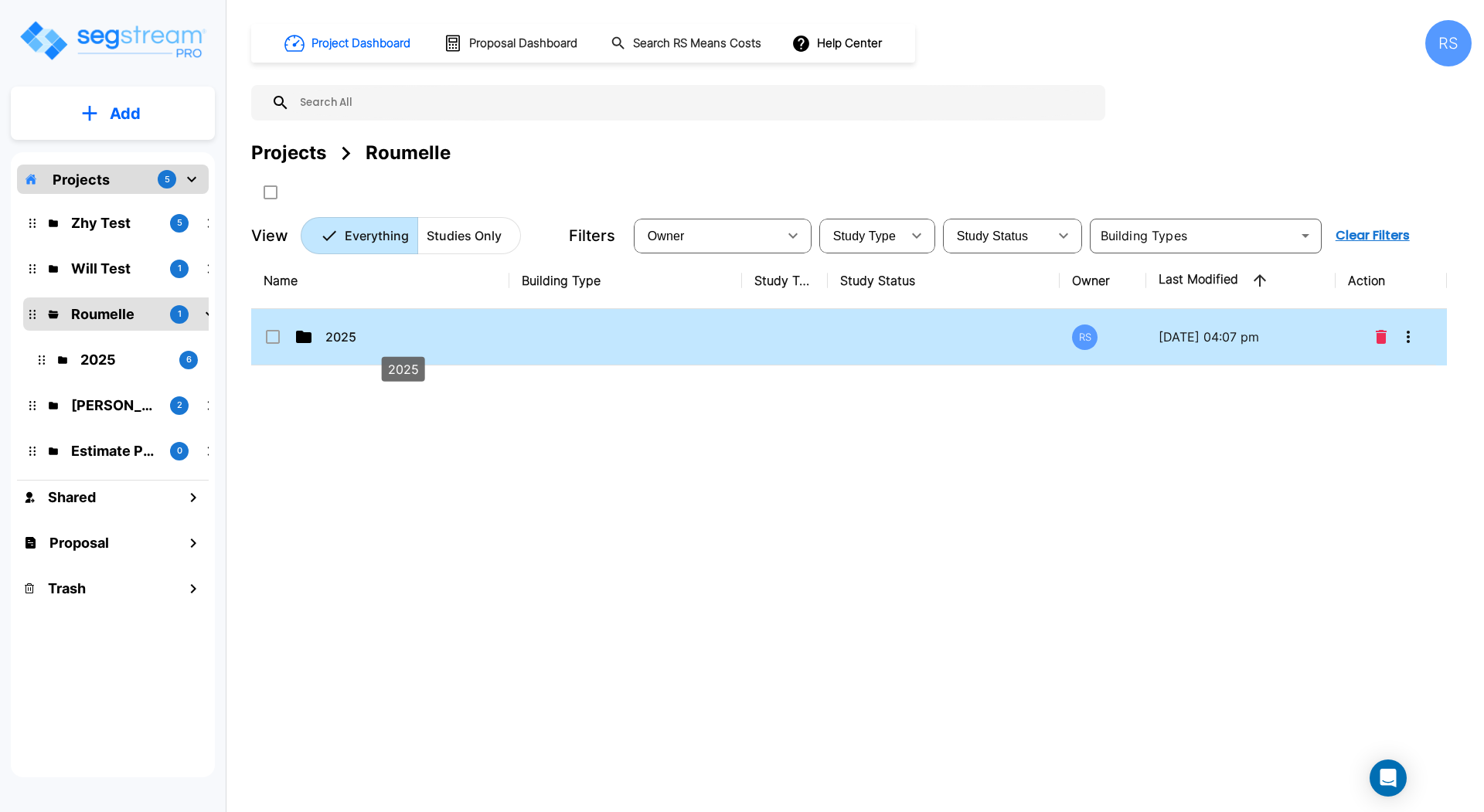
click at [402, 335] on p "2025" at bounding box center [402, 337] width 155 height 19
checkbox input "true"
click at [402, 335] on p "2025" at bounding box center [402, 337] width 155 height 19
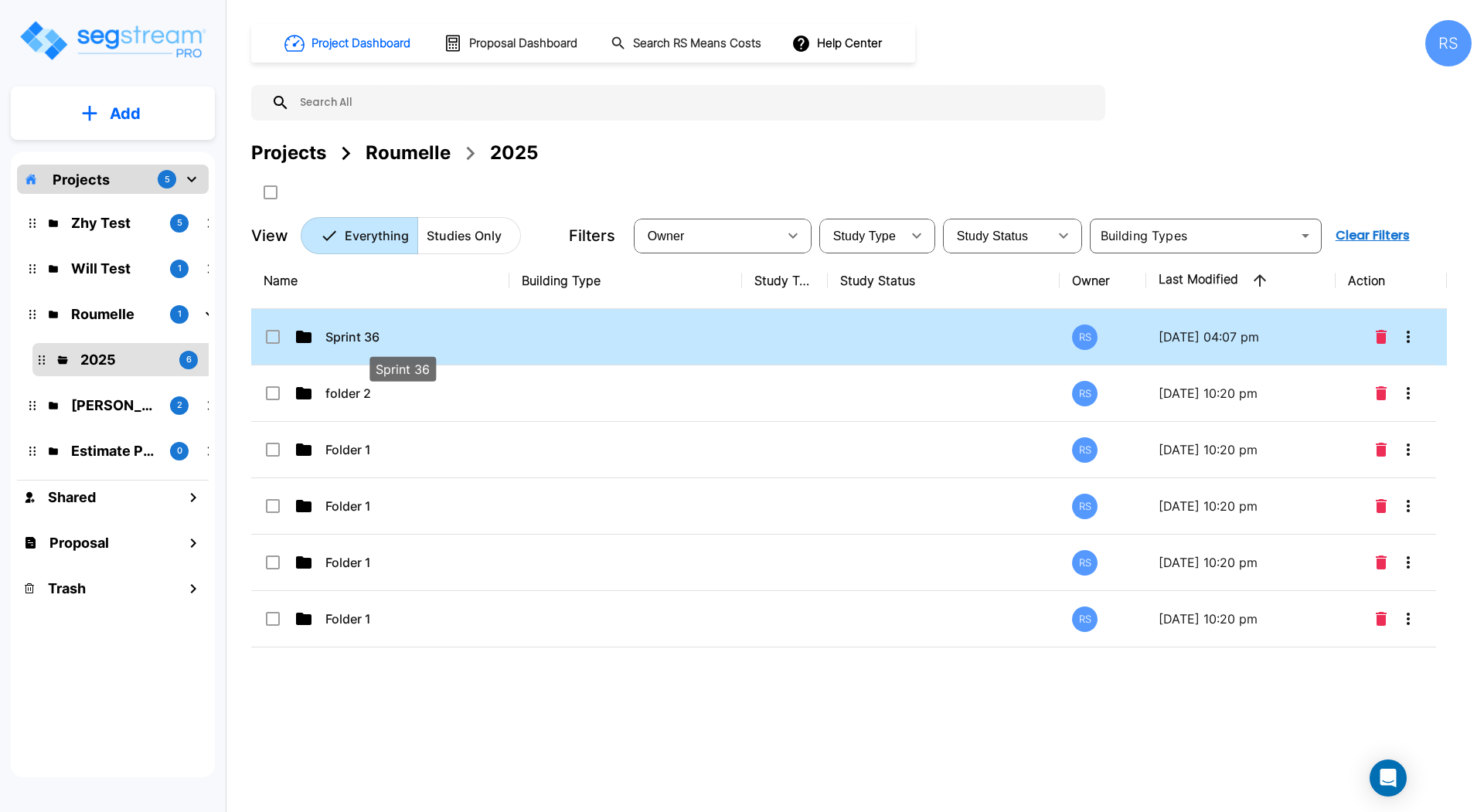
click at [434, 336] on p "Sprint 36" at bounding box center [402, 337] width 155 height 19
checkbox input "true"
click at [434, 336] on p "Sprint 36" at bounding box center [402, 337] width 155 height 19
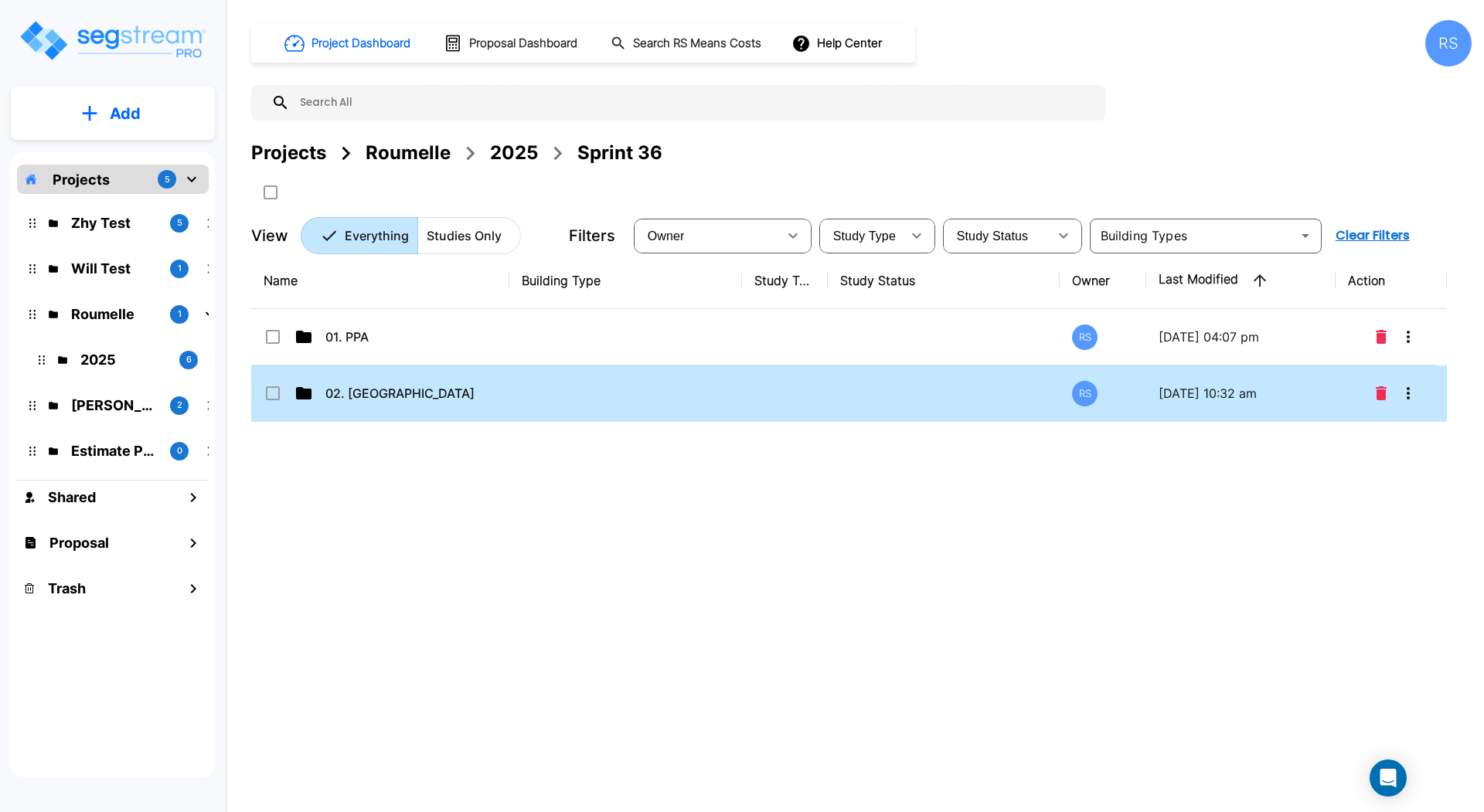
click at [418, 376] on td "02. NC" at bounding box center [380, 394] width 258 height 56
checkbox input "true"
click at [418, 376] on td "02. NC" at bounding box center [380, 394] width 258 height 56
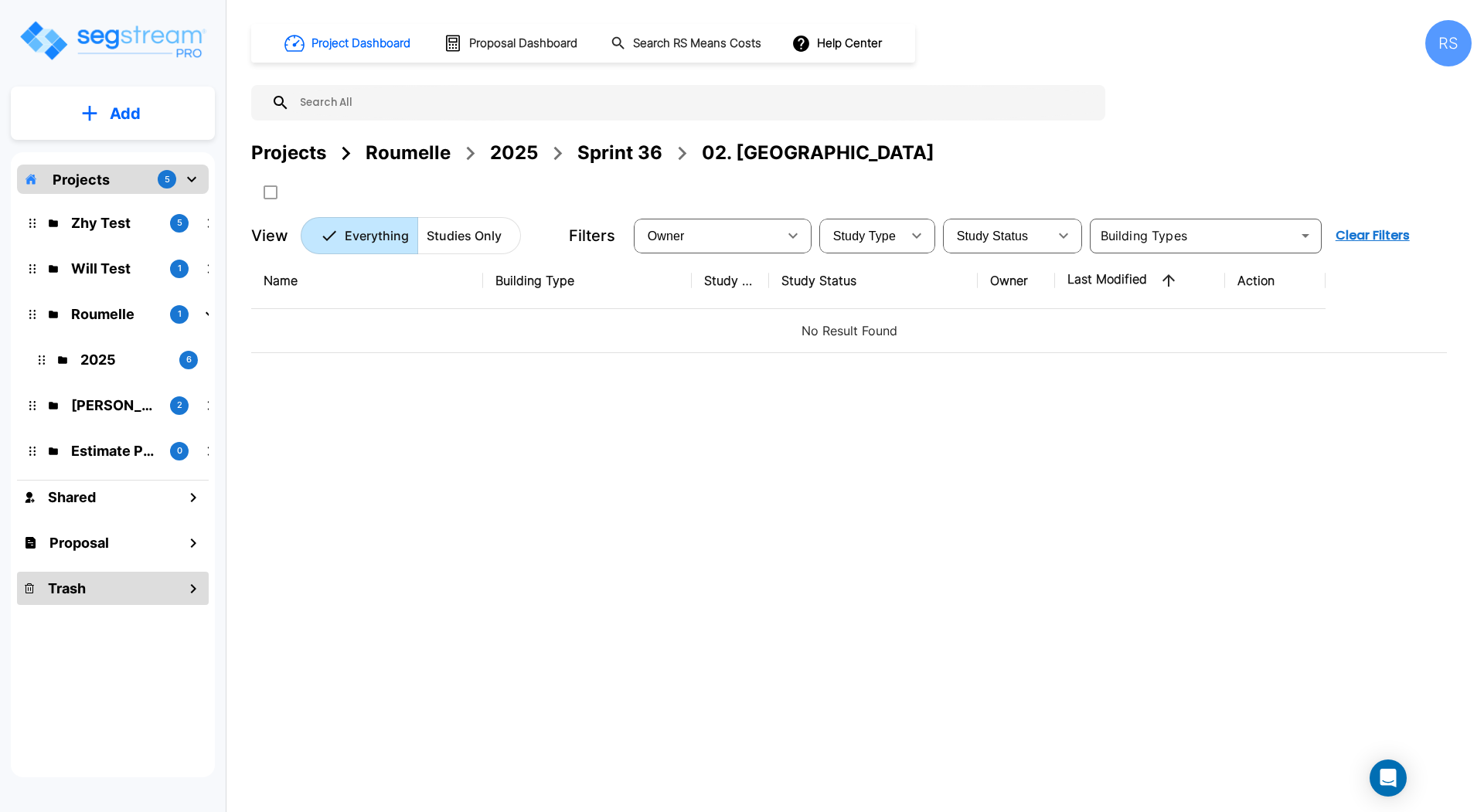
click at [81, 596] on h1 "Trash" at bounding box center [67, 588] width 38 height 21
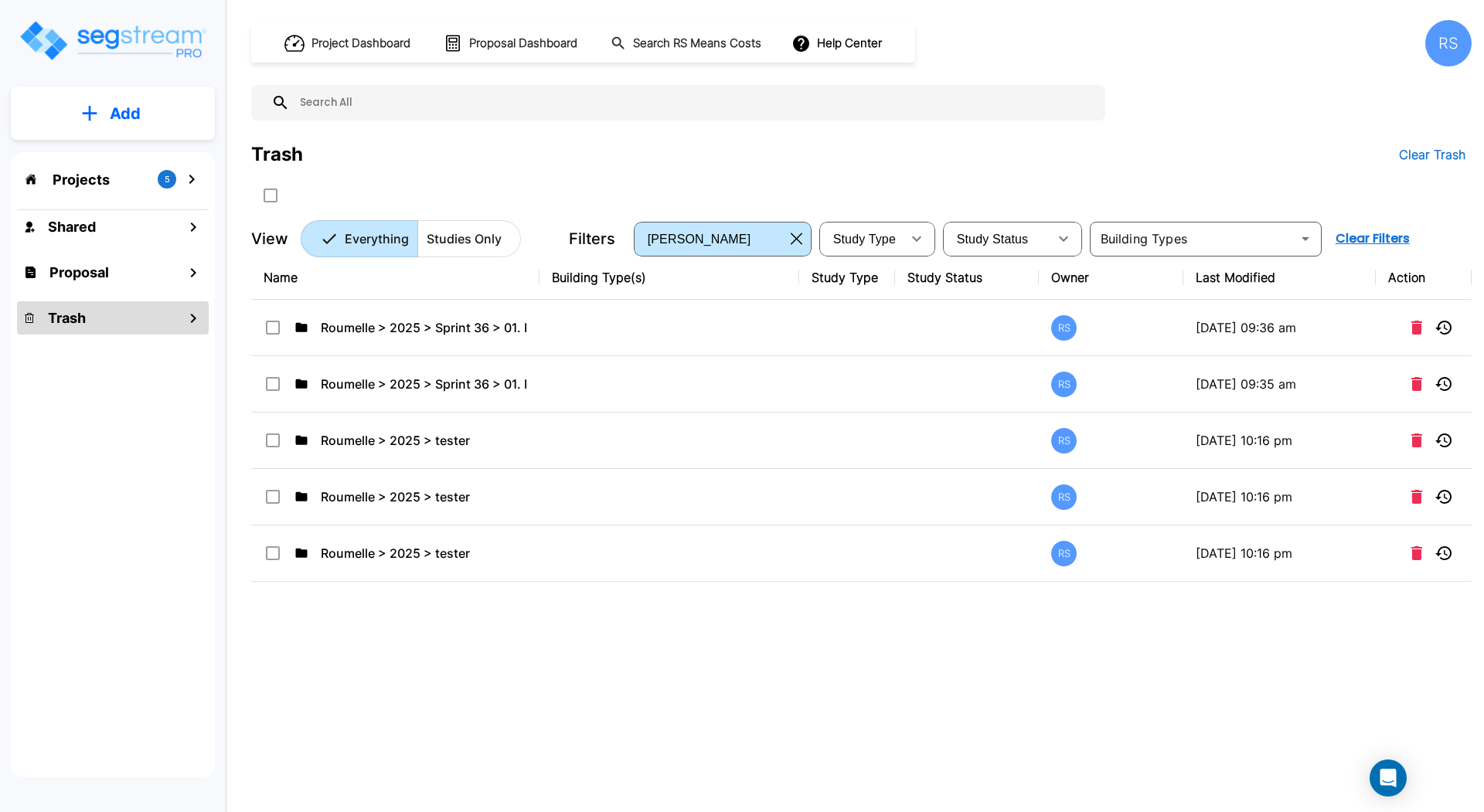
click at [161, 322] on div "Trash" at bounding box center [113, 317] width 192 height 33
click at [474, 227] on button "Studies Only" at bounding box center [469, 238] width 104 height 37
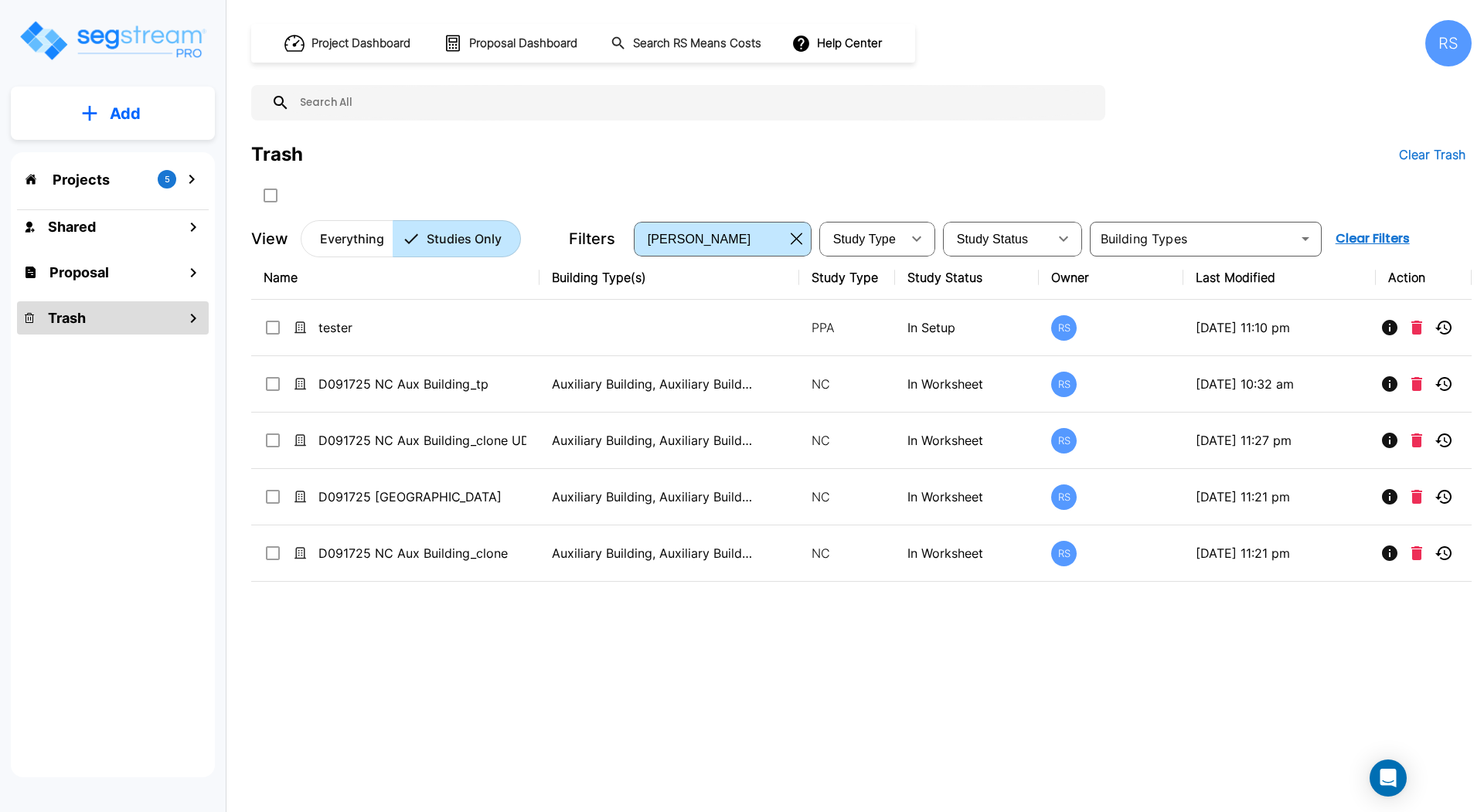
click at [358, 238] on p "Everything" at bounding box center [352, 239] width 64 height 19
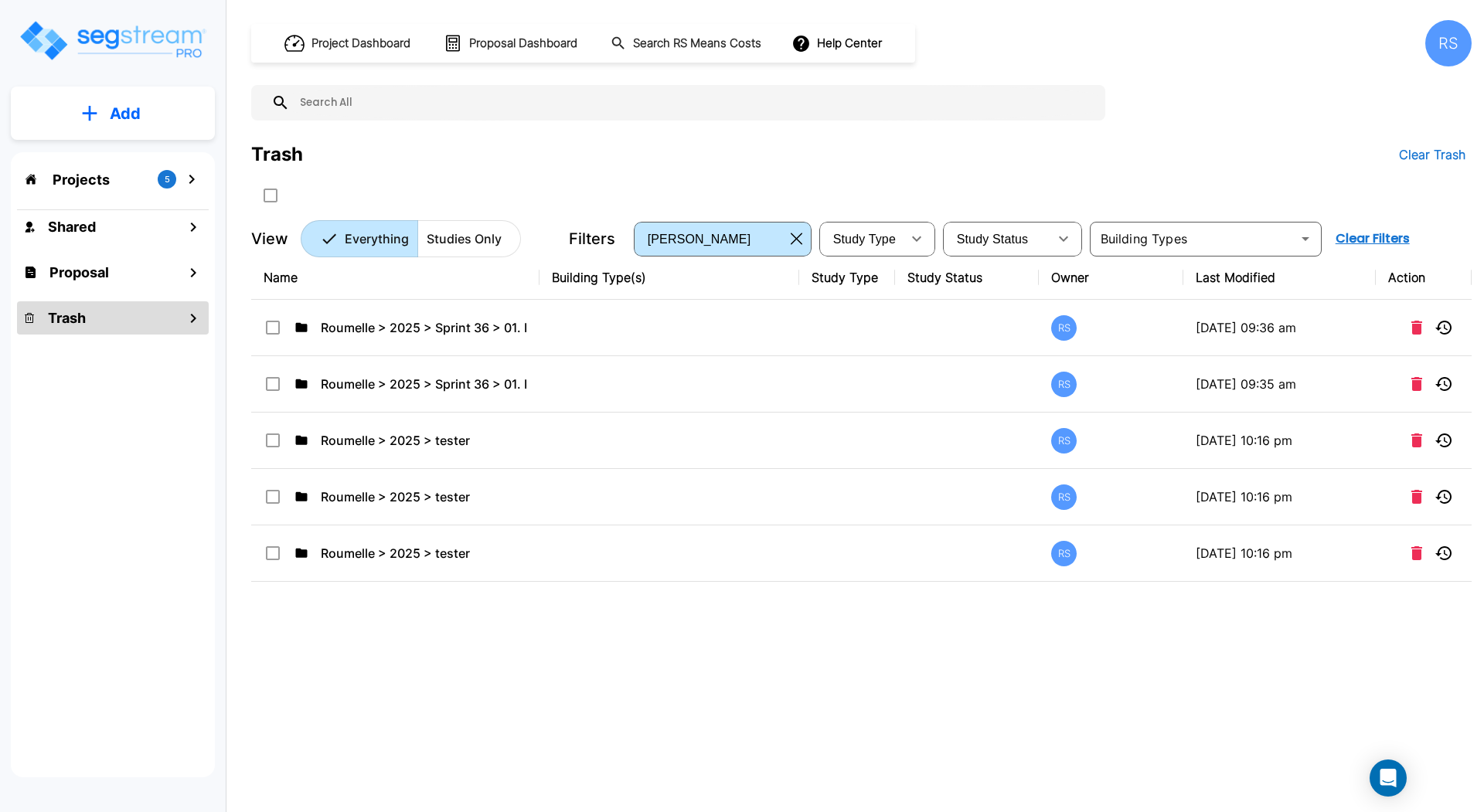
click at [487, 242] on p "Studies Only" at bounding box center [464, 239] width 75 height 19
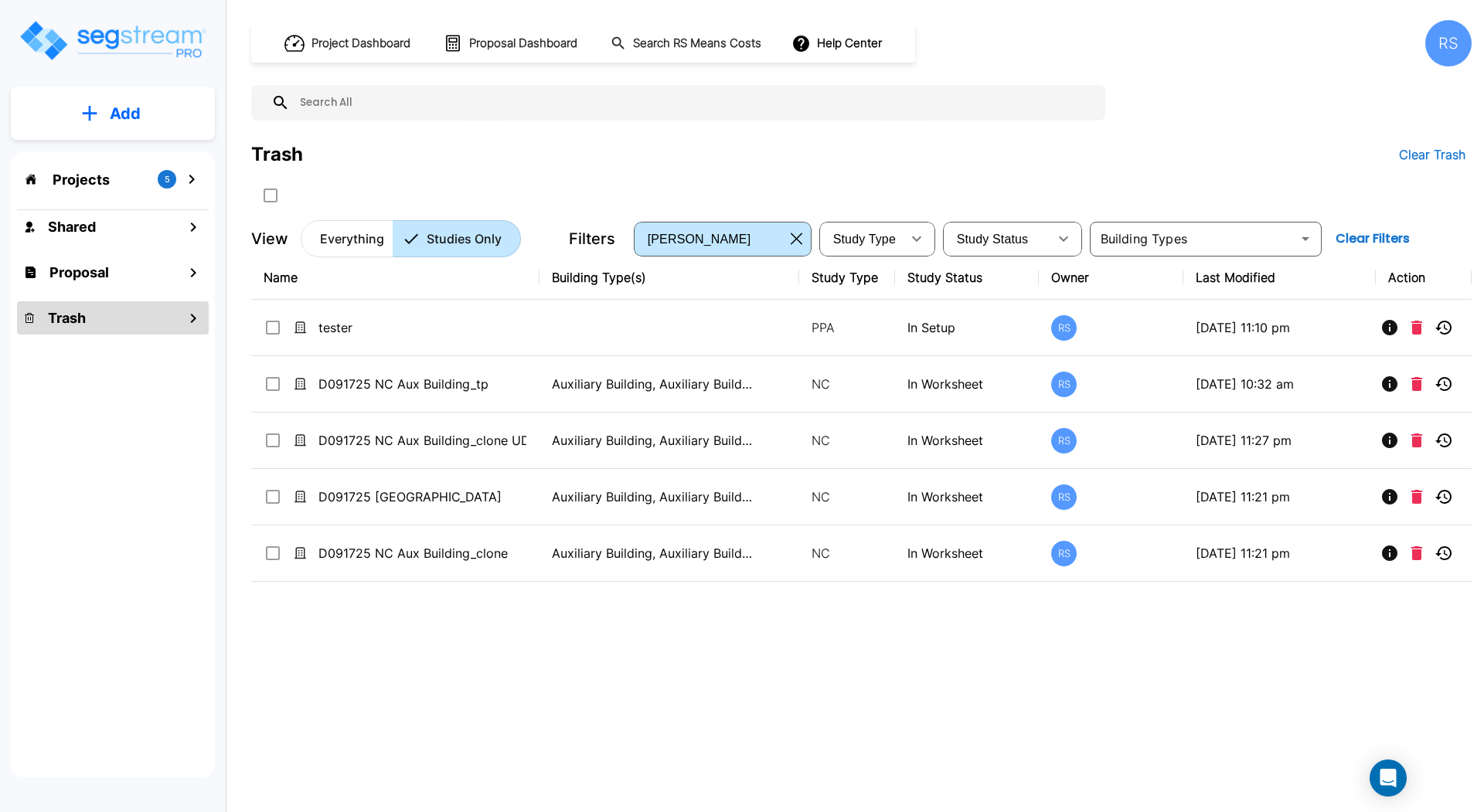
click at [1379, 234] on button "Clear Filters" at bounding box center [1372, 239] width 86 height 31
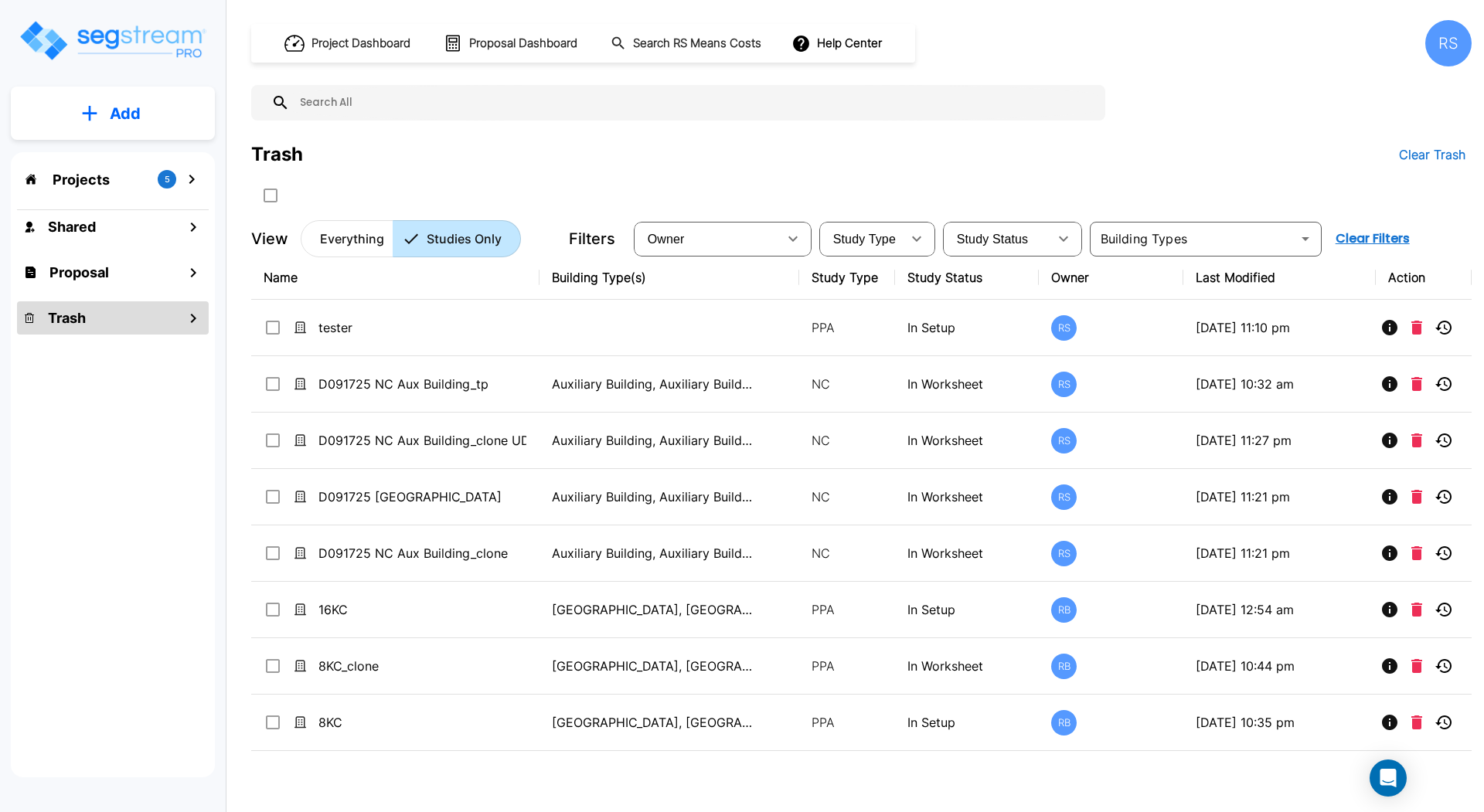
click at [361, 235] on p "Everything" at bounding box center [352, 239] width 64 height 19
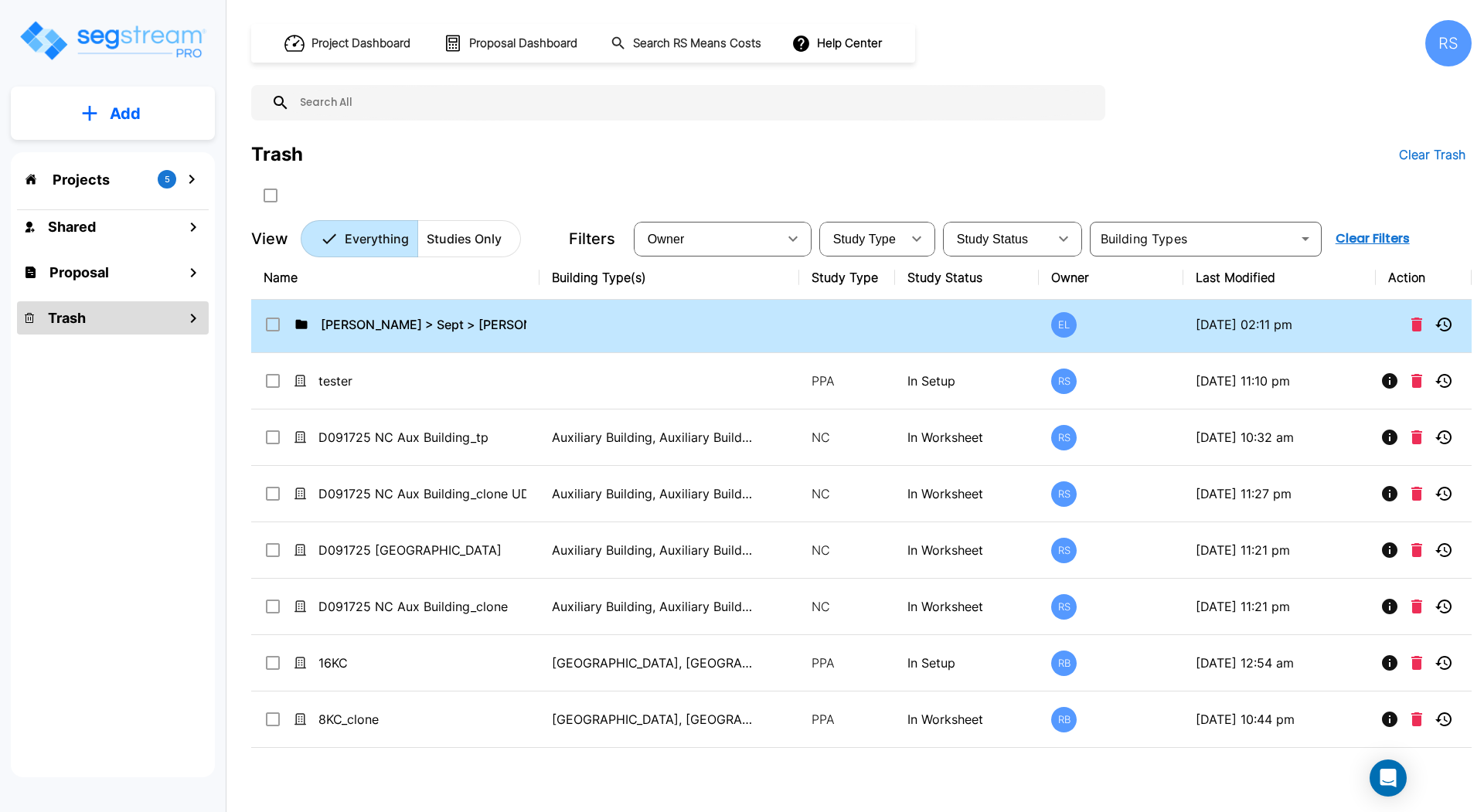
scroll to position [365, 0]
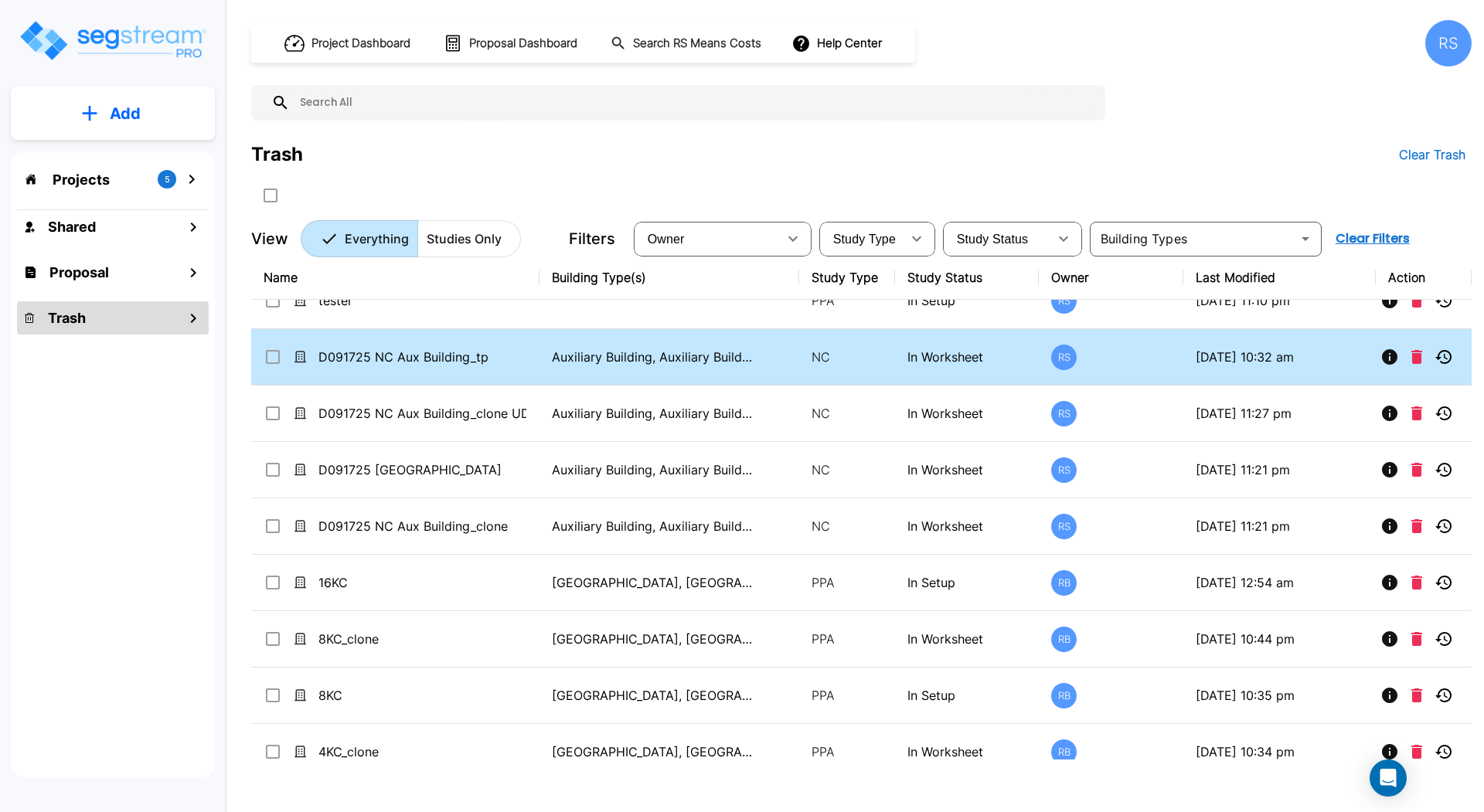
click at [265, 347] on input "select row D091725 NC Aux Building_tp" at bounding box center [271, 353] width 15 height 13
checkbox input "true"
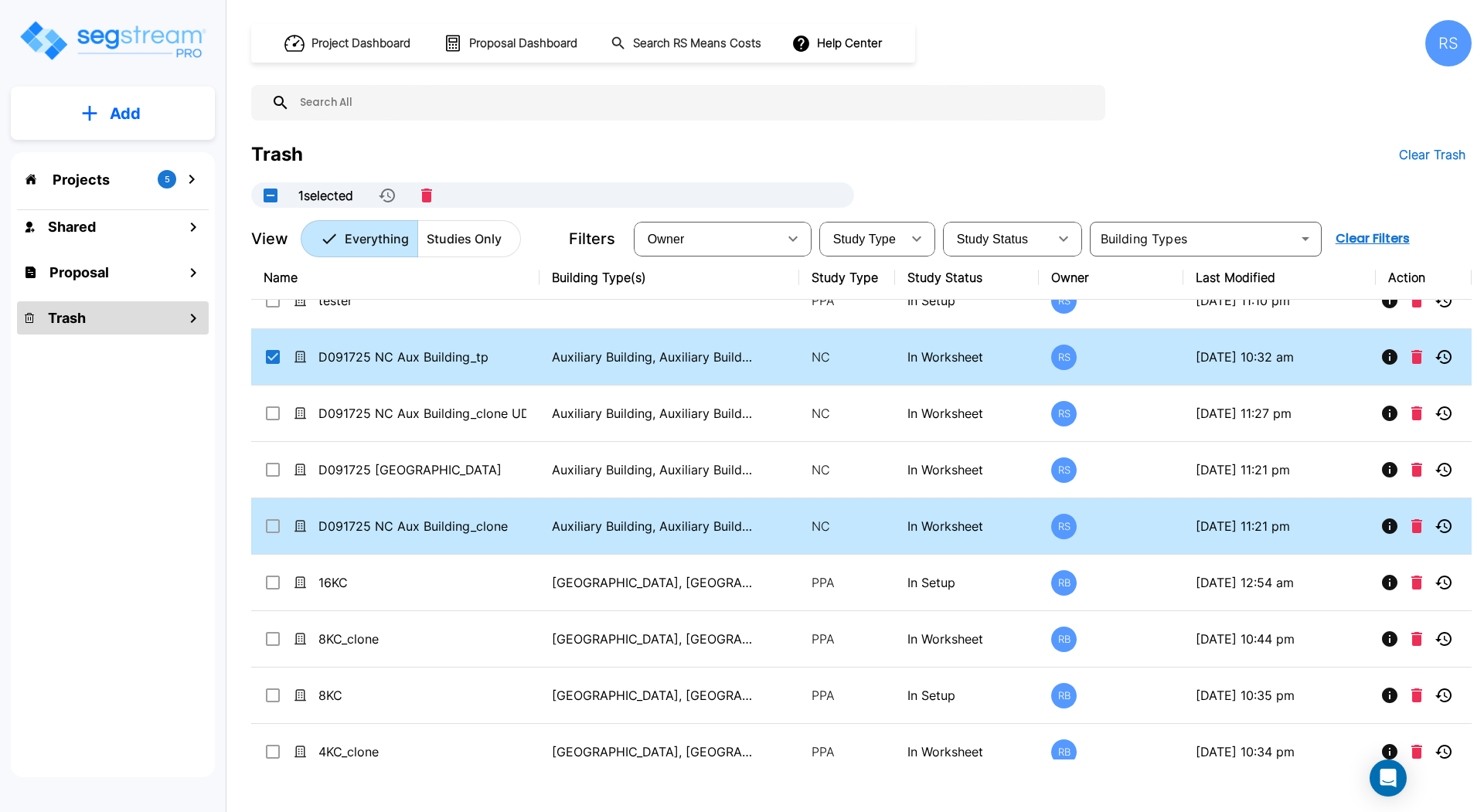
click at [272, 527] on icon at bounding box center [273, 526] width 19 height 19
checkbox input "true"
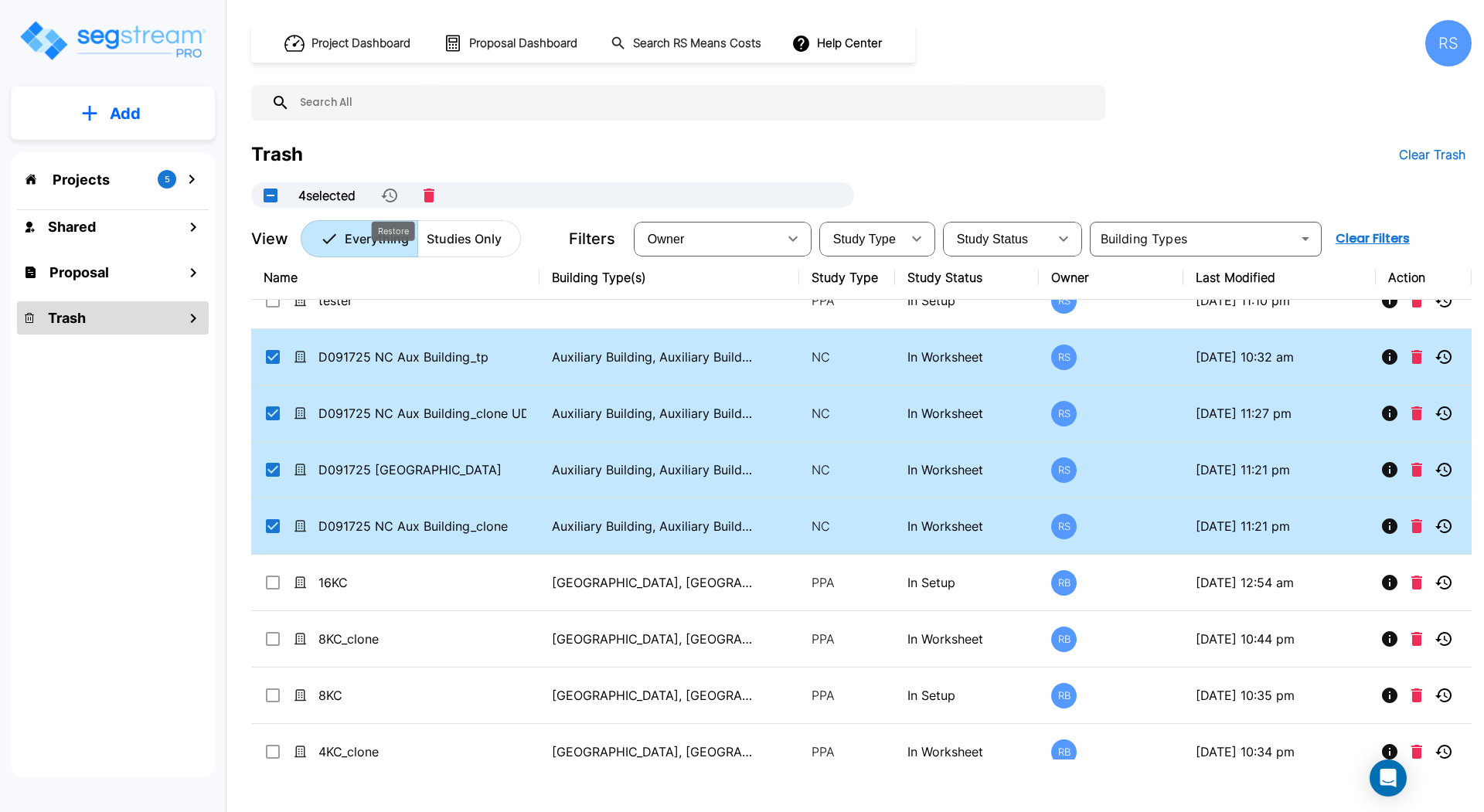
click at [390, 192] on icon "Restore" at bounding box center [389, 196] width 19 height 19
checkbox input "false"
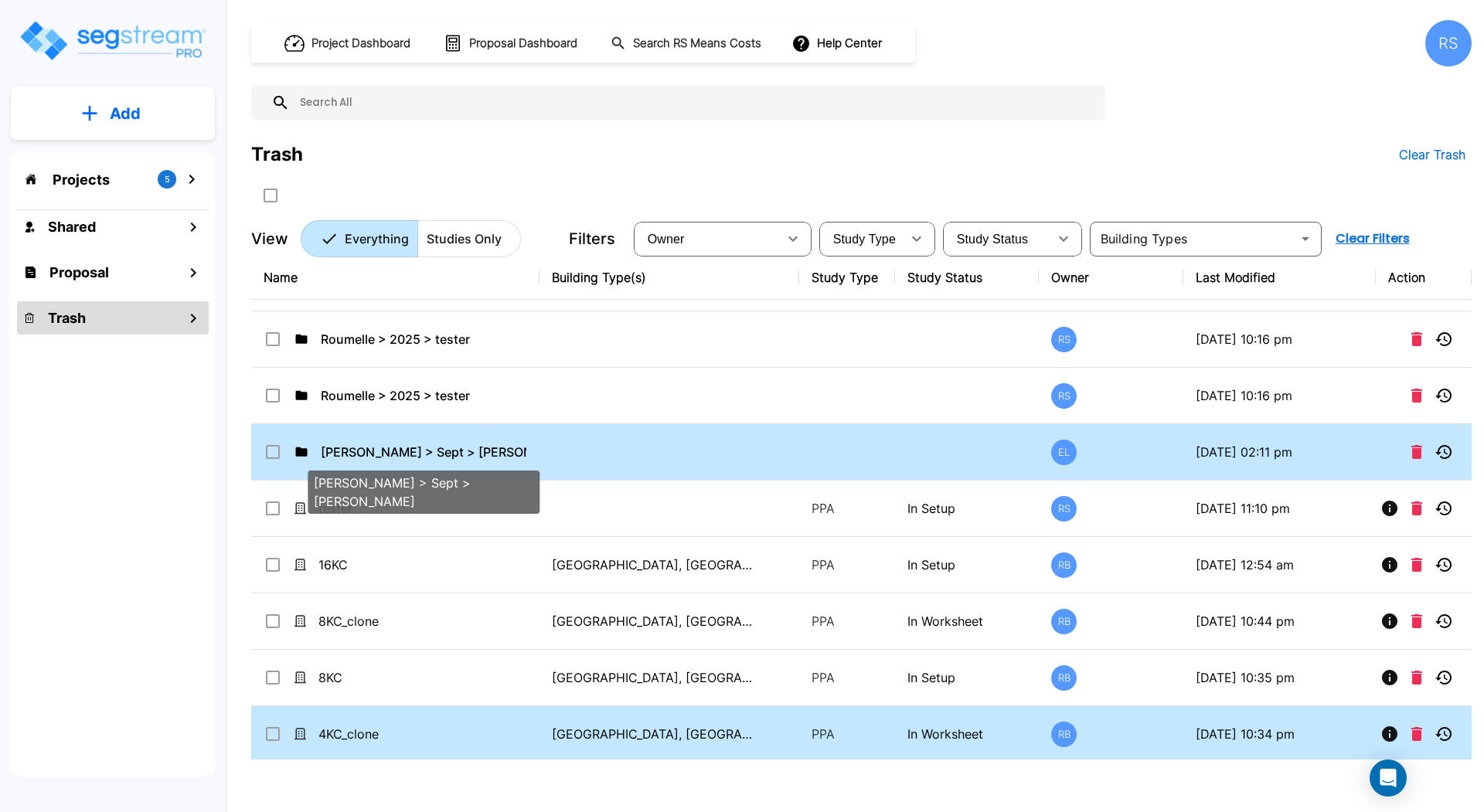
scroll to position [0, 0]
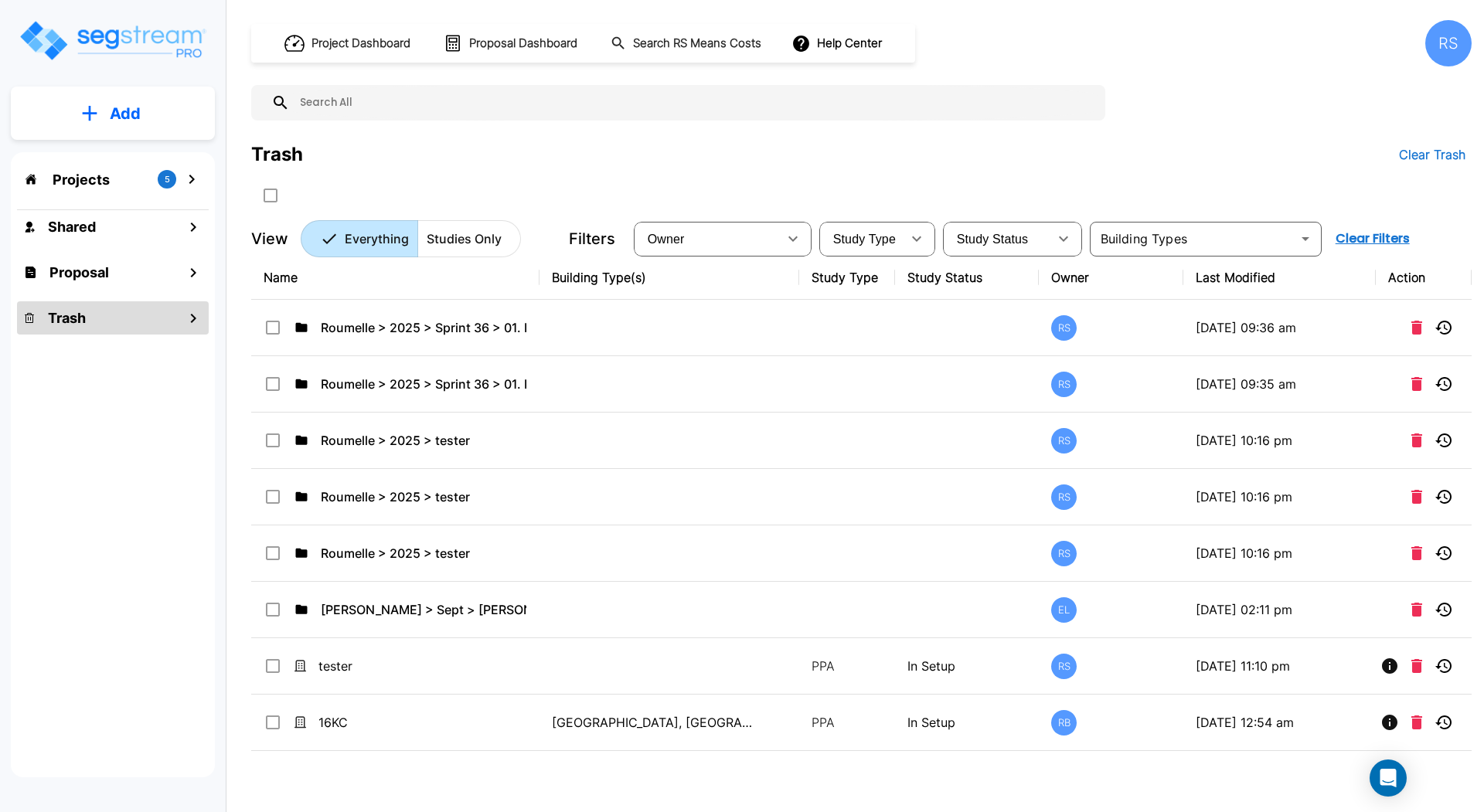
click at [169, 165] on div "Projects 5" at bounding box center [113, 179] width 192 height 29
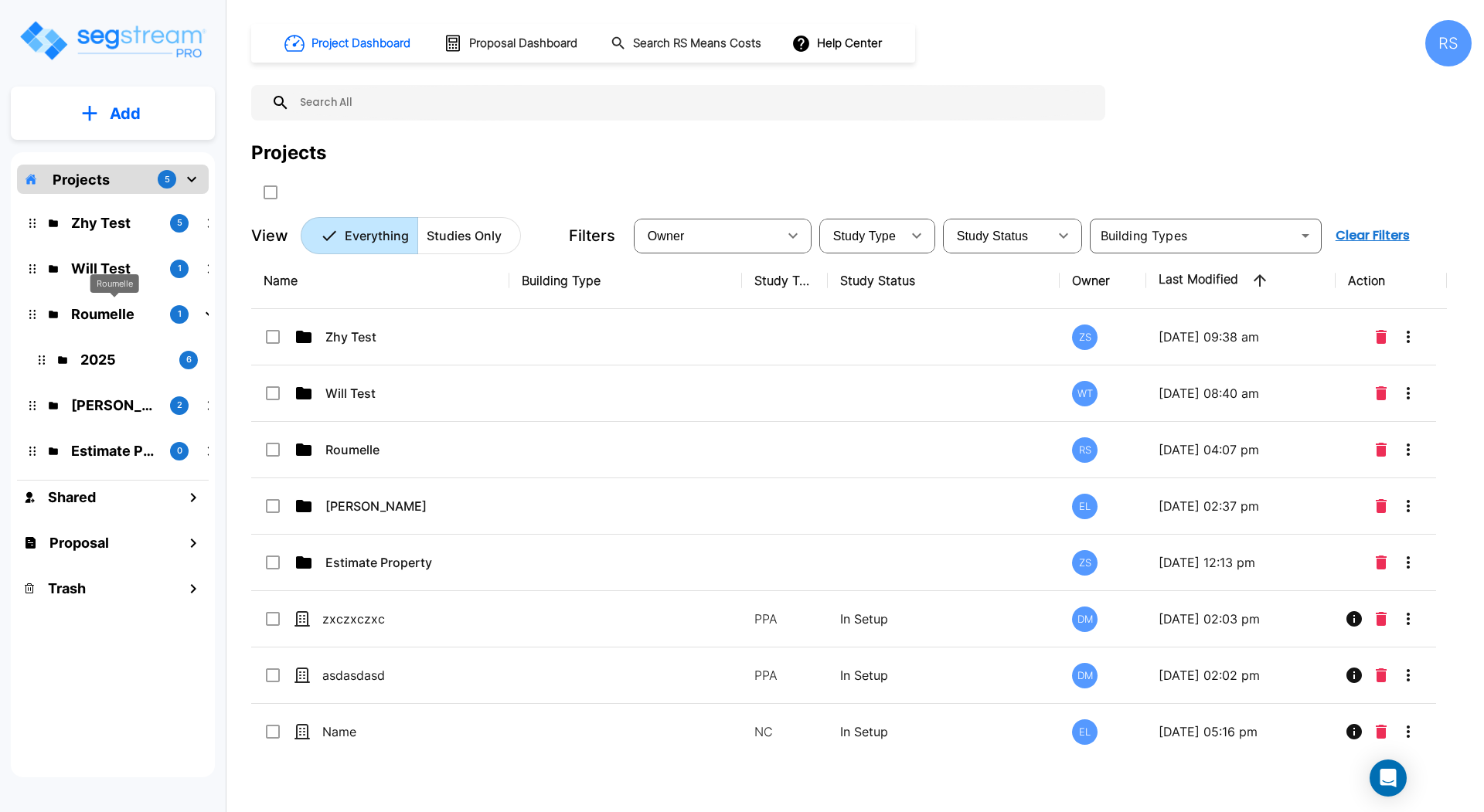
click at [146, 311] on p "Roumelle" at bounding box center [114, 314] width 86 height 21
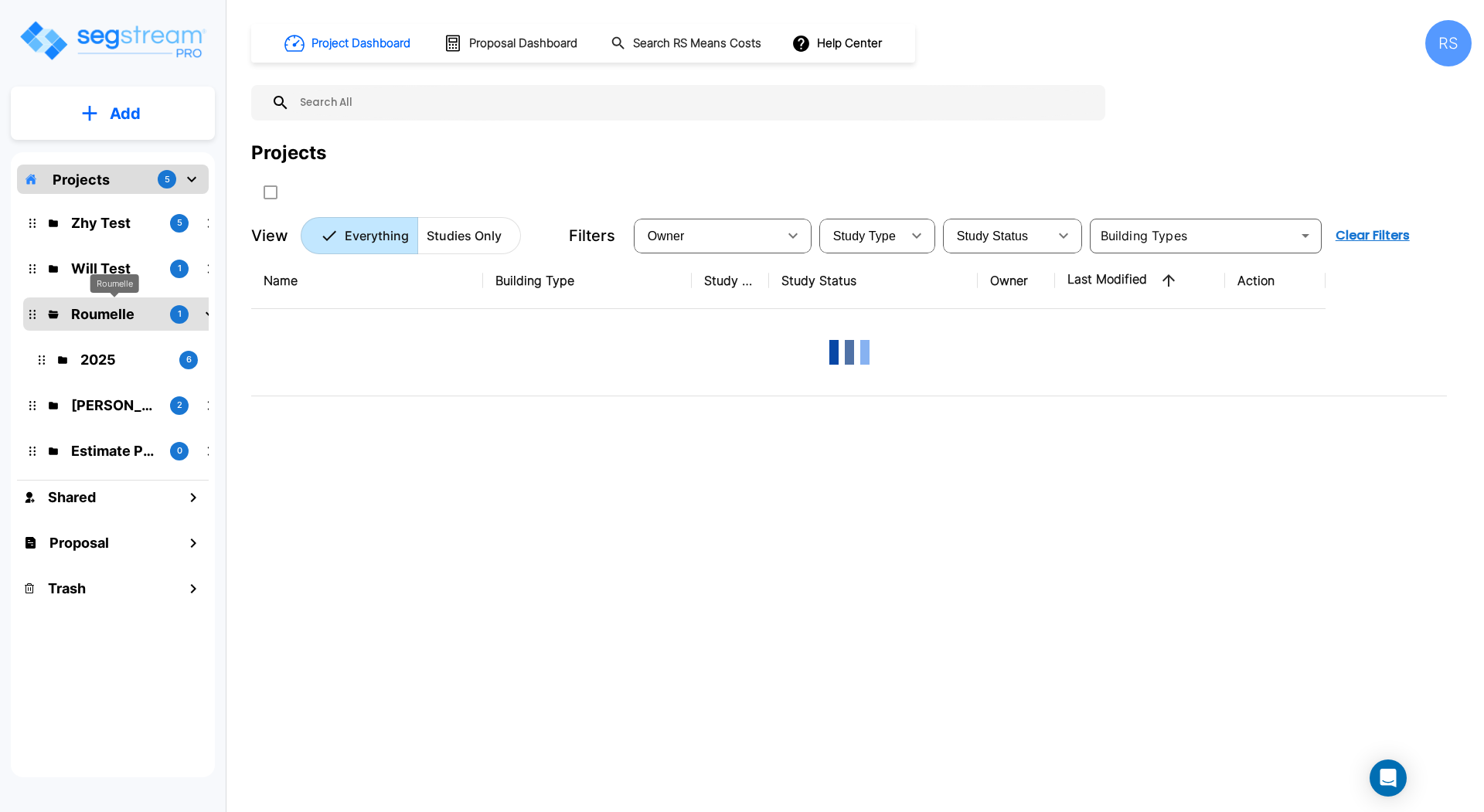
click at [146, 311] on p "Roumelle" at bounding box center [114, 314] width 86 height 21
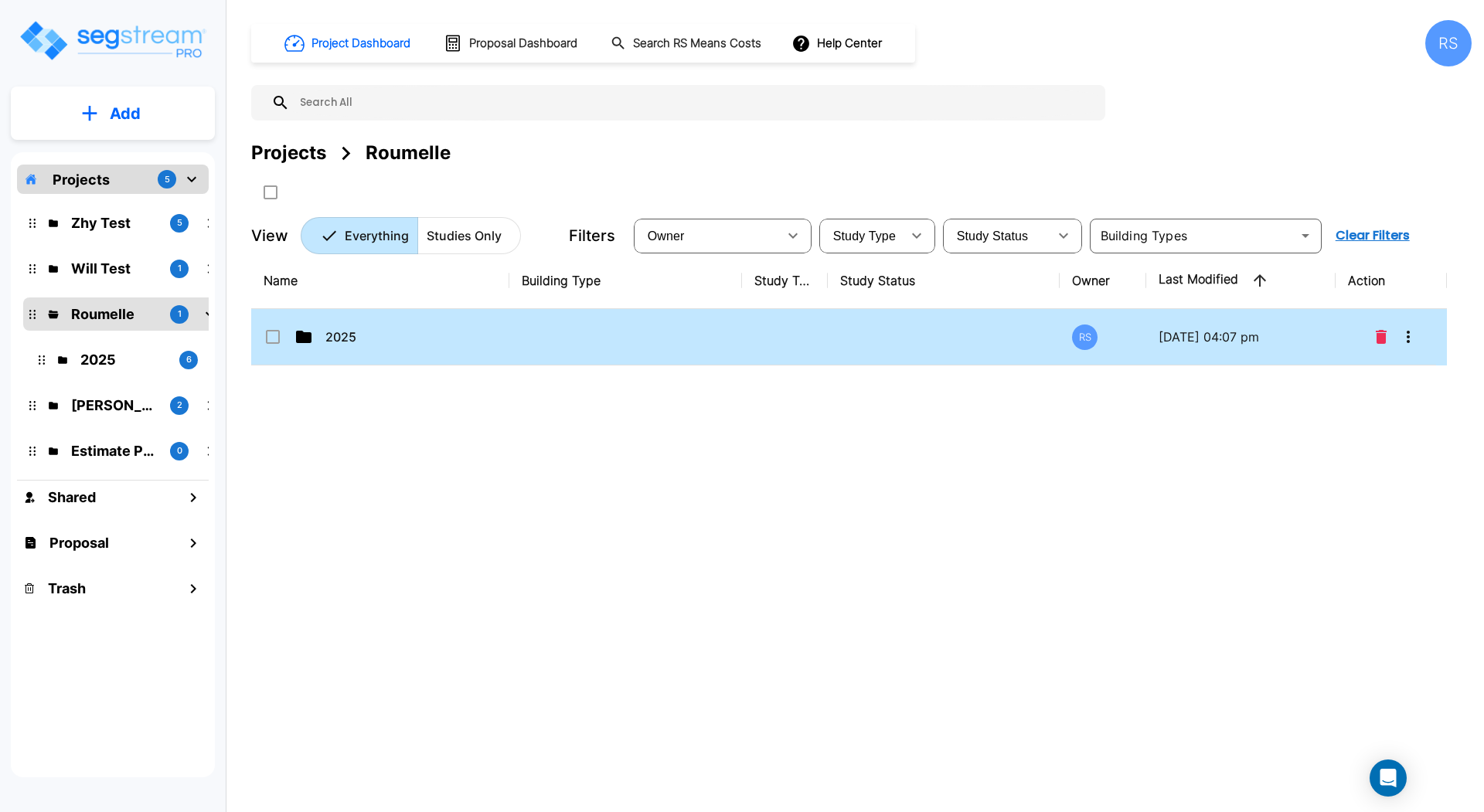
click at [382, 347] on td "2025" at bounding box center [380, 337] width 258 height 56
checkbox input "true"
click at [382, 347] on td "2025" at bounding box center [380, 337] width 258 height 56
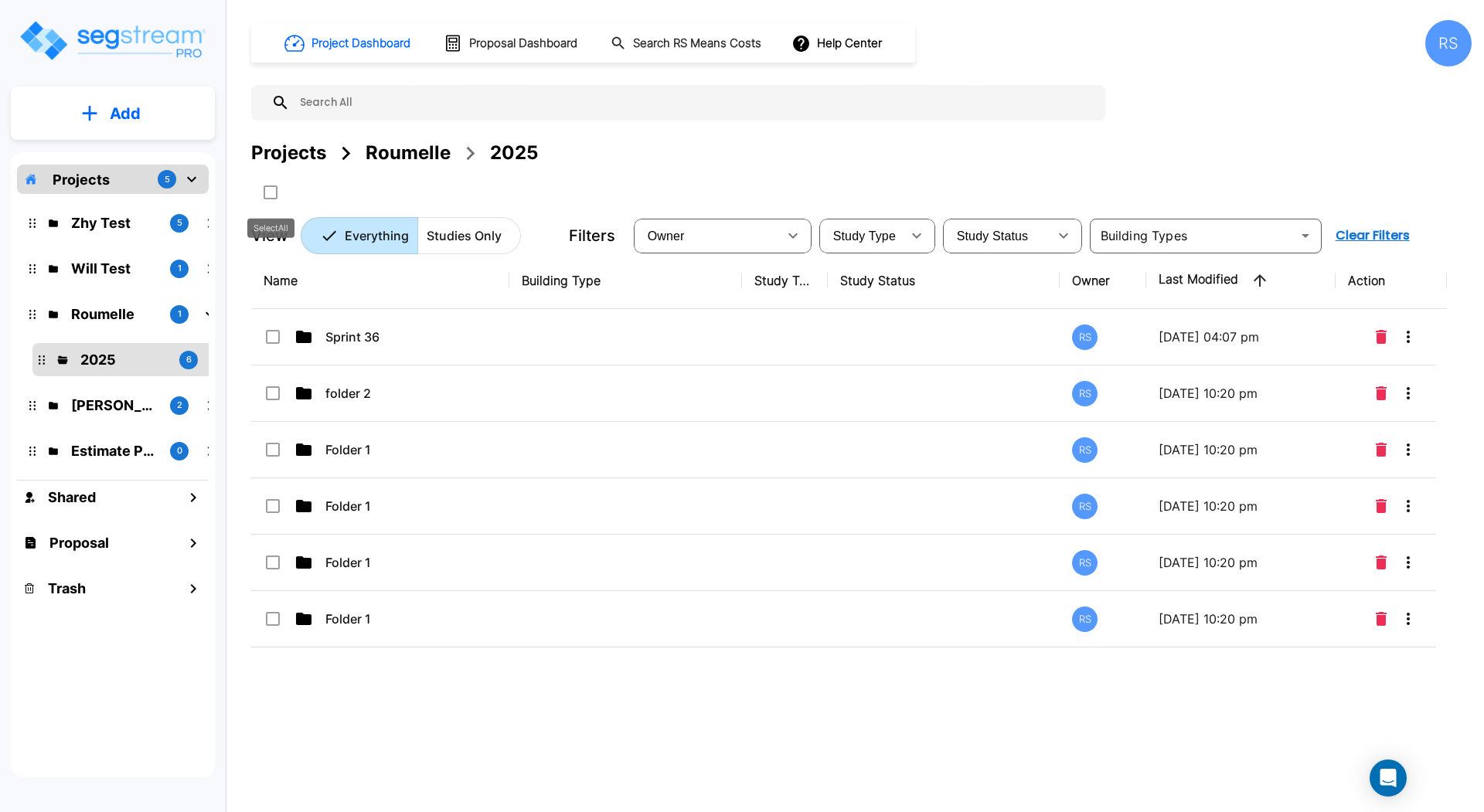
click at [266, 184] on input "select all folders" at bounding box center [269, 189] width 15 height 13
checkbox input "true"
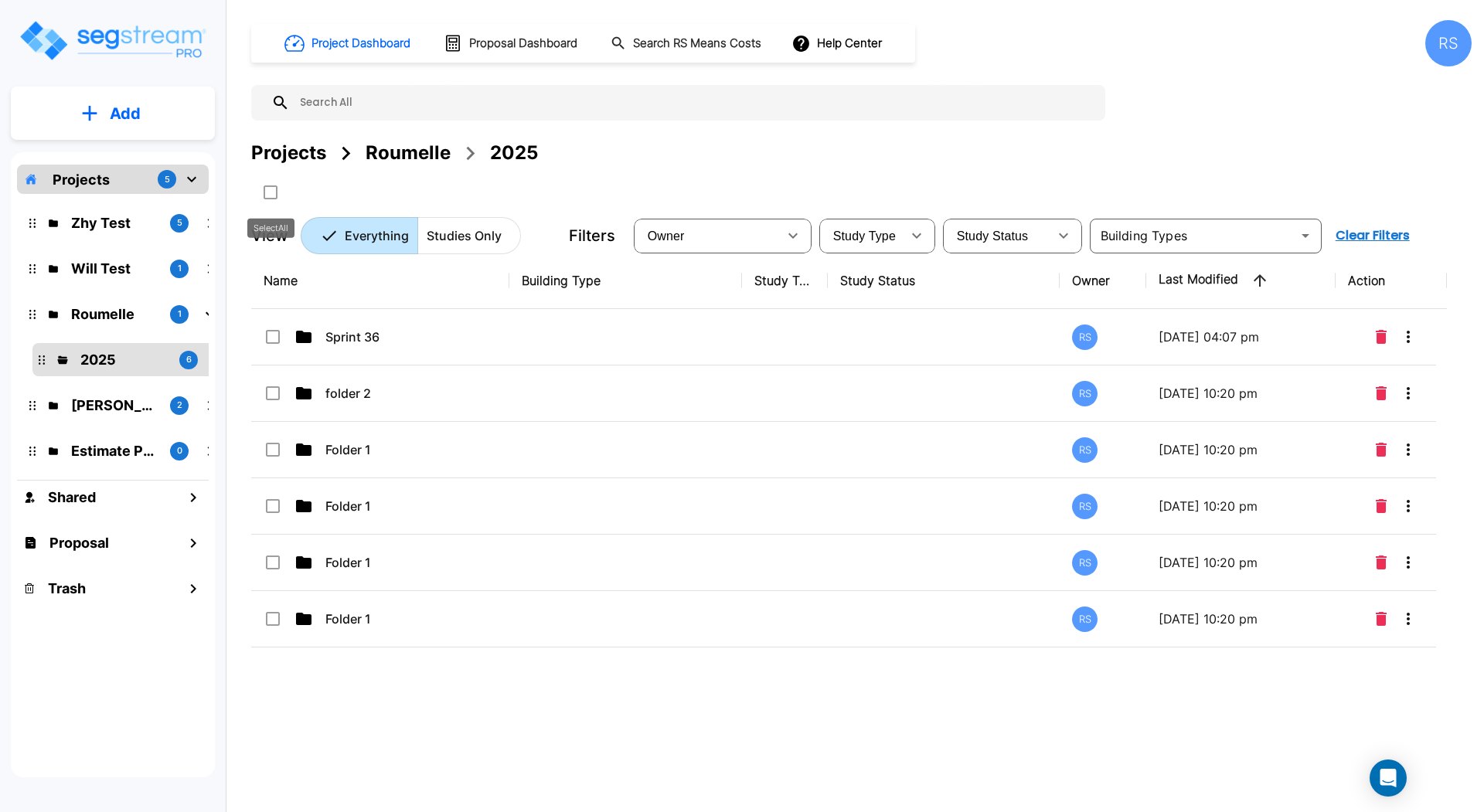
checkbox input "true"
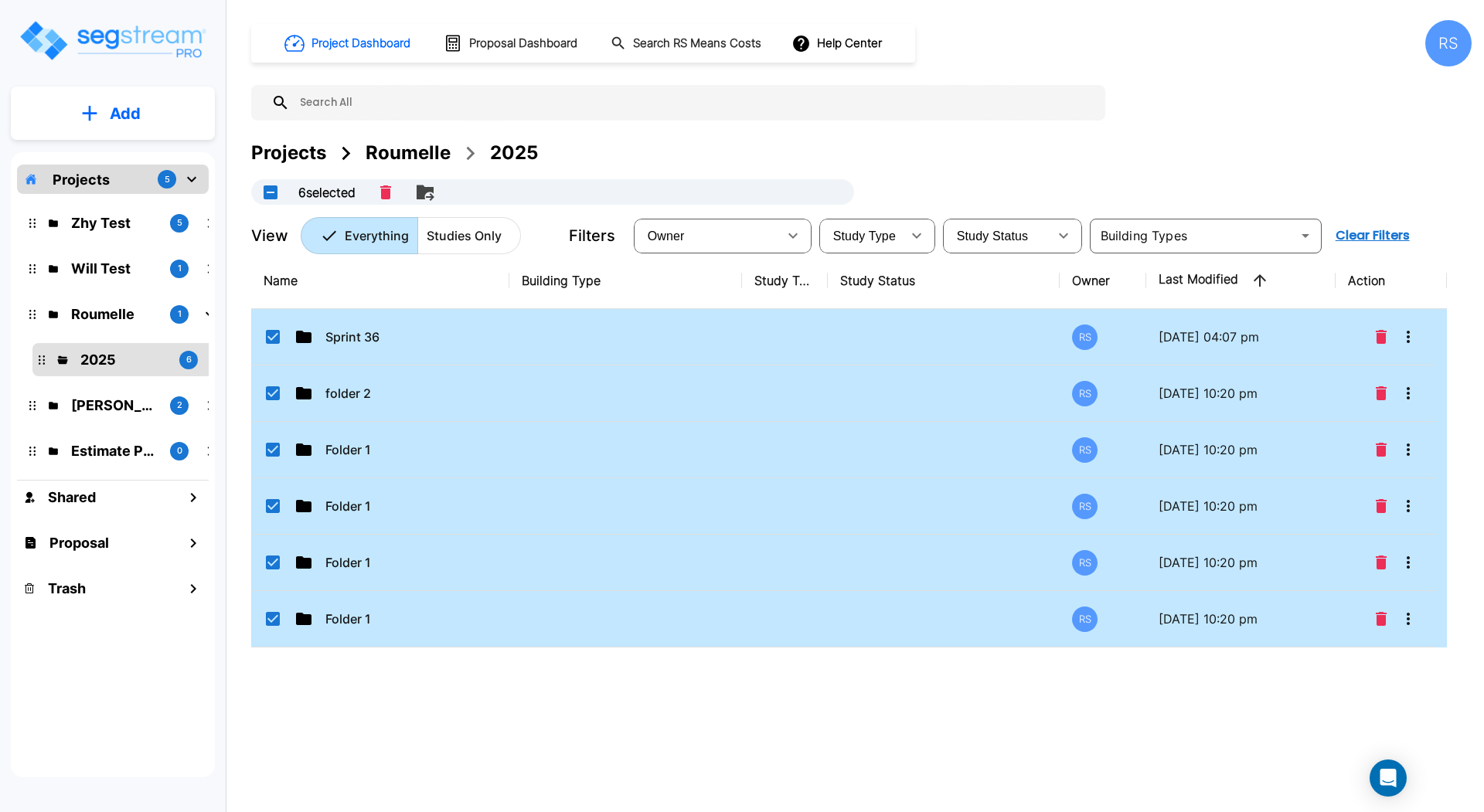
click at [272, 340] on icon at bounding box center [273, 337] width 14 height 14
checkbox input "false"
click at [388, 191] on icon "Delete" at bounding box center [385, 193] width 11 height 14
checkbox input "false"
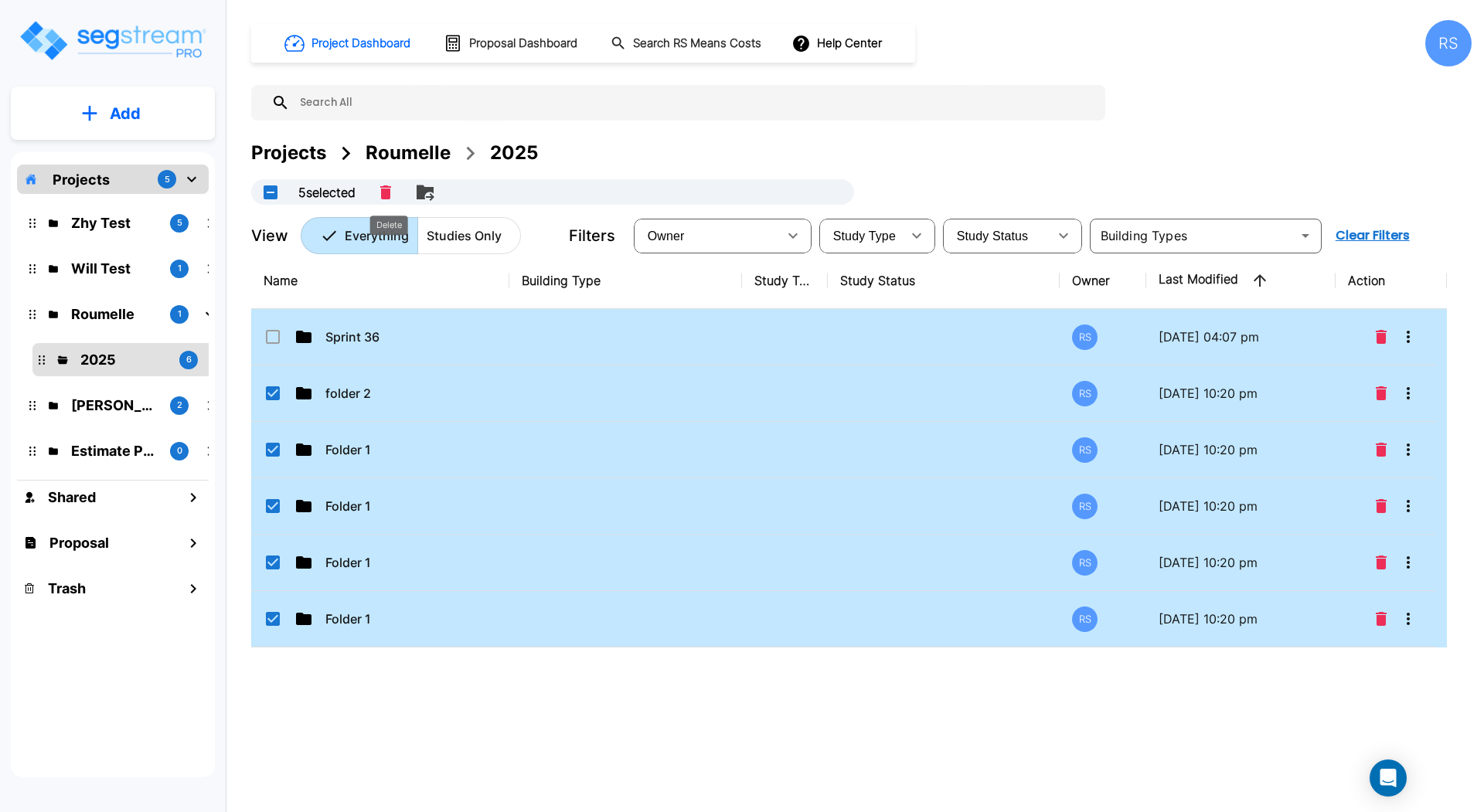
checkbox input "false"
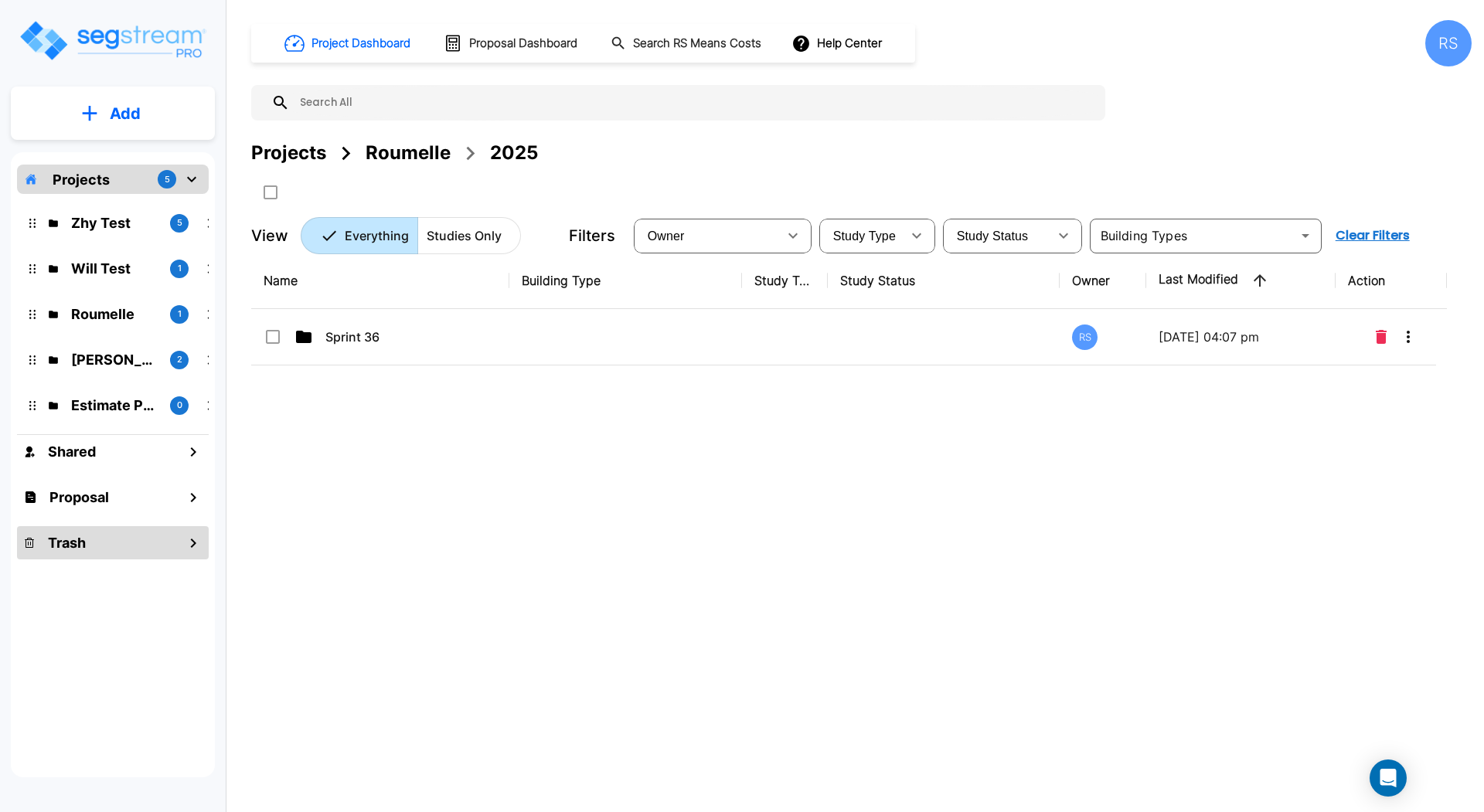
click at [117, 531] on div "Trash" at bounding box center [113, 542] width 192 height 33
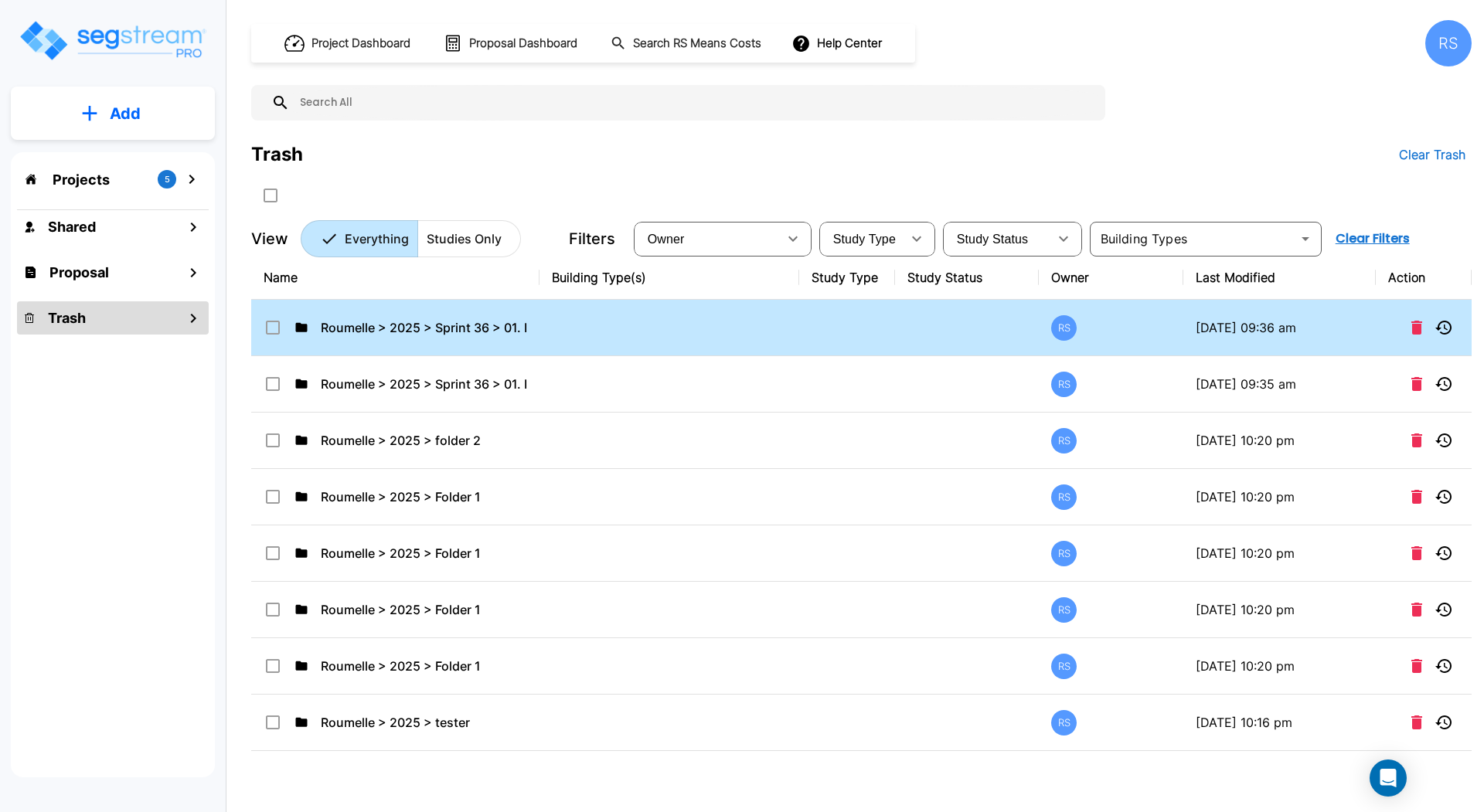
click at [273, 322] on input "select row Roumelle > 2025 > Sprint 36 > 01. PPA > tester" at bounding box center [271, 324] width 15 height 13
checkbox input "true"
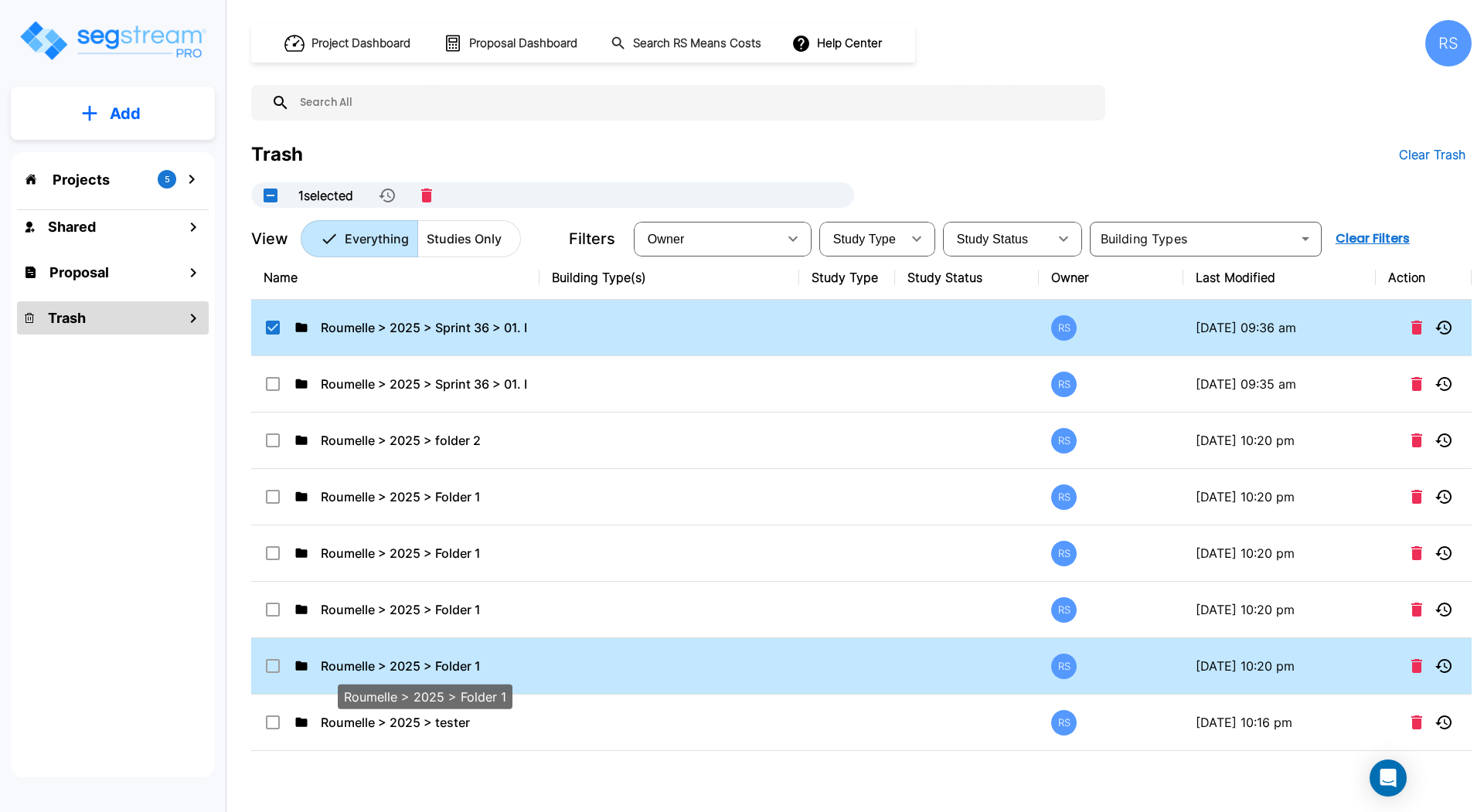
click at [365, 662] on p "Roumelle > 2025 > Folder 1" at bounding box center [424, 667] width 205 height 19
checkbox input "true"
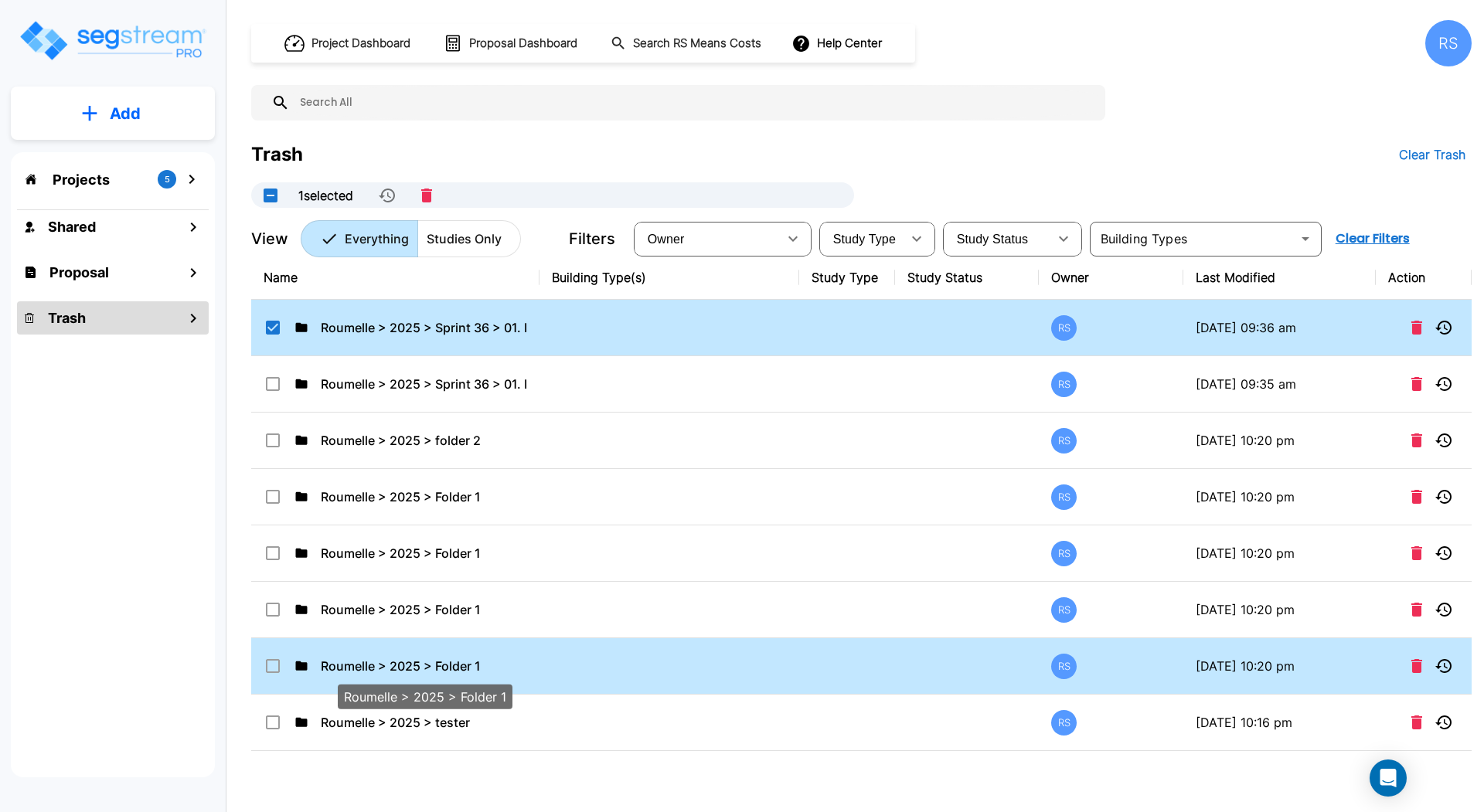
checkbox input "true"
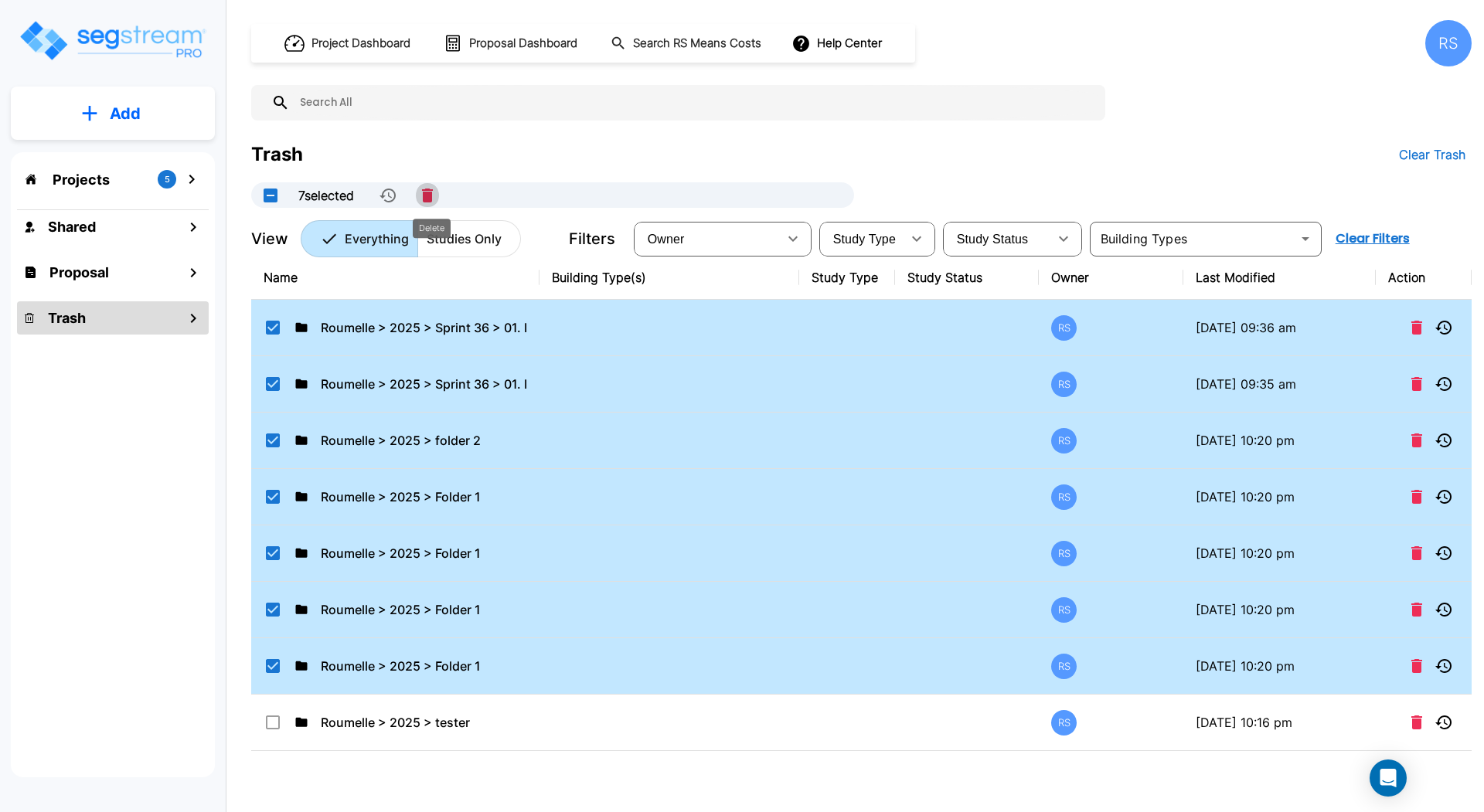
click at [432, 199] on icon "Delete" at bounding box center [427, 195] width 11 height 14
checkbox input "false"
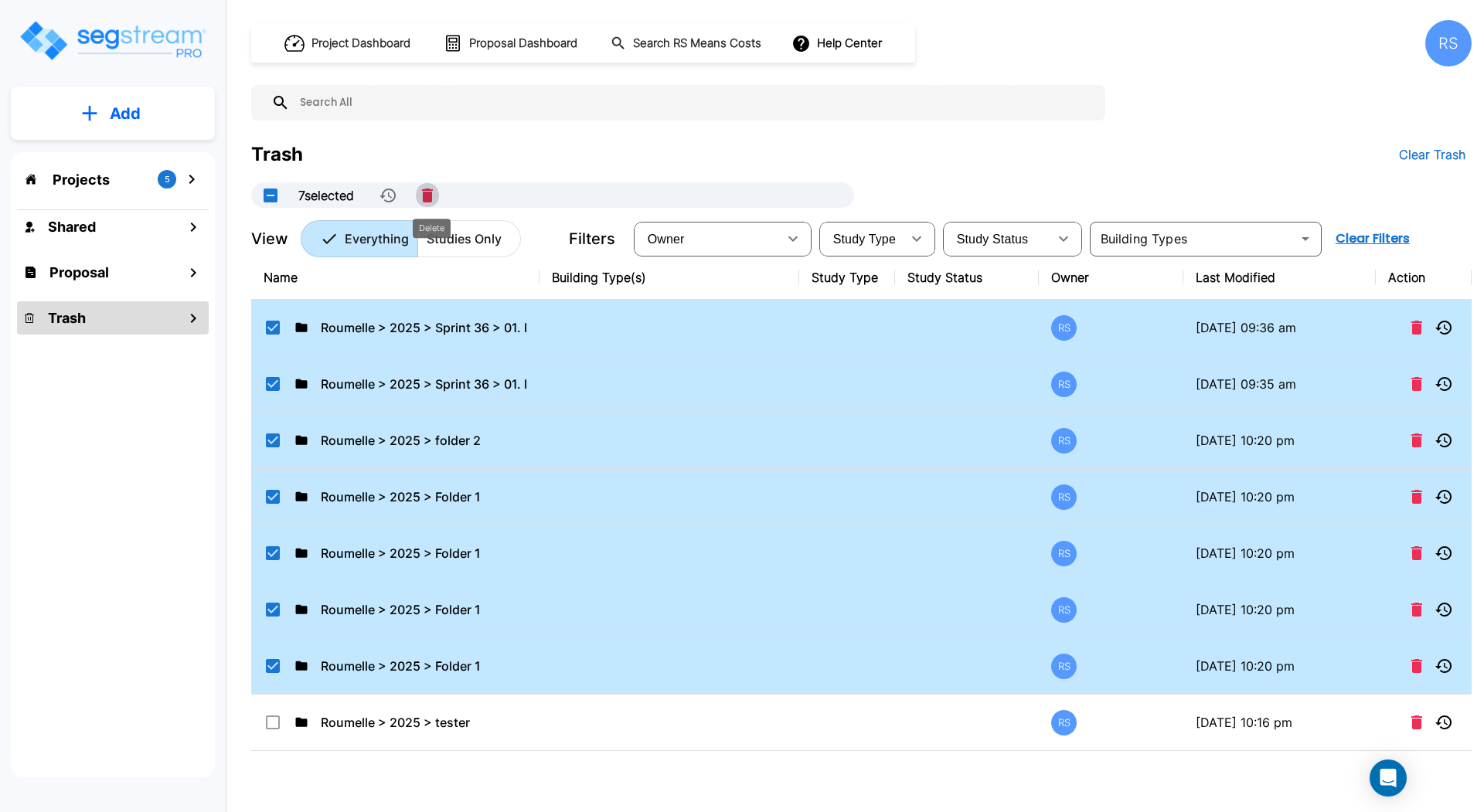
checkbox input "false"
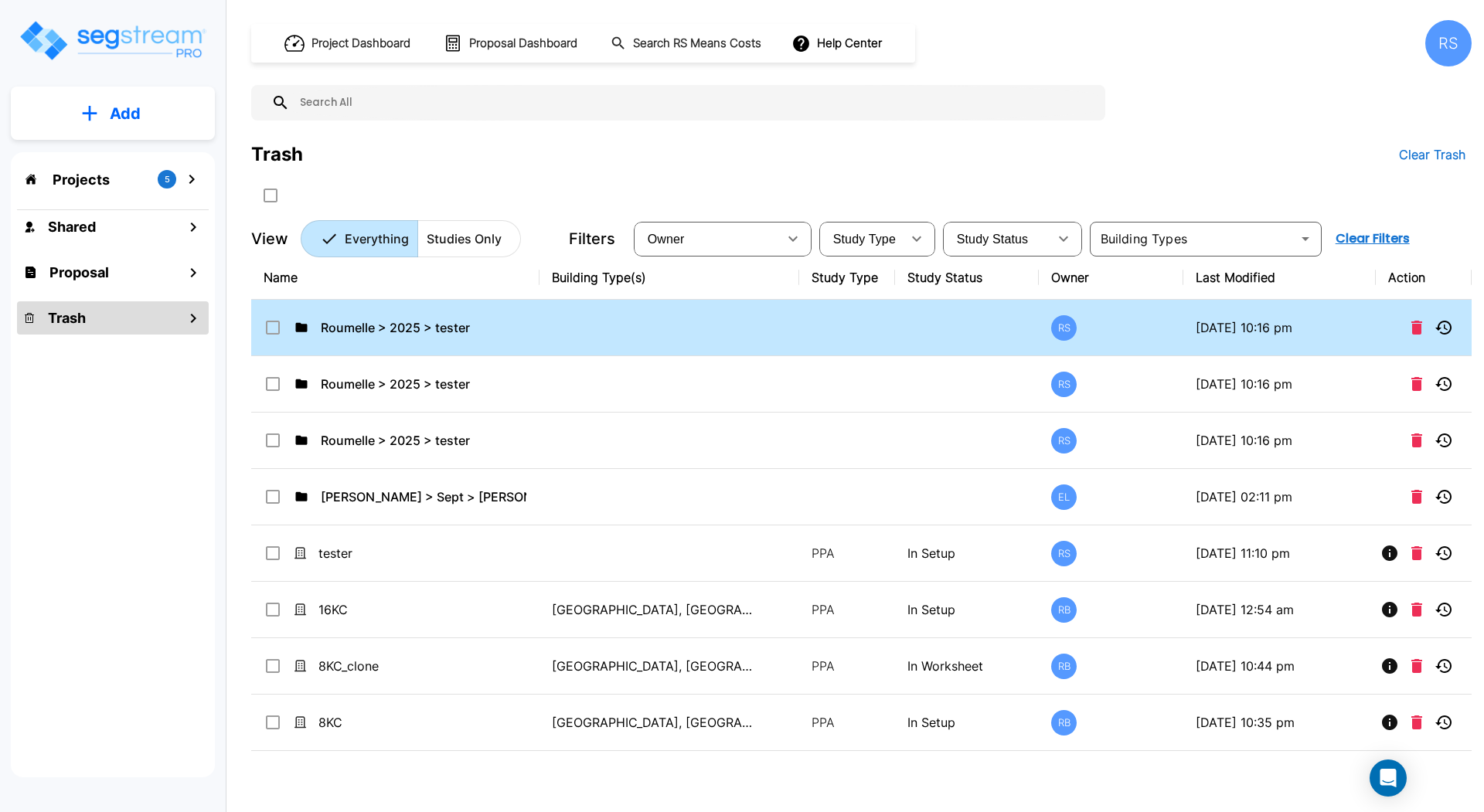
click at [279, 321] on input "select row Roumelle > 2025 > tester" at bounding box center [271, 324] width 15 height 13
checkbox input "true"
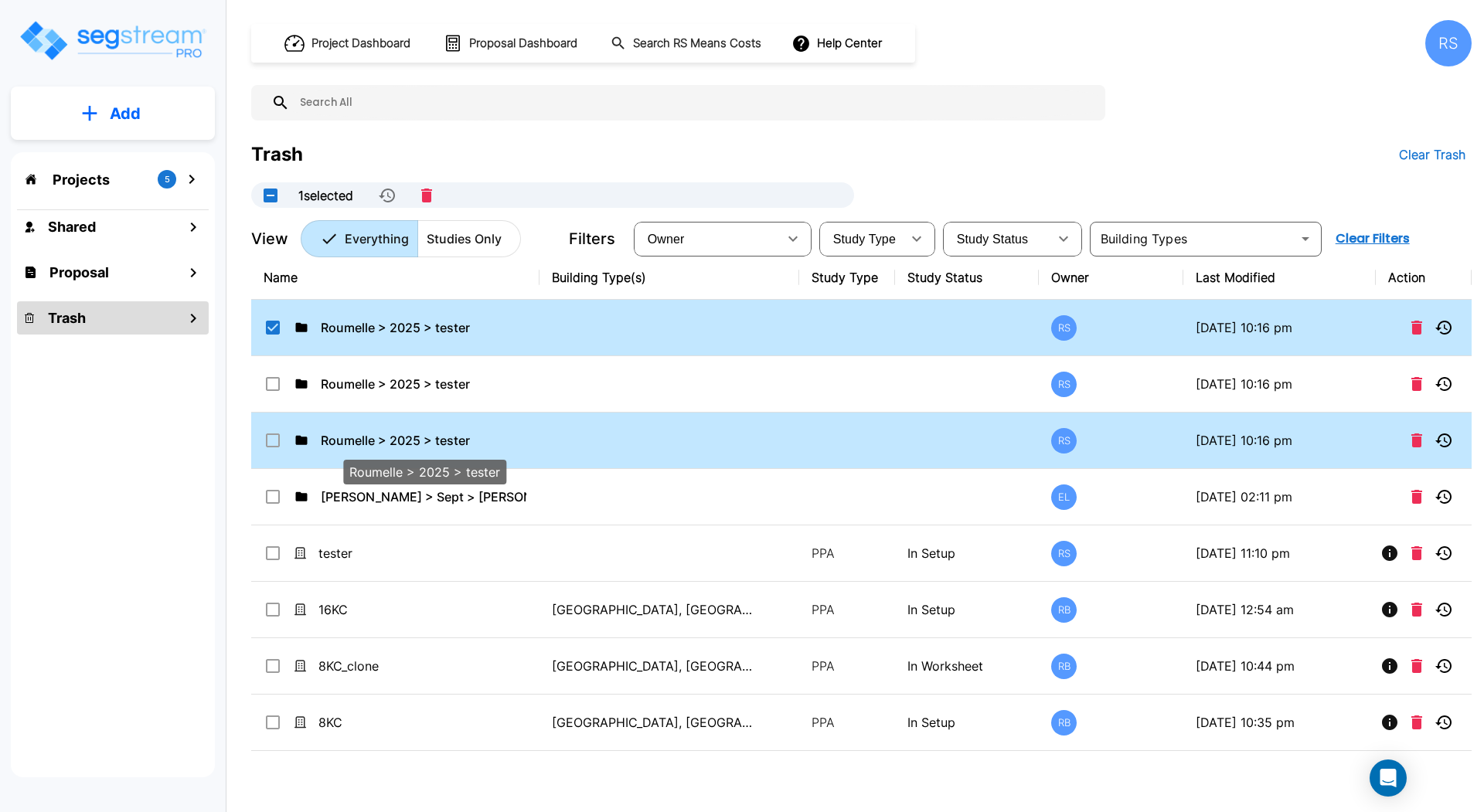
click at [434, 435] on p "Roumelle > 2025 > tester" at bounding box center [424, 441] width 205 height 19
checkbox input "true"
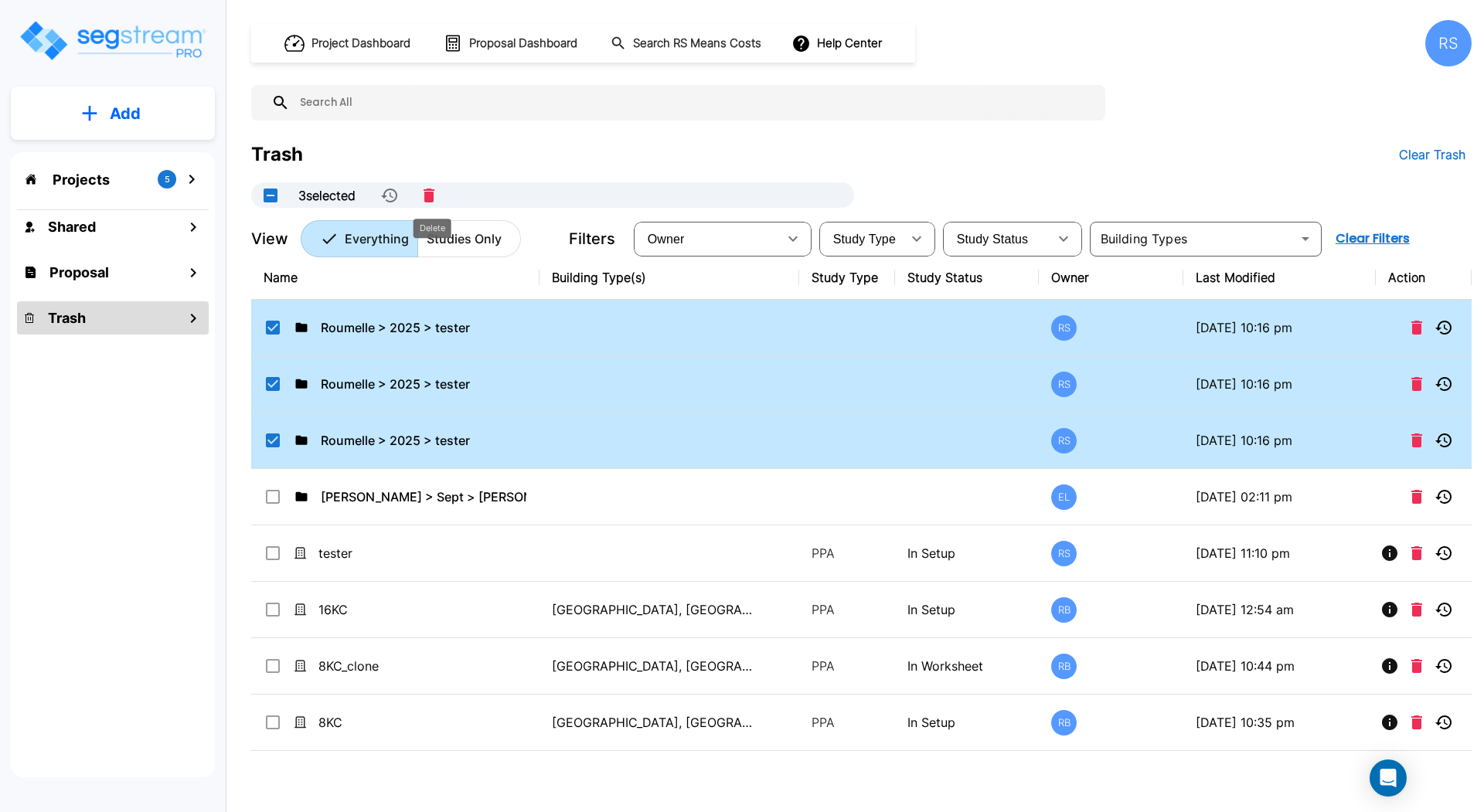
click at [434, 193] on icon "Delete" at bounding box center [429, 195] width 11 height 14
checkbox input "false"
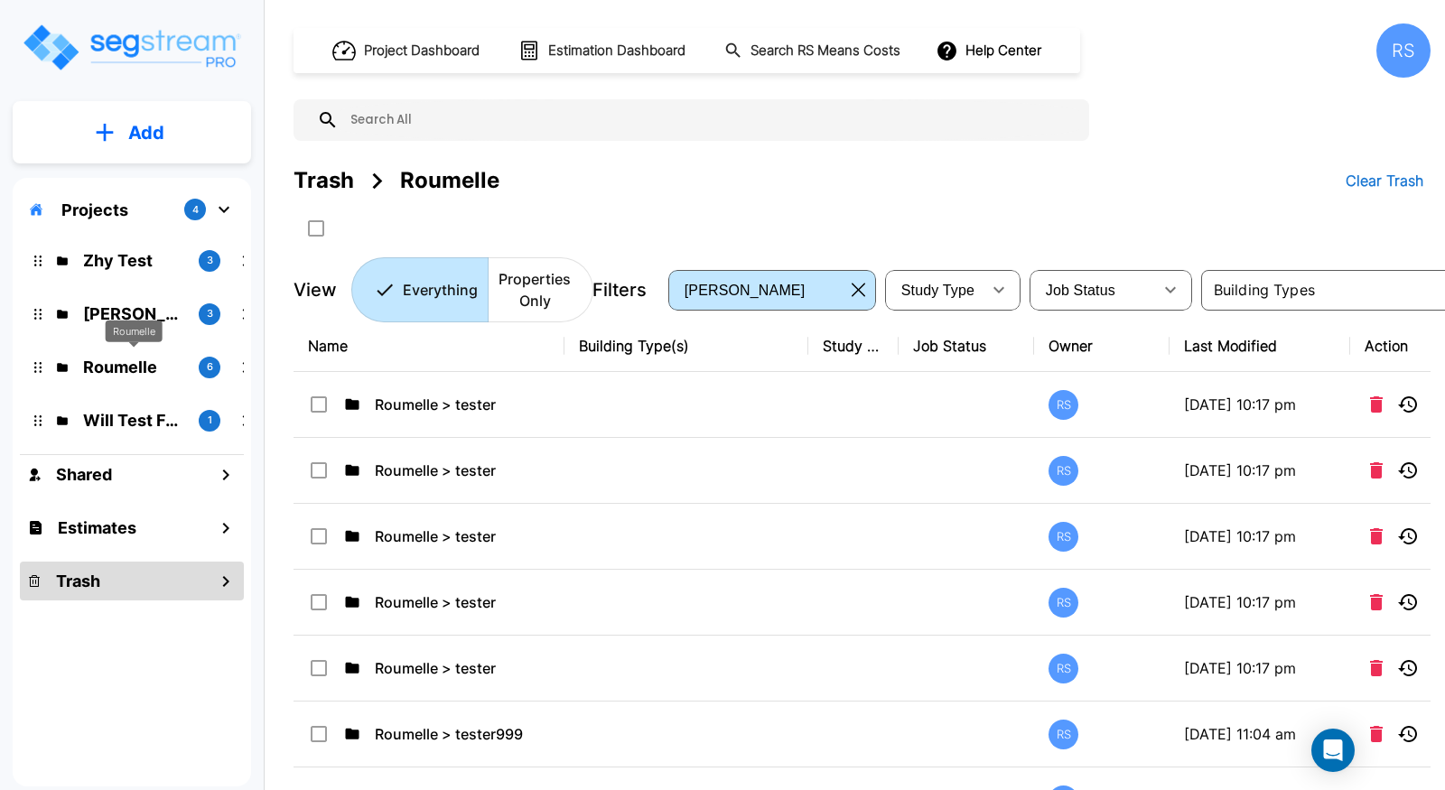
click at [158, 364] on p "Roumelle" at bounding box center [133, 367] width 101 height 24
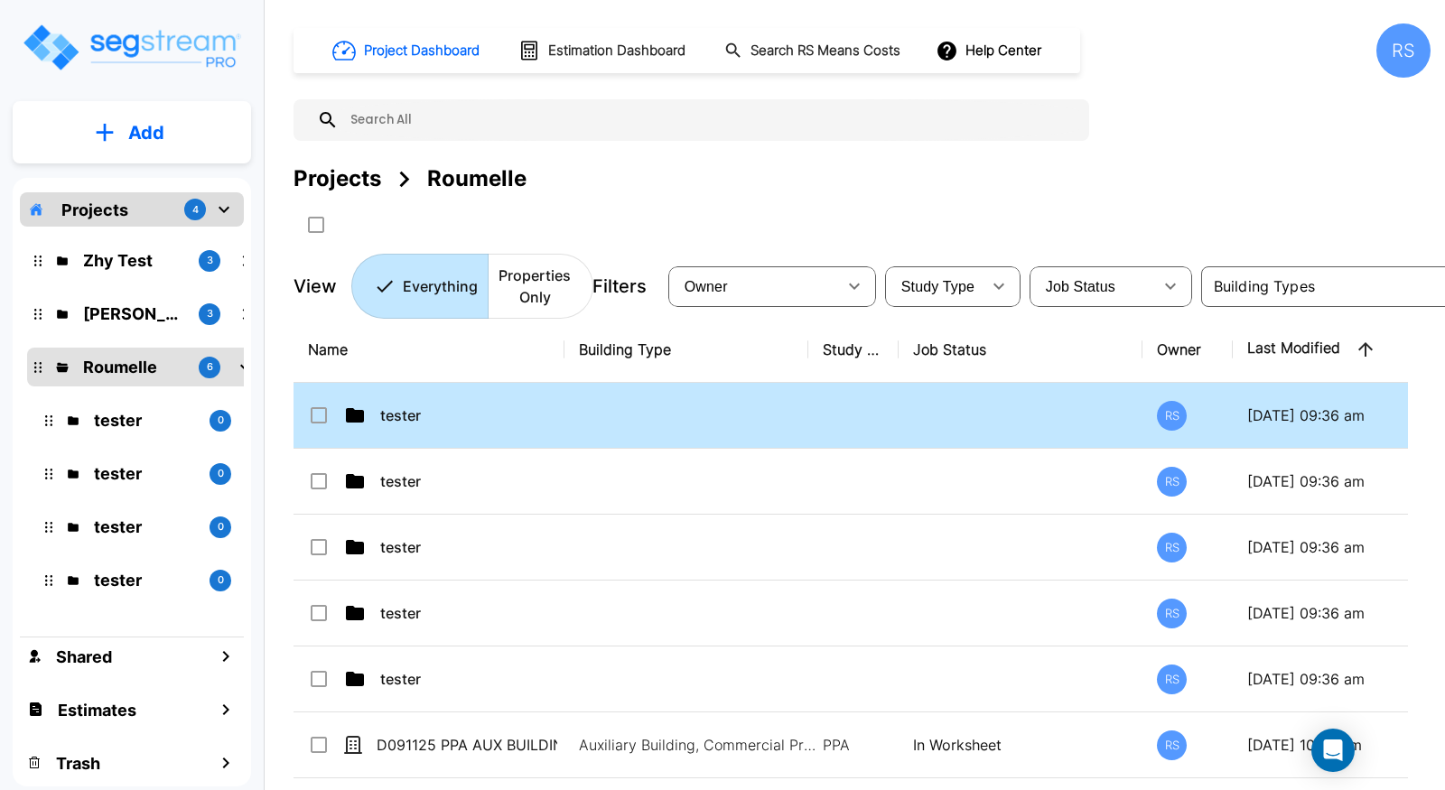
click at [321, 414] on input "select row tester" at bounding box center [317, 412] width 18 height 15
checkbox input "true"
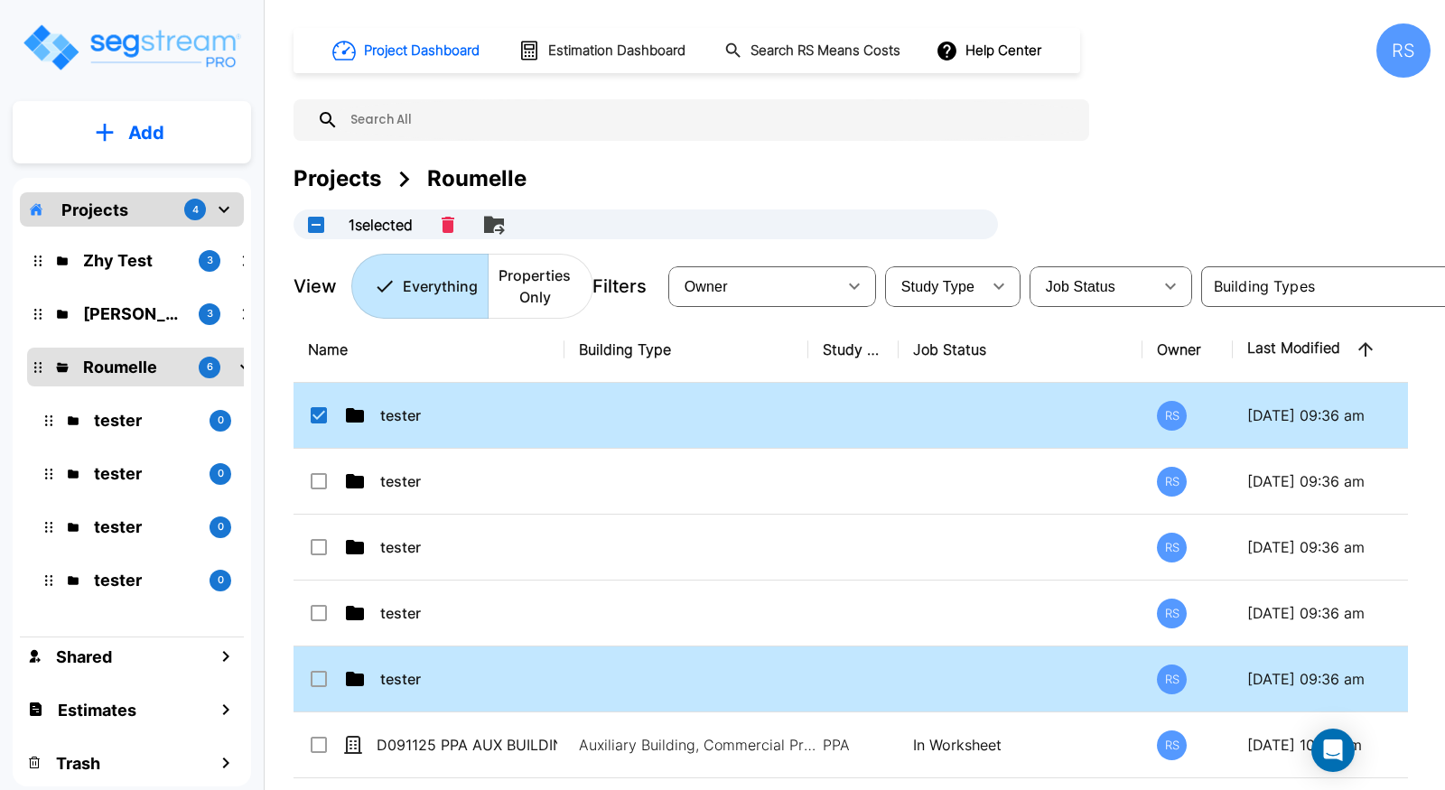
click at [320, 669] on input "select row tester" at bounding box center [317, 675] width 18 height 15
checkbox input "false"
checkbox input "true"
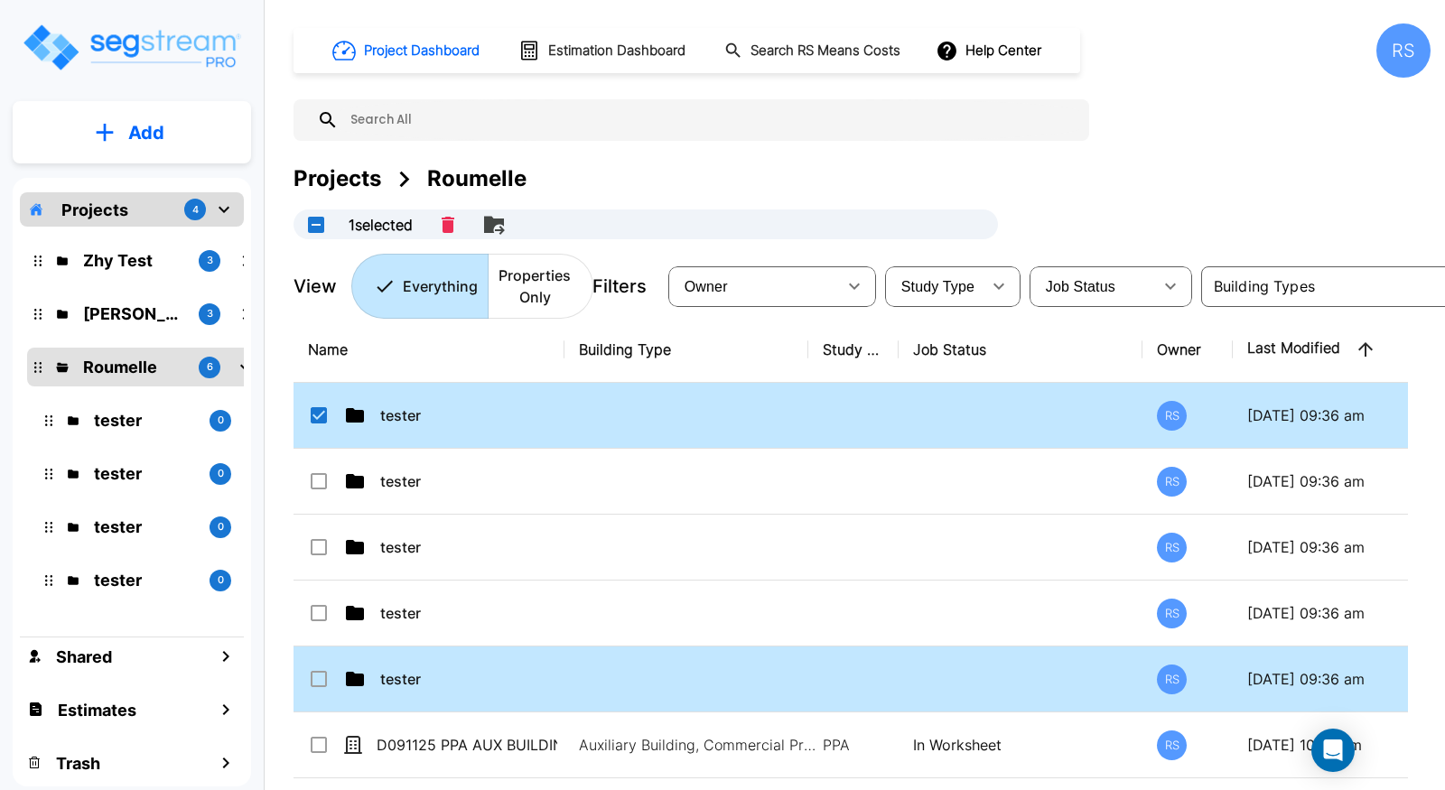
checkbox input "true"
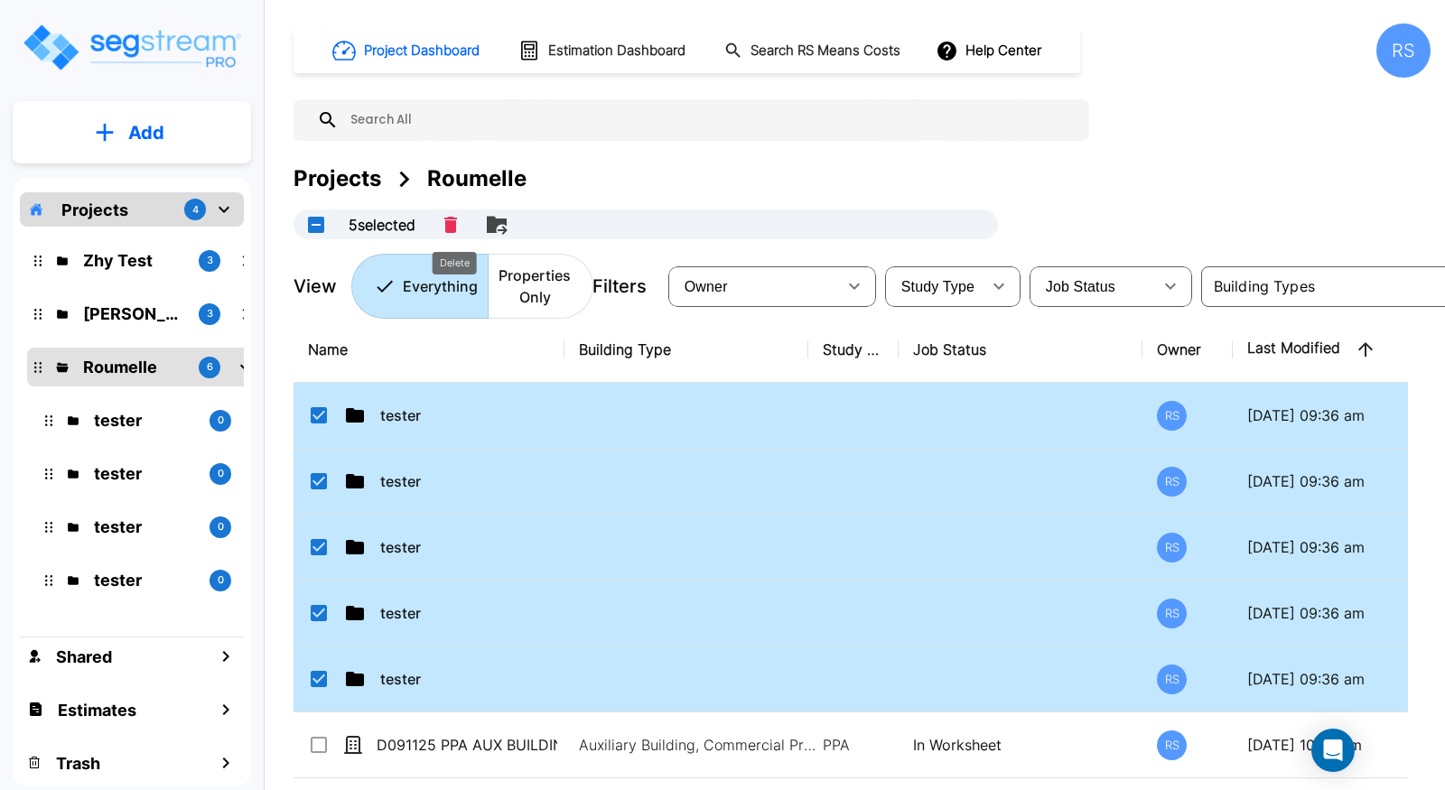
click at [448, 227] on icon "Delete" at bounding box center [450, 225] width 13 height 16
checkbox input "false"
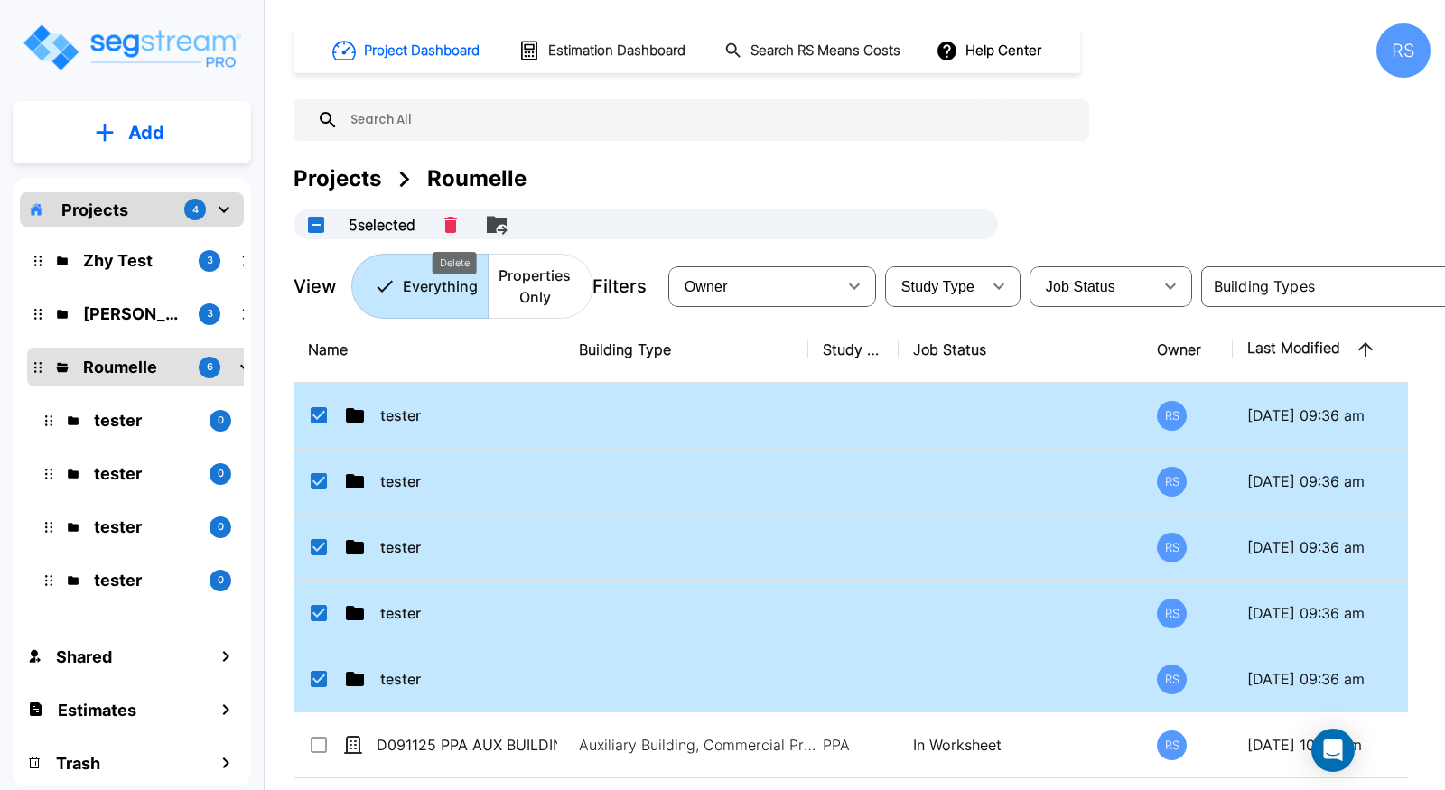
checkbox input "false"
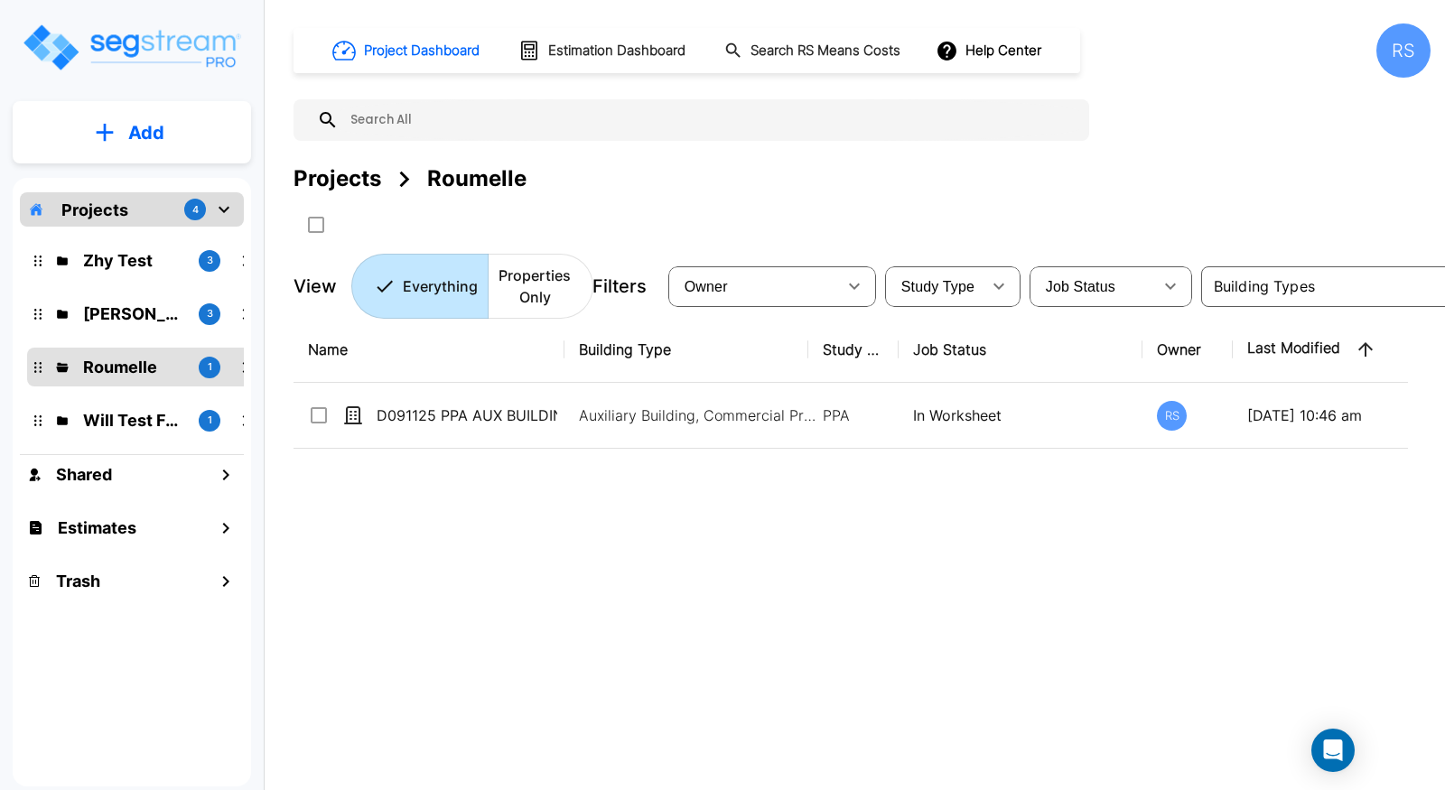
click at [491, 179] on div "Roumelle" at bounding box center [476, 179] width 99 height 33
click at [145, 575] on div "Trash" at bounding box center [132, 581] width 224 height 39
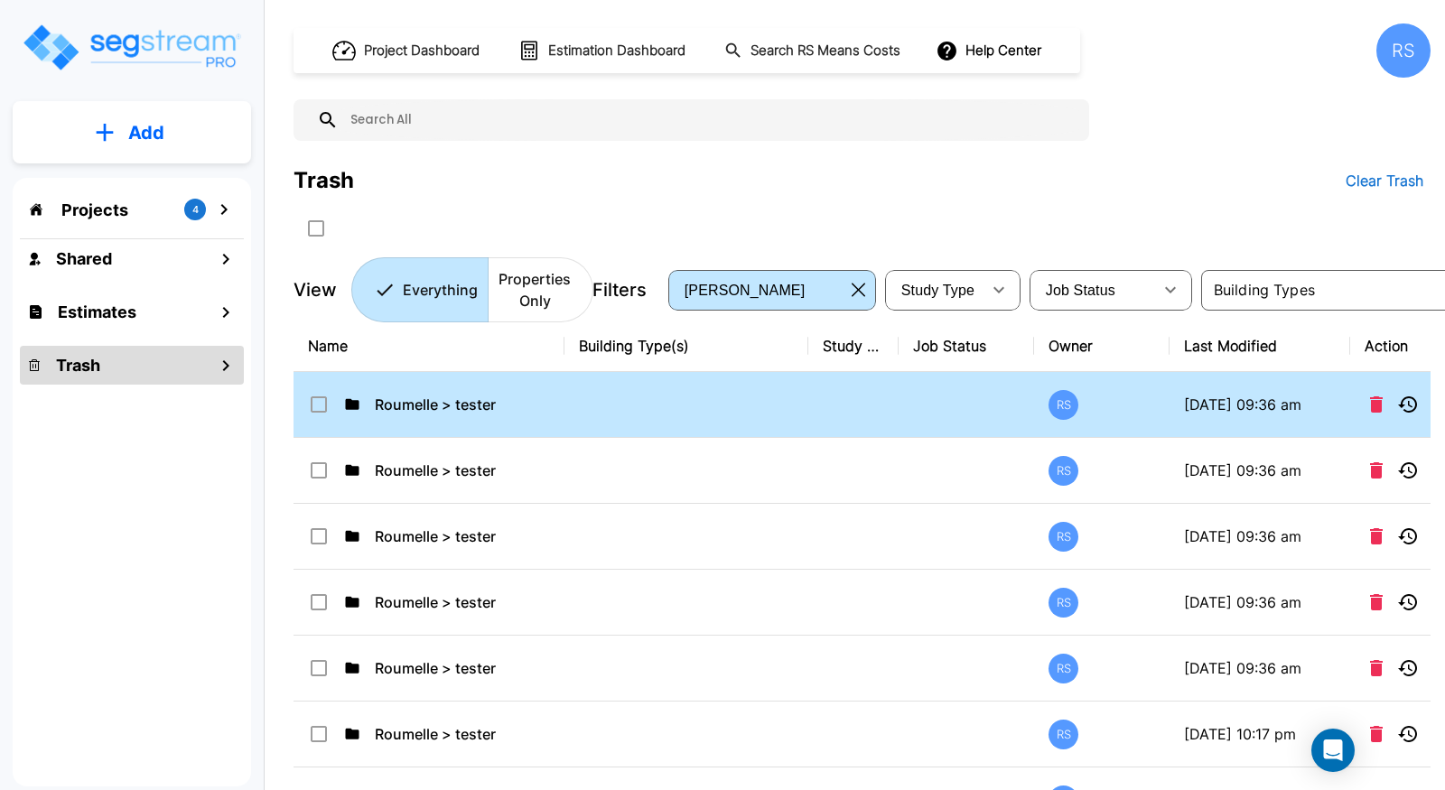
click at [306, 404] on td "Roumelle > tester" at bounding box center [428, 405] width 271 height 66
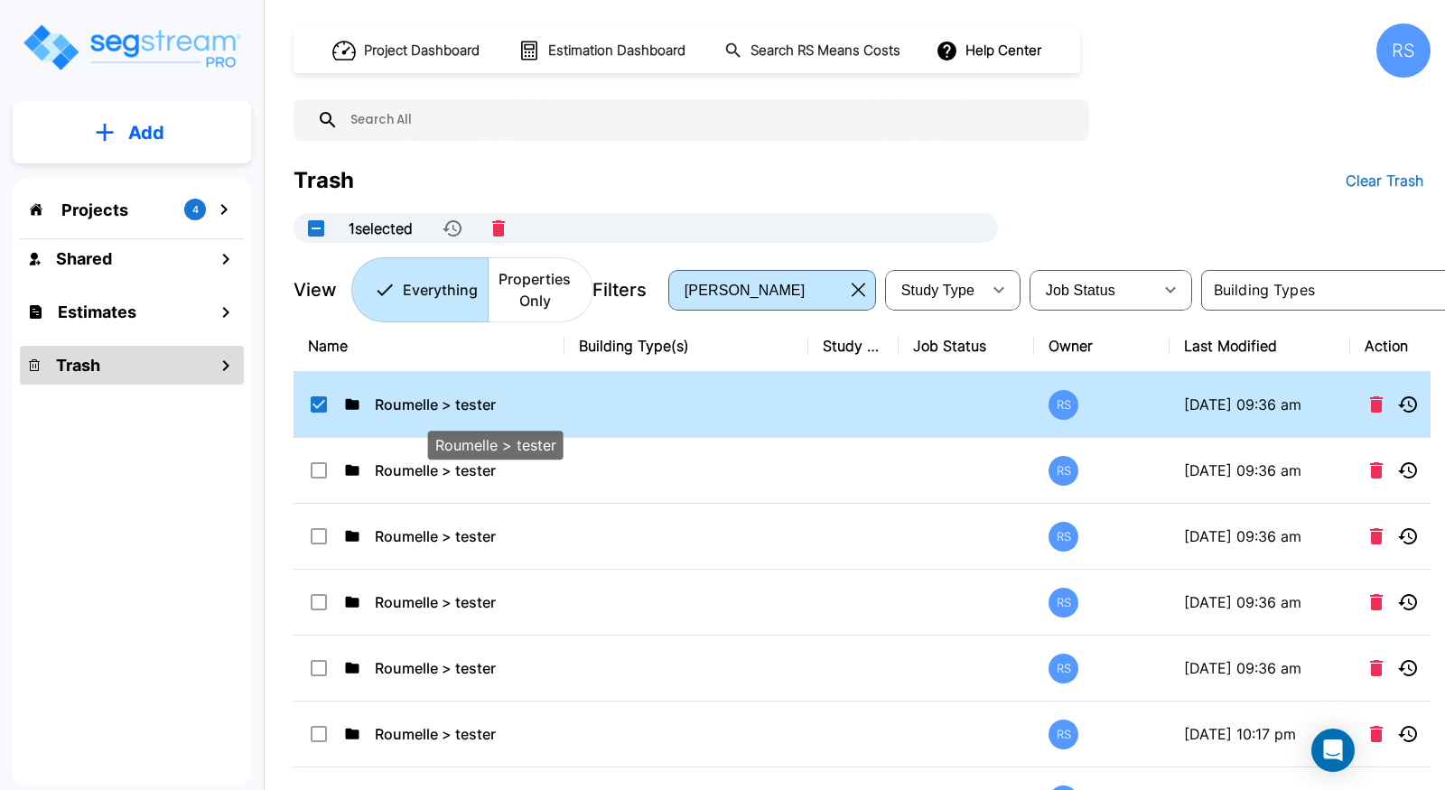
click at [484, 408] on p "Roumelle > tester" at bounding box center [495, 405] width 240 height 22
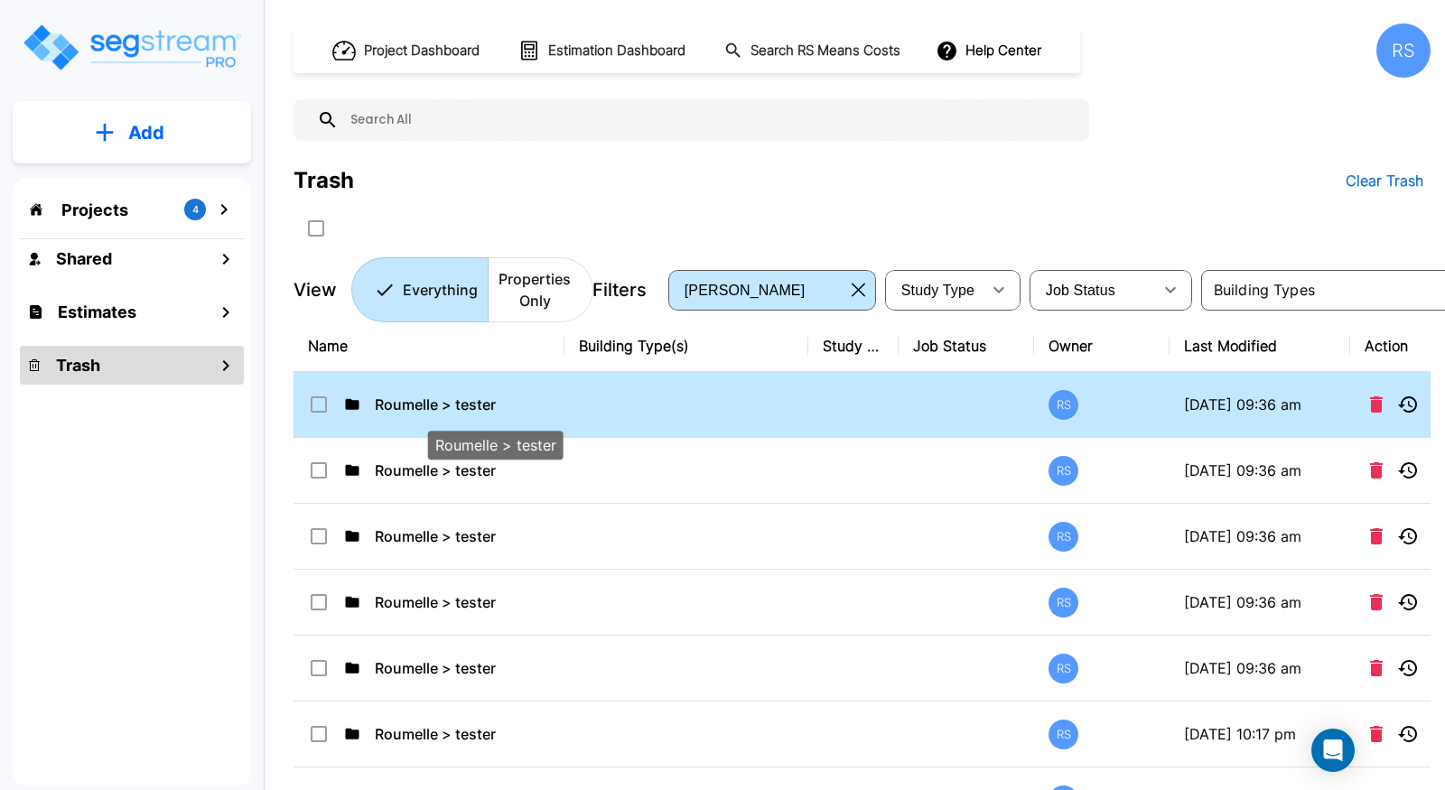
checkbox input "false"
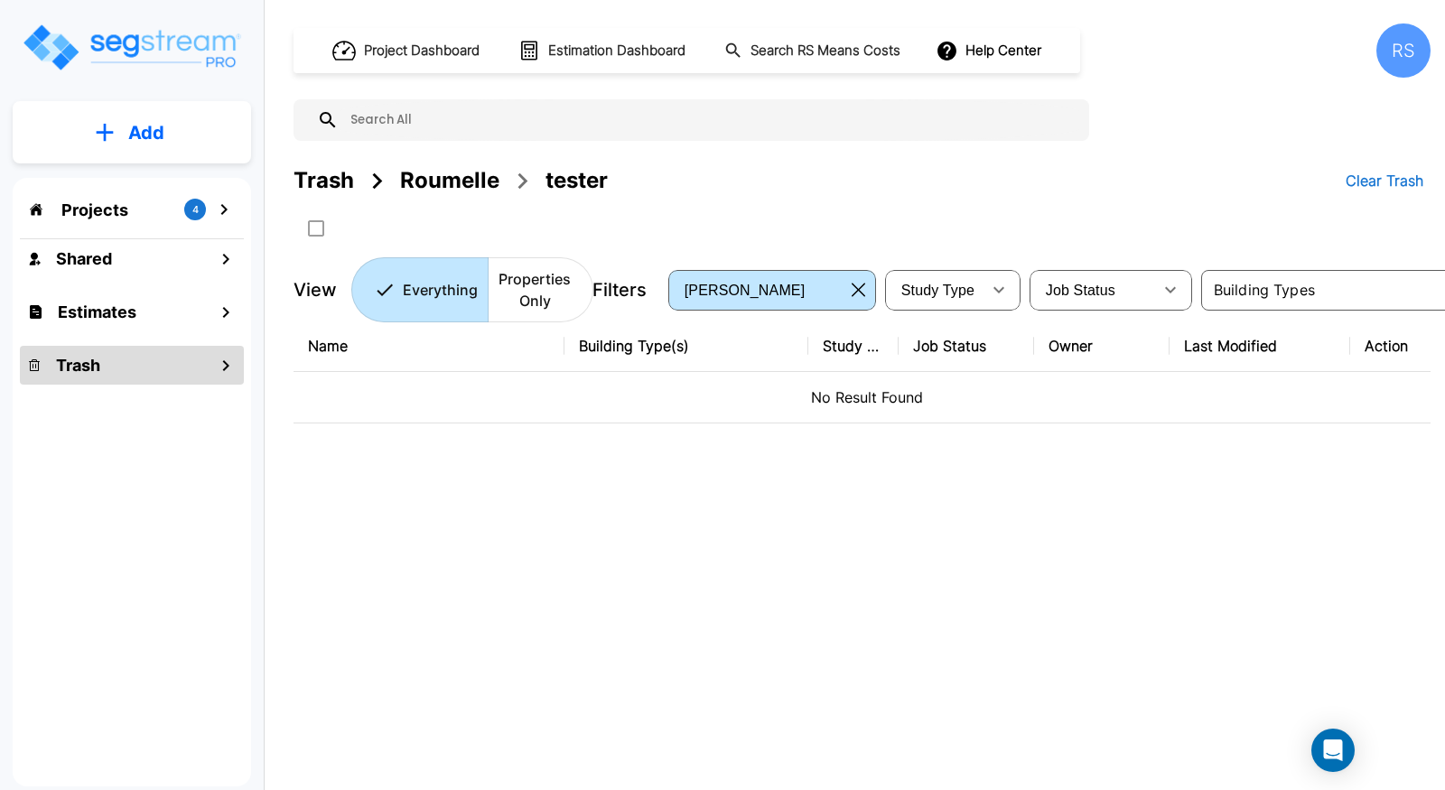
click at [168, 217] on div "Projects 4" at bounding box center [132, 209] width 224 height 34
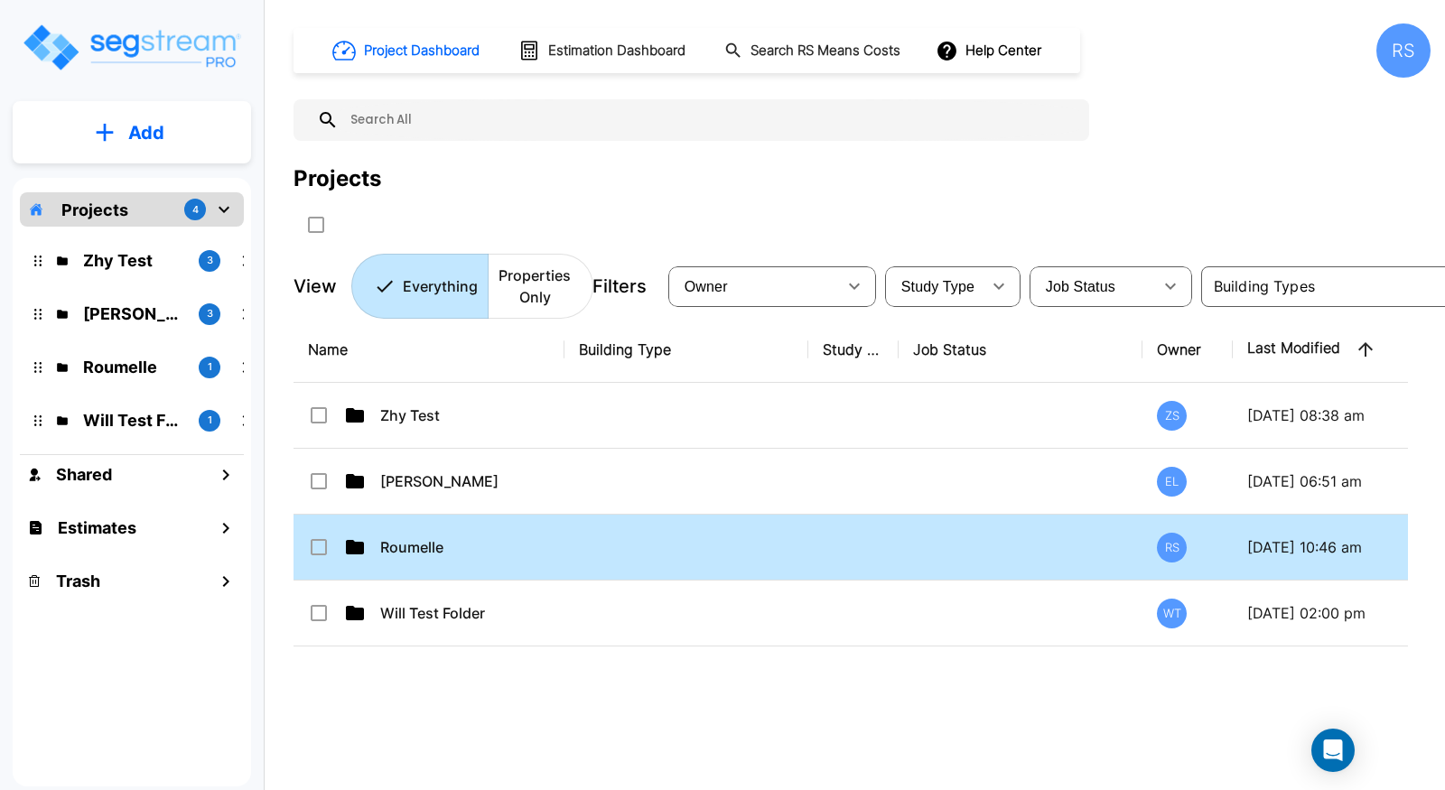
click at [477, 556] on td "Roumelle" at bounding box center [428, 548] width 271 height 66
checkbox input "true"
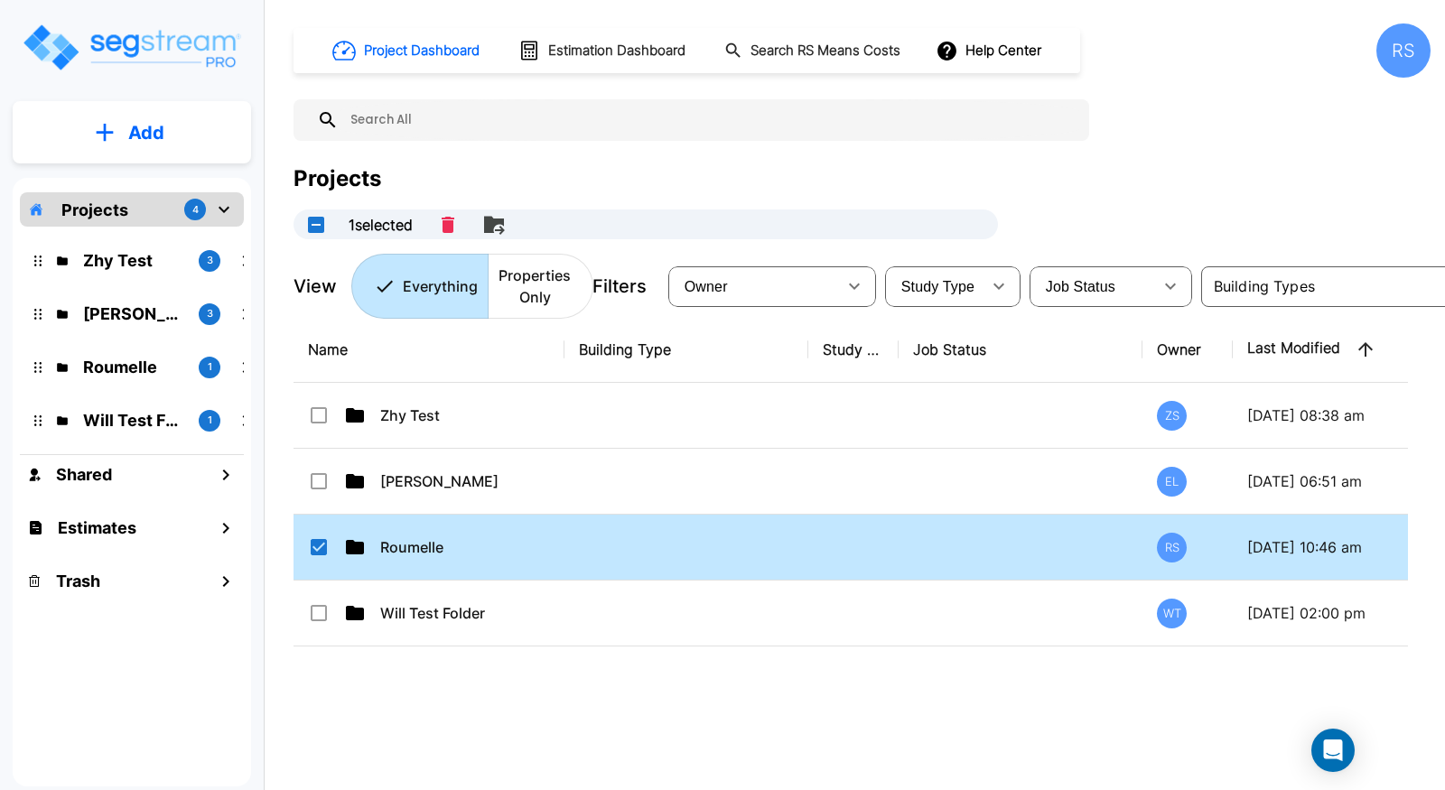
click at [477, 556] on td "Roumelle" at bounding box center [428, 548] width 271 height 66
